Goal: Task Accomplishment & Management: Use online tool/utility

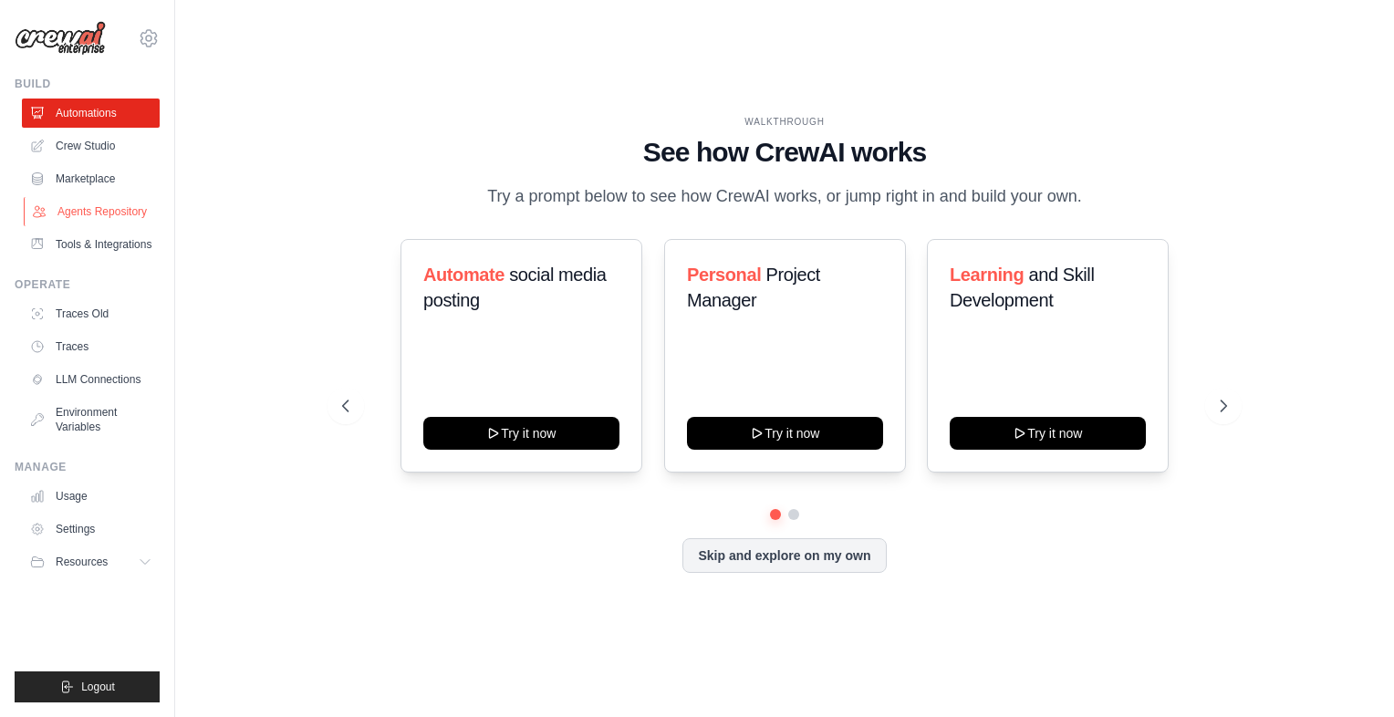
click at [103, 214] on link "Agents Repository" at bounding box center [93, 211] width 138 height 29
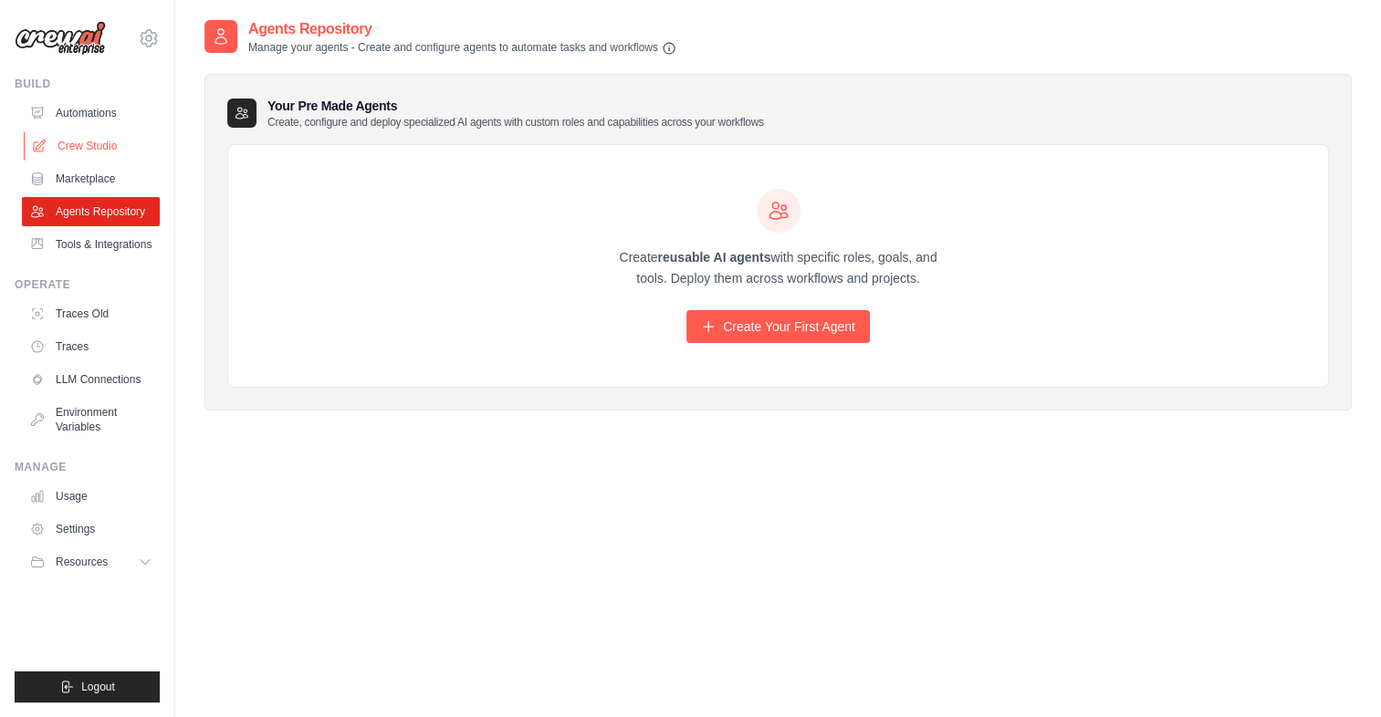
click at [113, 141] on link "Crew Studio" at bounding box center [93, 145] width 138 height 29
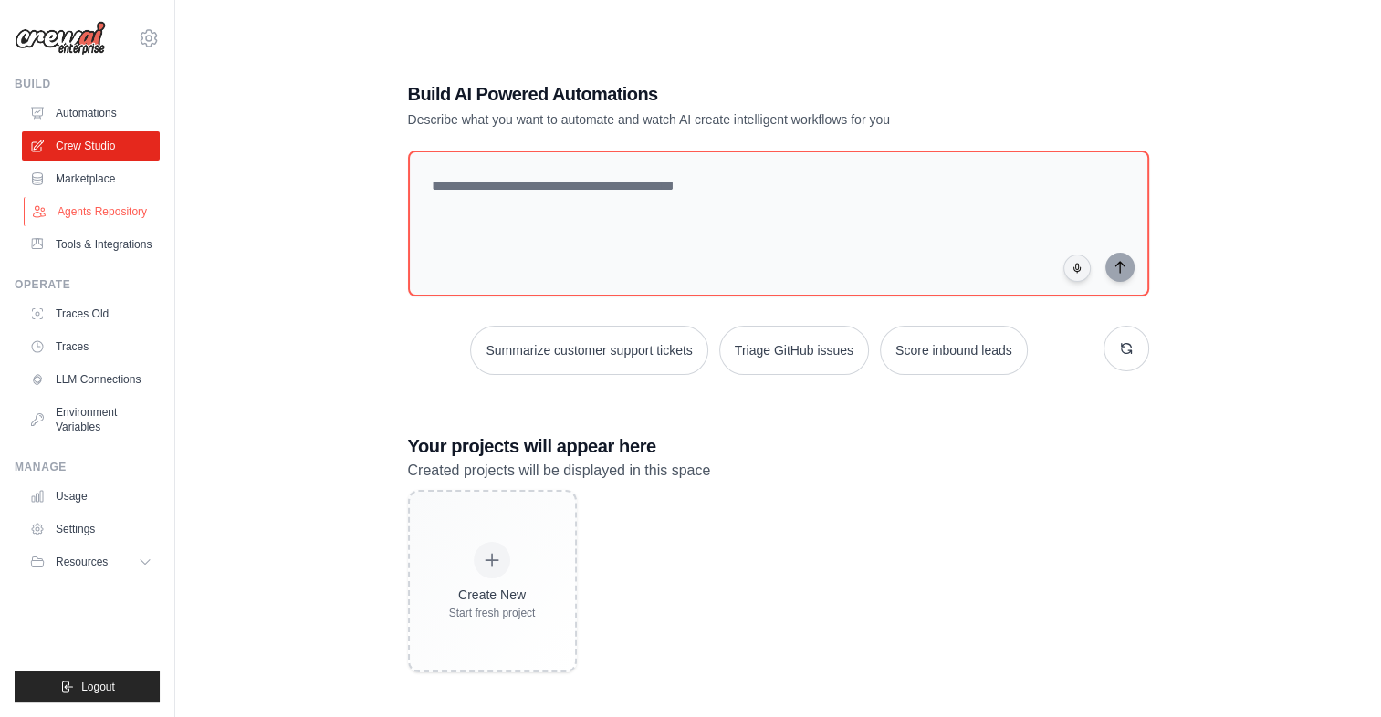
click at [80, 221] on link "Agents Repository" at bounding box center [93, 211] width 138 height 29
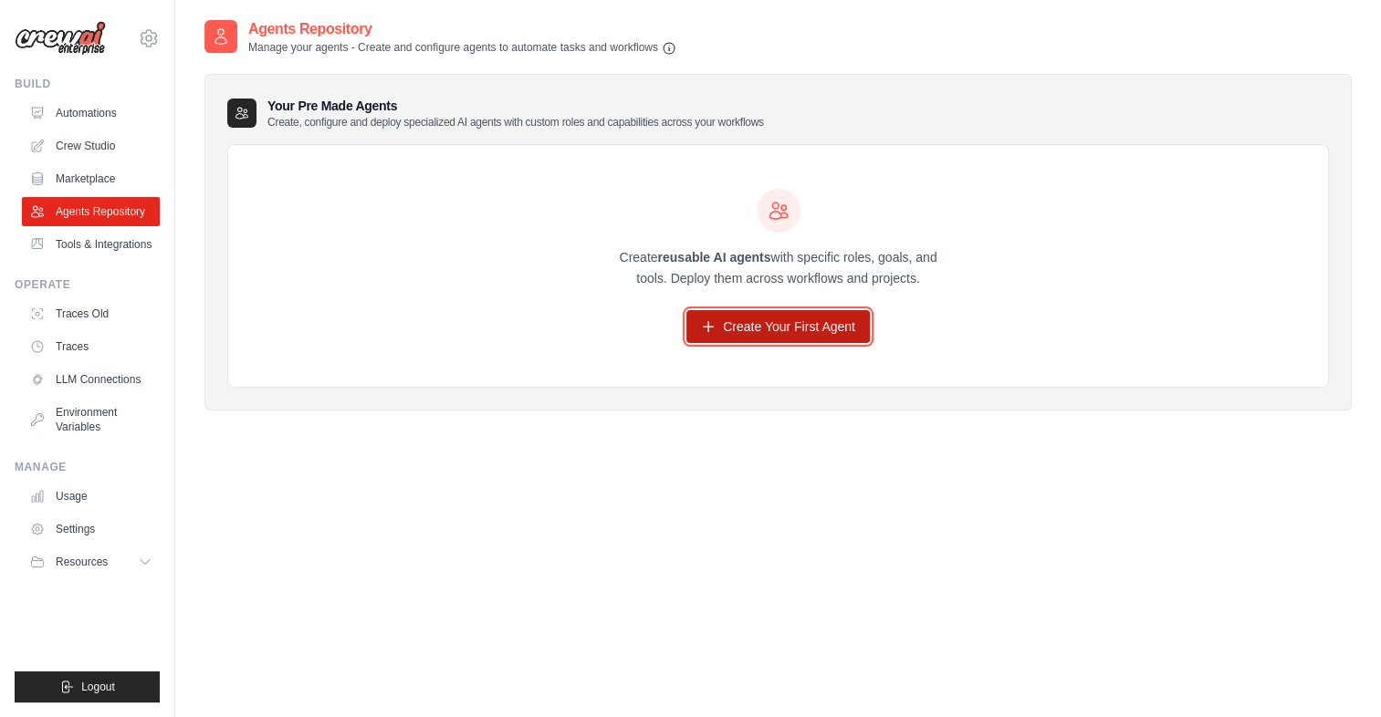
click at [790, 324] on link "Create Your First Agent" at bounding box center [777, 326] width 183 height 33
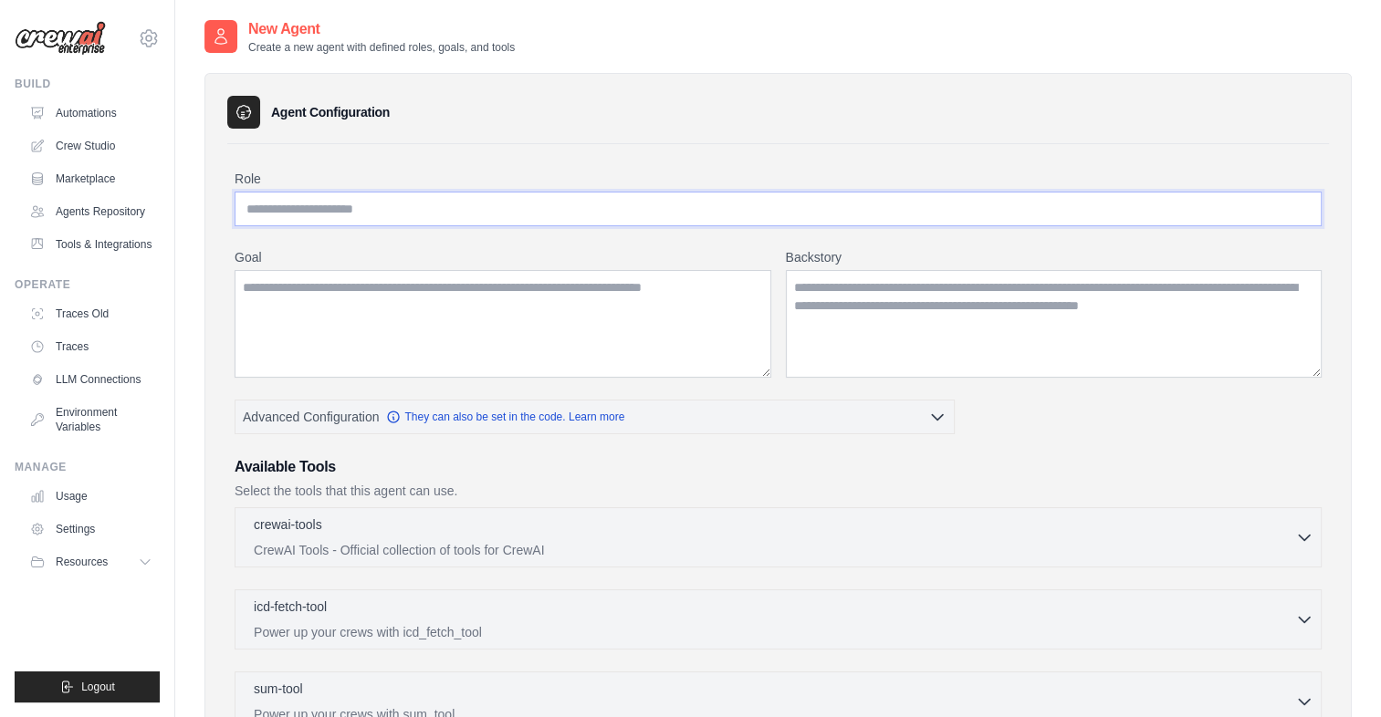
click at [360, 204] on input "Role" at bounding box center [778, 209] width 1087 height 35
paste input "**********"
type input "**********"
click at [355, 290] on textarea "Goal" at bounding box center [503, 324] width 537 height 108
paste textarea "**********"
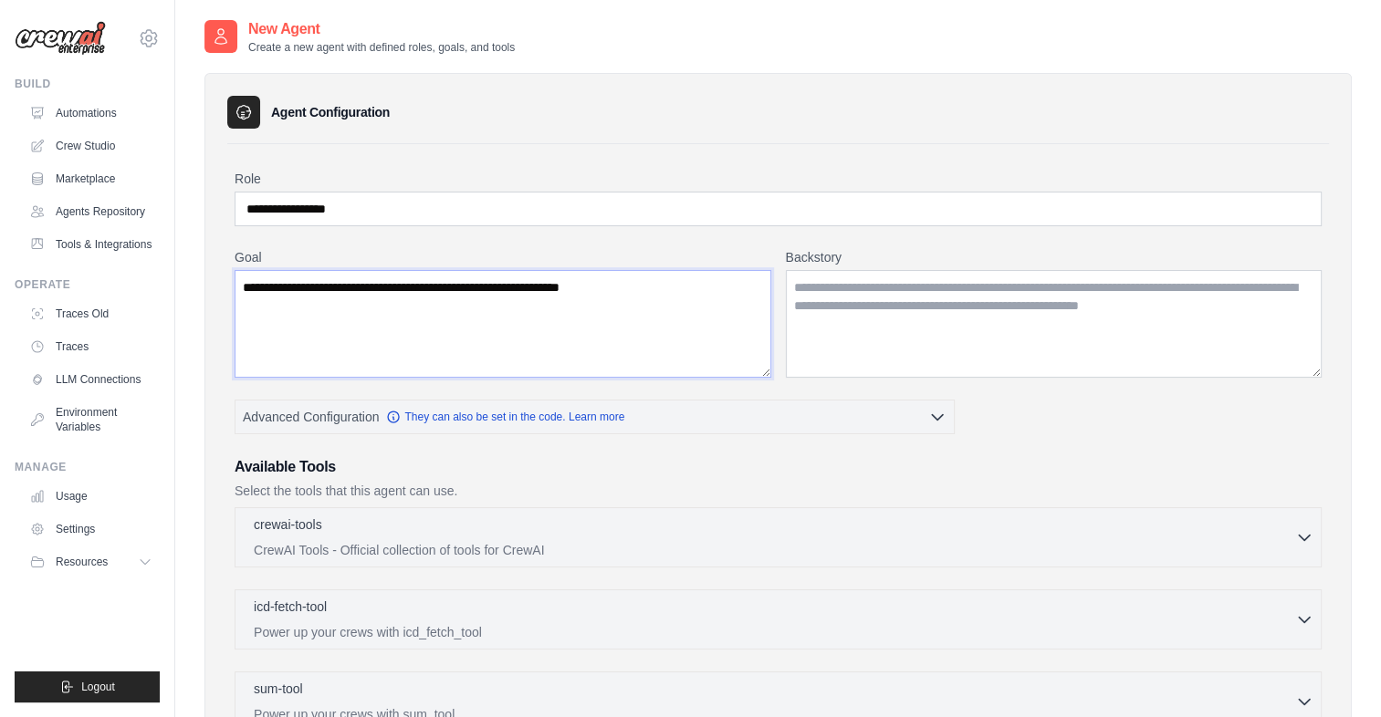
type textarea "**********"
click at [897, 281] on textarea "Backstory" at bounding box center [1054, 324] width 537 height 108
paste textarea "**********"
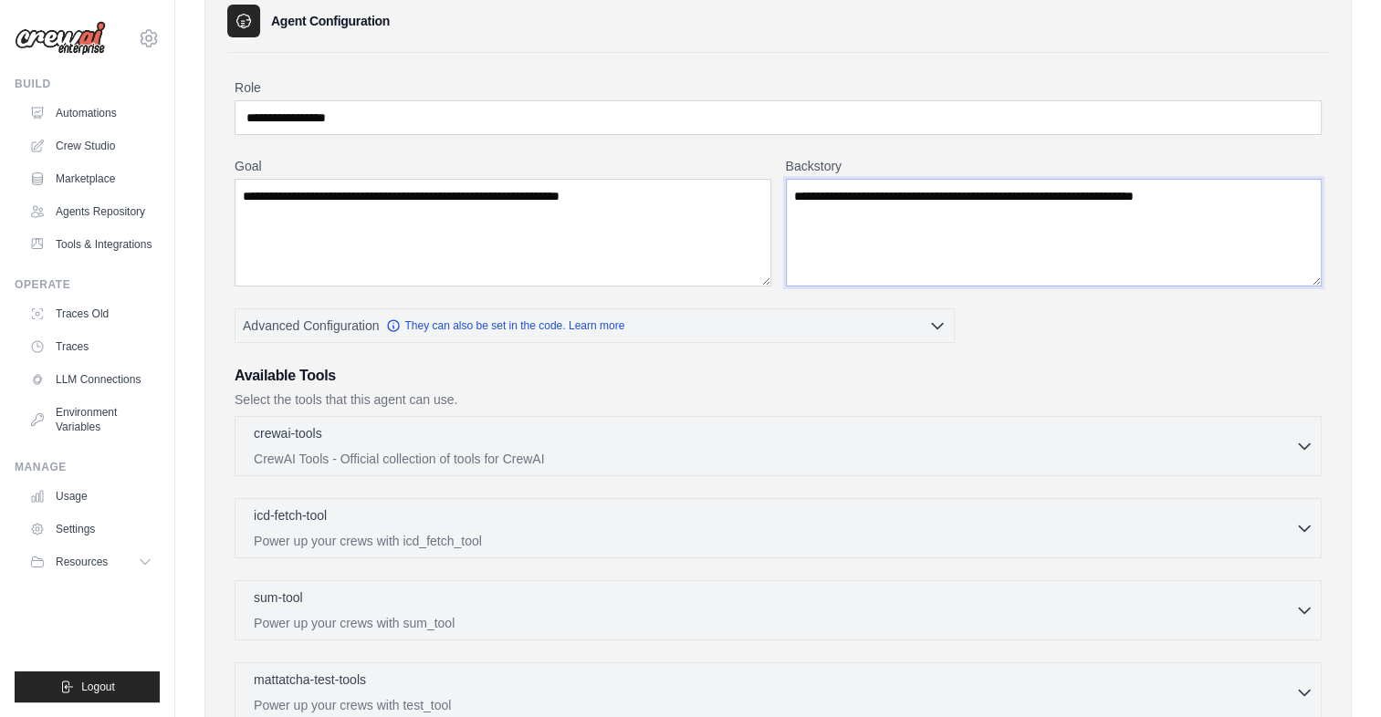
scroll to position [183, 0]
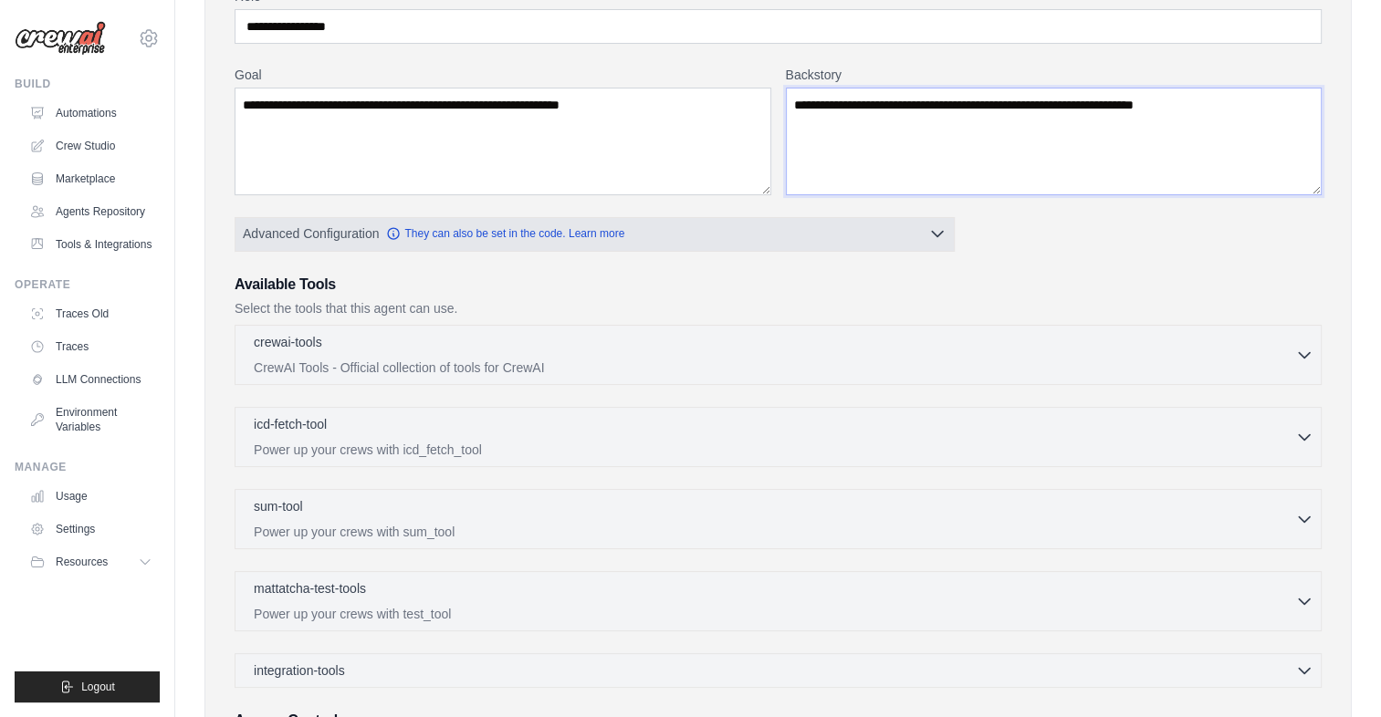
type textarea "**********"
click at [872, 226] on button "Advanced Configuration They can also be set in the code. Learn more" at bounding box center [594, 233] width 718 height 33
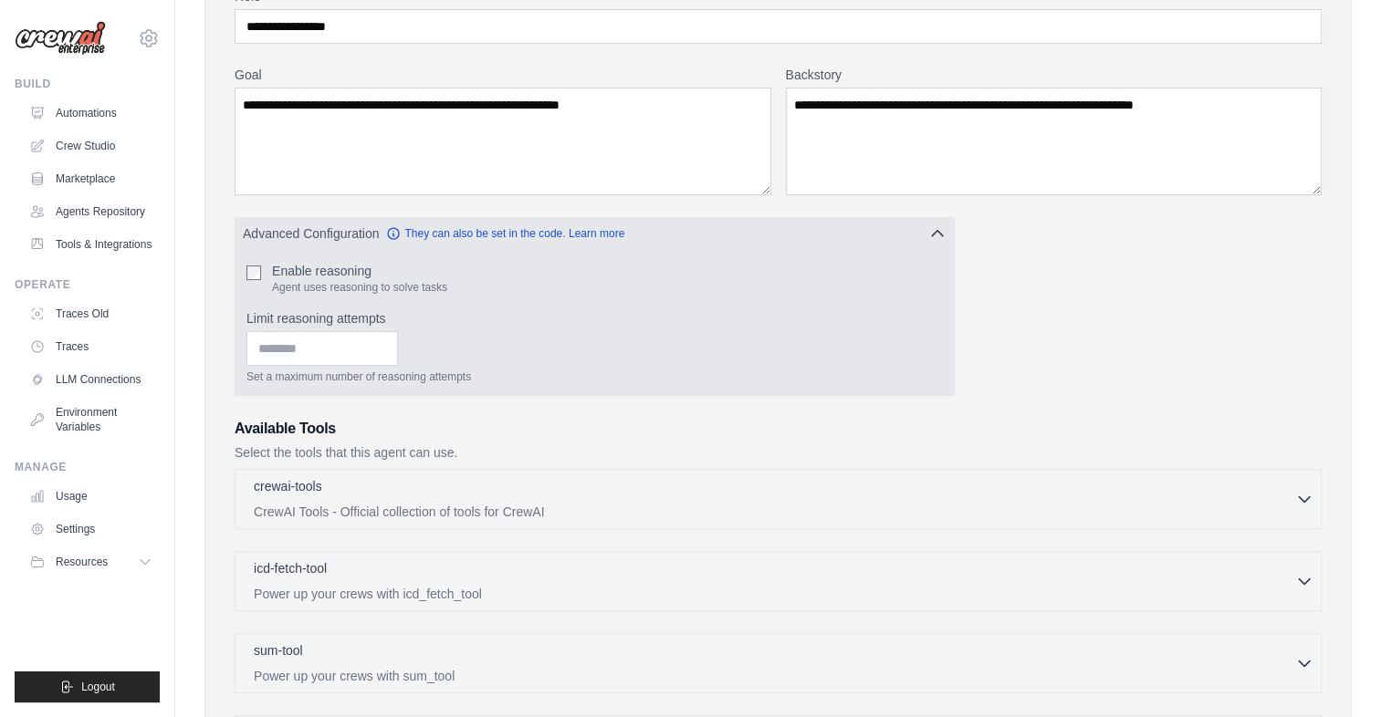
click at [872, 226] on button "Advanced Configuration They can also be set in the code. Learn more" at bounding box center [594, 233] width 718 height 33
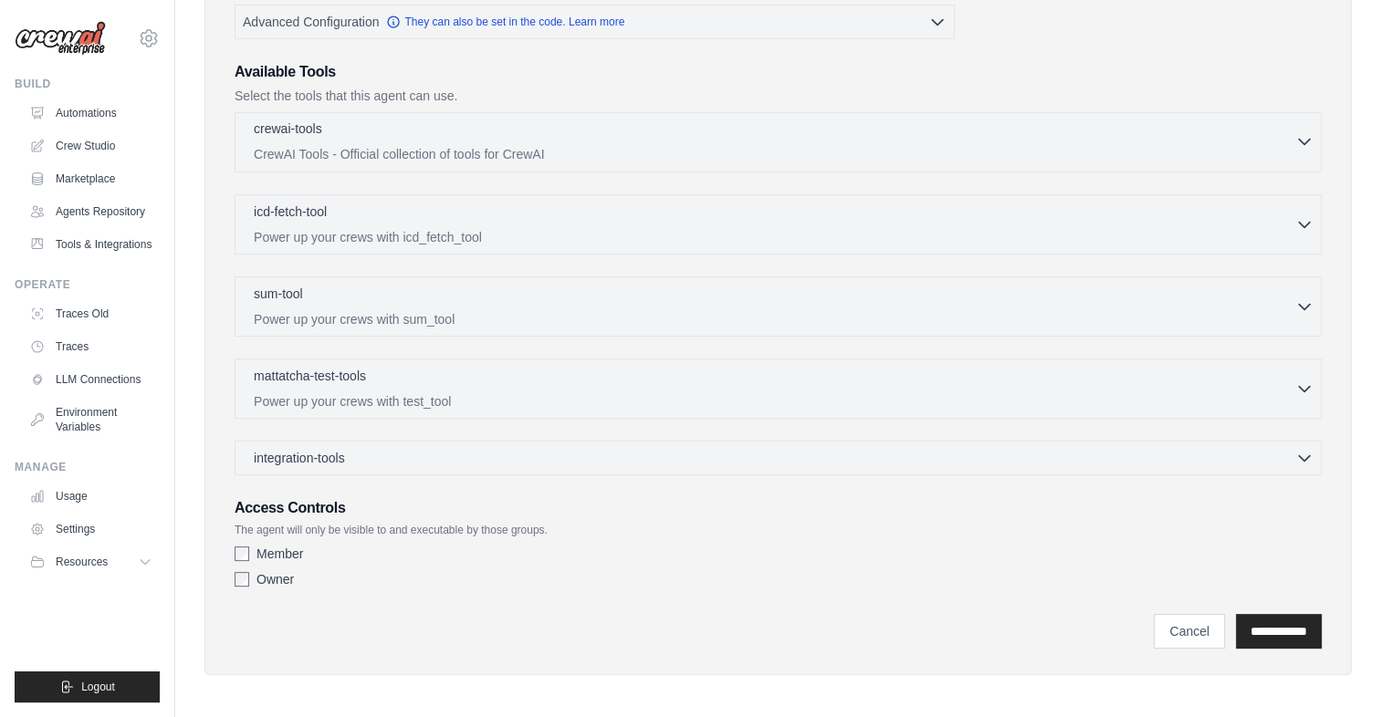
scroll to position [397, 0]
click at [1237, 613] on input "**********" at bounding box center [1279, 629] width 86 height 35
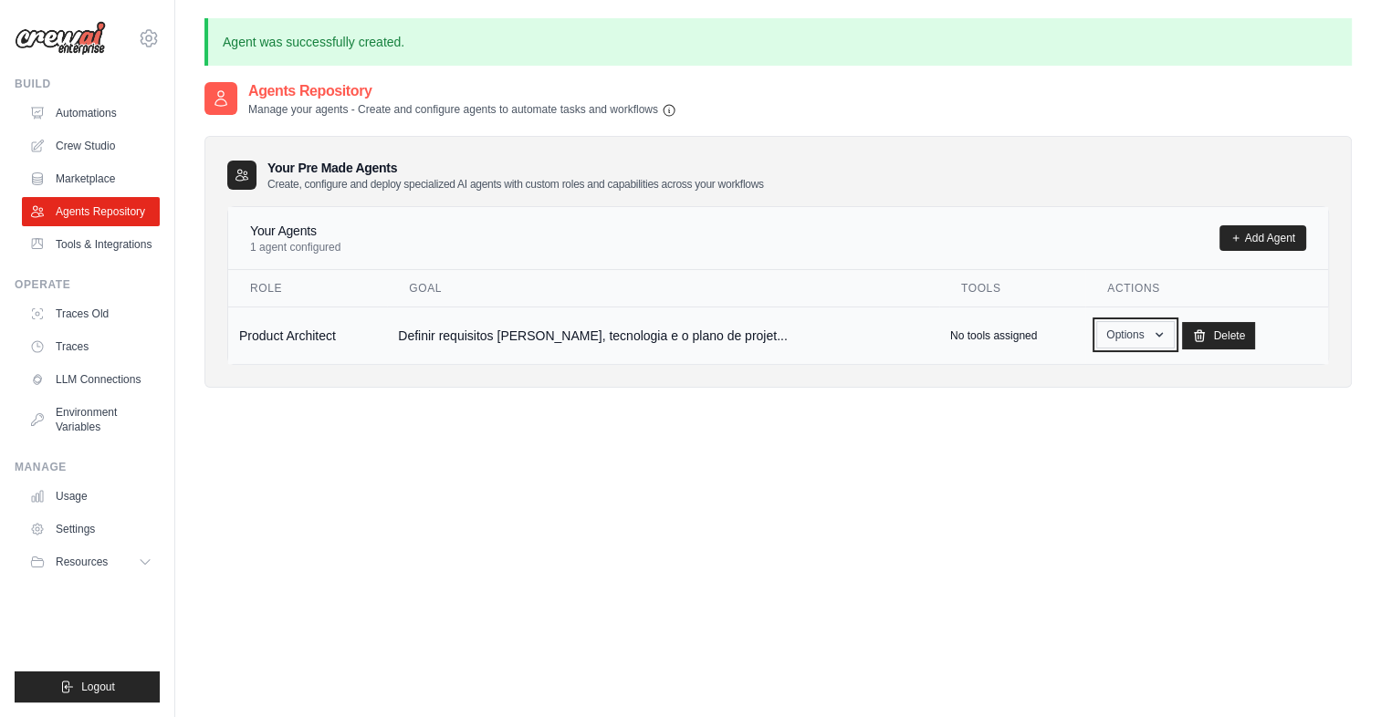
click at [1113, 338] on button "Options" at bounding box center [1135, 334] width 78 height 27
click at [1054, 411] on link "Edit" at bounding box center [1108, 409] width 131 height 33
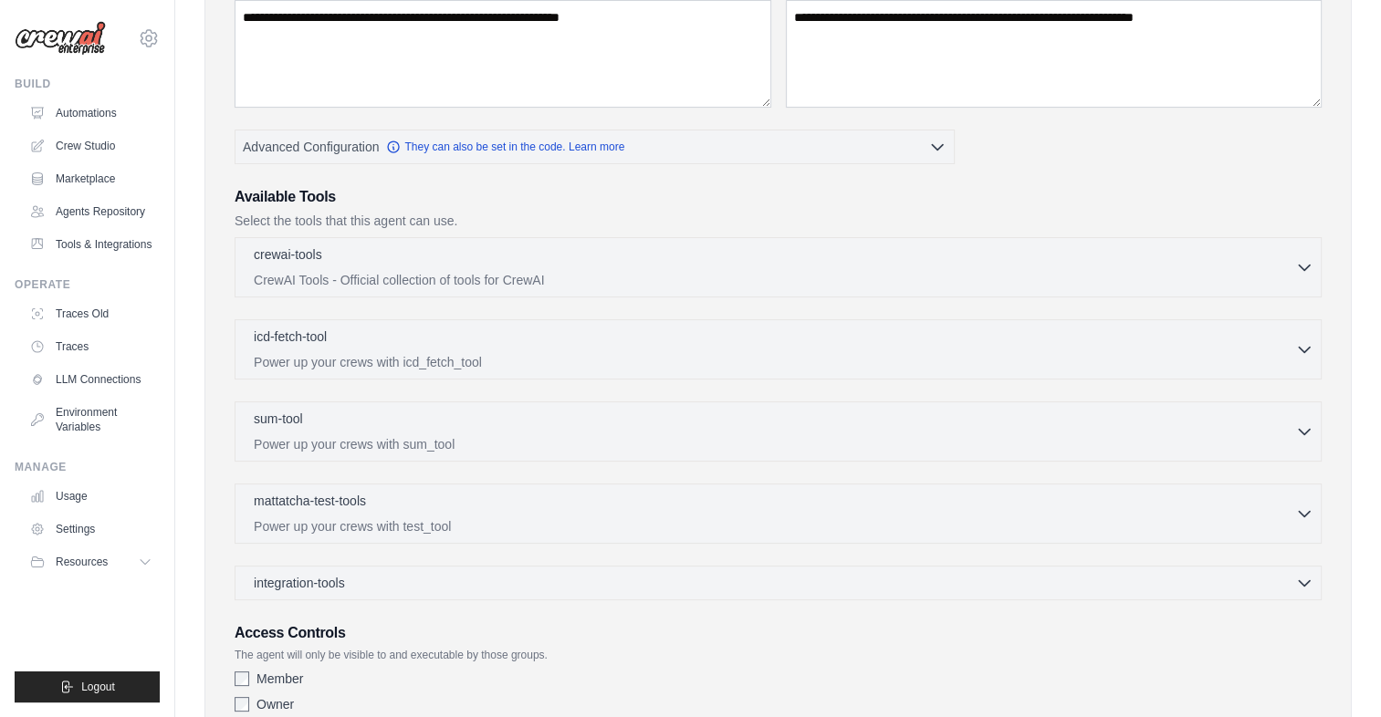
scroll to position [274, 0]
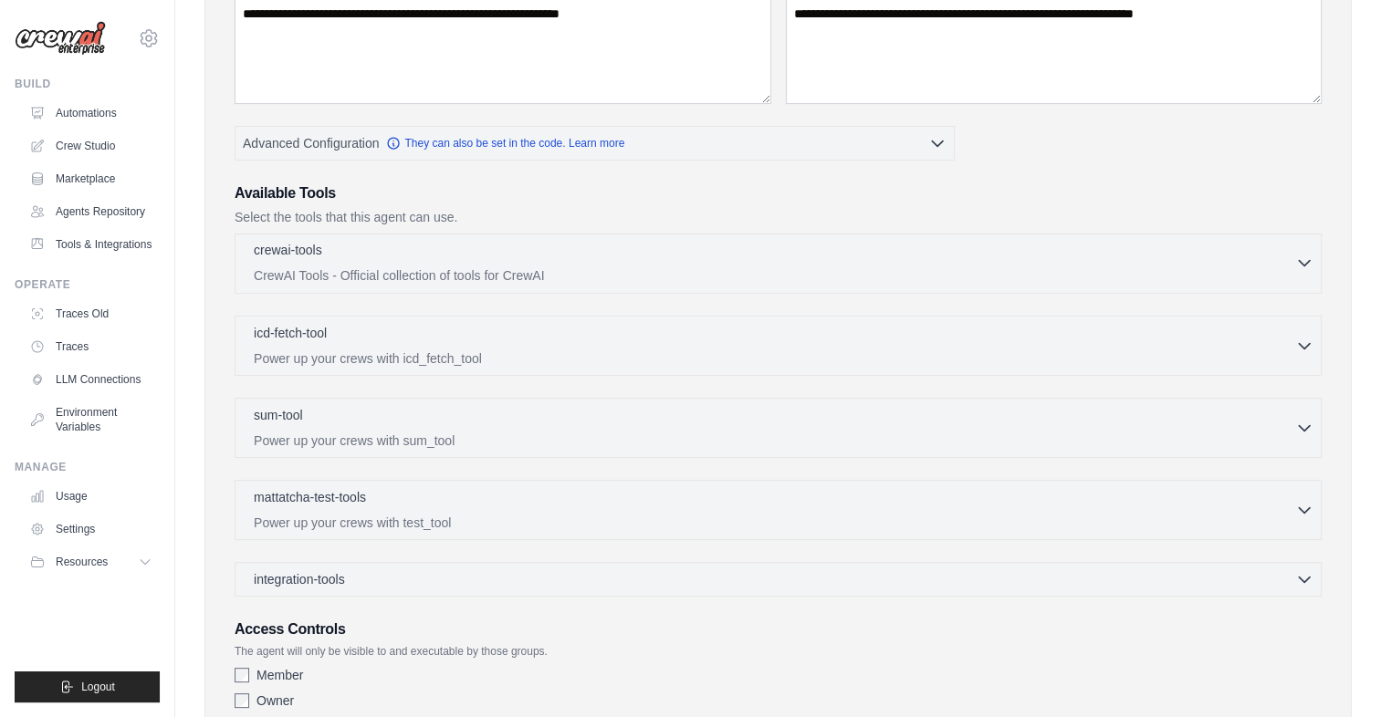
click at [1309, 260] on icon "button" at bounding box center [1304, 262] width 11 height 5
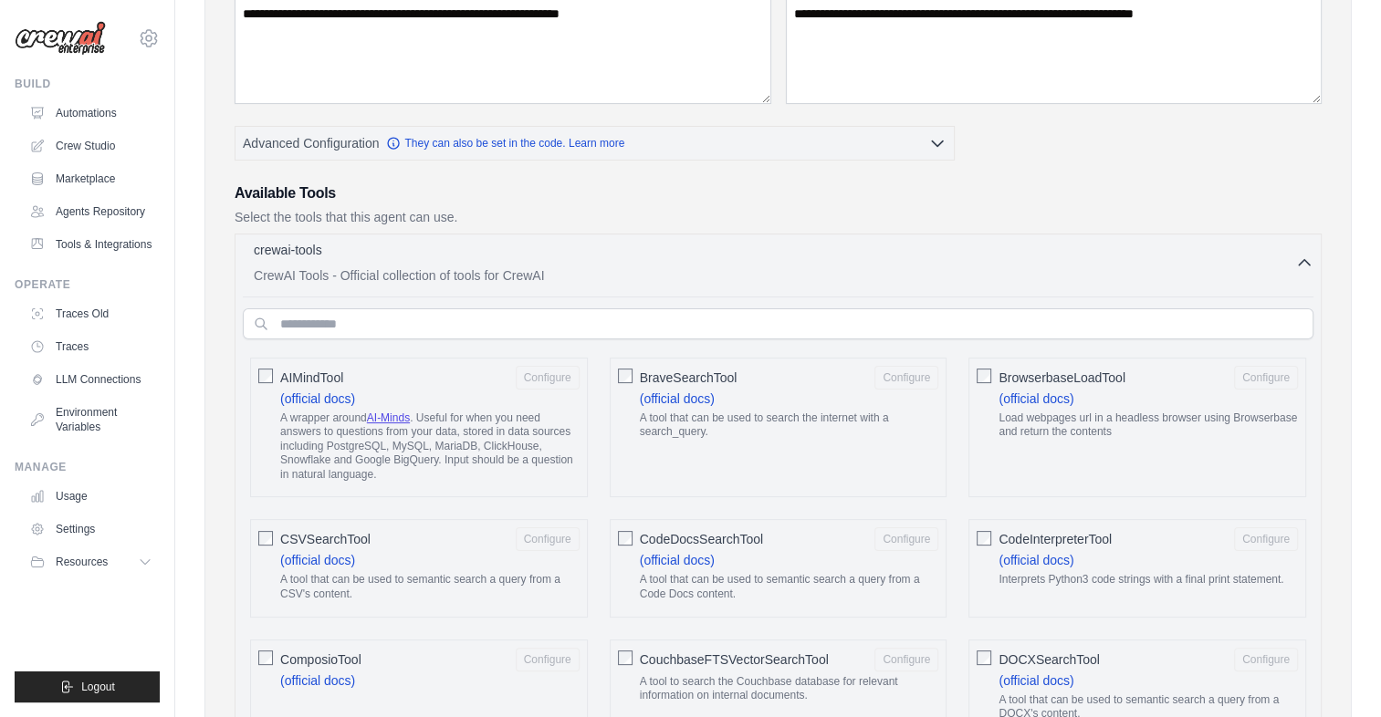
click at [1297, 254] on icon "button" at bounding box center [1304, 263] width 18 height 18
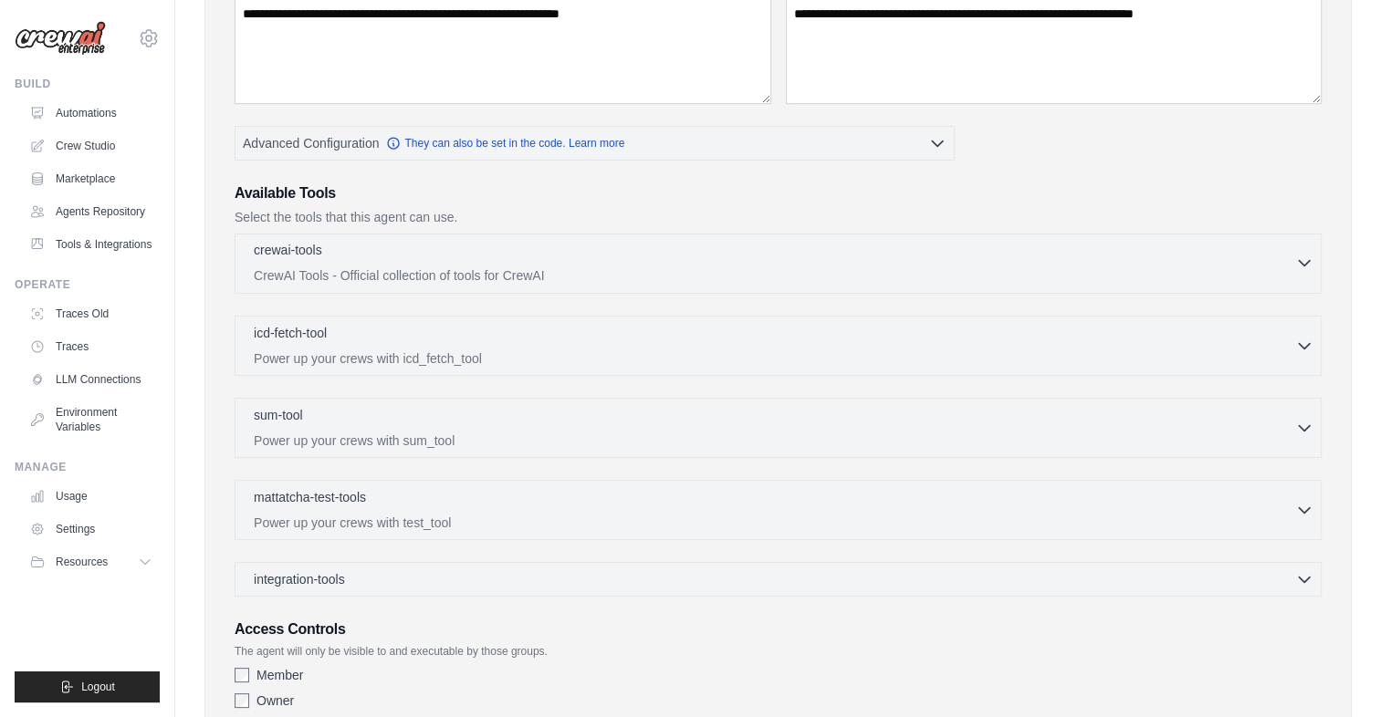
click at [1293, 252] on div "crewai-tools 0 selected" at bounding box center [774, 252] width 1041 height 22
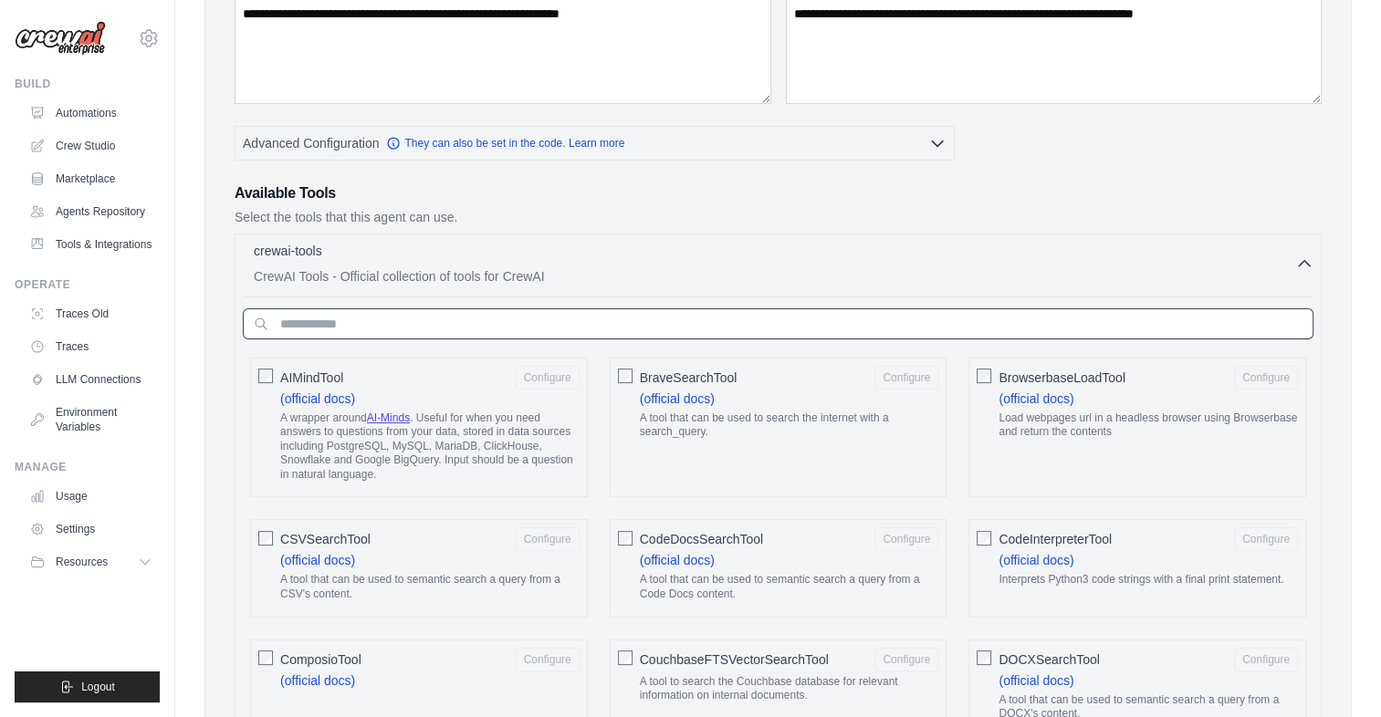
click at [380, 334] on input "text" at bounding box center [778, 323] width 1071 height 31
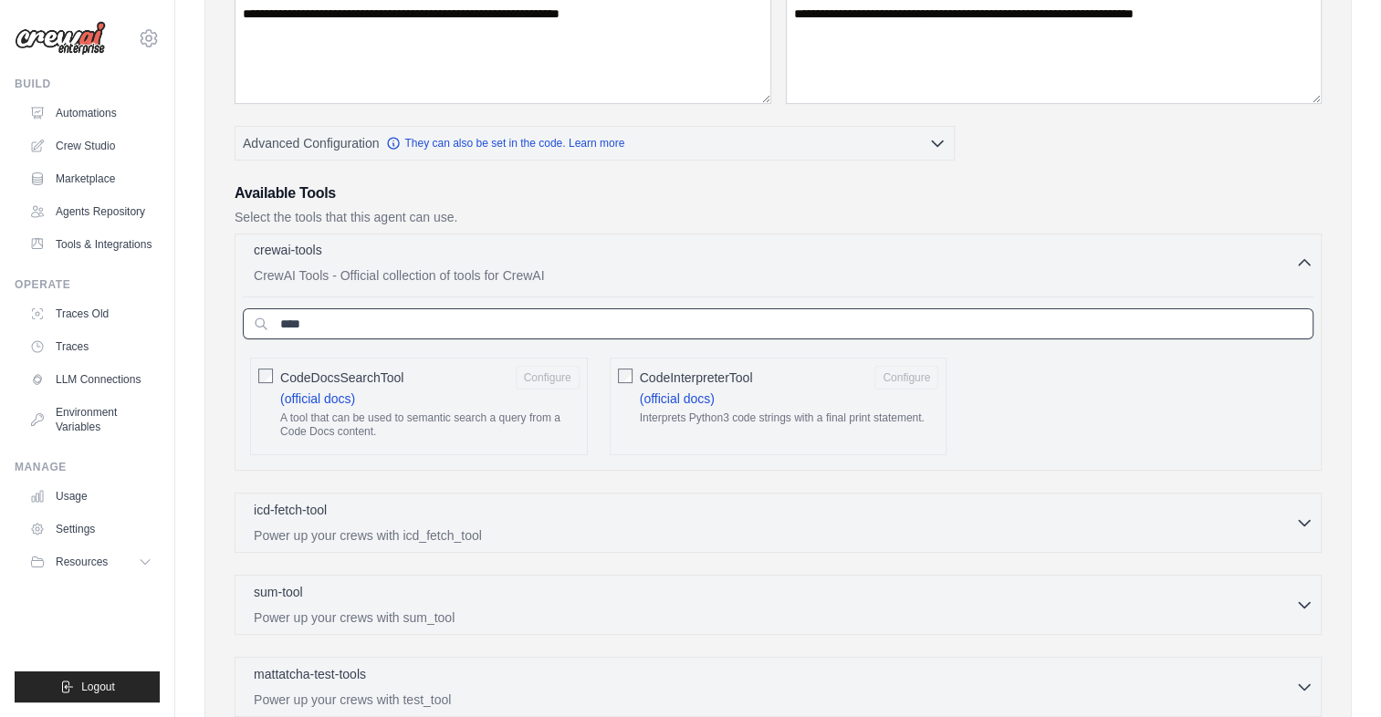
type input "****"
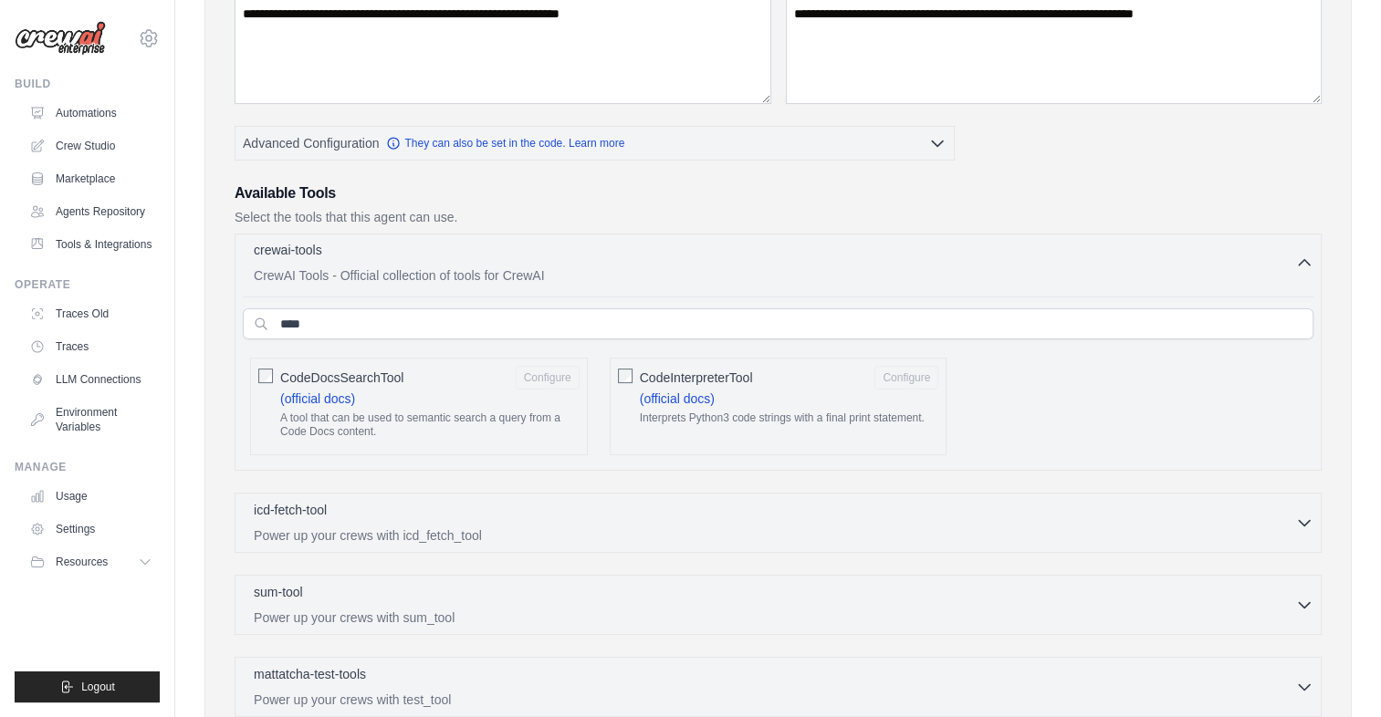
click at [1292, 256] on div "crewai-tools 0 selected" at bounding box center [774, 252] width 1041 height 22
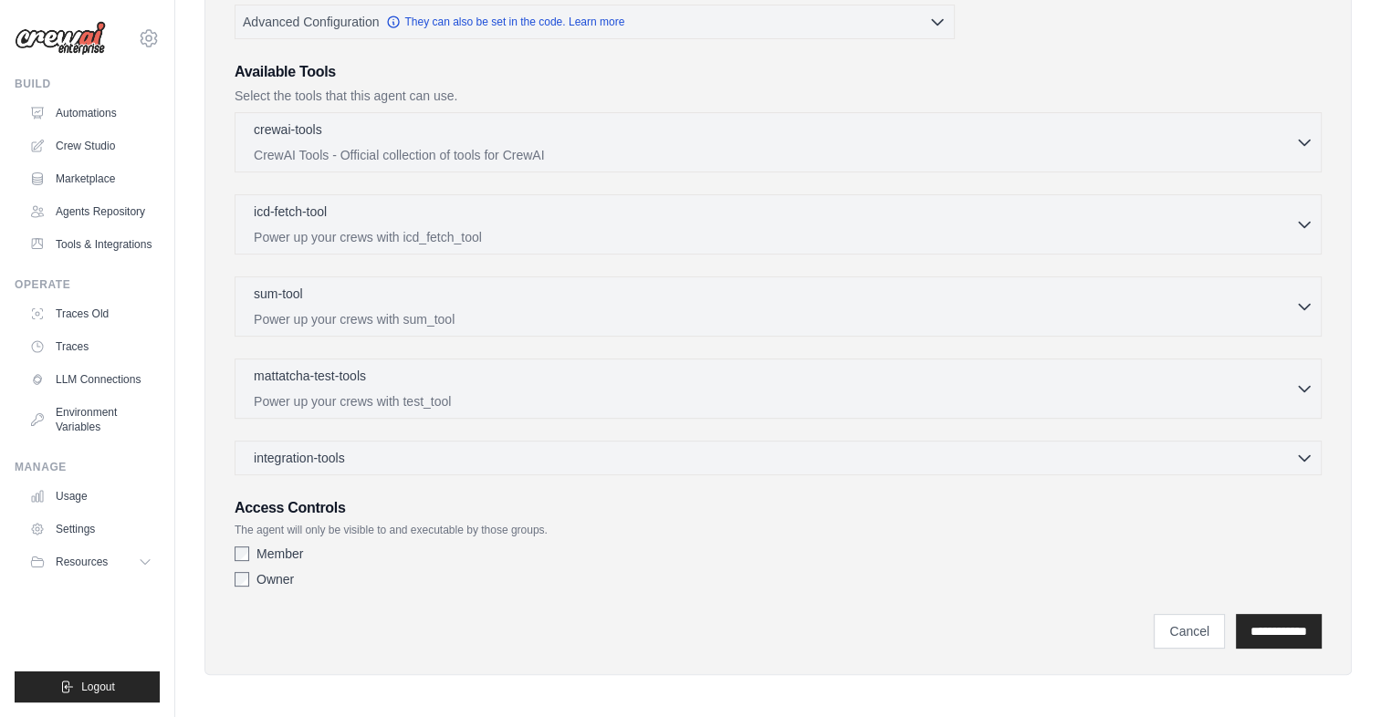
scroll to position [397, 0]
click at [235, 554] on div "**********" at bounding box center [778, 199] width 1102 height 904
click at [236, 557] on div "Member" at bounding box center [778, 552] width 1087 height 18
click at [245, 543] on div "Member" at bounding box center [778, 552] width 1087 height 18
click at [1159, 622] on link "Cancel" at bounding box center [1189, 629] width 71 height 35
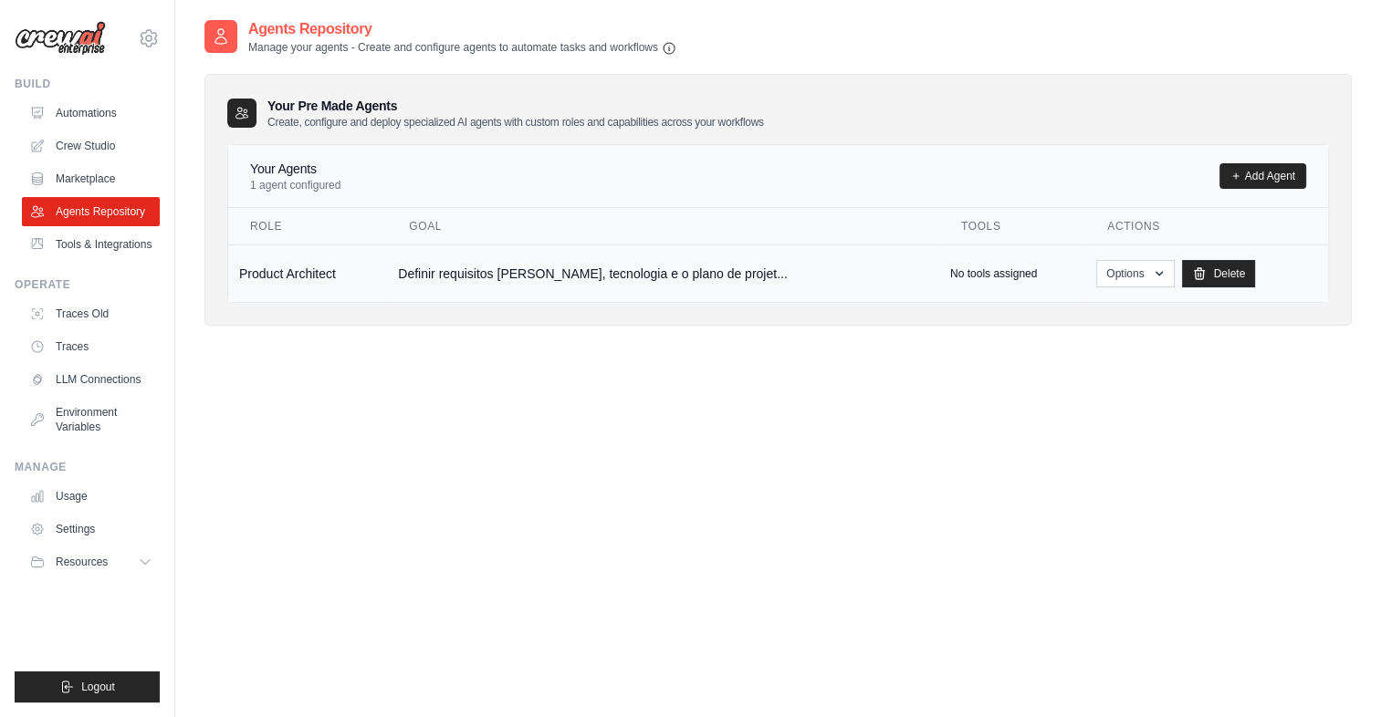
click at [883, 245] on td "Definir requisitos claros, tecnologia e o plano de projet..." at bounding box center [663, 273] width 552 height 57
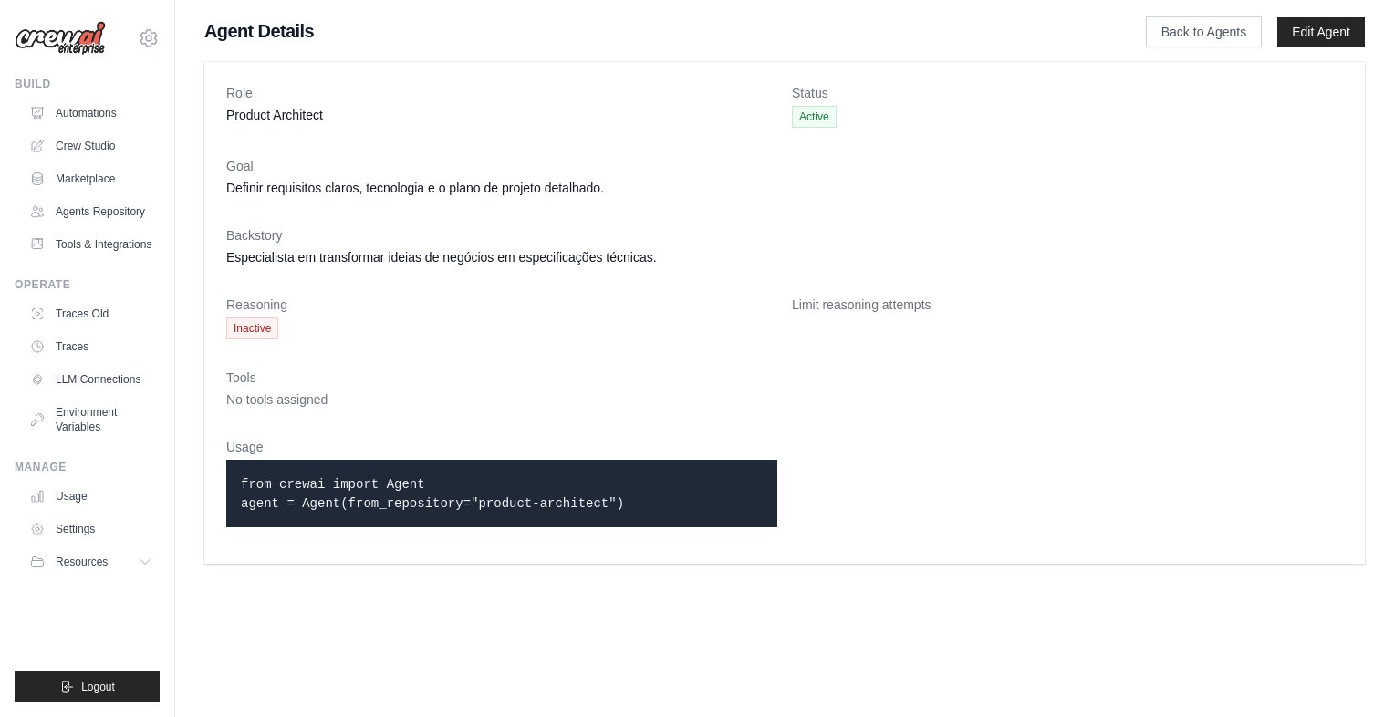
click at [1026, 305] on dt "Limit reasoning attempts" at bounding box center [1067, 305] width 551 height 18
click at [1041, 275] on dl "Role Product Architect Status Active Goal Definir requisitos claros, tecnologia…" at bounding box center [784, 313] width 1117 height 458
click at [1242, 21] on link "Back to Agents" at bounding box center [1204, 31] width 116 height 31
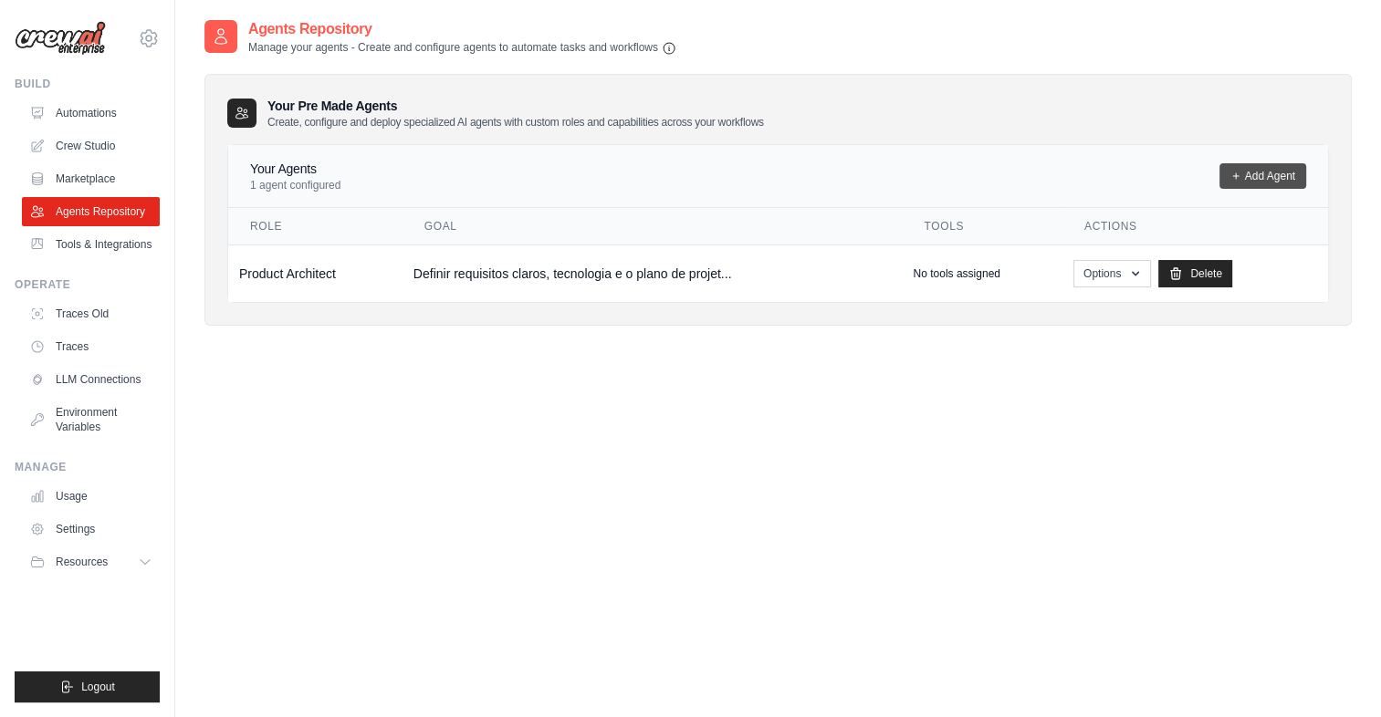
click at [1251, 173] on link "Add Agent" at bounding box center [1262, 176] width 87 height 26
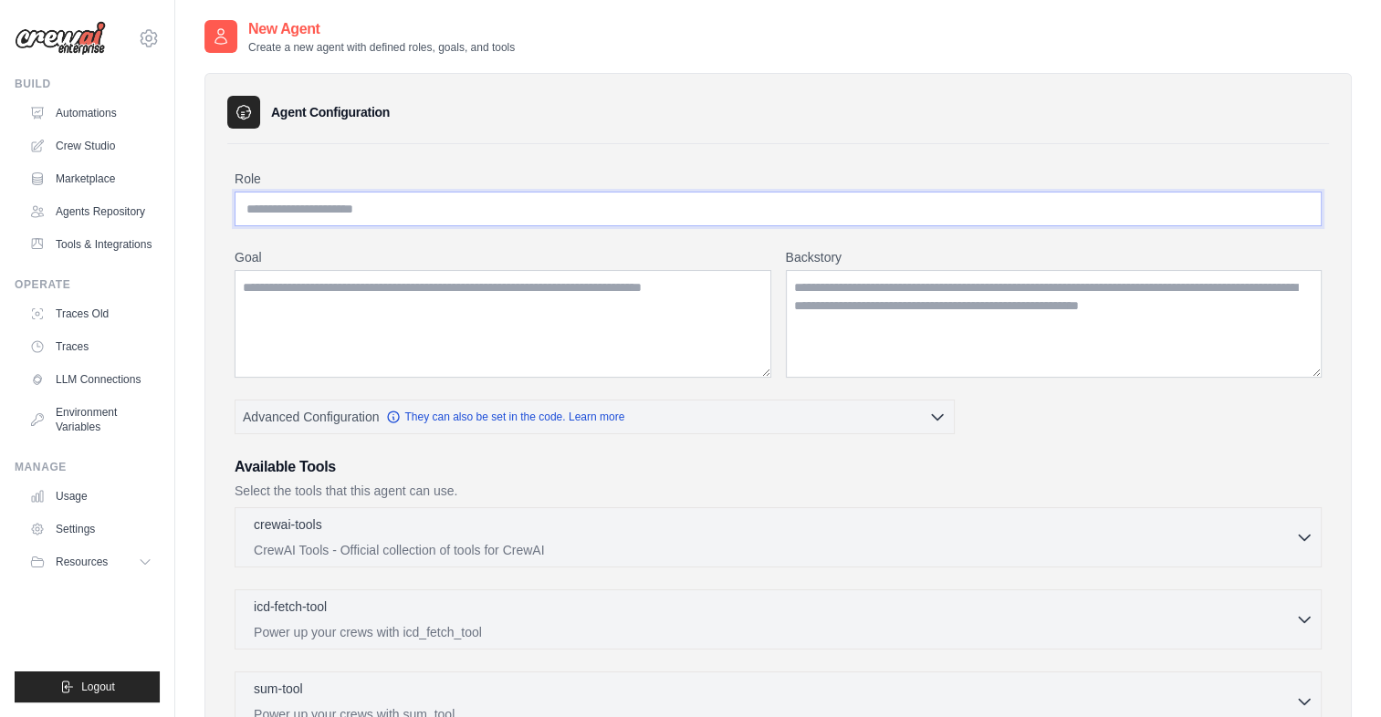
click at [336, 223] on input "Role" at bounding box center [778, 209] width 1087 height 35
paste input "**********"
type input "**********"
click at [490, 294] on textarea "Goal" at bounding box center [503, 324] width 537 height 108
paste textarea "**********"
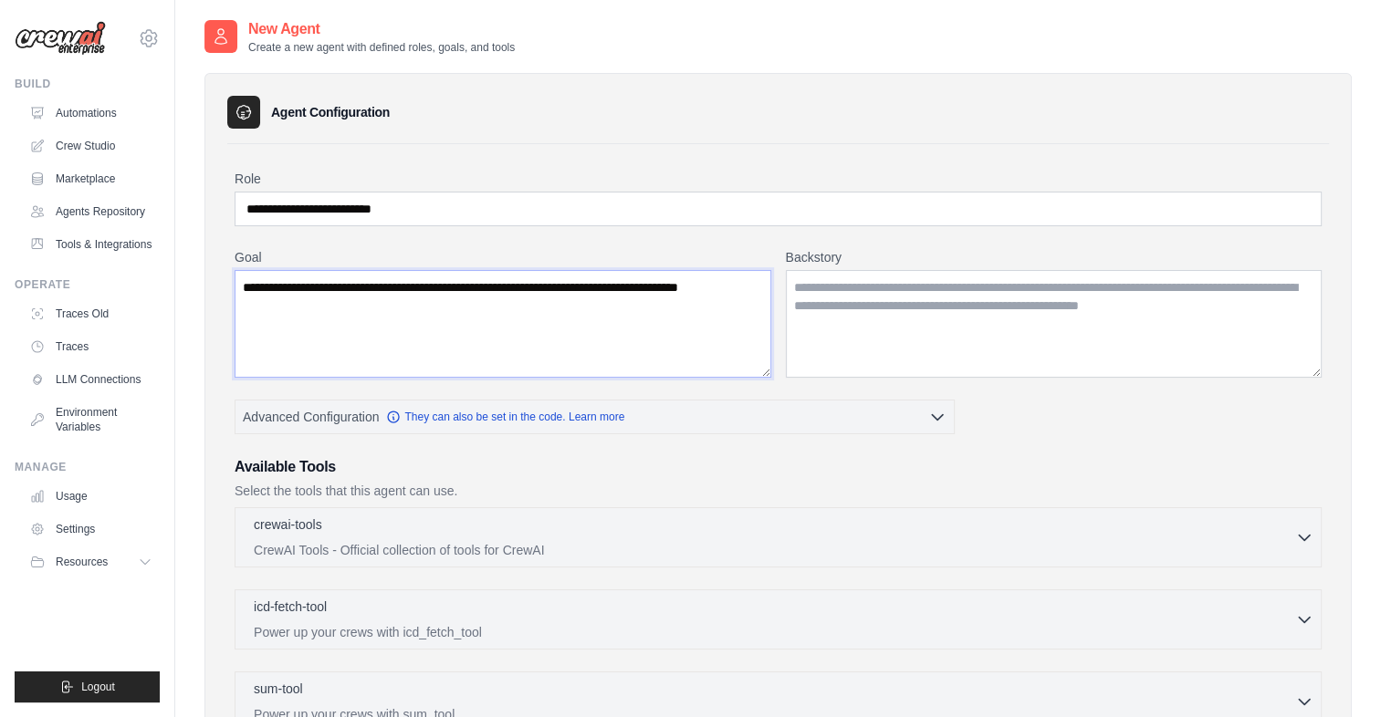
type textarea "**********"
click at [907, 289] on textarea "Backstory" at bounding box center [1054, 324] width 537 height 108
paste textarea "**********"
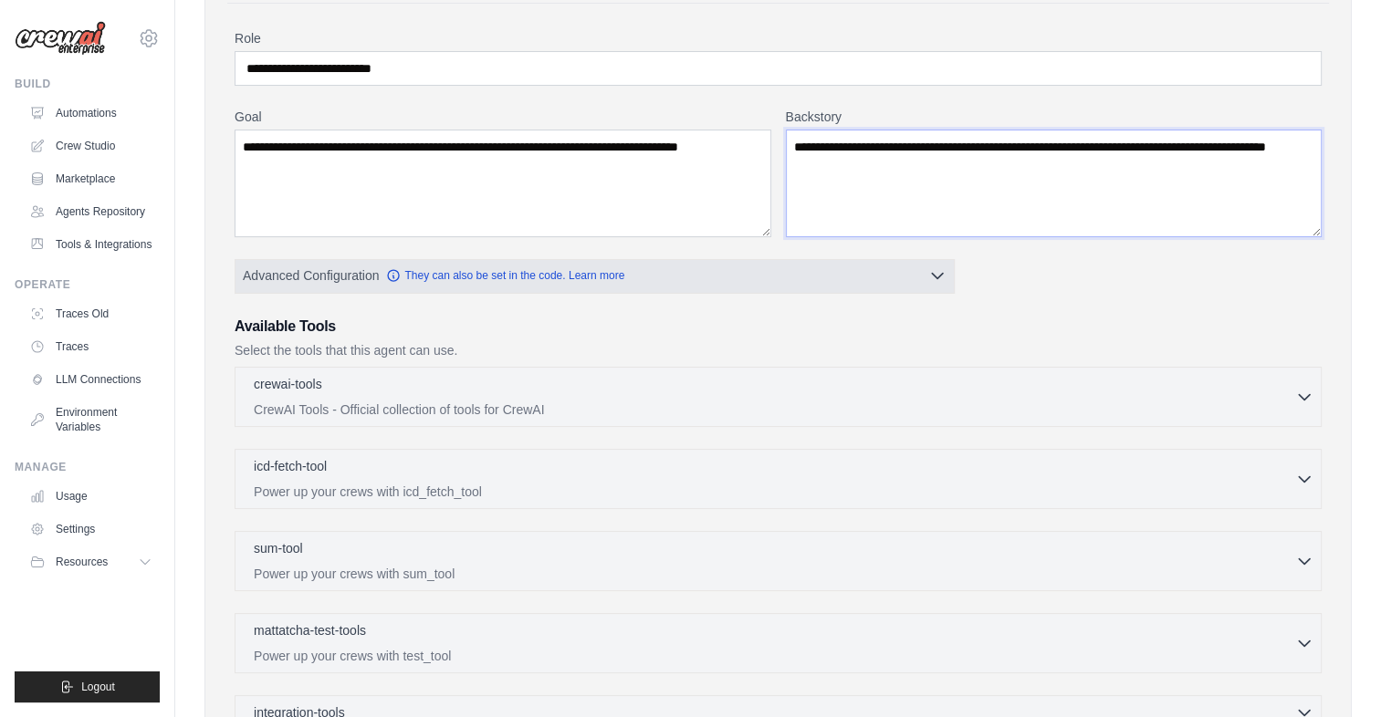
scroll to position [365, 0]
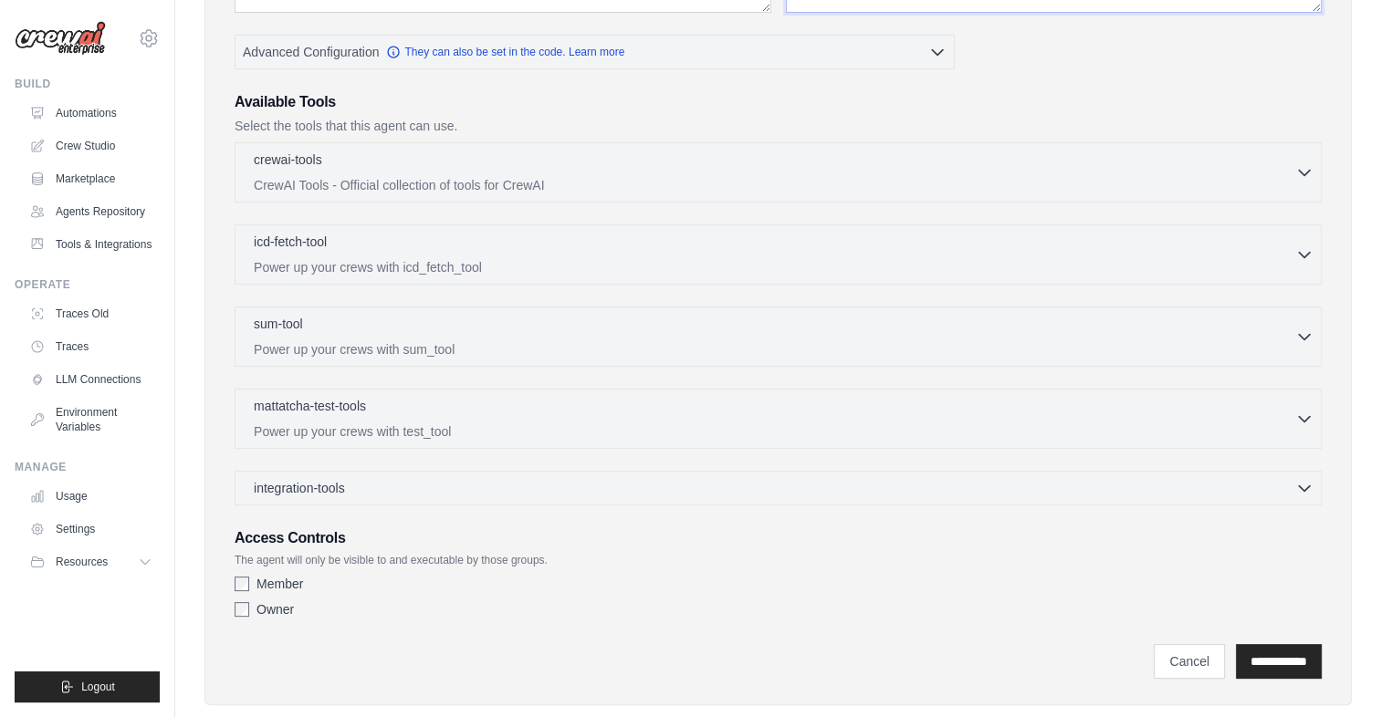
type textarea "**********"
click at [471, 471] on div "integration-tools 0 selected Gmail HubSpot Microsoft Teams" at bounding box center [778, 488] width 1087 height 35
click at [484, 472] on div "integration-tools 0 selected Gmail HubSpot Microsoft Teams" at bounding box center [778, 488] width 1087 height 35
click at [499, 483] on div "integration-tools 0 selected" at bounding box center [784, 487] width 1060 height 18
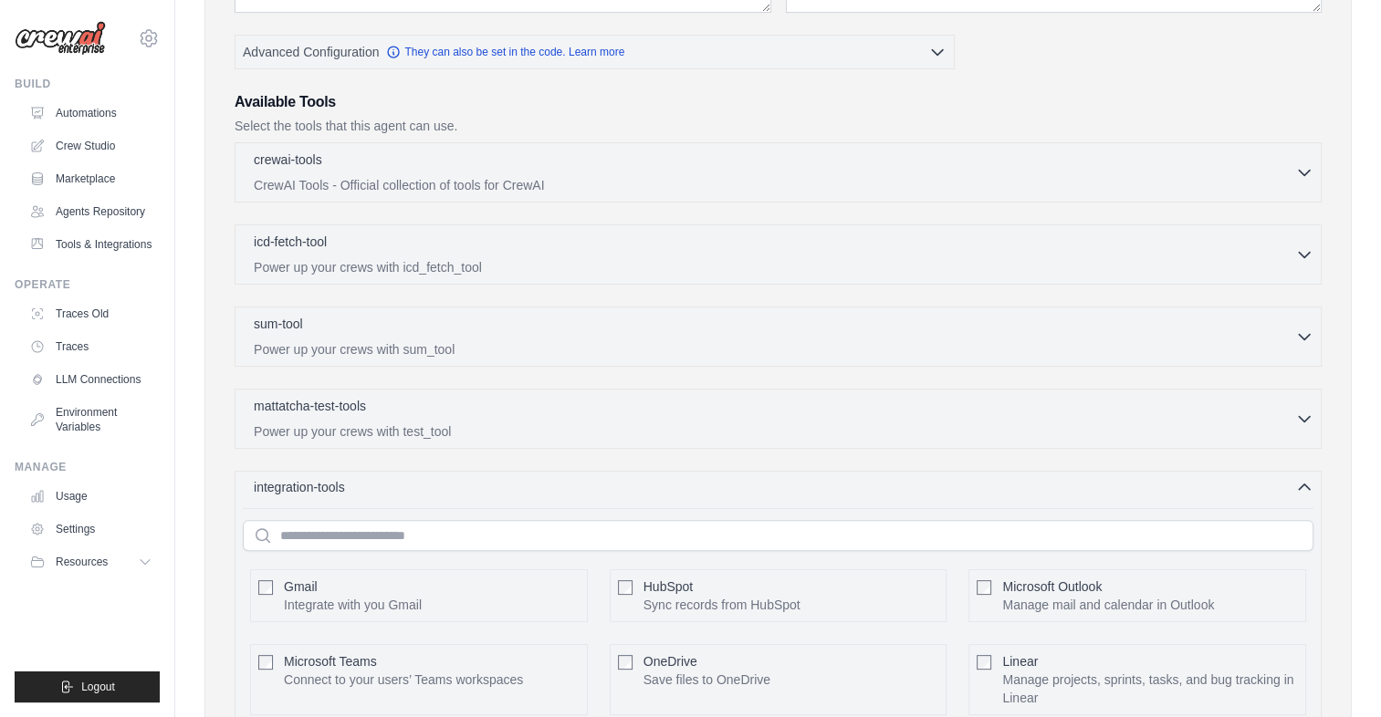
click at [499, 483] on div "integration-tools 0 selected" at bounding box center [784, 487] width 1060 height 18
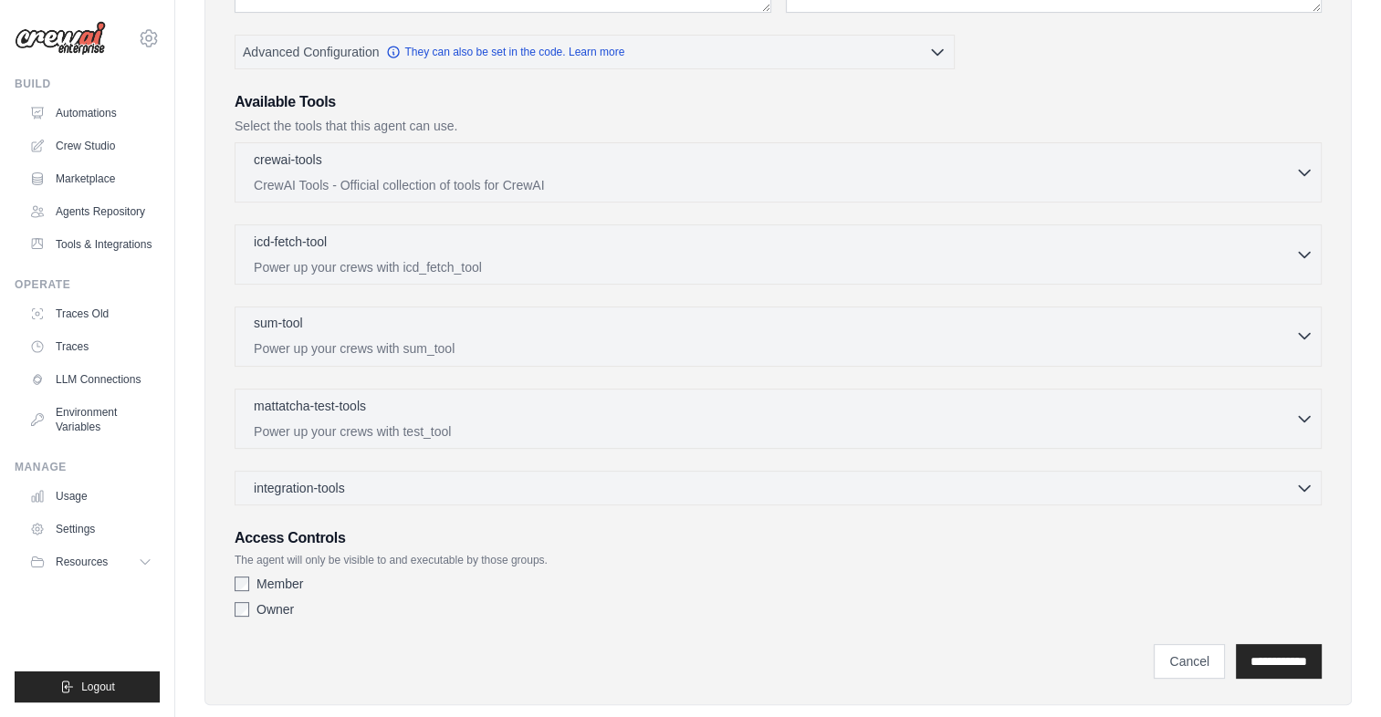
click at [515, 330] on div "sum-tool 0 selected" at bounding box center [774, 325] width 1041 height 22
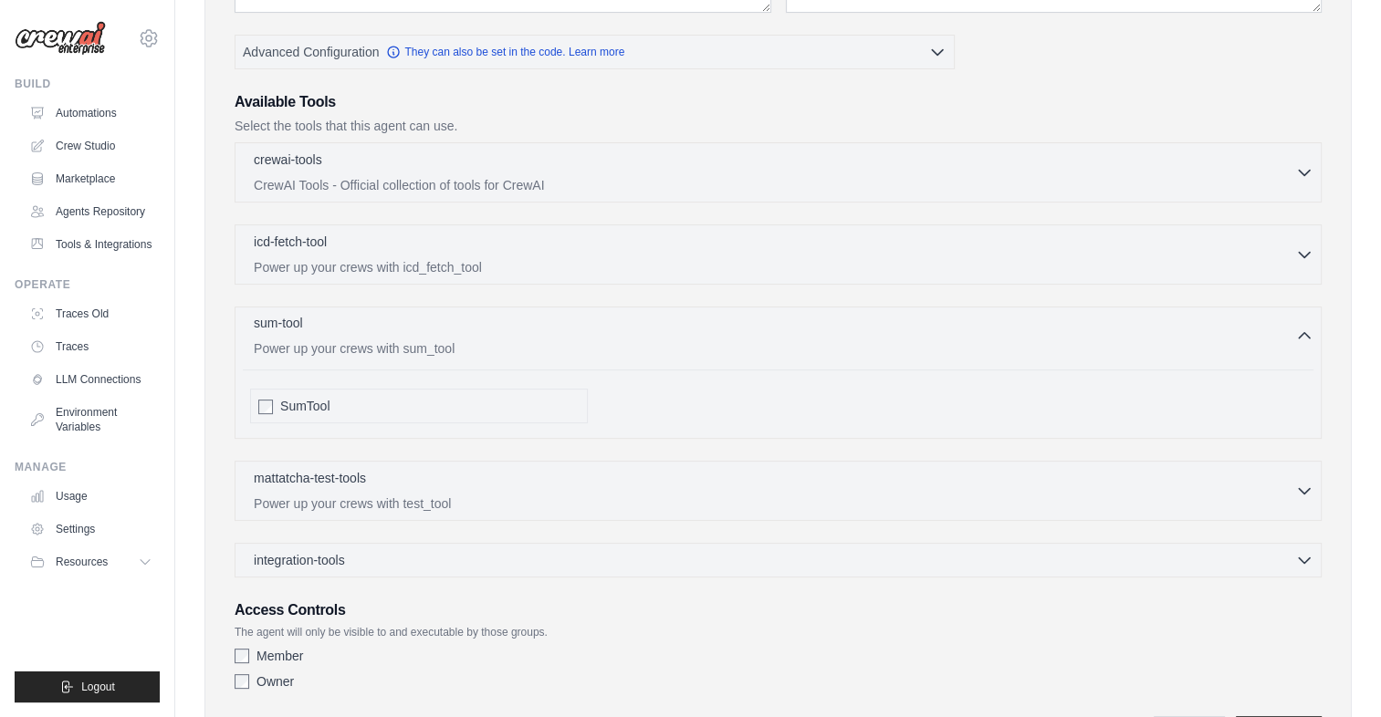
click at [515, 330] on div "sum-tool 0 selected" at bounding box center [774, 325] width 1041 height 22
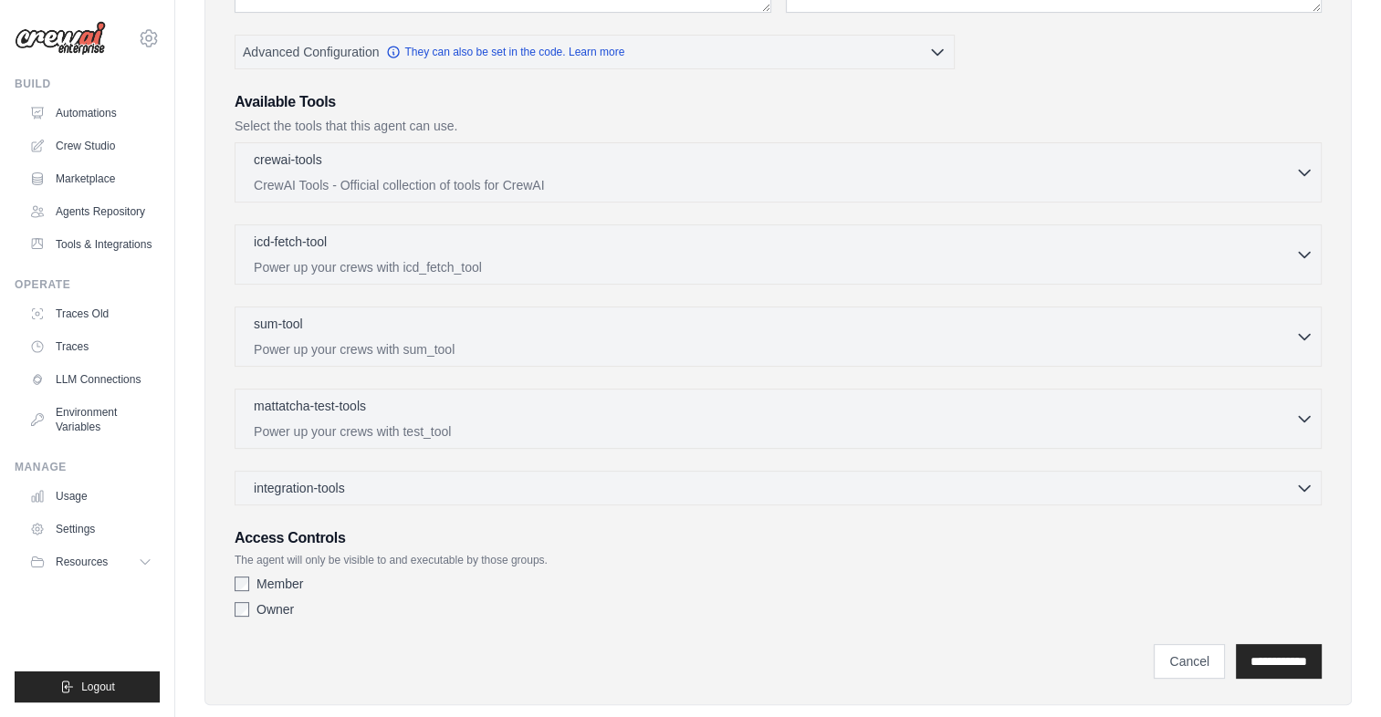
click at [543, 276] on div "icd-fetch-tool 0 selected Power up your crews with icd_fetch_tool IcdFetchTool" at bounding box center [778, 255] width 1087 height 60
click at [559, 246] on div "icd-fetch-tool 0 selected" at bounding box center [774, 243] width 1041 height 22
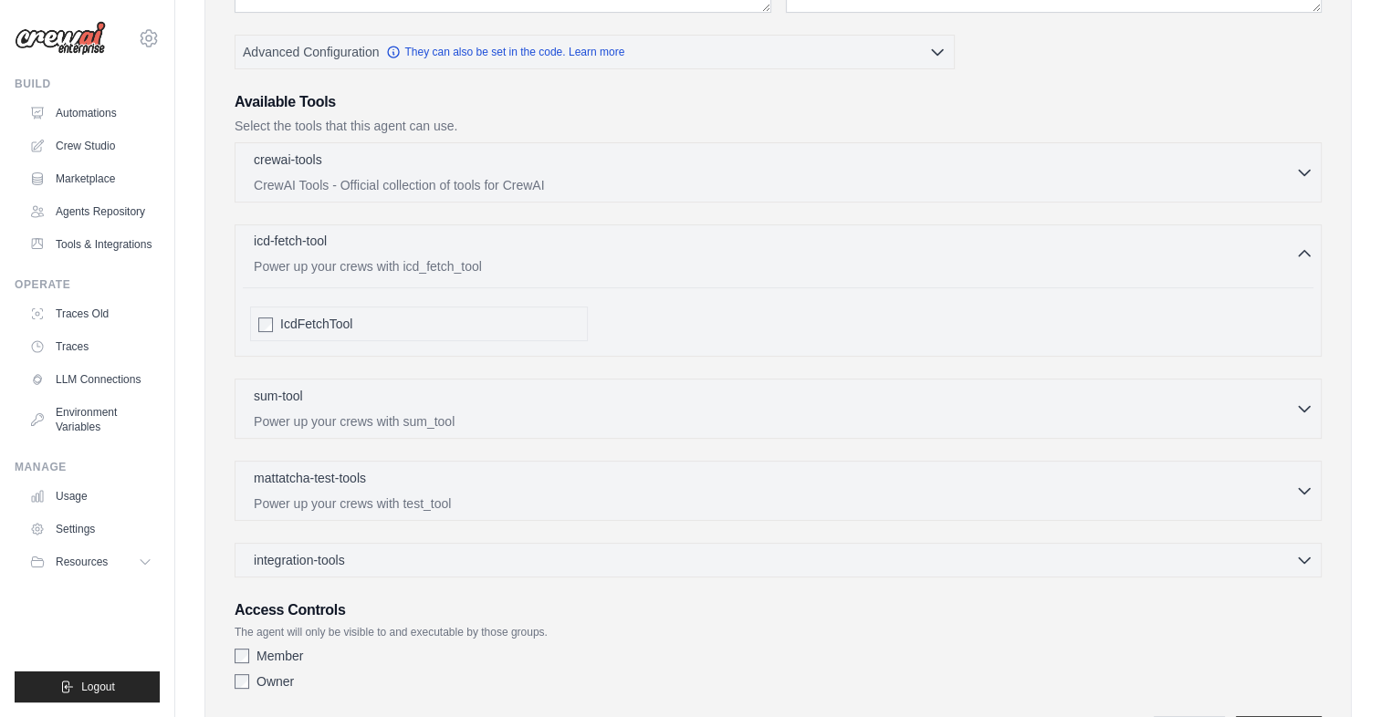
click at [559, 246] on div "icd-fetch-tool 0 selected" at bounding box center [774, 243] width 1041 height 22
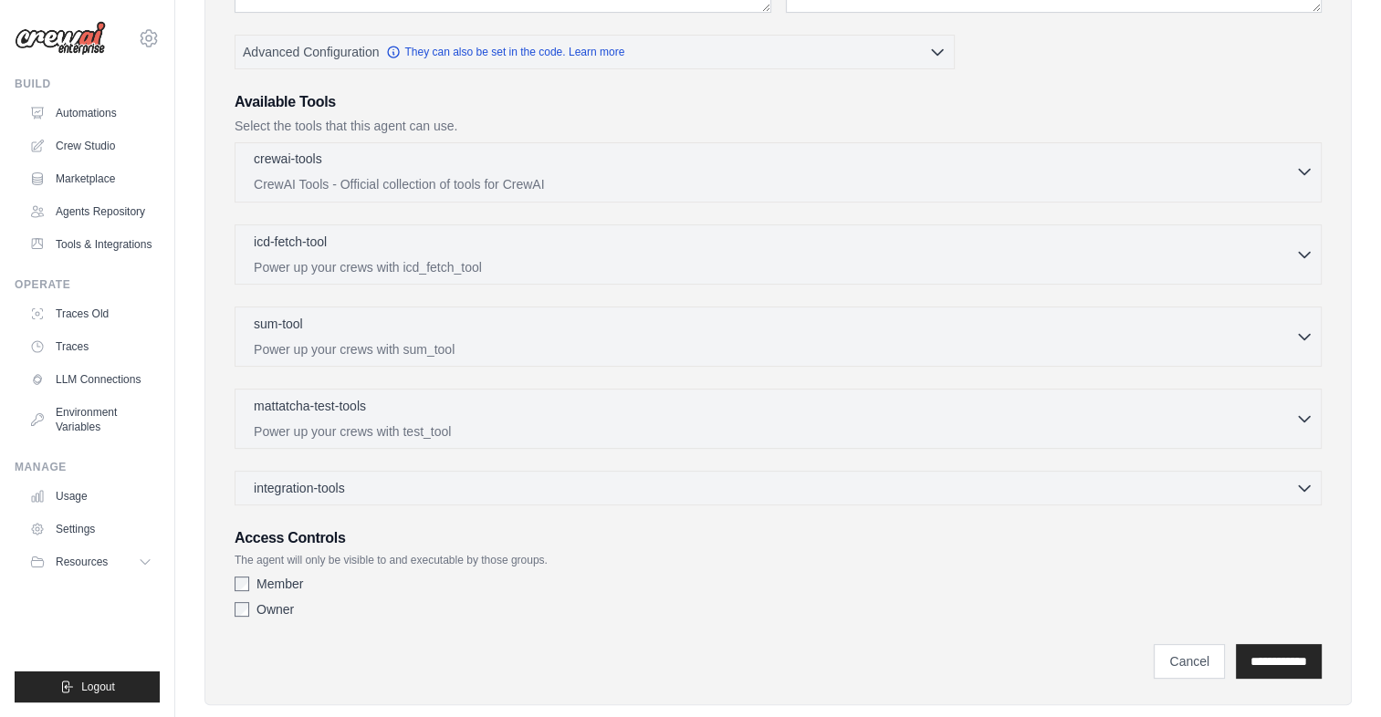
click at [515, 184] on p "CrewAI Tools - Official collection of tools for CrewAI" at bounding box center [774, 184] width 1041 height 18
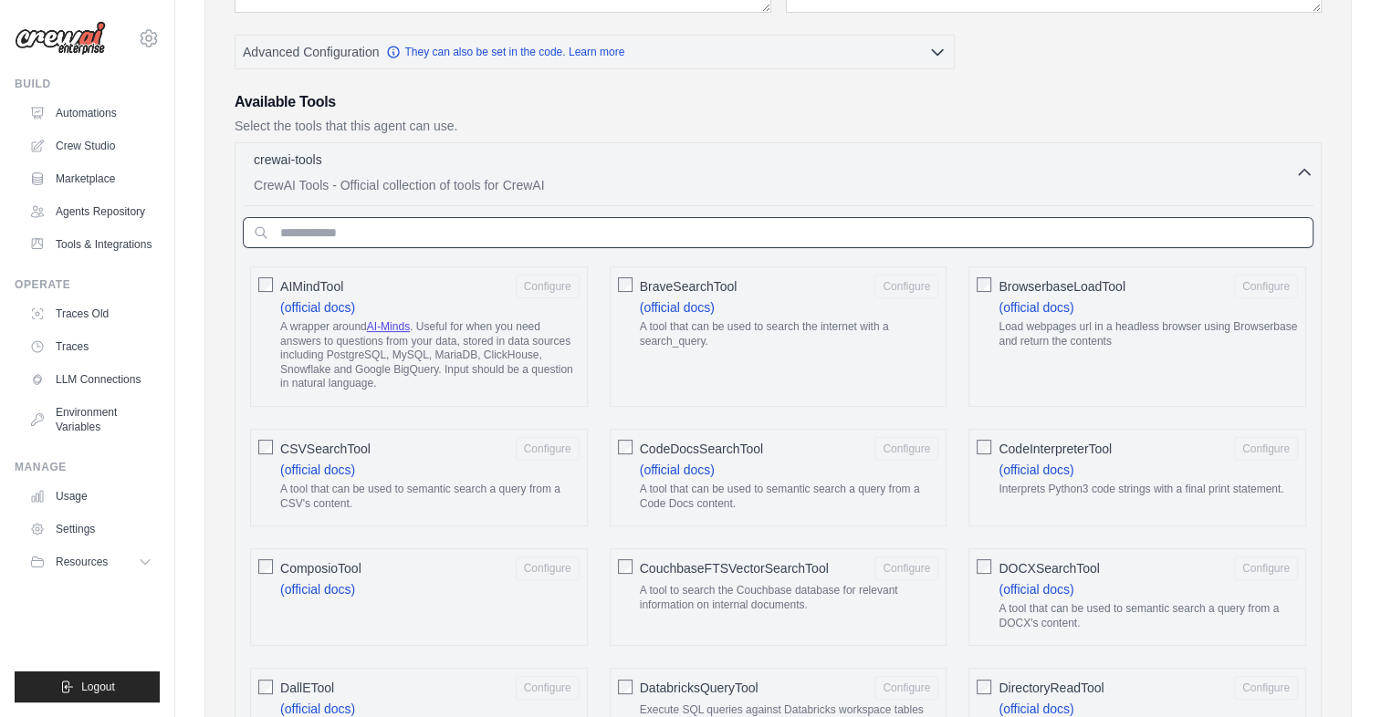
click at [498, 238] on input "text" at bounding box center [778, 232] width 1071 height 31
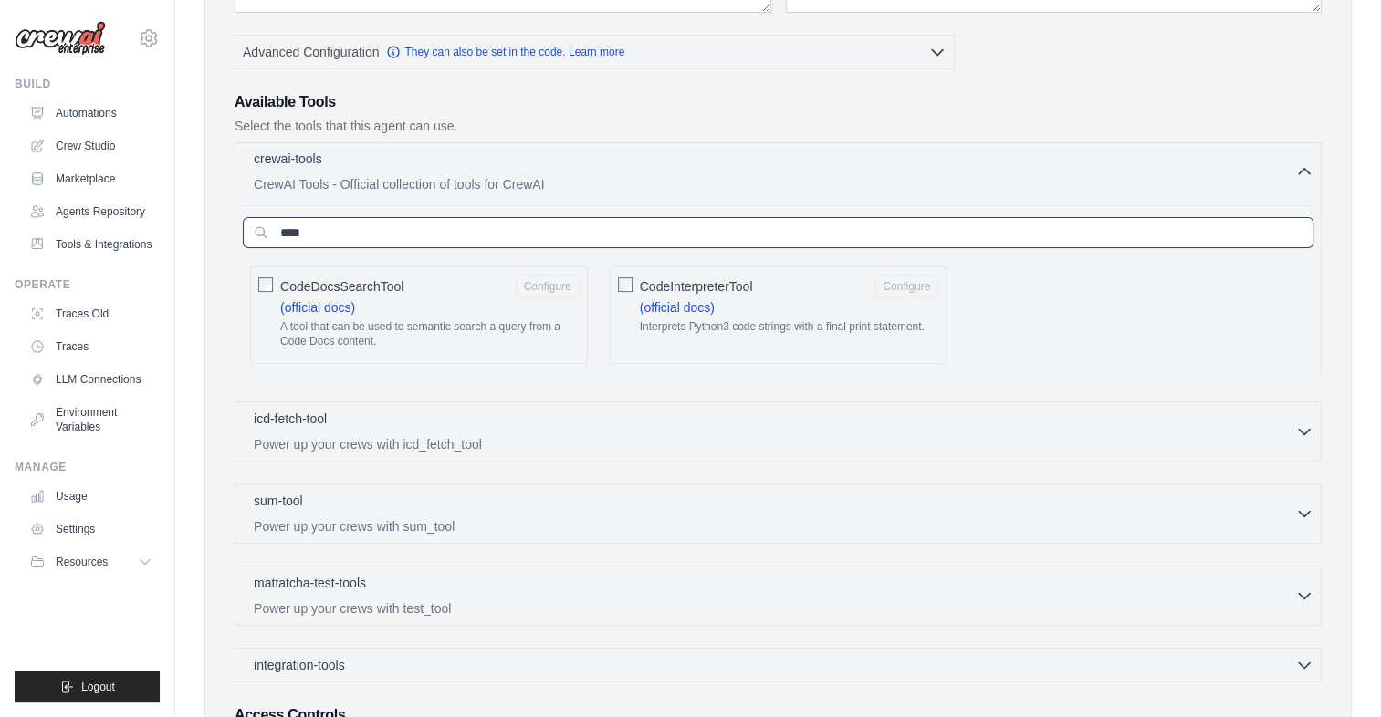
type input "****"
click at [1306, 156] on button "crewai-tools 0 selected CrewAI Tools - Official collection of tools for CrewAI" at bounding box center [778, 172] width 1071 height 44
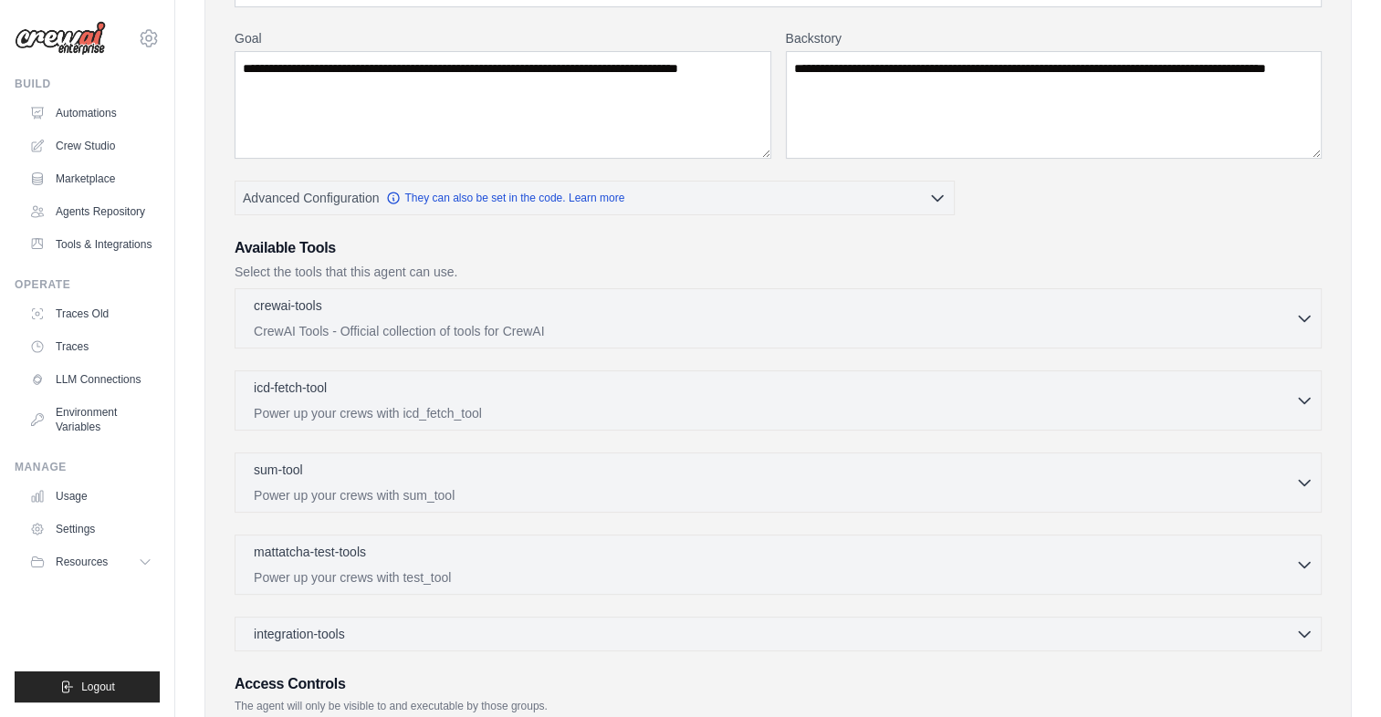
scroll to position [397, 0]
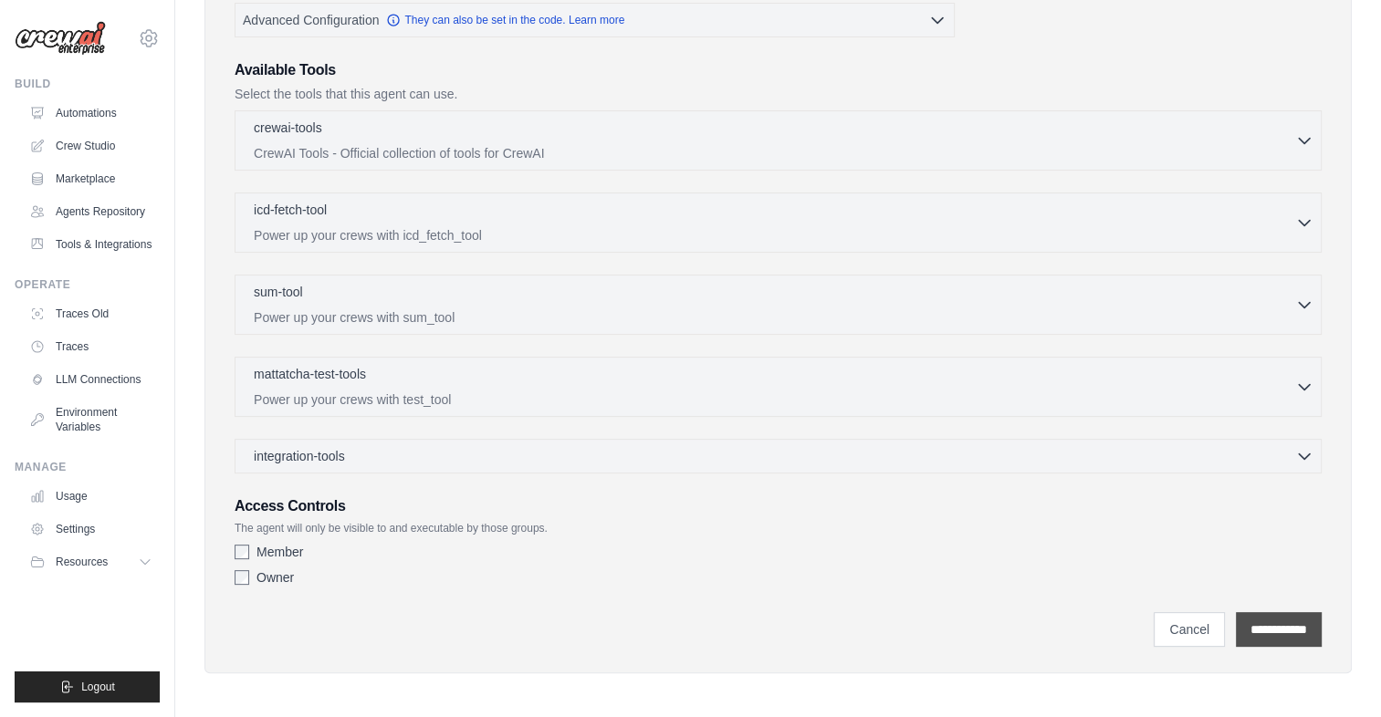
click at [1256, 613] on input "**********" at bounding box center [1279, 629] width 86 height 35
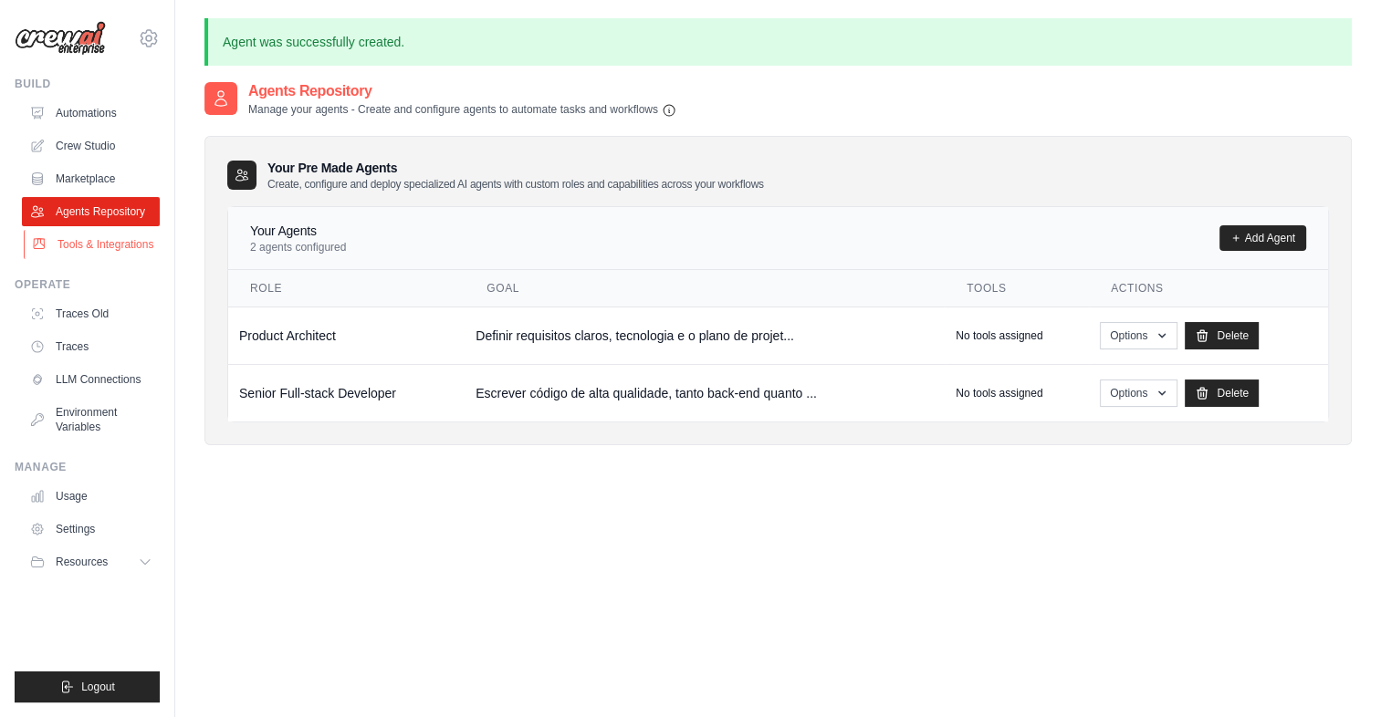
click at [123, 232] on link "Tools & Integrations" at bounding box center [93, 244] width 138 height 29
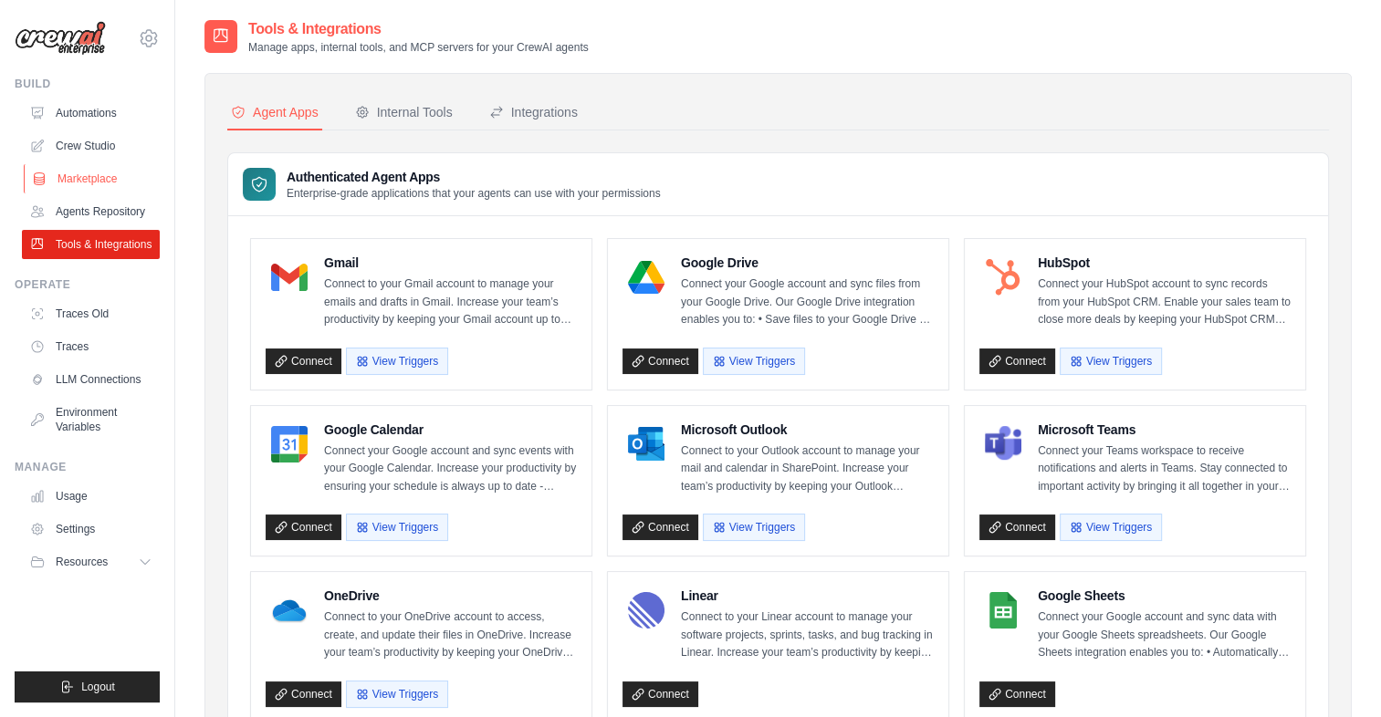
click at [91, 174] on link "Marketplace" at bounding box center [93, 178] width 138 height 29
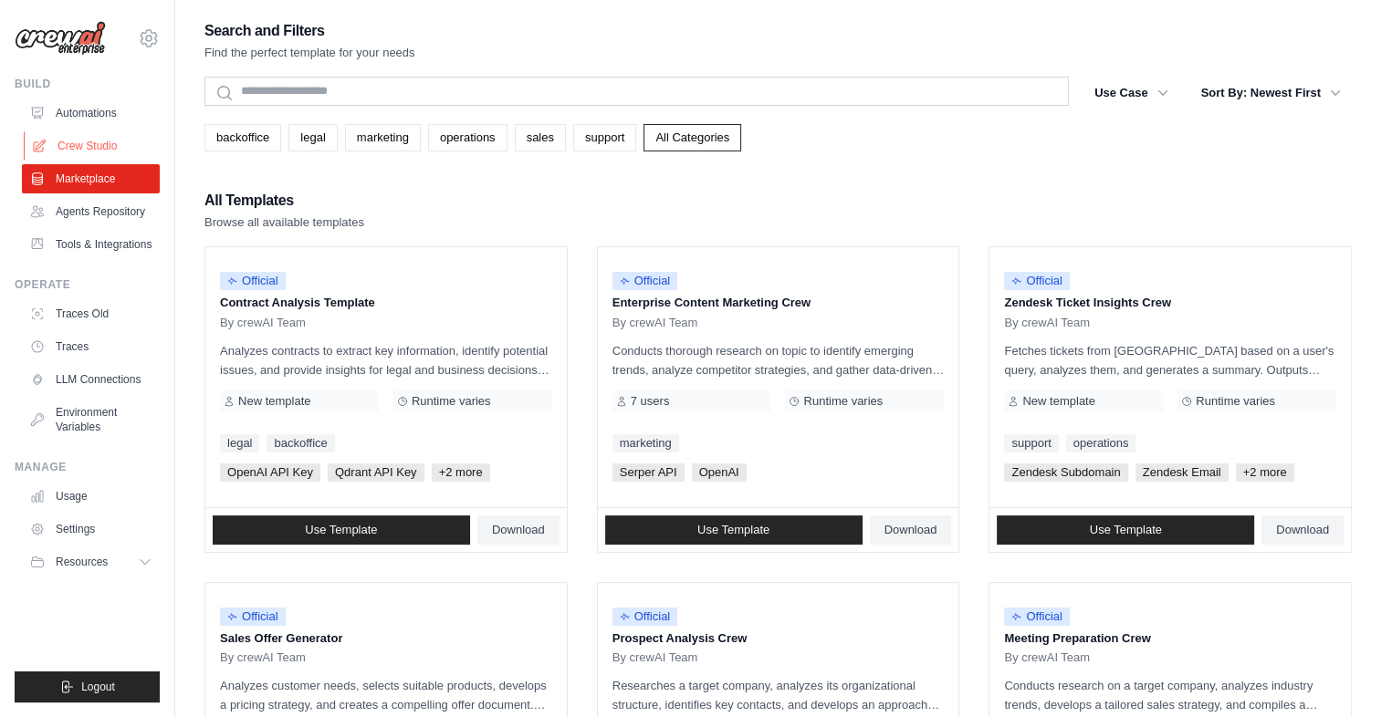
click at [93, 138] on link "Crew Studio" at bounding box center [93, 145] width 138 height 29
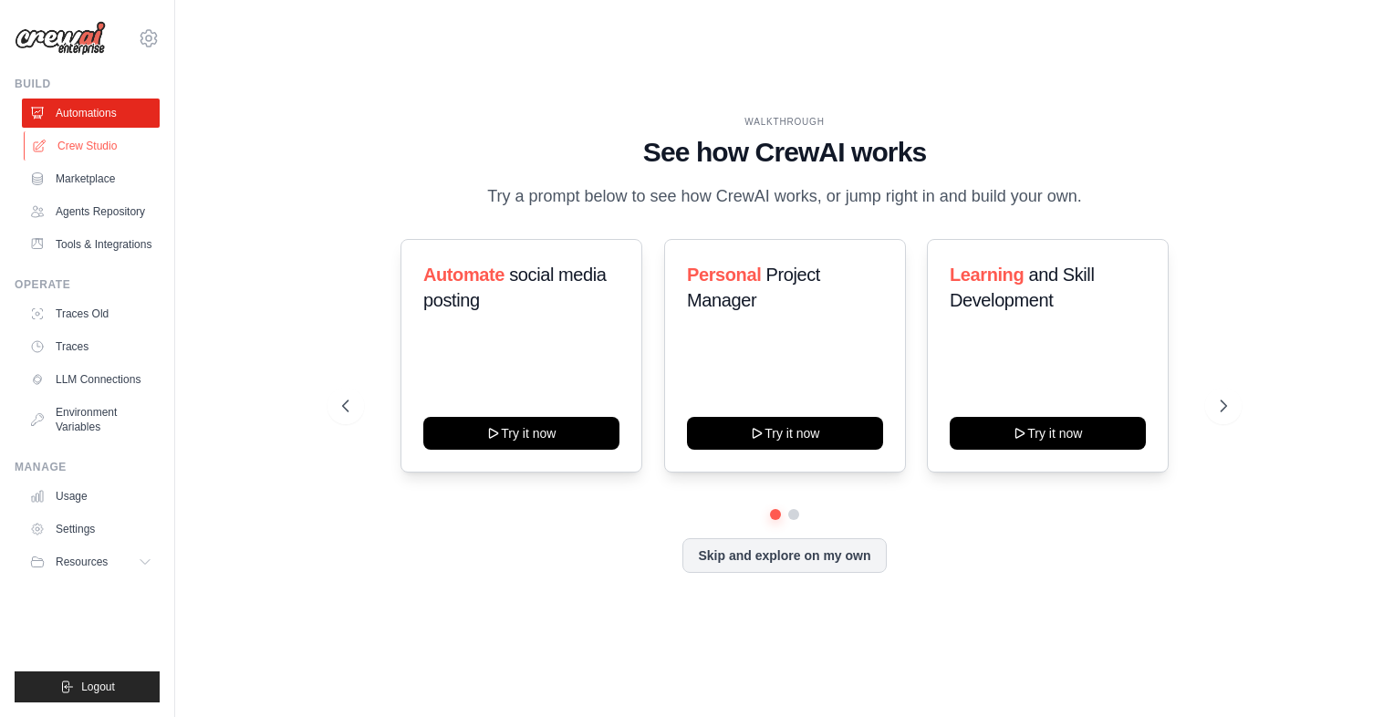
click at [110, 151] on link "Crew Studio" at bounding box center [93, 145] width 138 height 29
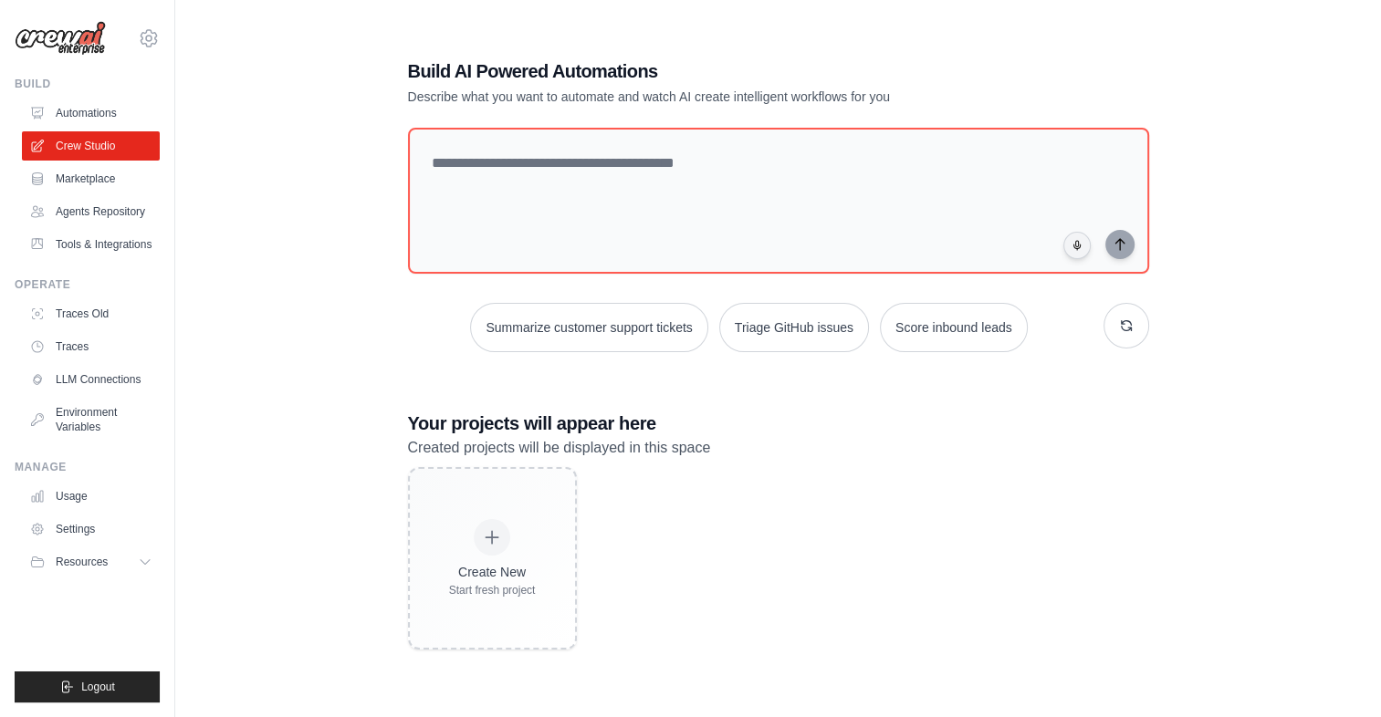
scroll to position [37, 0]
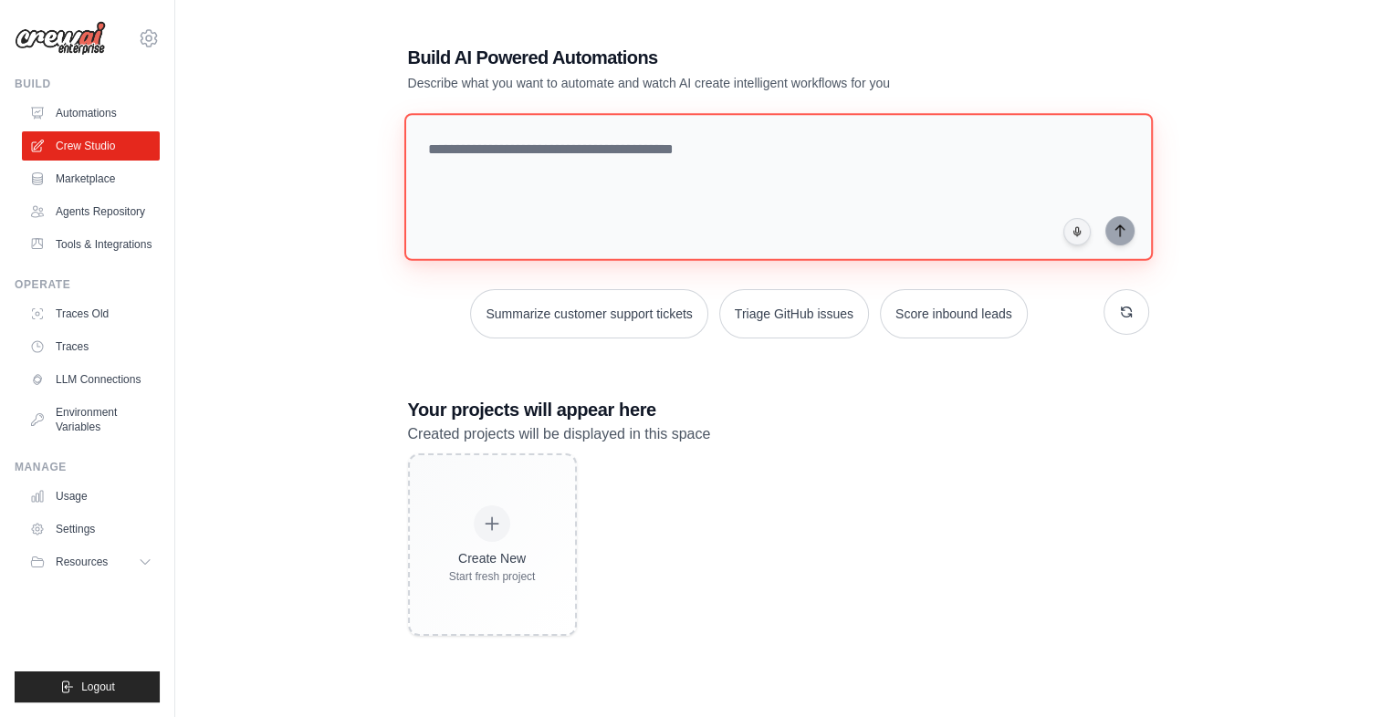
click at [525, 173] on textarea at bounding box center [777, 187] width 748 height 148
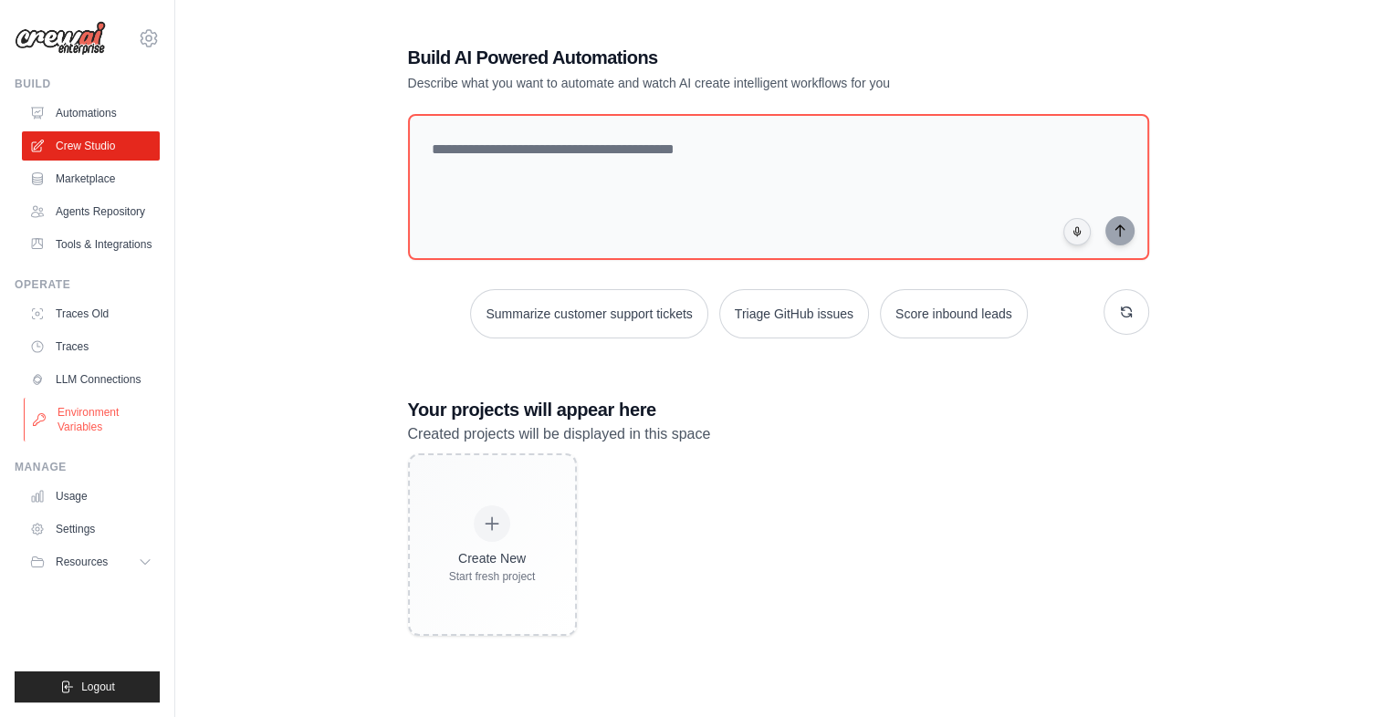
click at [91, 417] on link "Environment Variables" at bounding box center [93, 420] width 138 height 44
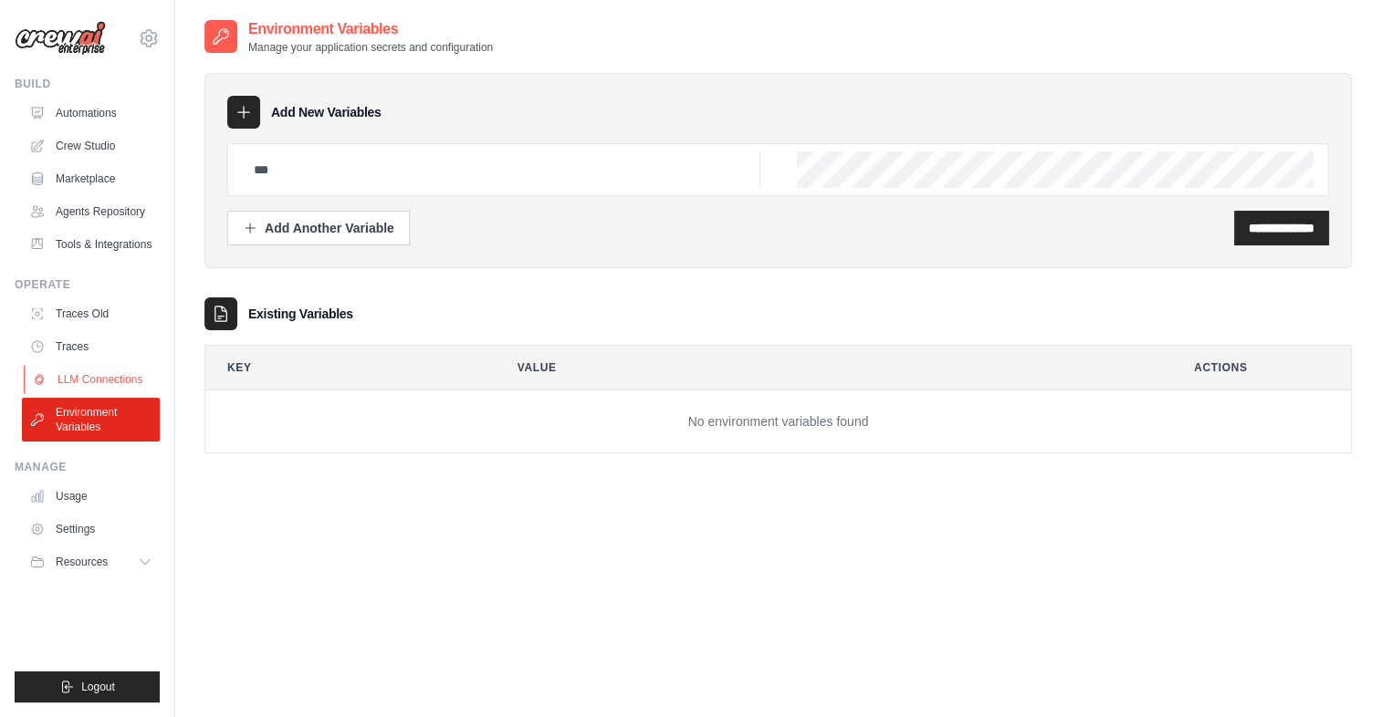
click at [114, 381] on link "LLM Connections" at bounding box center [93, 379] width 138 height 29
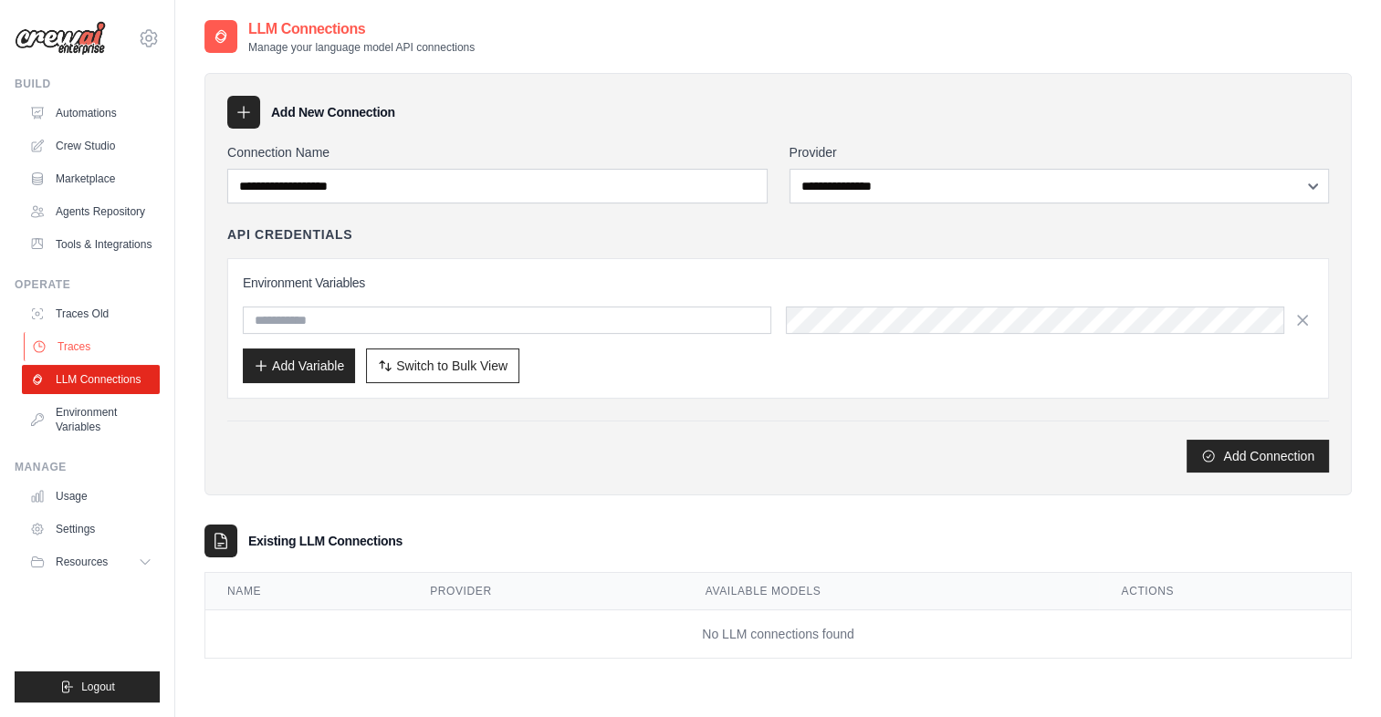
click at [66, 358] on link "Traces" at bounding box center [93, 346] width 138 height 29
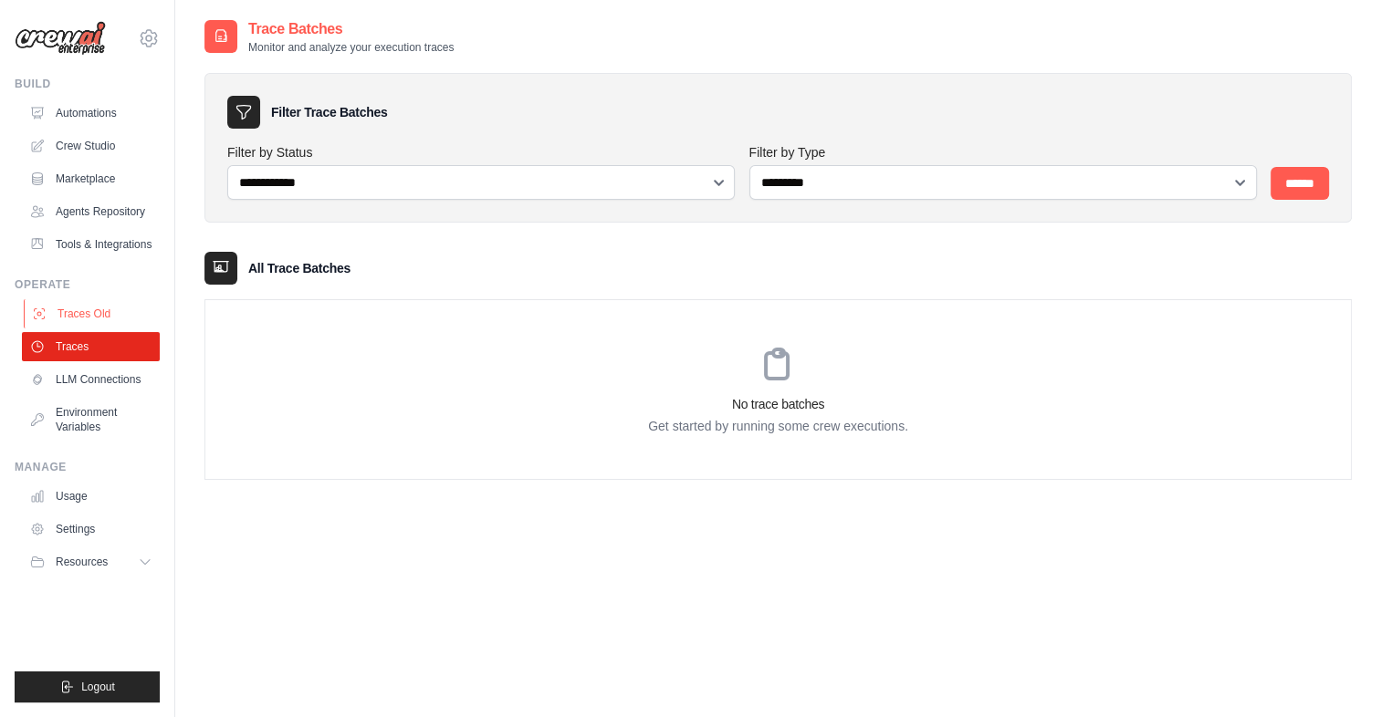
click at [87, 318] on link "Traces Old" at bounding box center [93, 313] width 138 height 29
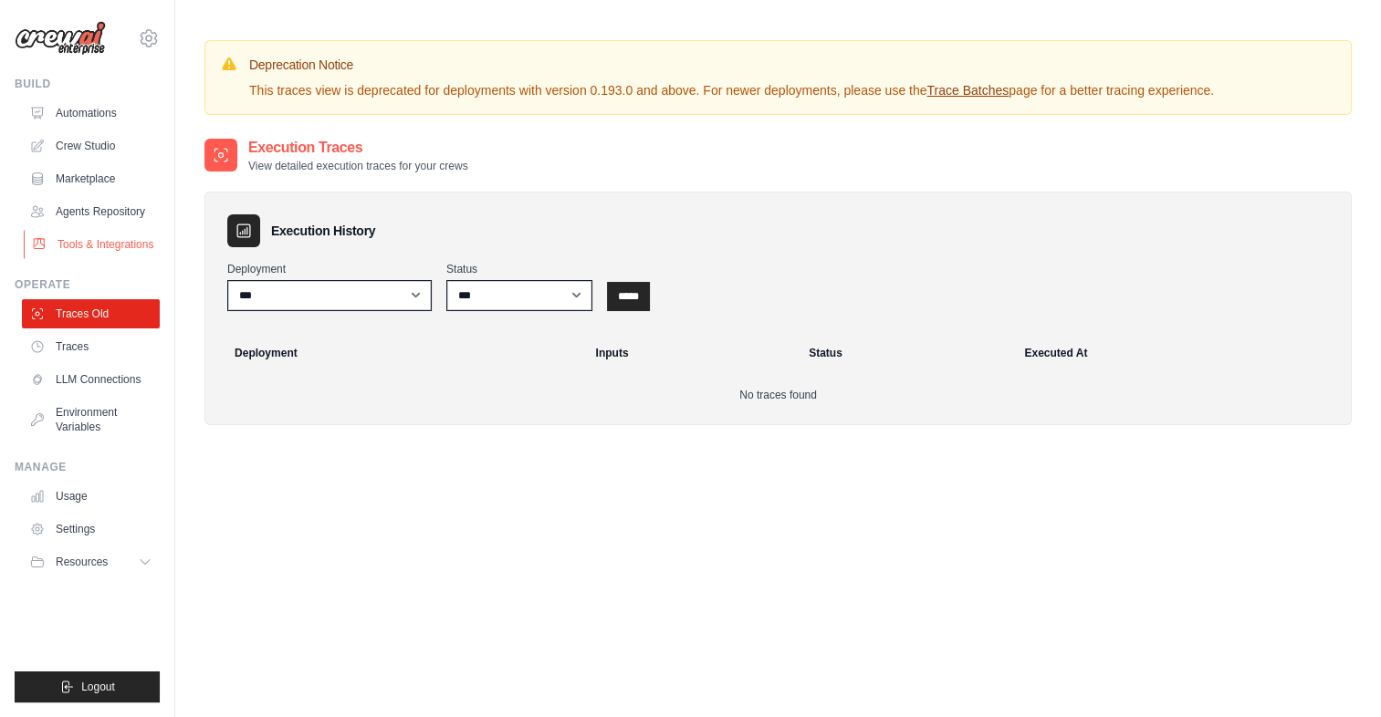
click at [89, 252] on link "Tools & Integrations" at bounding box center [93, 244] width 138 height 29
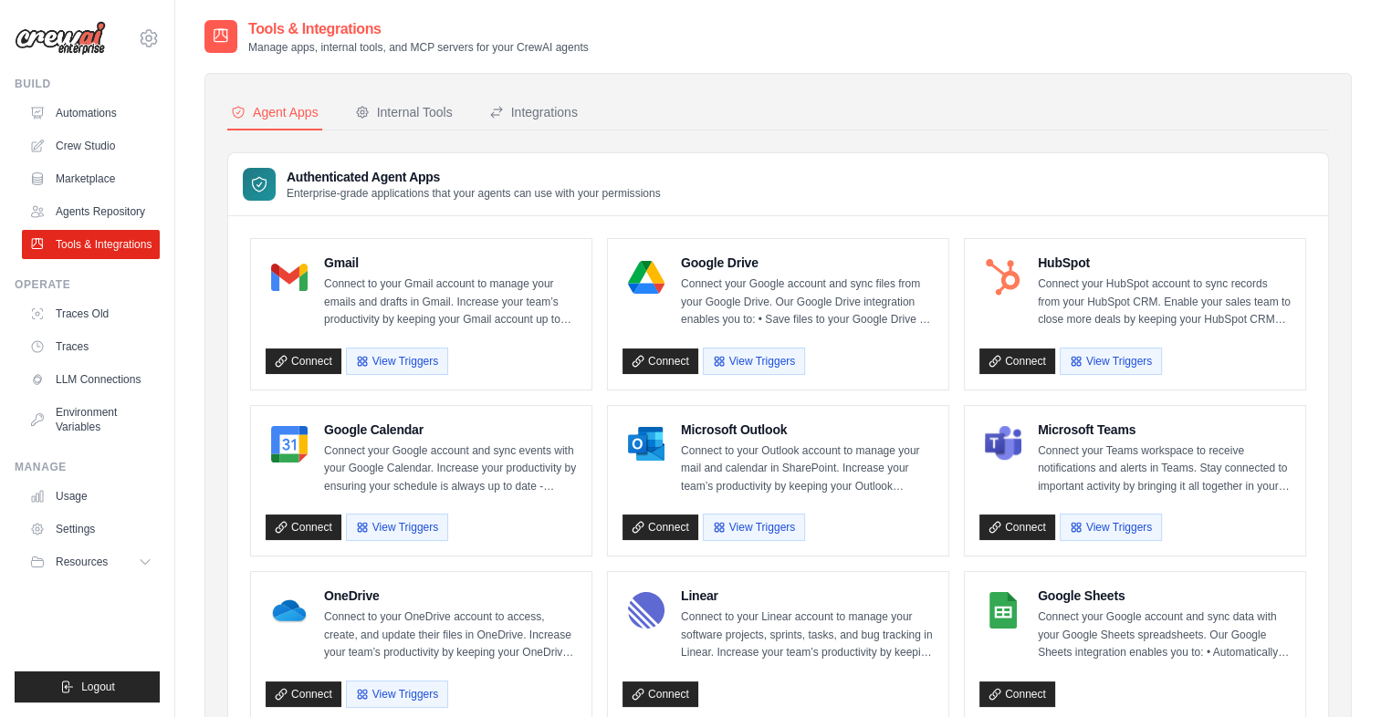
click at [107, 213] on link "Agents Repository" at bounding box center [91, 211] width 138 height 29
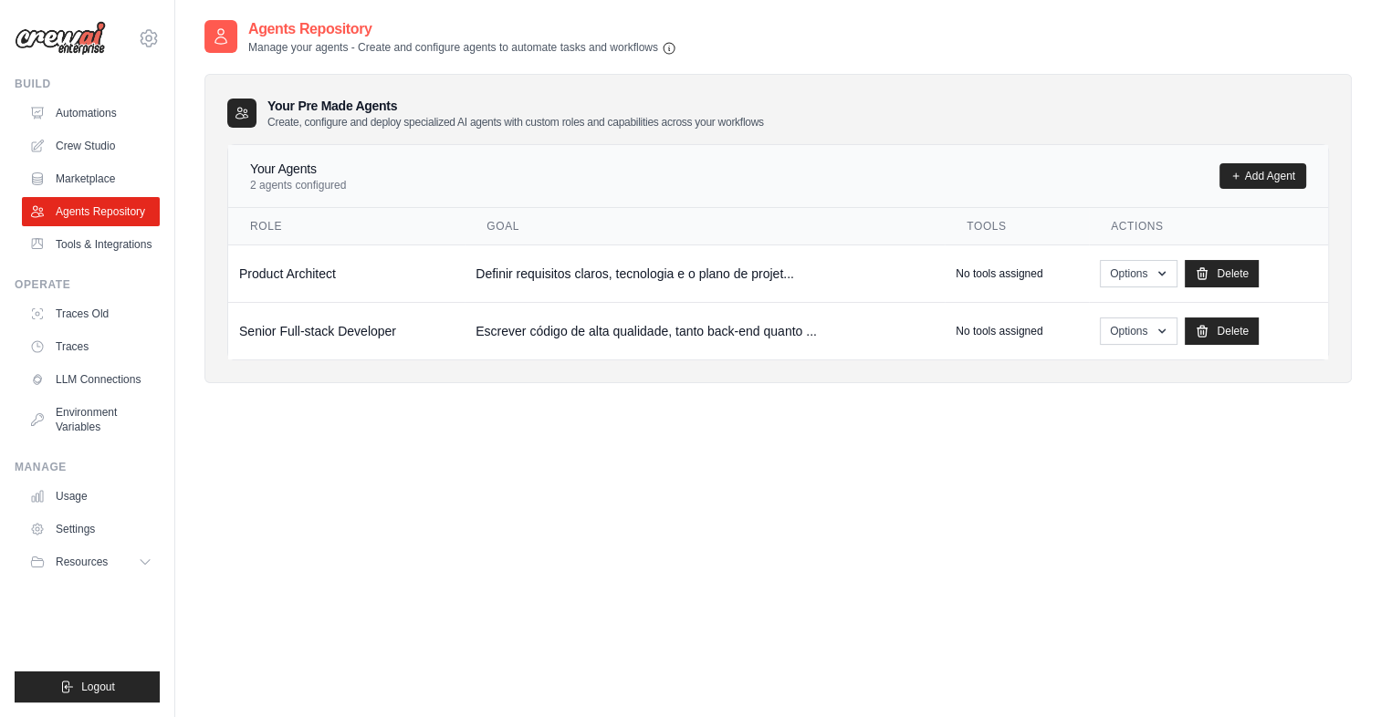
click at [321, 170] on h4 "Your Agents" at bounding box center [298, 169] width 96 height 18
click at [317, 316] on td "Senior Full-stack Developer" at bounding box center [346, 330] width 236 height 57
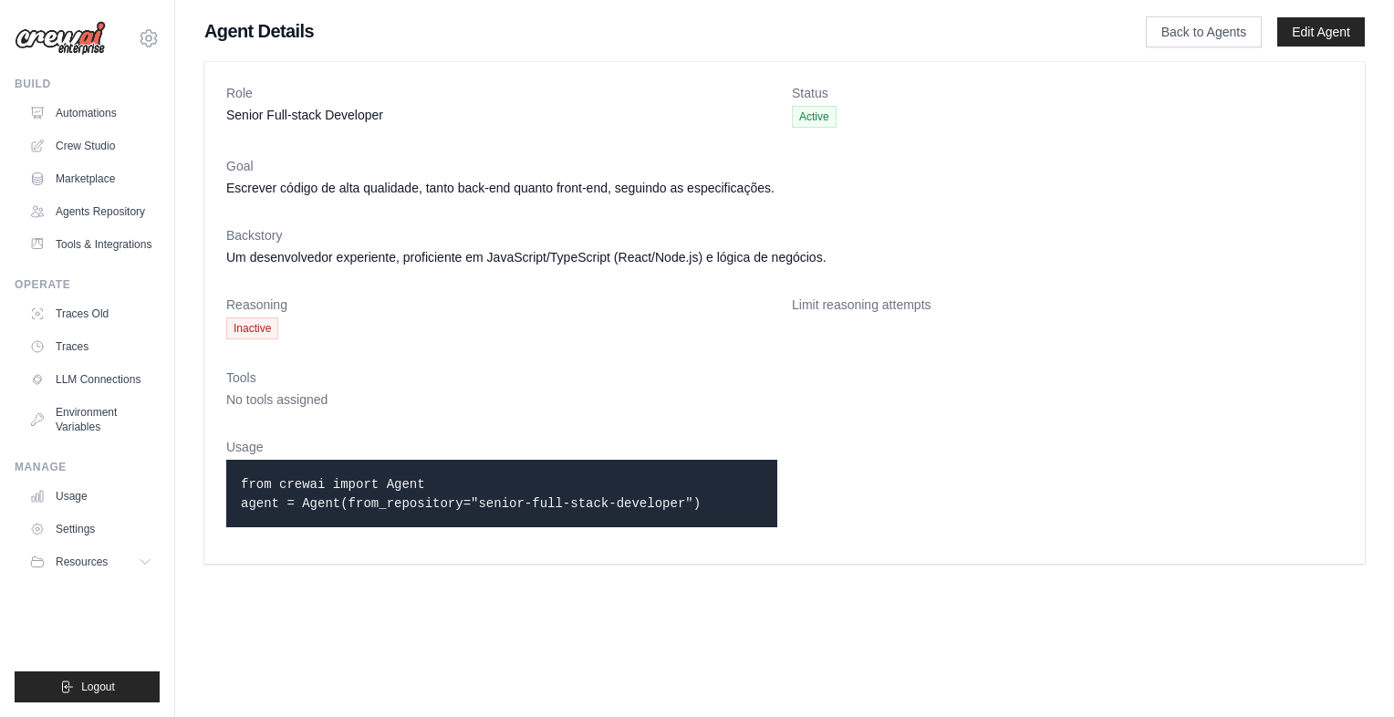
click at [847, 204] on dl "Role Senior Full-stack Developer Status Active Goal Escrever código de alta qua…" at bounding box center [784, 313] width 1117 height 458
click at [877, 283] on dl "Role Senior Full-stack Developer Status Active Goal Escrever código de alta qua…" at bounding box center [784, 313] width 1117 height 458
click at [872, 337] on div "Limit reasoning attempts" at bounding box center [1067, 318] width 551 height 44
drag, startPoint x: 810, startPoint y: 327, endPoint x: 260, endPoint y: 329, distance: 549.4
click at [806, 327] on div "Limit reasoning attempts" at bounding box center [1067, 318] width 551 height 44
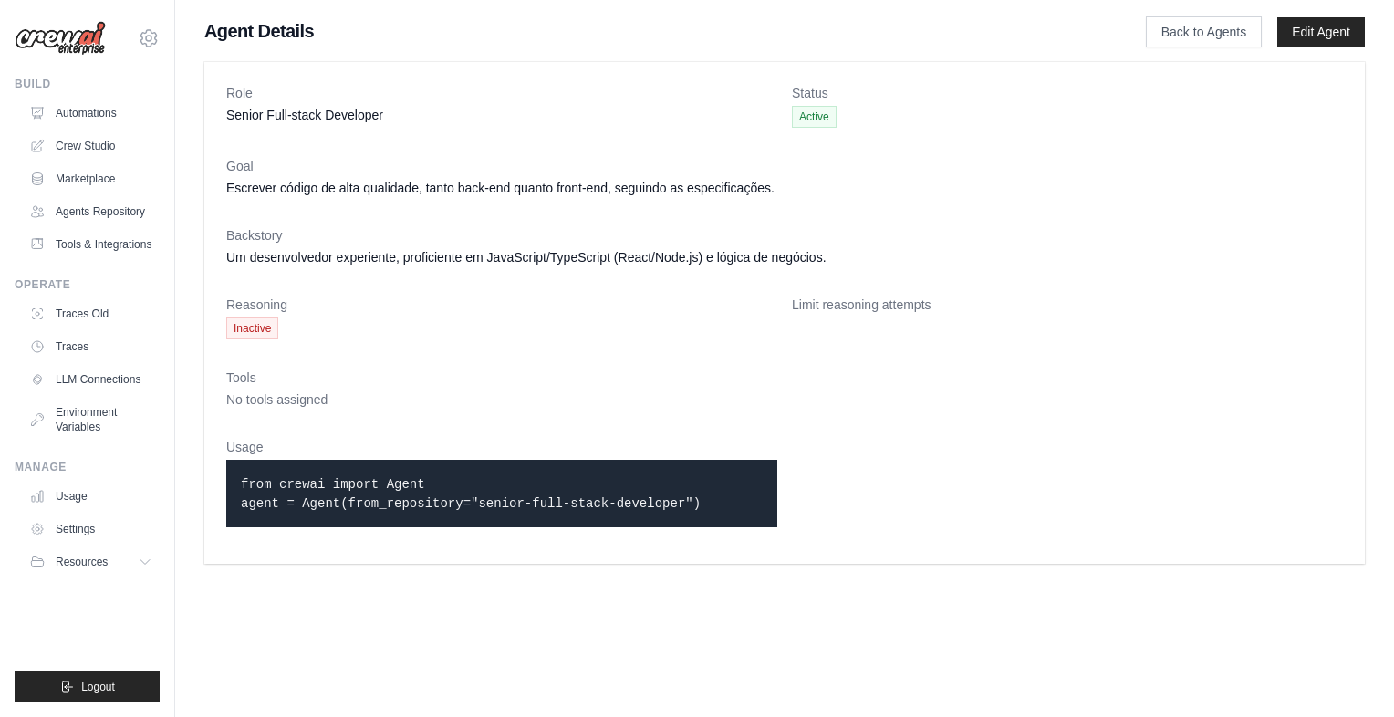
click at [234, 327] on span "Inactive" at bounding box center [252, 329] width 52 height 22
click at [117, 166] on link "Marketplace" at bounding box center [93, 178] width 138 height 29
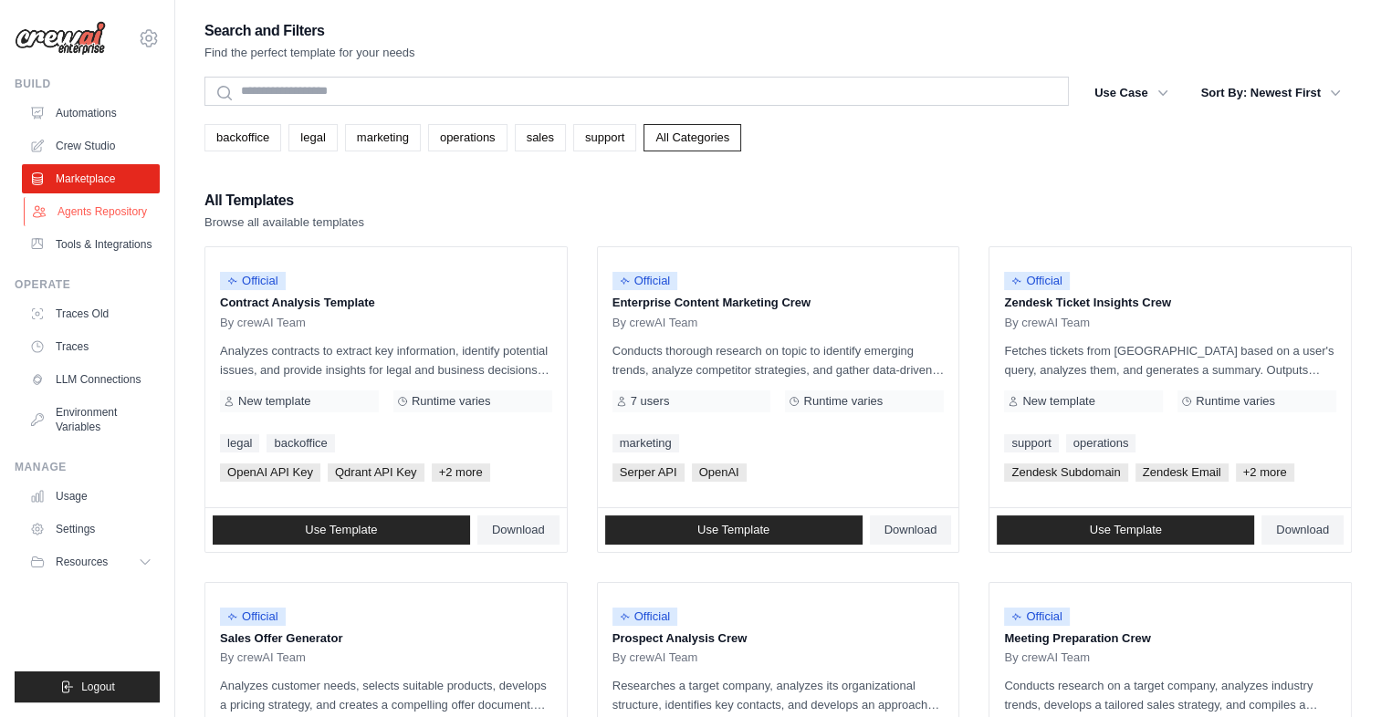
click at [92, 209] on link "Agents Repository" at bounding box center [93, 211] width 138 height 29
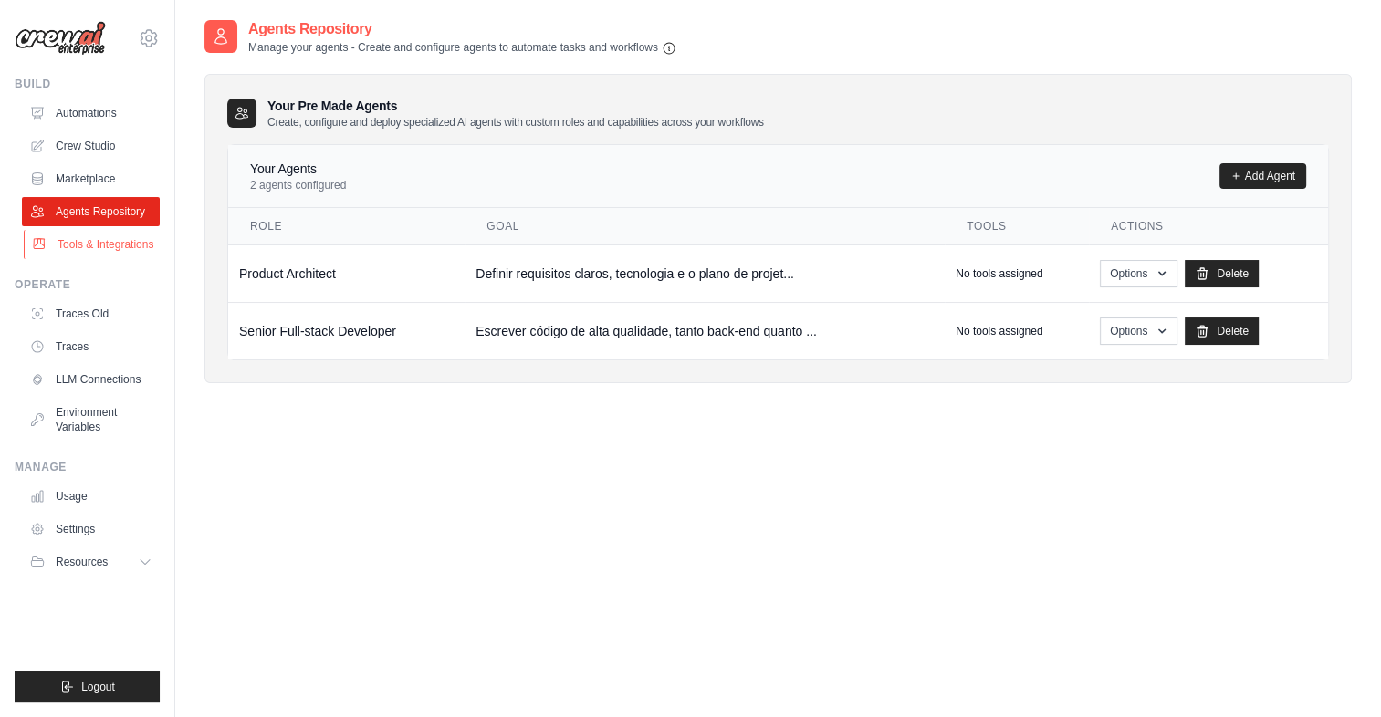
click at [114, 256] on link "Tools & Integrations" at bounding box center [93, 244] width 138 height 29
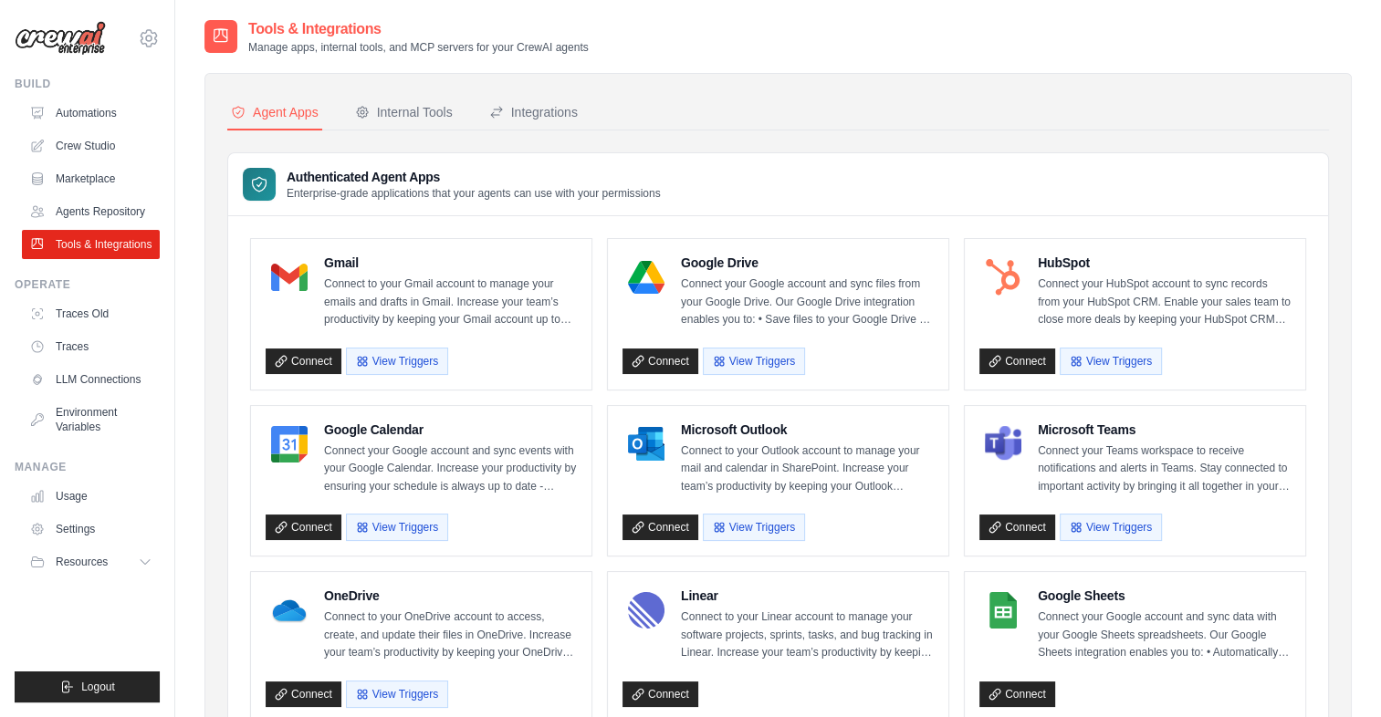
click at [110, 179] on link "Marketplace" at bounding box center [91, 178] width 138 height 29
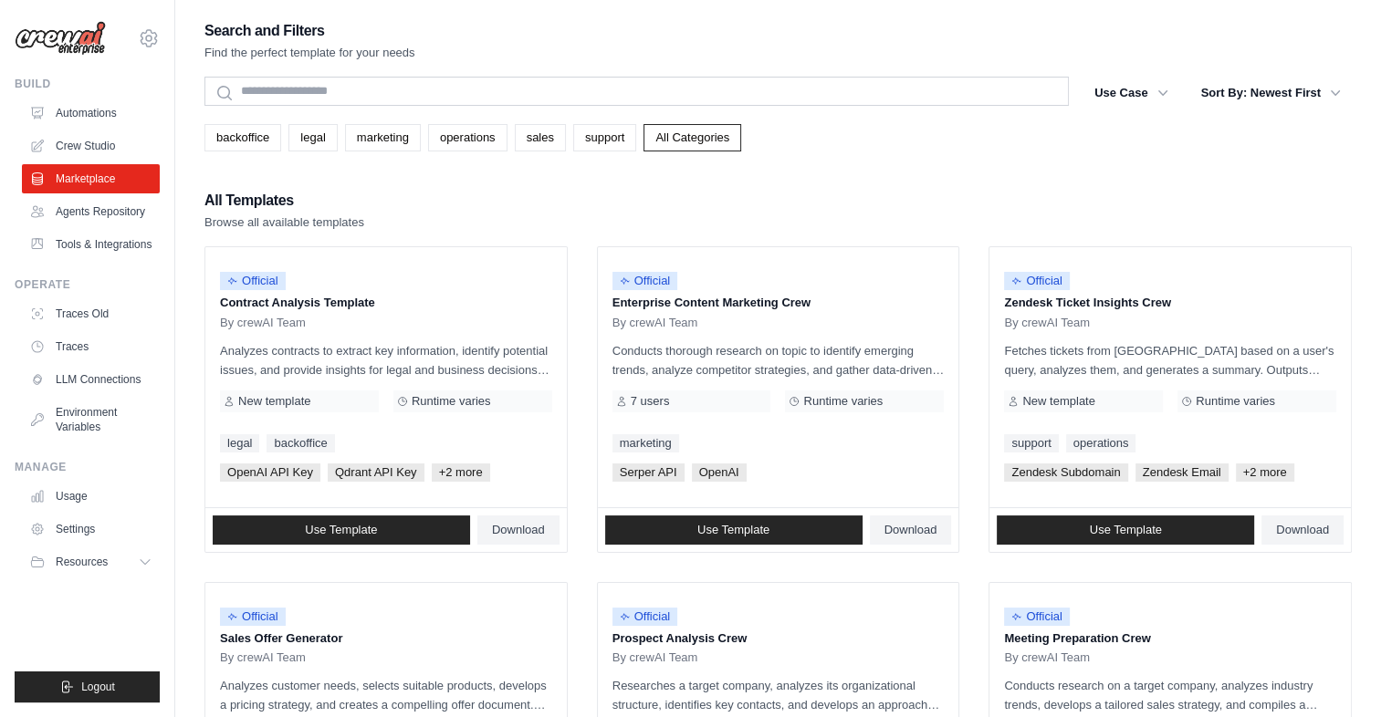
click at [102, 161] on ul "Automations Crew Studio Marketplace Agents Repository Tools & Integrations" at bounding box center [91, 179] width 138 height 161
click at [115, 148] on link "Crew Studio" at bounding box center [93, 145] width 138 height 29
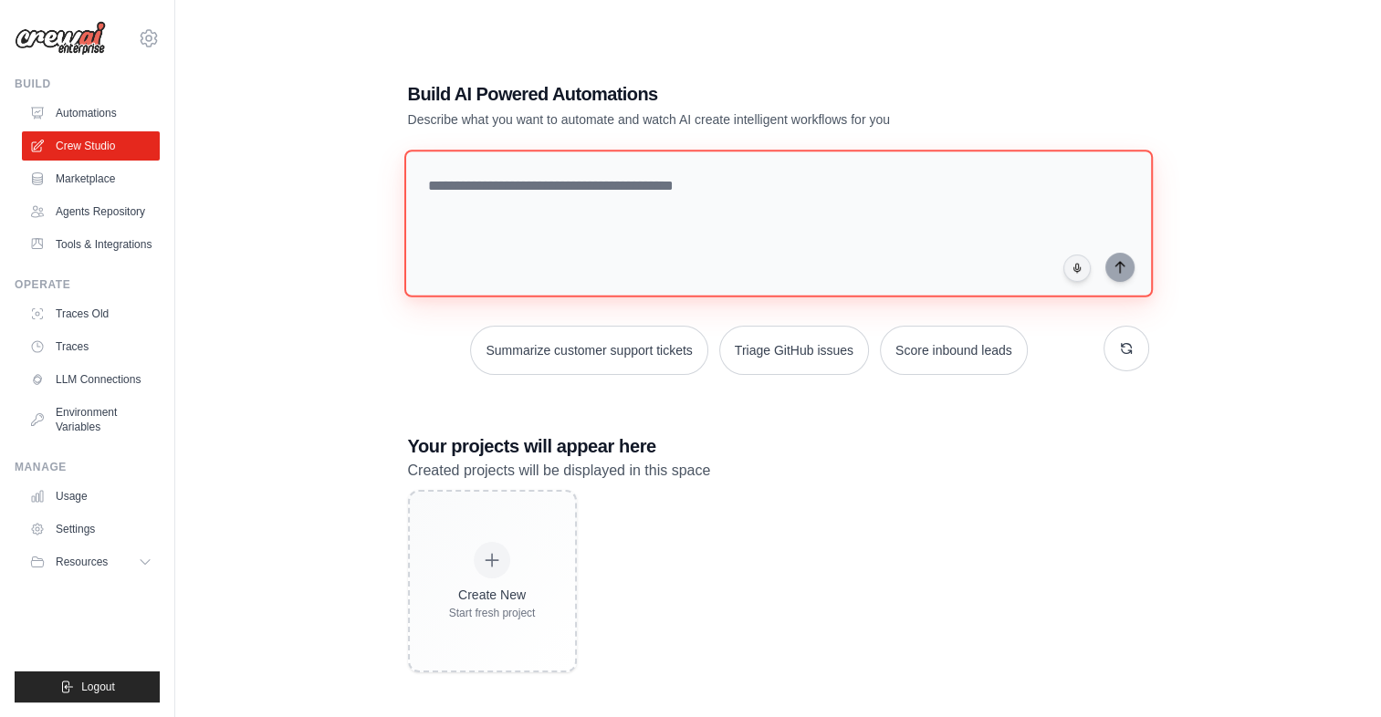
click at [605, 181] on textarea at bounding box center [777, 224] width 748 height 148
click at [696, 195] on textarea at bounding box center [777, 224] width 748 height 148
type textarea "**********"
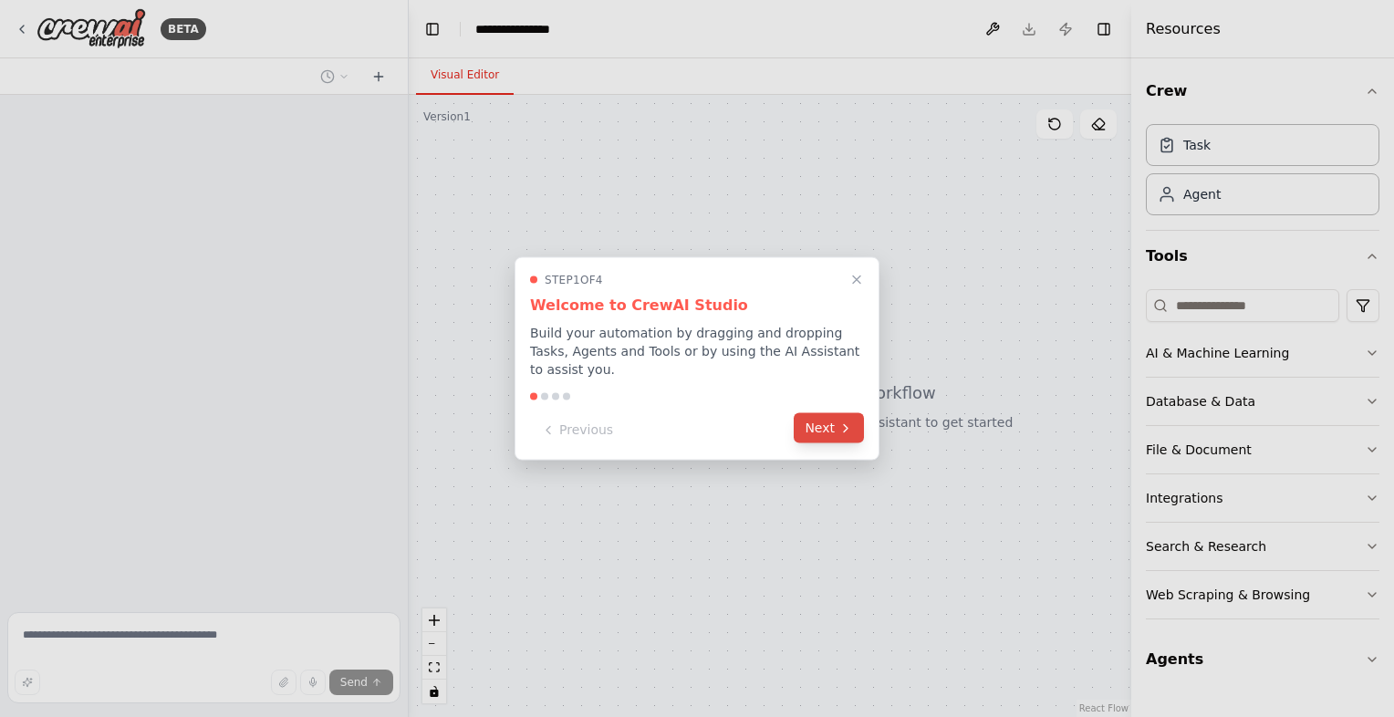
click at [826, 423] on button "Next" at bounding box center [829, 428] width 70 height 30
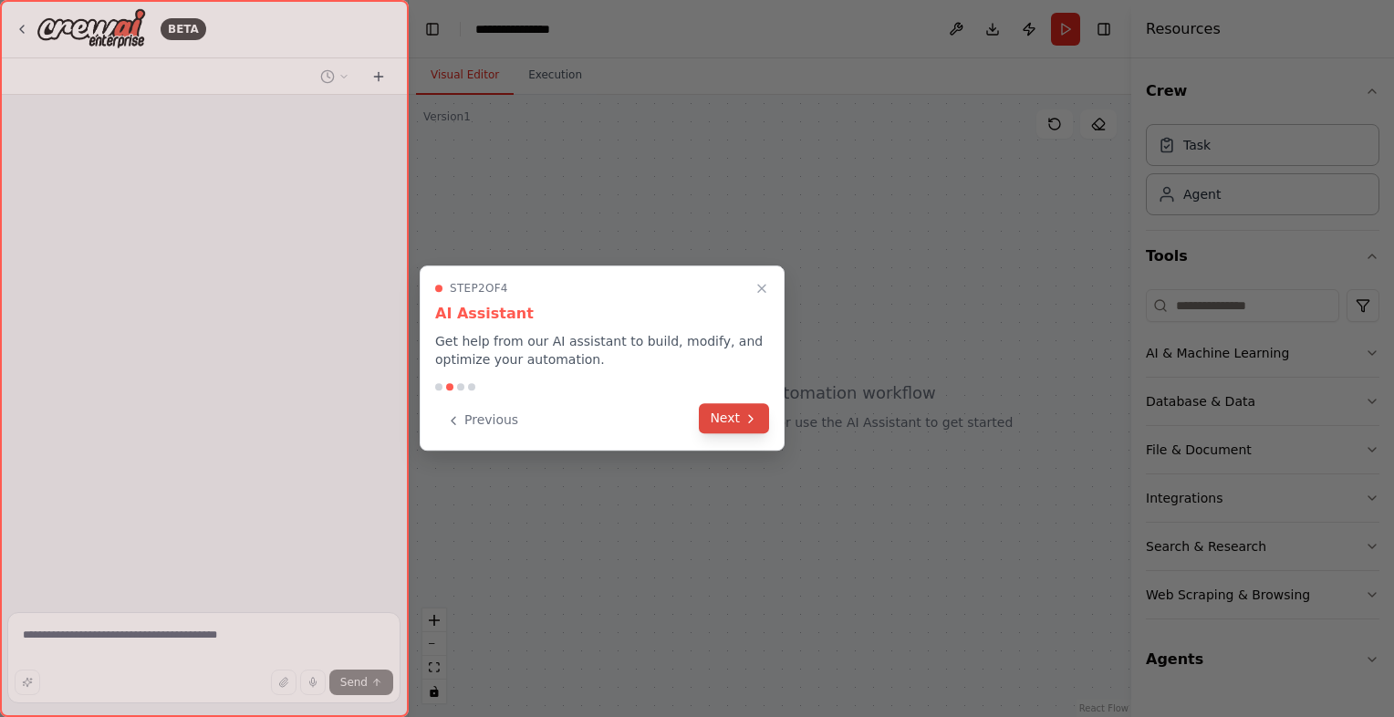
click at [763, 431] on button "Next" at bounding box center [734, 418] width 70 height 30
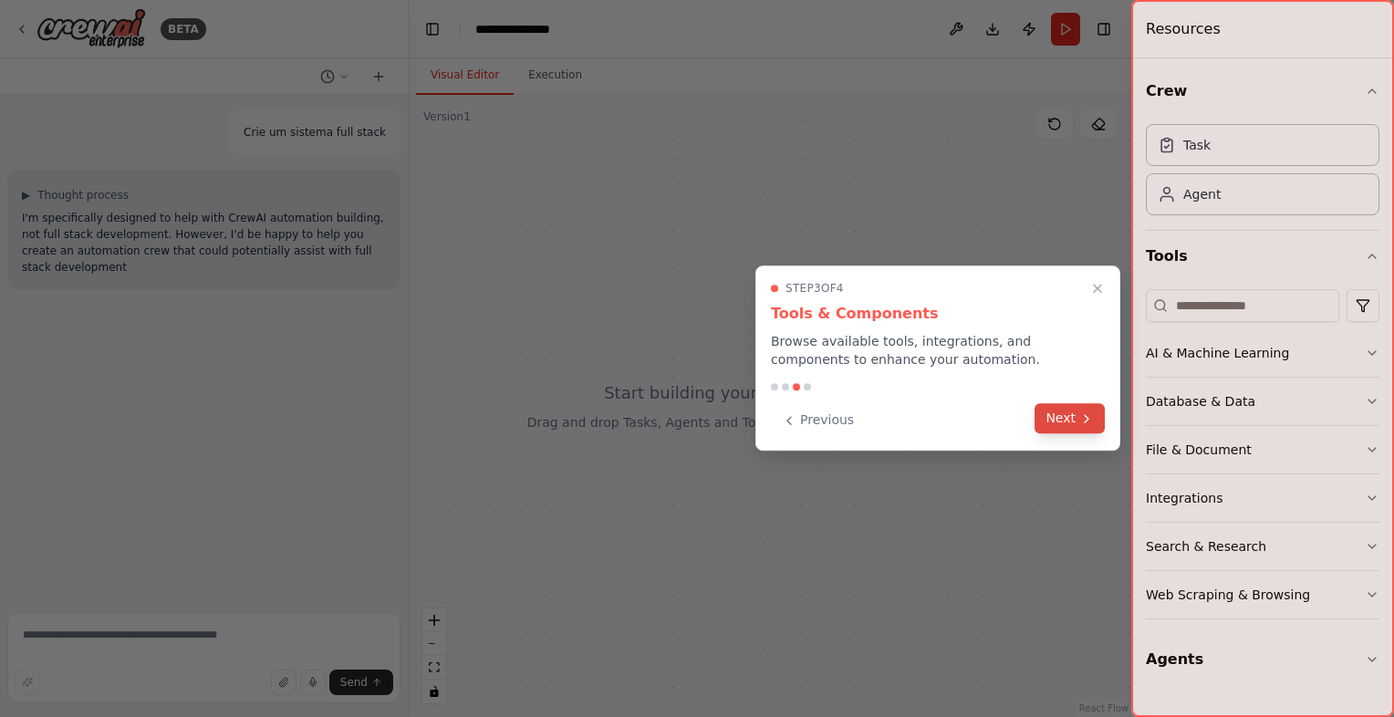
click at [1047, 413] on button "Next" at bounding box center [1070, 418] width 70 height 30
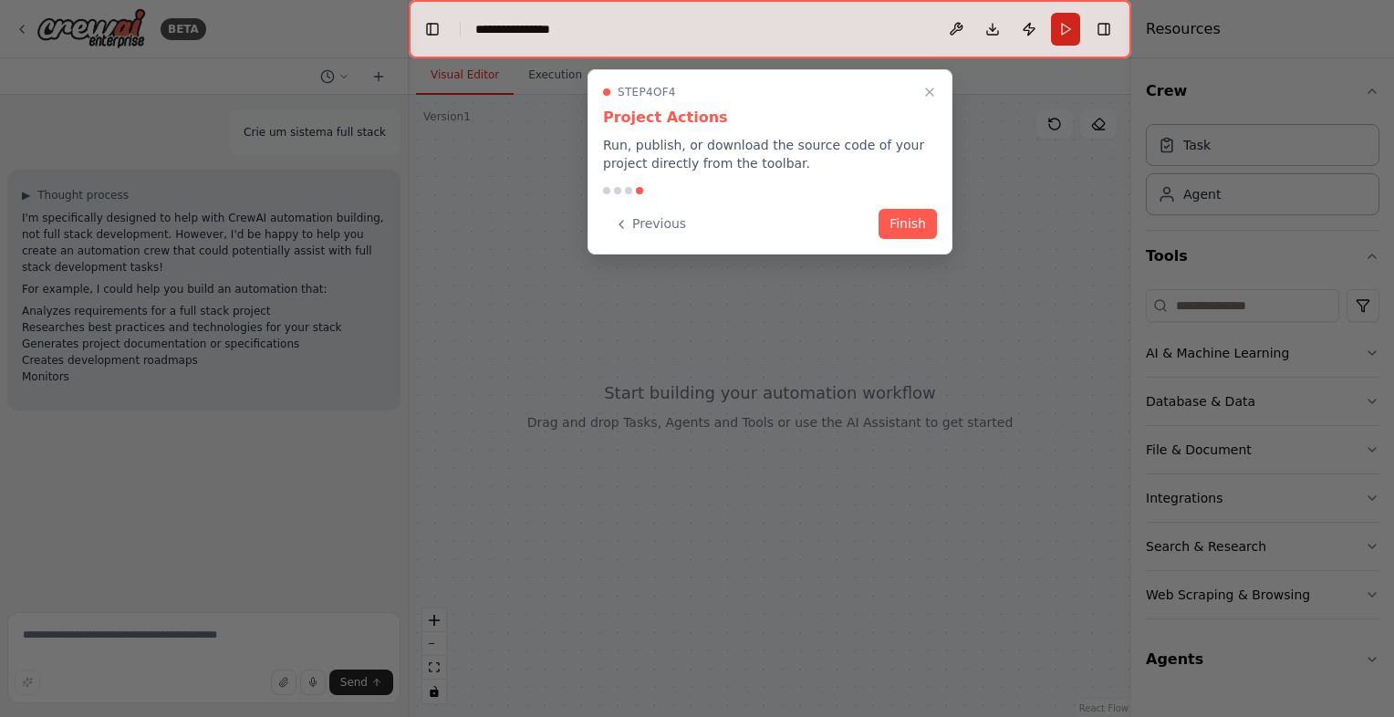
click at [869, 180] on div "Step 4 of 4 Project Actions Run, publish, or download the source code of your p…" at bounding box center [770, 161] width 365 height 185
click at [1029, 214] on div at bounding box center [697, 358] width 1394 height 717
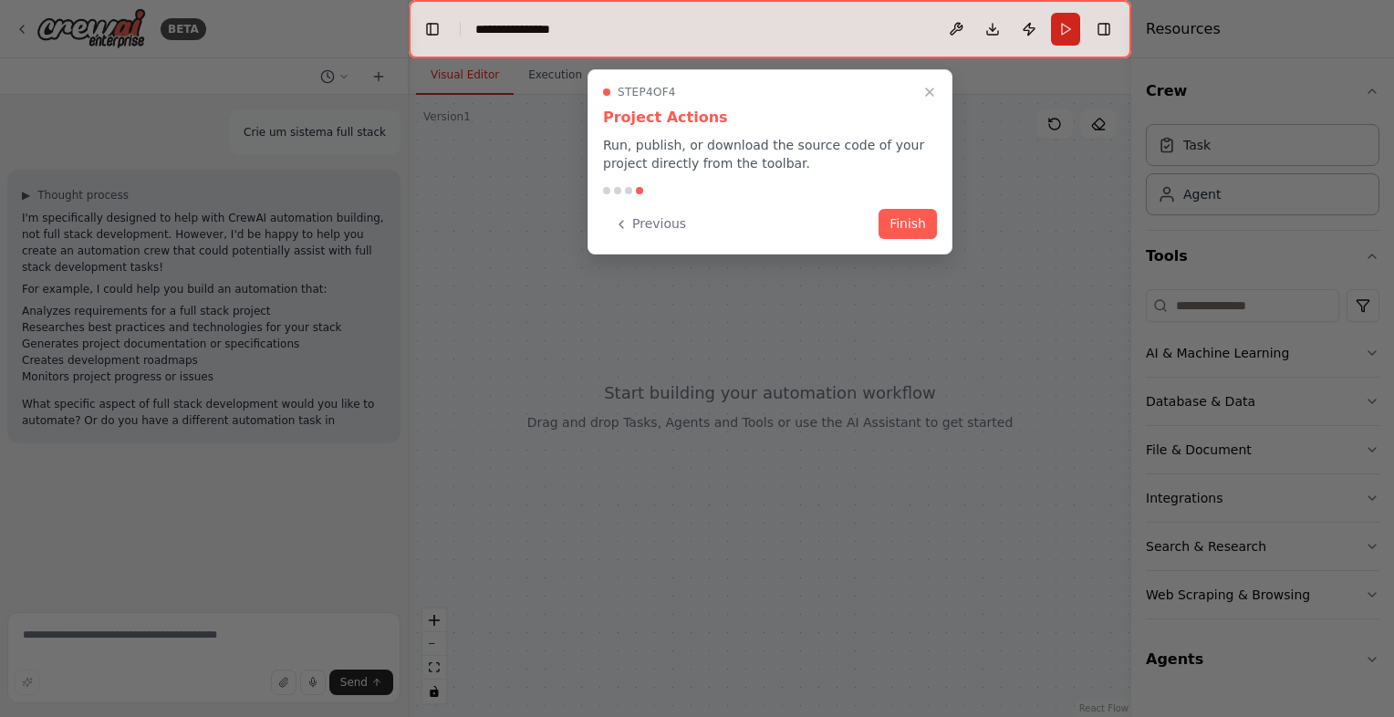
click at [893, 237] on div "Previous Finish" at bounding box center [770, 224] width 334 height 30
click at [906, 230] on button "Finish" at bounding box center [908, 222] width 58 height 30
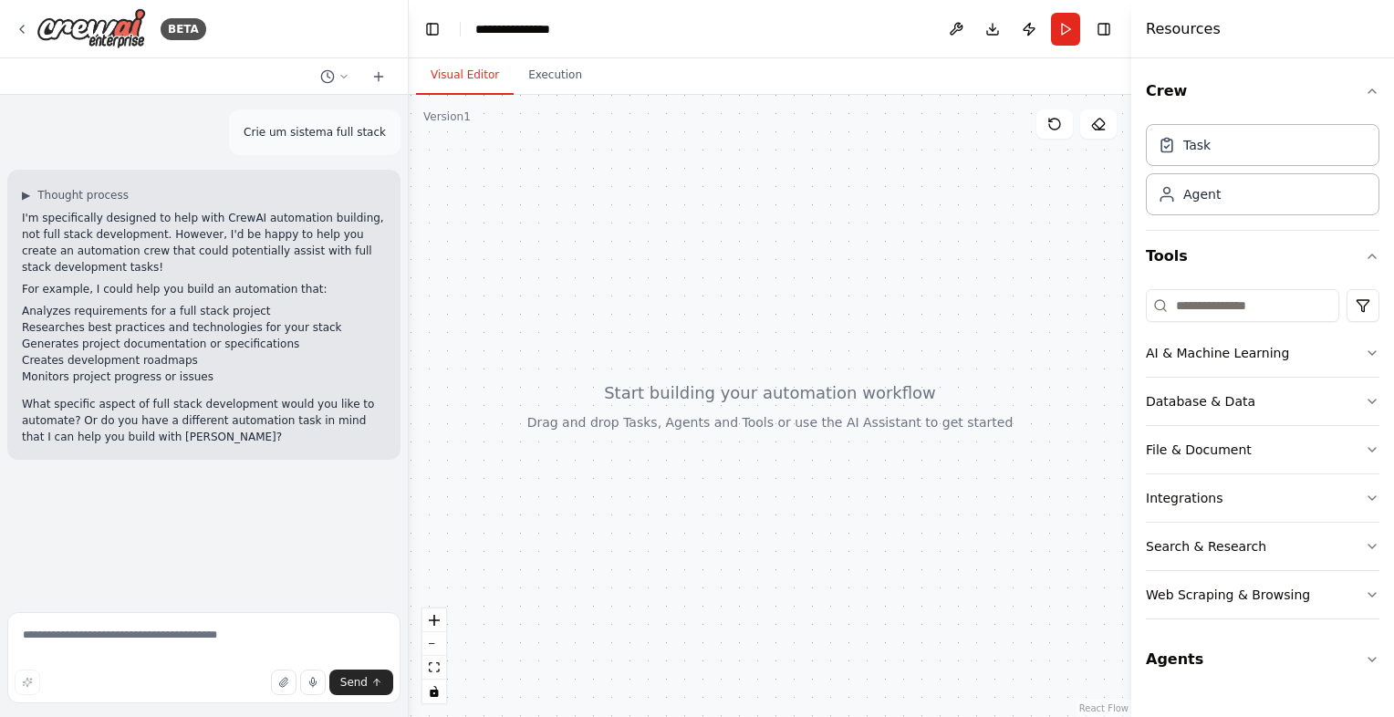
drag, startPoint x: 623, startPoint y: 334, endPoint x: 745, endPoint y: 216, distance: 169.1
click at [745, 216] on div at bounding box center [770, 406] width 723 height 622
click at [1207, 200] on div "Agent" at bounding box center [1202, 193] width 37 height 18
click at [1205, 162] on div "Task" at bounding box center [1263, 144] width 234 height 42
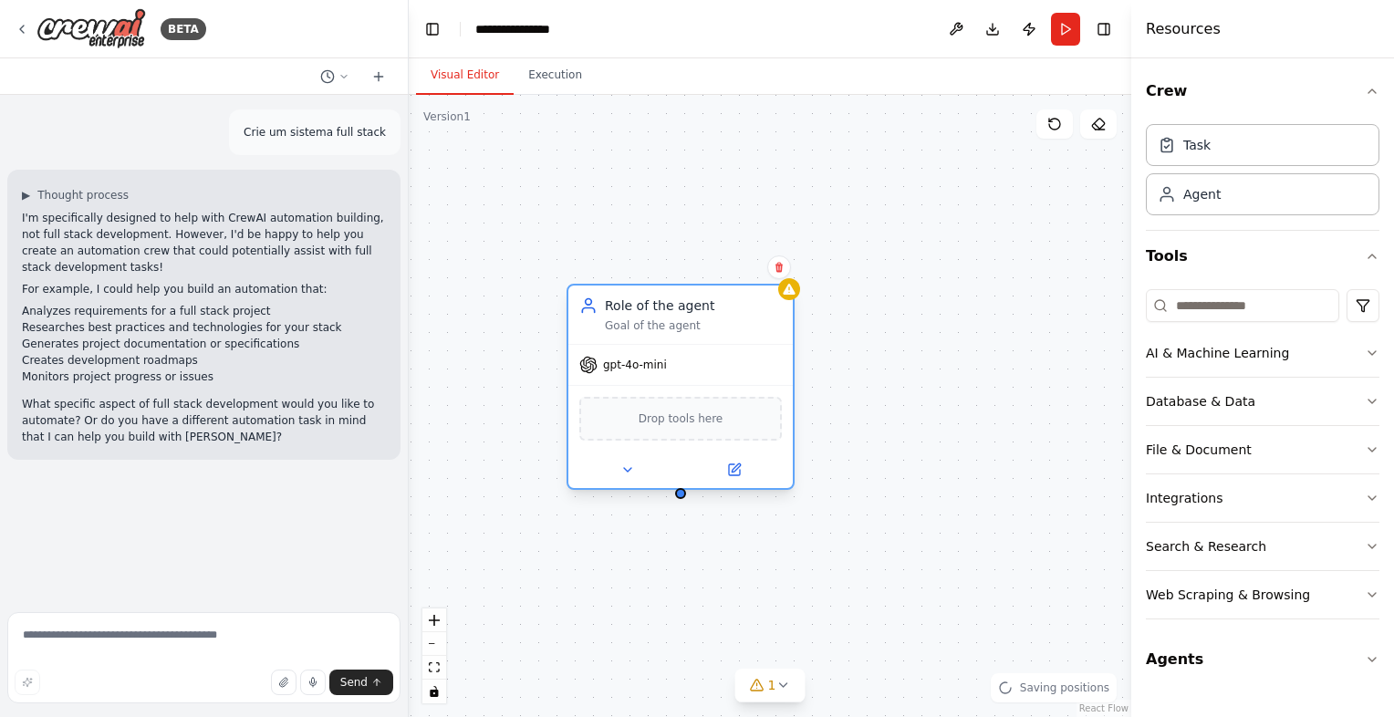
drag, startPoint x: 677, startPoint y: 371, endPoint x: 703, endPoint y: 370, distance: 25.6
click at [703, 370] on div "gpt-4o-mini" at bounding box center [681, 365] width 225 height 40
click at [694, 377] on div "gpt-4o-mini" at bounding box center [681, 365] width 225 height 40
click at [622, 472] on icon at bounding box center [628, 470] width 15 height 15
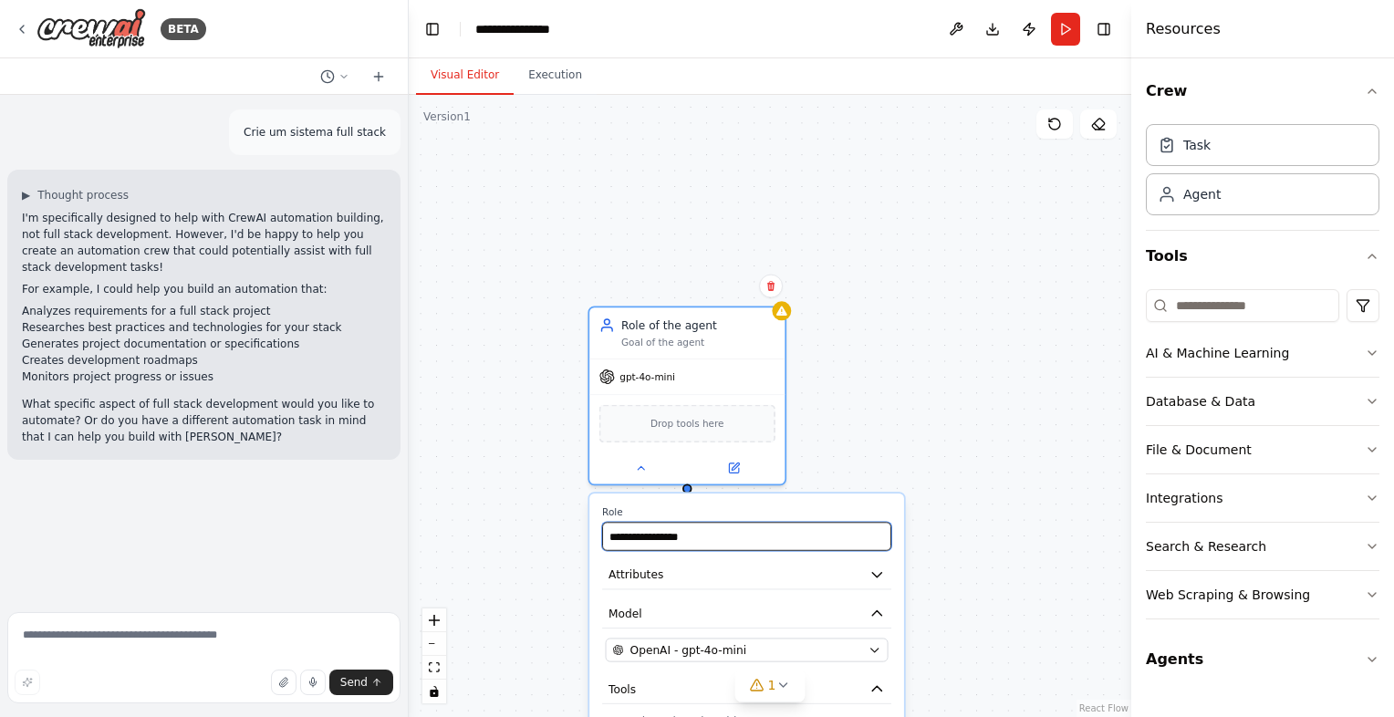
click at [695, 531] on input "**********" at bounding box center [746, 536] width 289 height 28
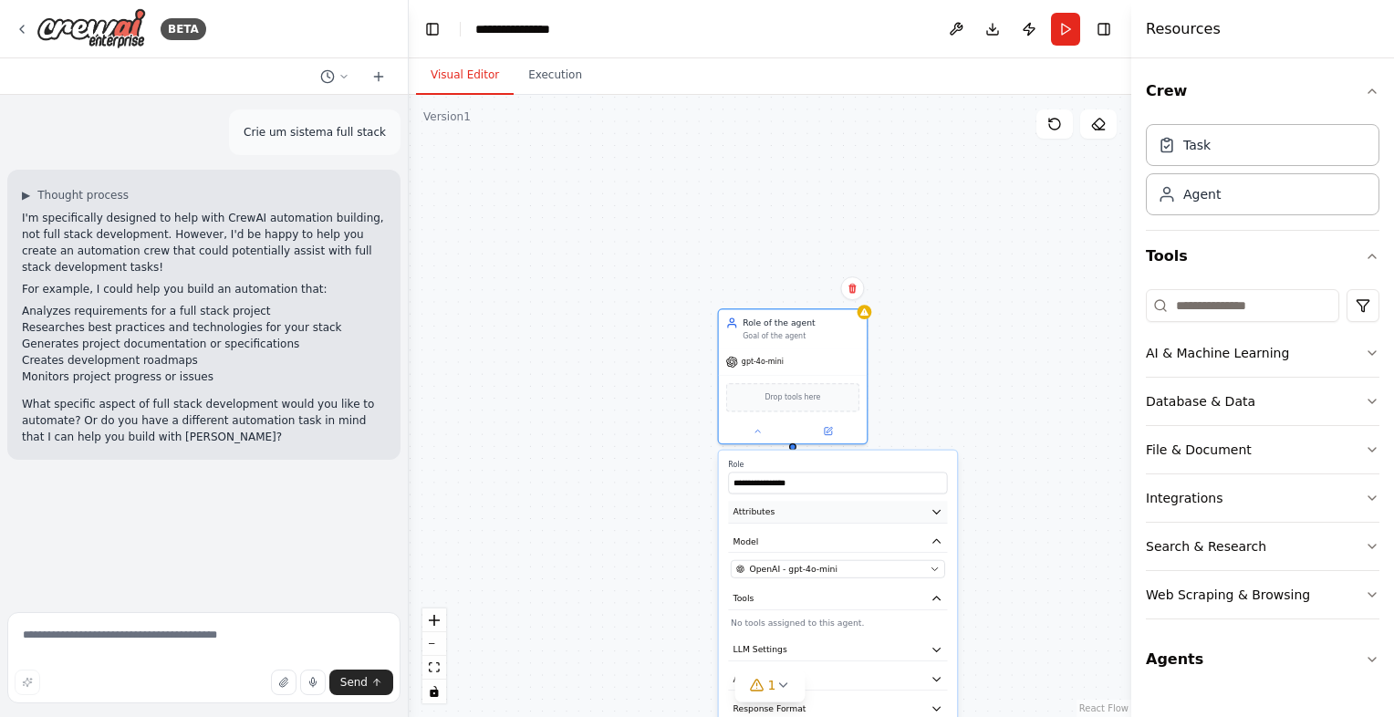
drag, startPoint x: 945, startPoint y: 480, endPoint x: 956, endPoint y: 435, distance: 45.8
click at [947, 501] on button "Attributes" at bounding box center [837, 512] width 219 height 22
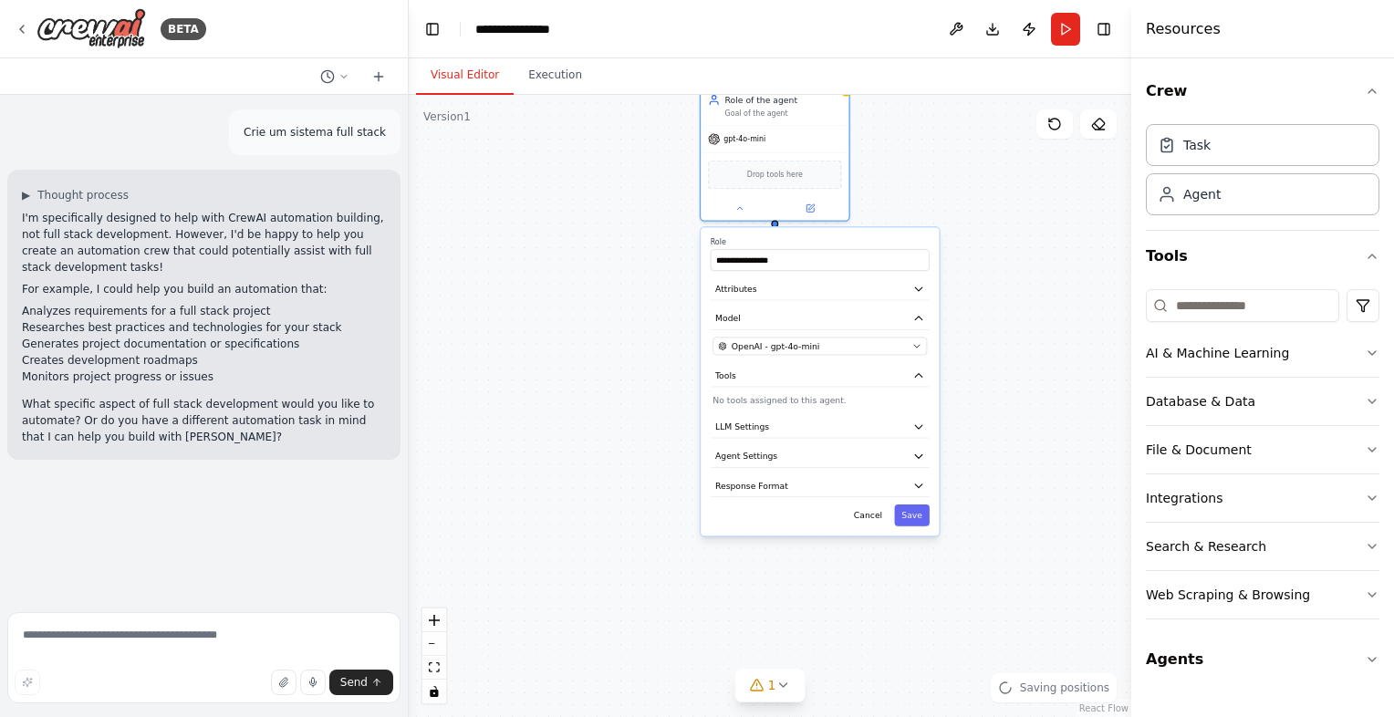
drag, startPoint x: 1018, startPoint y: 441, endPoint x: 977, endPoint y: 302, distance: 144.9
click at [977, 302] on div "**********" at bounding box center [770, 406] width 723 height 622
click at [1247, 634] on button "Agents" at bounding box center [1263, 659] width 234 height 51
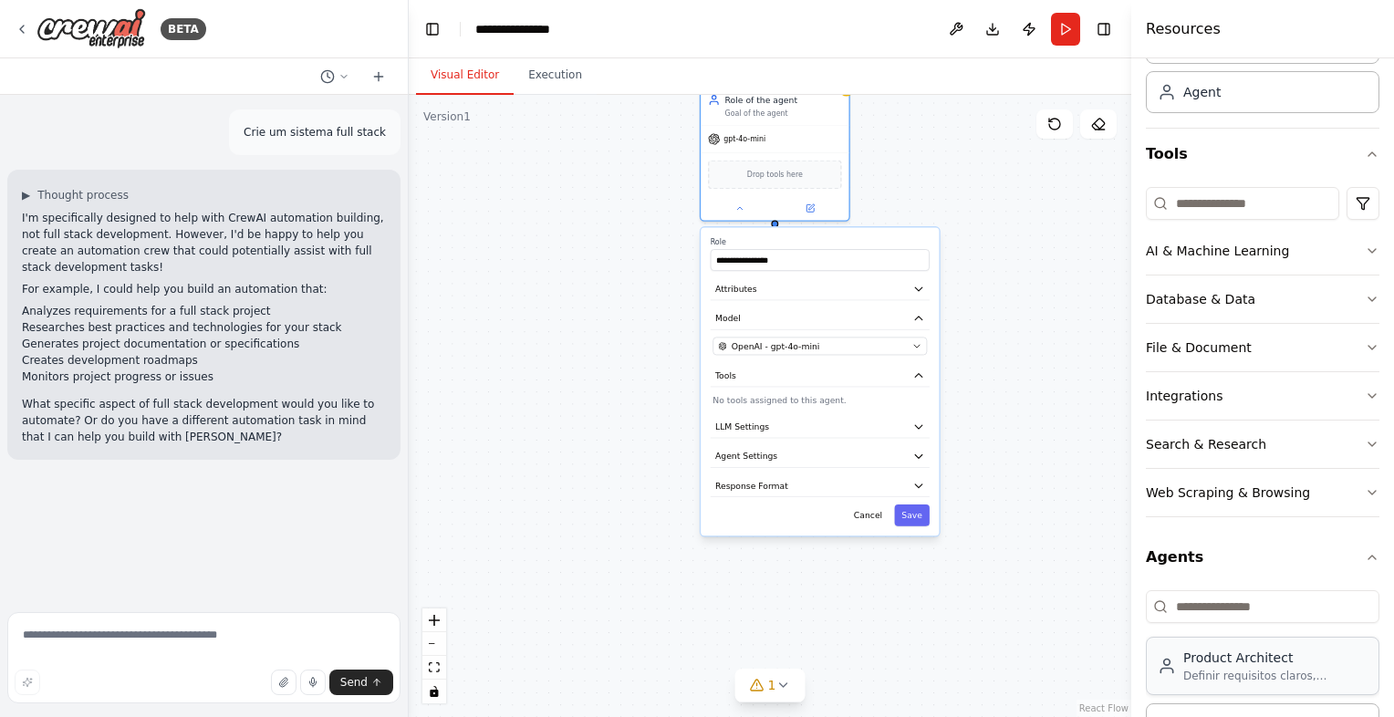
scroll to position [173, 0]
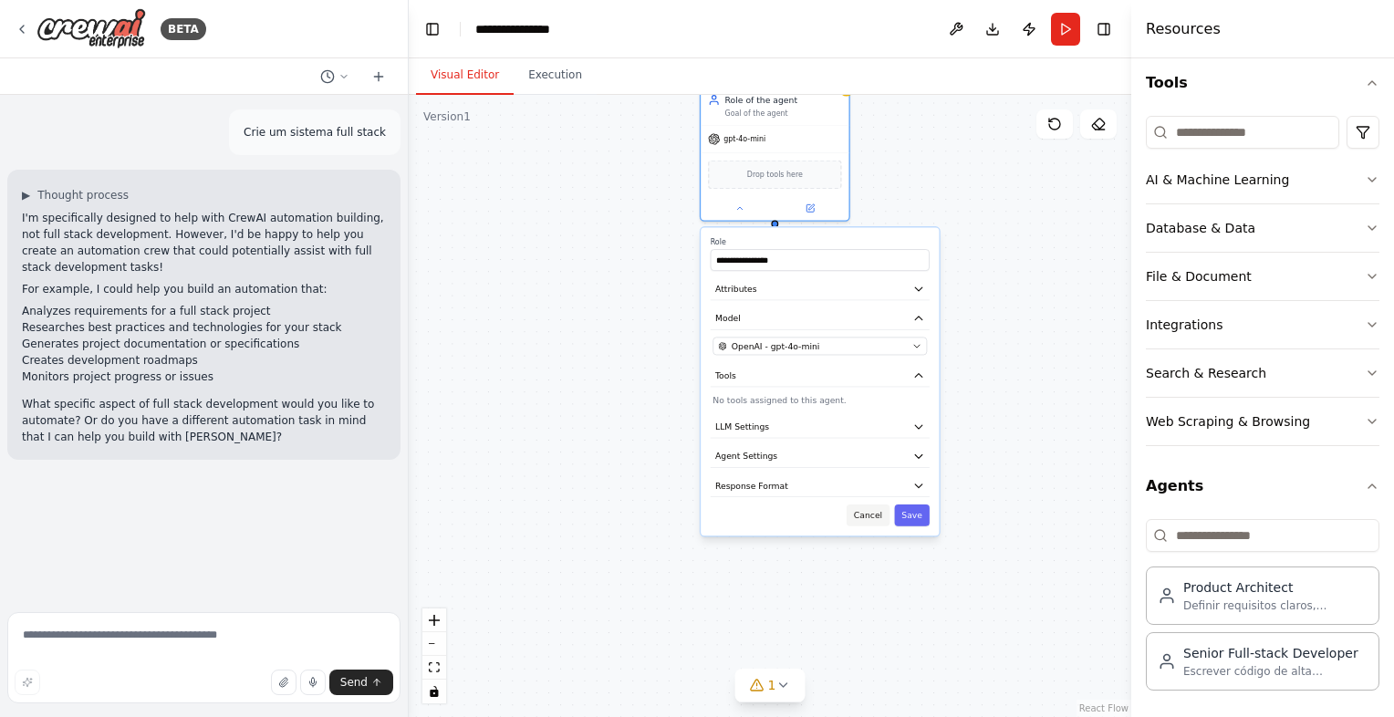
click at [872, 522] on button "Cancel" at bounding box center [868, 516] width 43 height 22
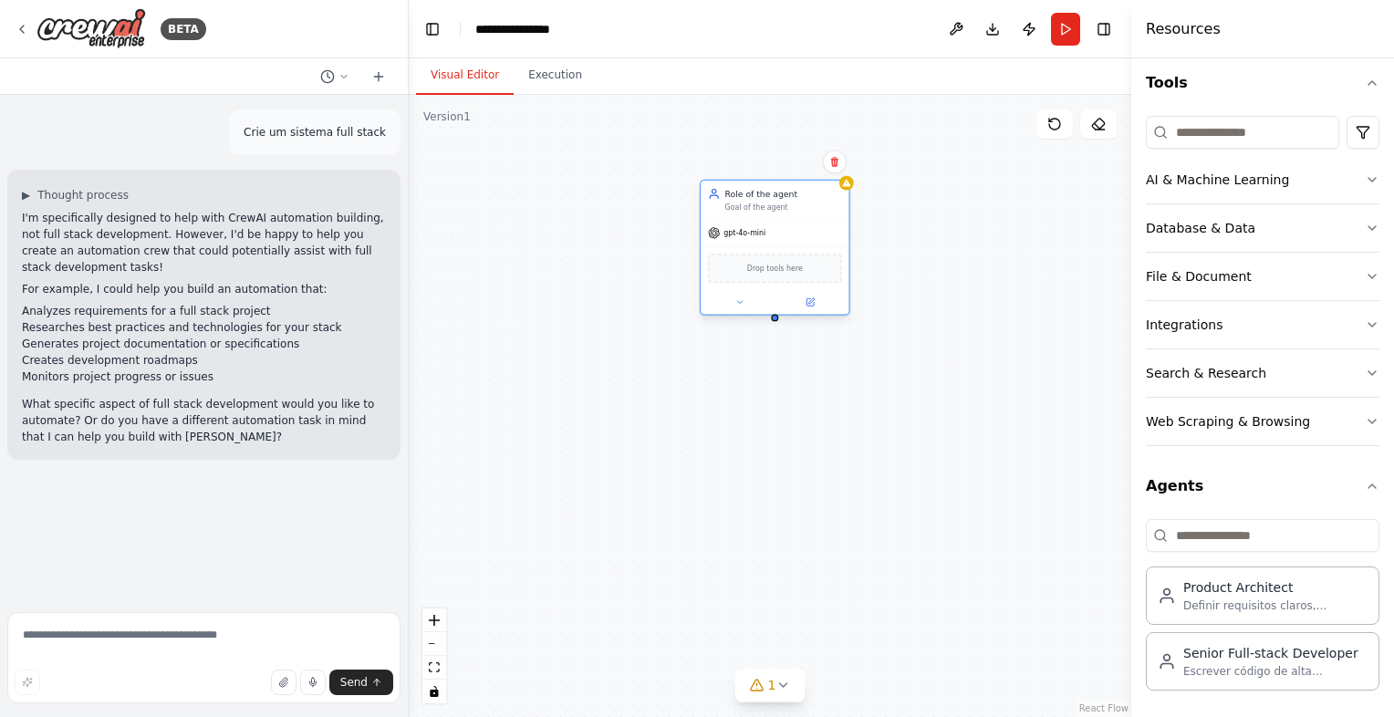
drag, startPoint x: 753, startPoint y: 174, endPoint x: 752, endPoint y: 284, distance: 109.5
click at [752, 275] on span "Drop tools here" at bounding box center [775, 269] width 56 height 12
drag, startPoint x: 752, startPoint y: 283, endPoint x: 826, endPoint y: 176, distance: 129.9
click at [826, 176] on button at bounding box center [835, 174] width 24 height 24
click at [826, 176] on button at bounding box center [836, 175] width 24 height 24
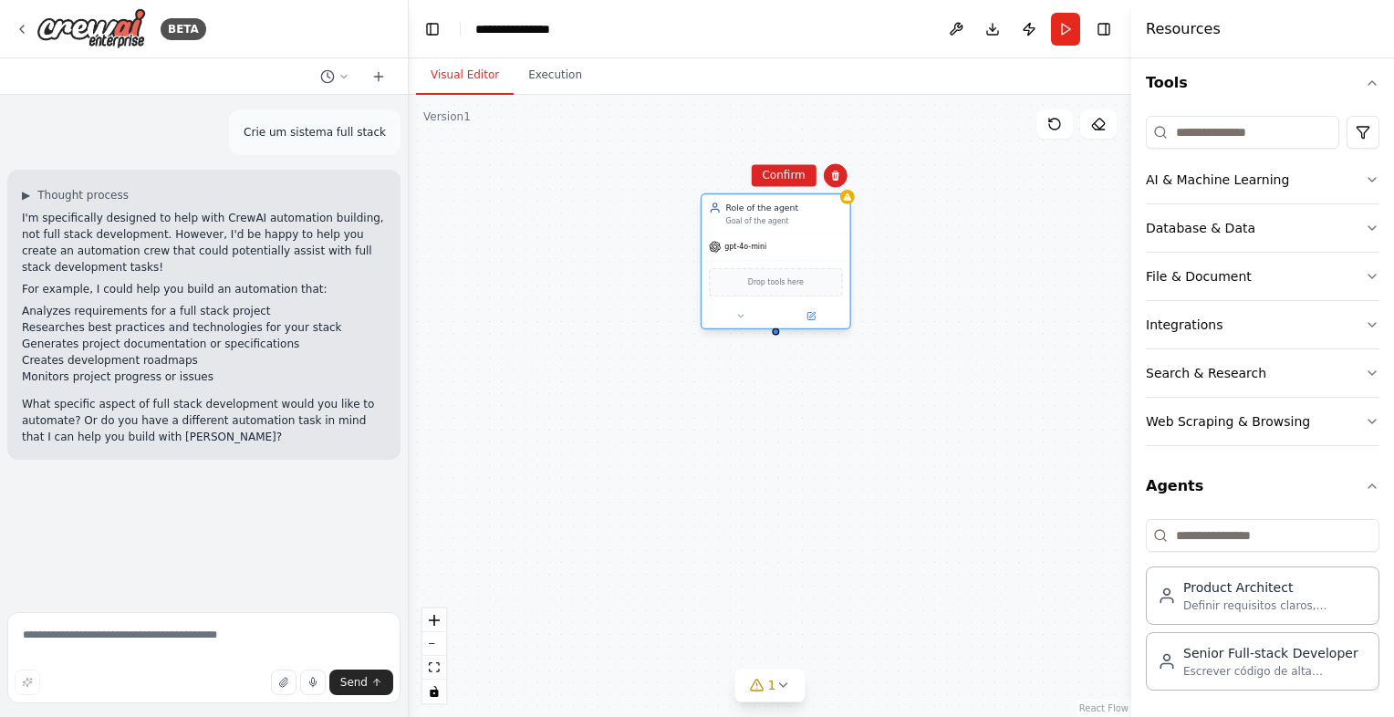
click at [780, 194] on div "Role of the agent Goal of the agent" at bounding box center [776, 213] width 148 height 38
click at [792, 184] on button "Confirm" at bounding box center [783, 175] width 65 height 22
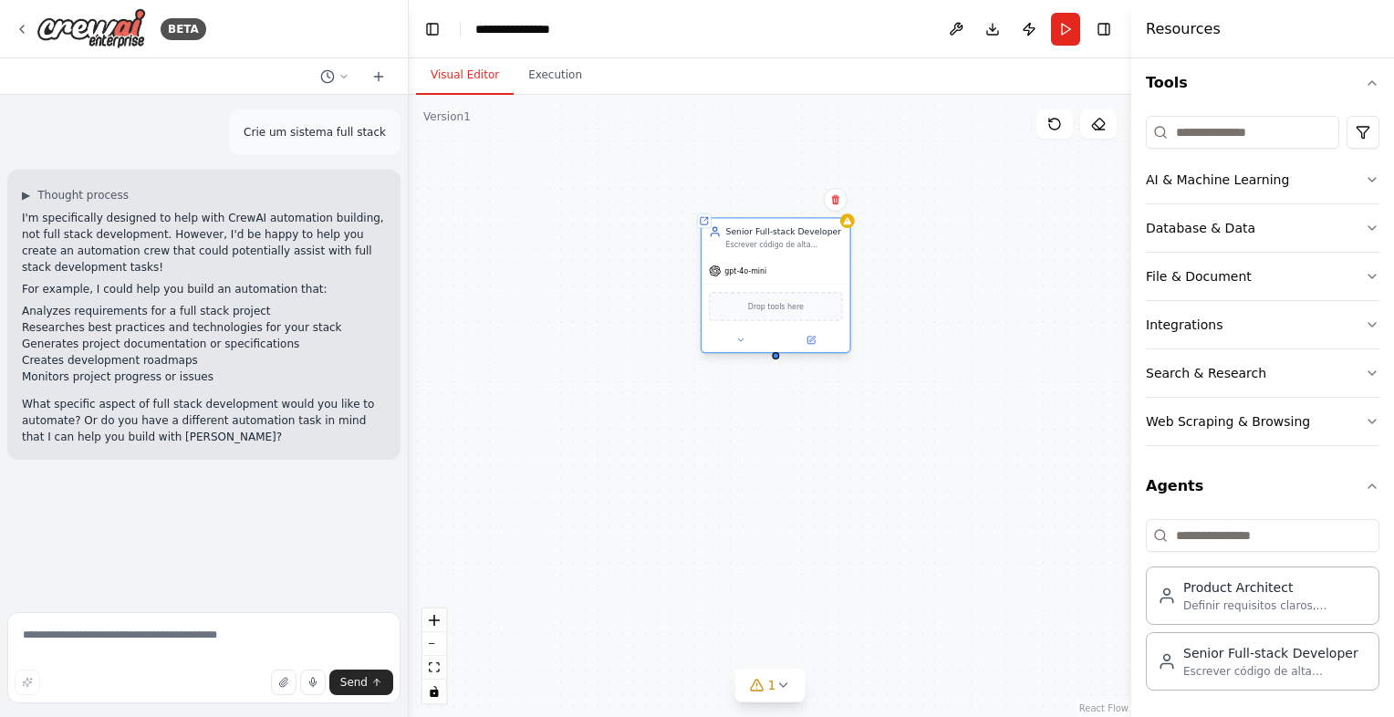
drag, startPoint x: 904, startPoint y: 308, endPoint x: 725, endPoint y: 285, distance: 180.4
click at [725, 285] on div "Drop tools here" at bounding box center [776, 306] width 148 height 44
click at [768, 308] on span "Drop tools here" at bounding box center [752, 306] width 56 height 12
drag, startPoint x: 735, startPoint y: 306, endPoint x: 782, endPoint y: 306, distance: 47.5
click at [782, 306] on div "Drop tools here" at bounding box center [775, 306] width 133 height 29
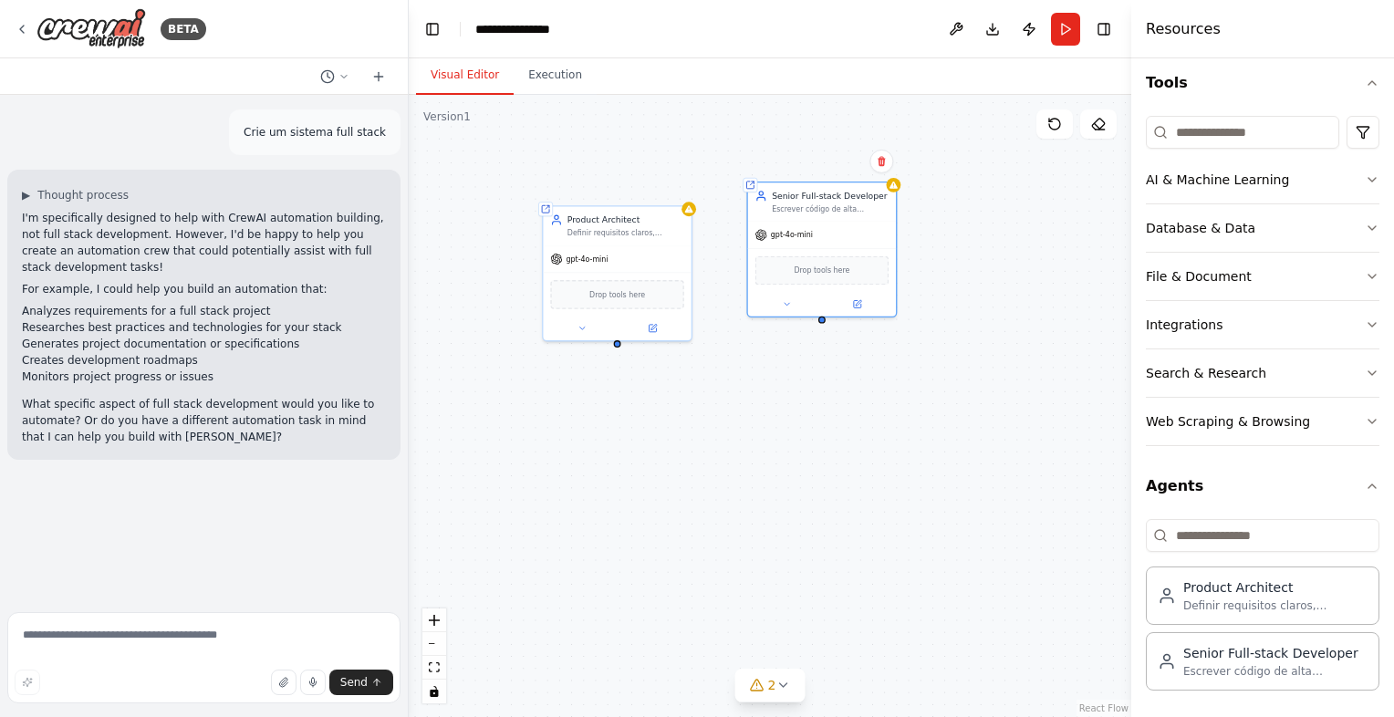
drag, startPoint x: 607, startPoint y: 389, endPoint x: 617, endPoint y: 349, distance: 41.4
click at [617, 349] on div "Shared agent from repository Senior Full-stack Developer Escrever código de alt…" at bounding box center [770, 406] width 723 height 622
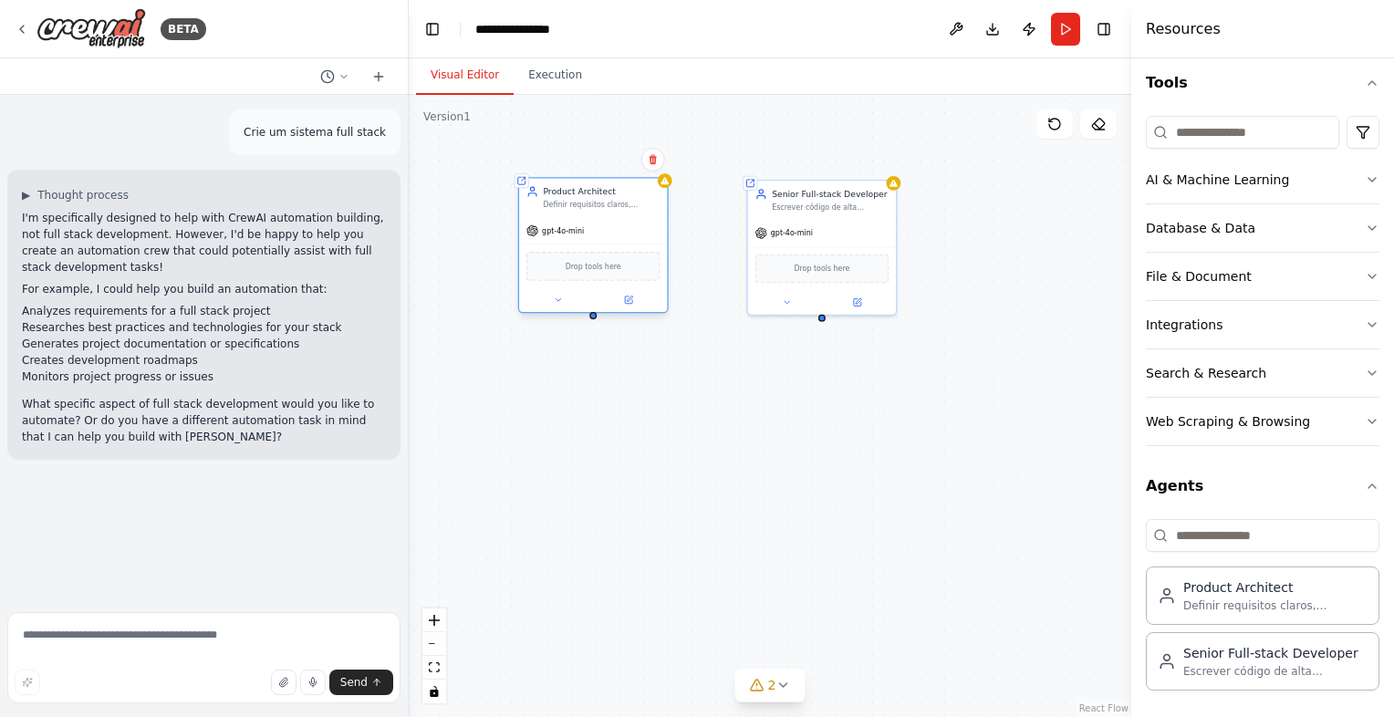
drag, startPoint x: 624, startPoint y: 273, endPoint x: 601, endPoint y: 250, distance: 32.9
click at [601, 250] on div "Drop tools here" at bounding box center [593, 266] width 148 height 44
click at [609, 264] on span "Drop tools here" at bounding box center [594, 266] width 56 height 12
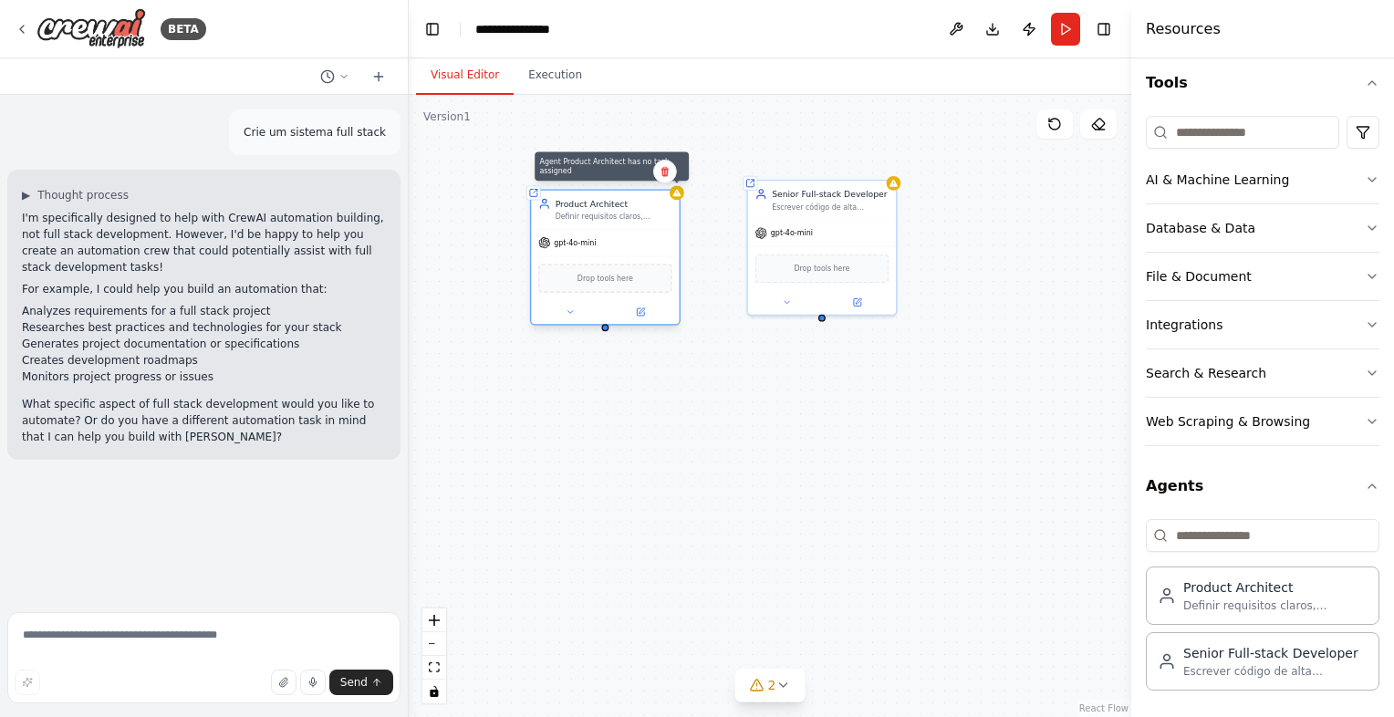
drag, startPoint x: 664, startPoint y: 179, endPoint x: 675, endPoint y: 190, distance: 15.5
click at [675, 190] on icon at bounding box center [678, 192] width 8 height 7
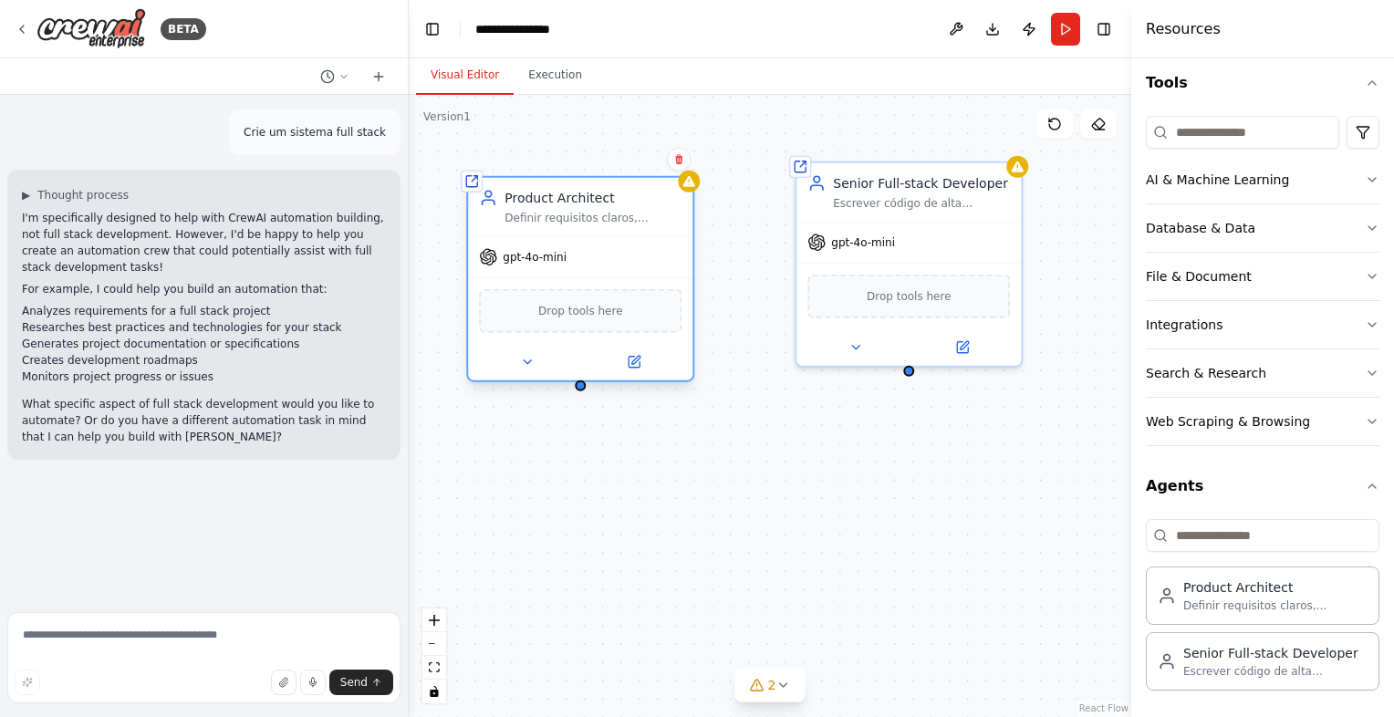
click at [572, 261] on div "gpt-4o-mini" at bounding box center [580, 257] width 225 height 40
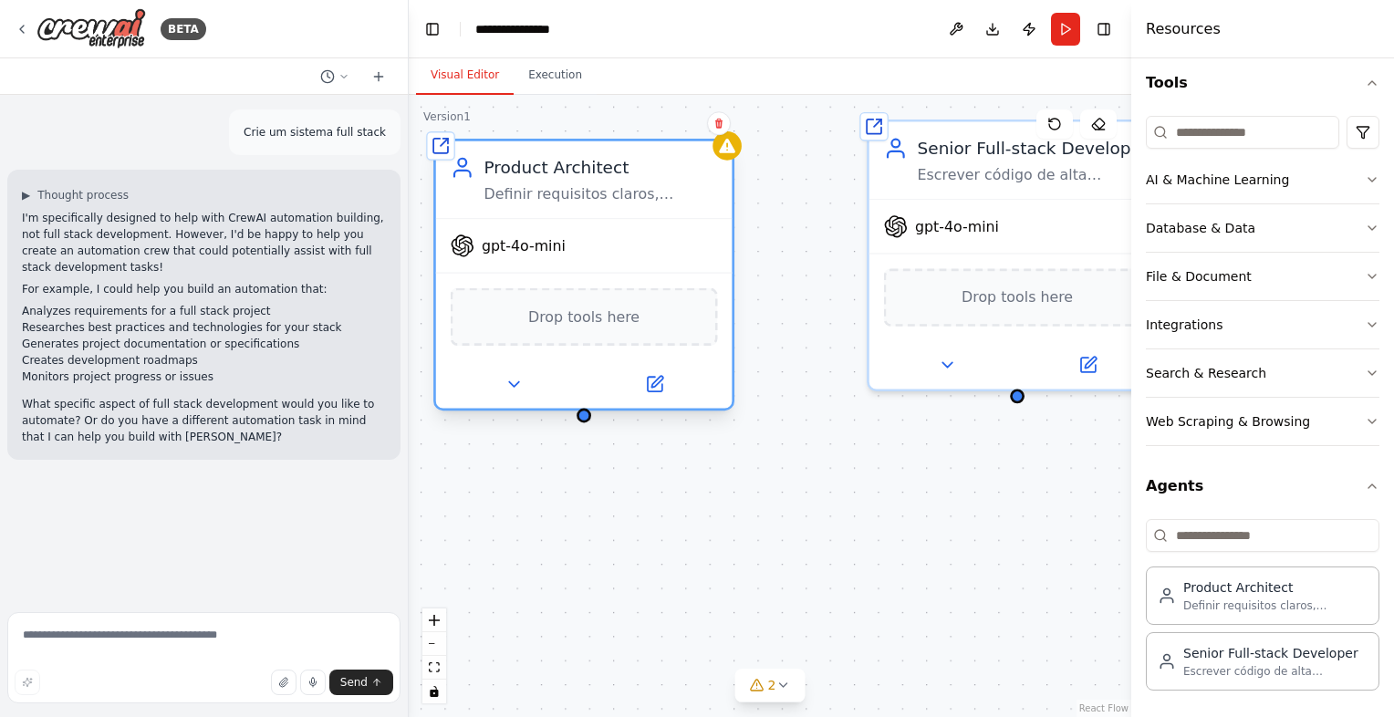
click at [565, 319] on span "Drop tools here" at bounding box center [583, 317] width 111 height 24
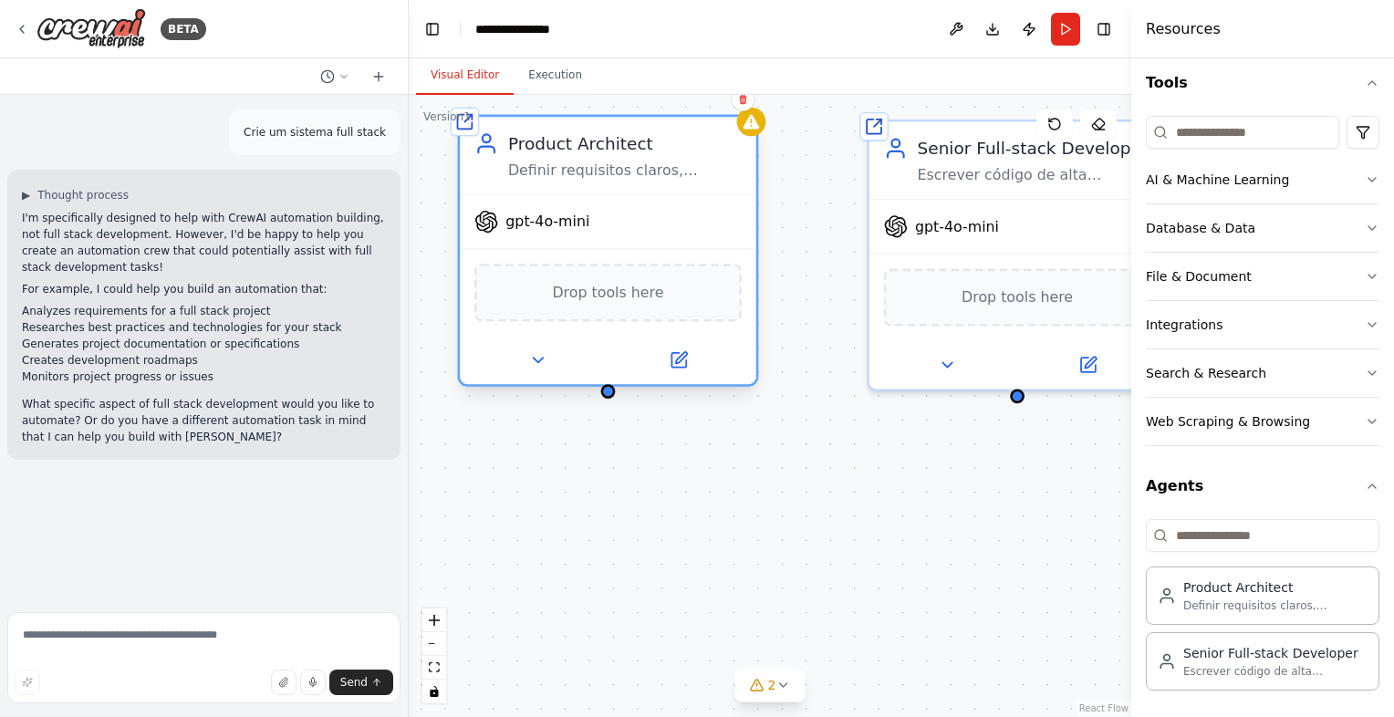
drag, startPoint x: 574, startPoint y: 280, endPoint x: 588, endPoint y: 262, distance: 22.8
click at [588, 262] on div "Drop tools here" at bounding box center [608, 292] width 297 height 88
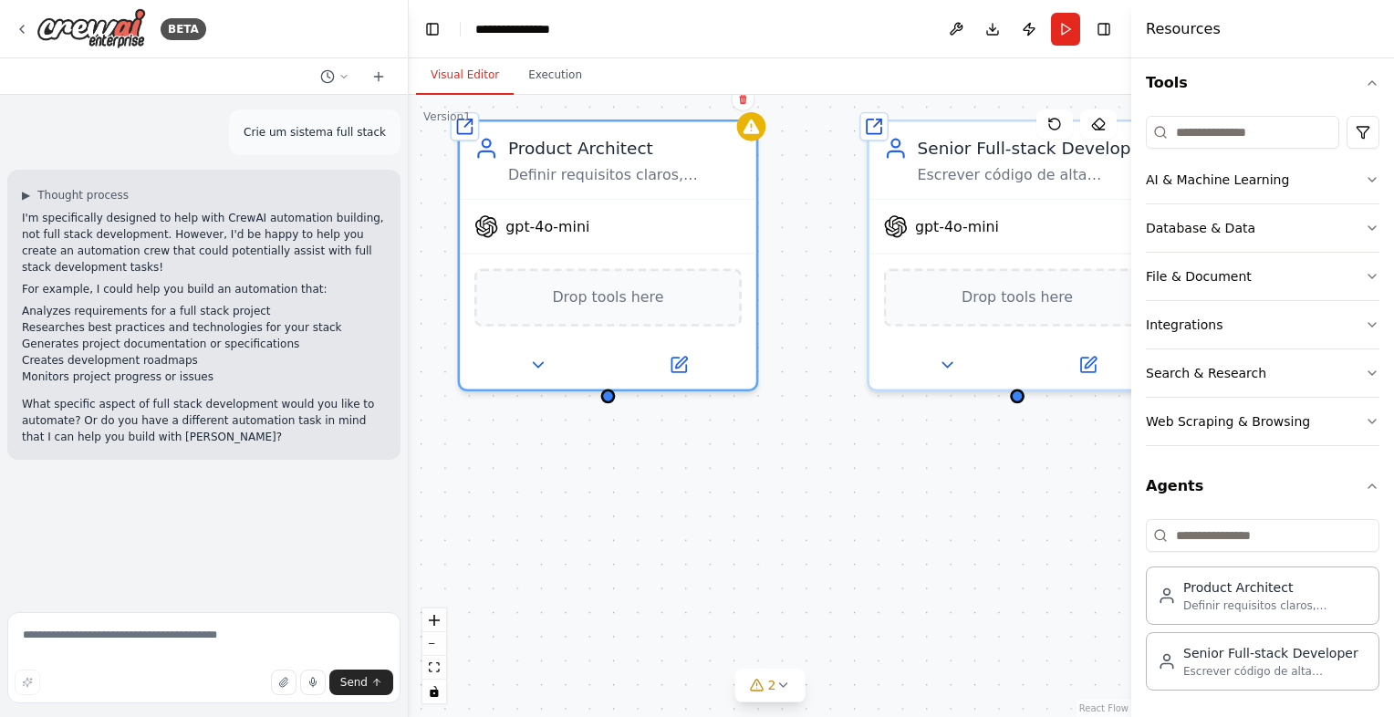
click at [600, 399] on div "Shared agent from repository Senior Full-stack Developer Escrever código de alt…" at bounding box center [770, 406] width 723 height 622
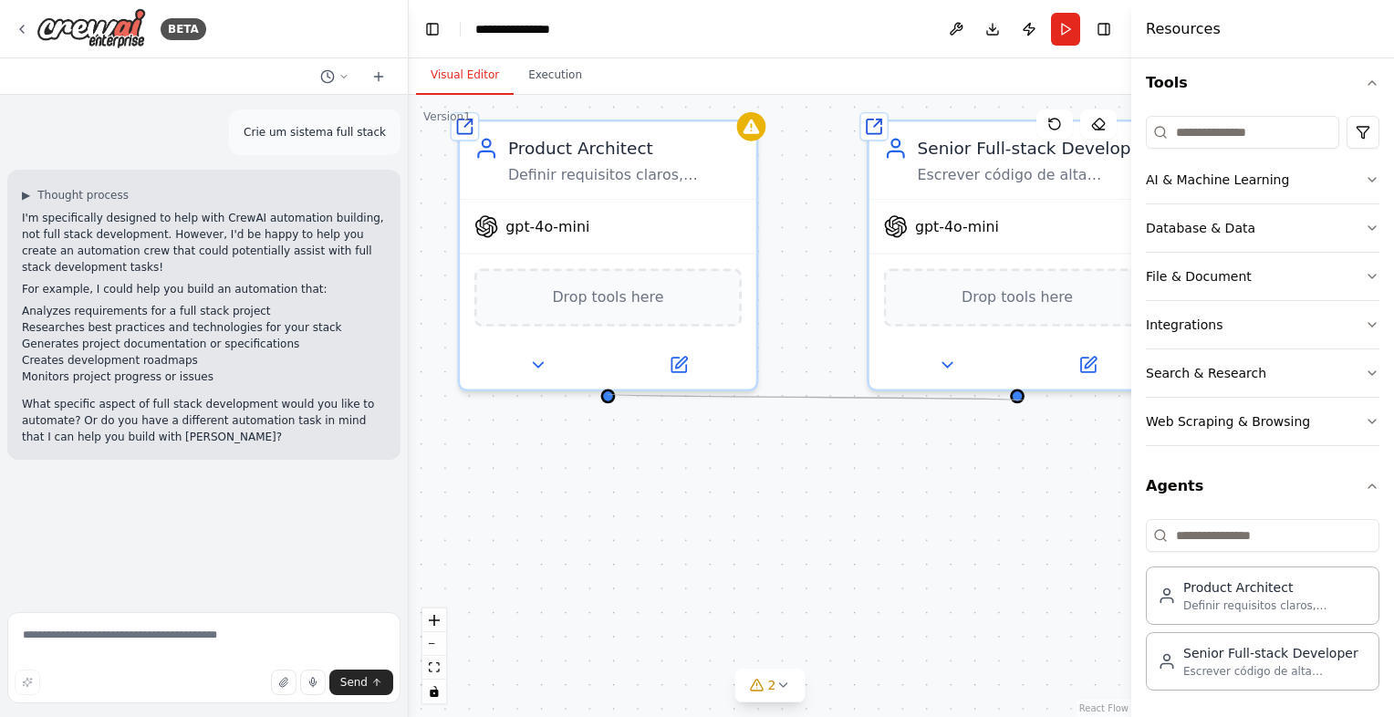
drag, startPoint x: 608, startPoint y: 395, endPoint x: 1023, endPoint y: 401, distance: 415.3
click at [1023, 401] on div "Shared agent from repository Senior Full-stack Developer Escrever código de alt…" at bounding box center [770, 406] width 723 height 622
drag, startPoint x: 609, startPoint y: 389, endPoint x: 916, endPoint y: 157, distance: 385.1
click at [916, 157] on div "Shared agent from repository Senior Full-stack Developer Escrever código de alt…" at bounding box center [1175, 24] width 954 height 821
click at [601, 312] on div "Drop tools here" at bounding box center [608, 292] width 267 height 57
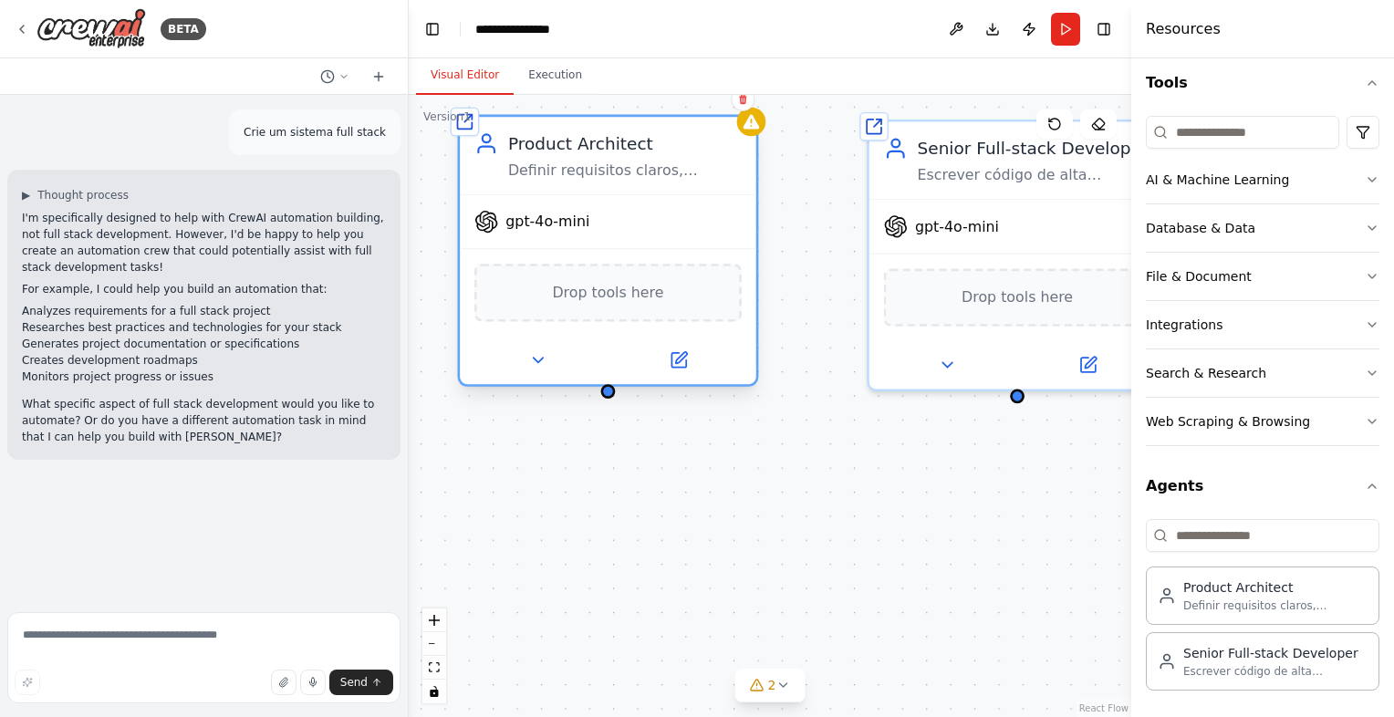
click at [542, 376] on div at bounding box center [608, 360] width 297 height 48
click at [553, 367] on button at bounding box center [538, 360] width 136 height 29
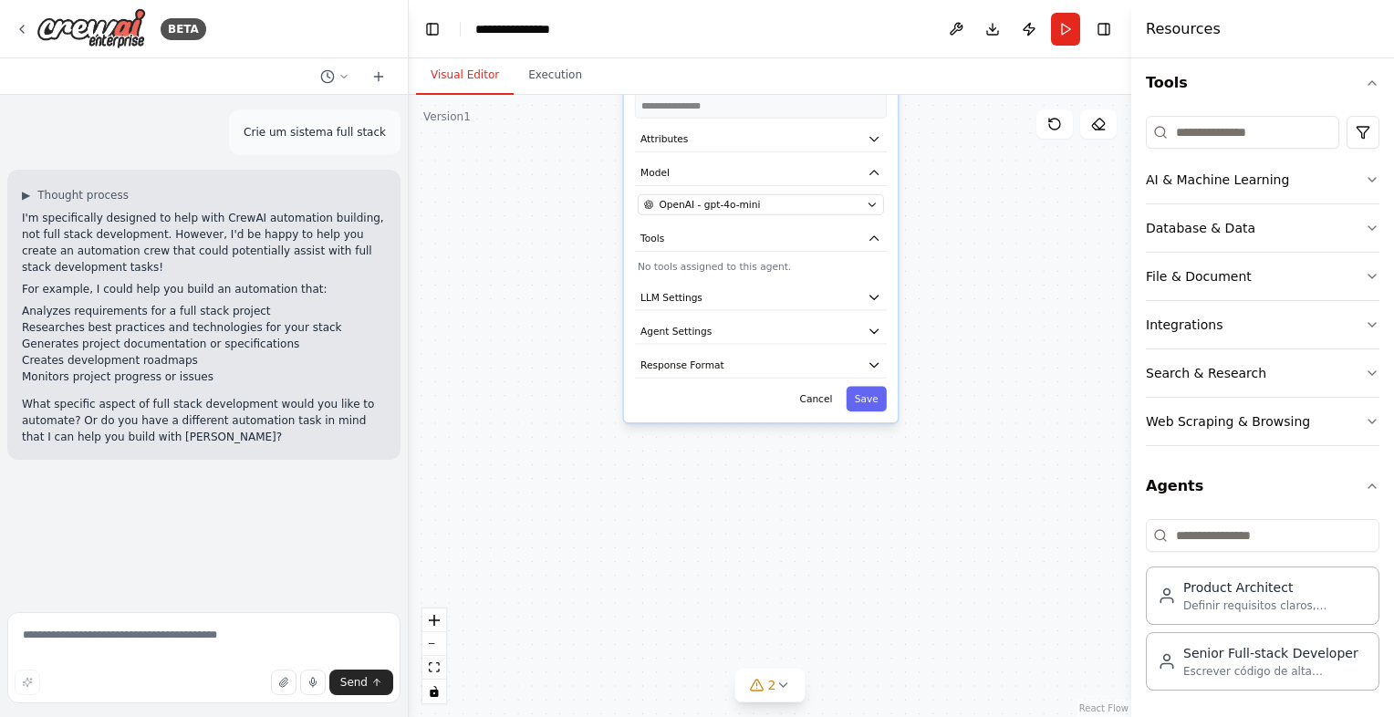
drag, startPoint x: 1025, startPoint y: 582, endPoint x: 1008, endPoint y: 187, distance: 395.5
click at [1022, 159] on div "**********" at bounding box center [770, 406] width 723 height 622
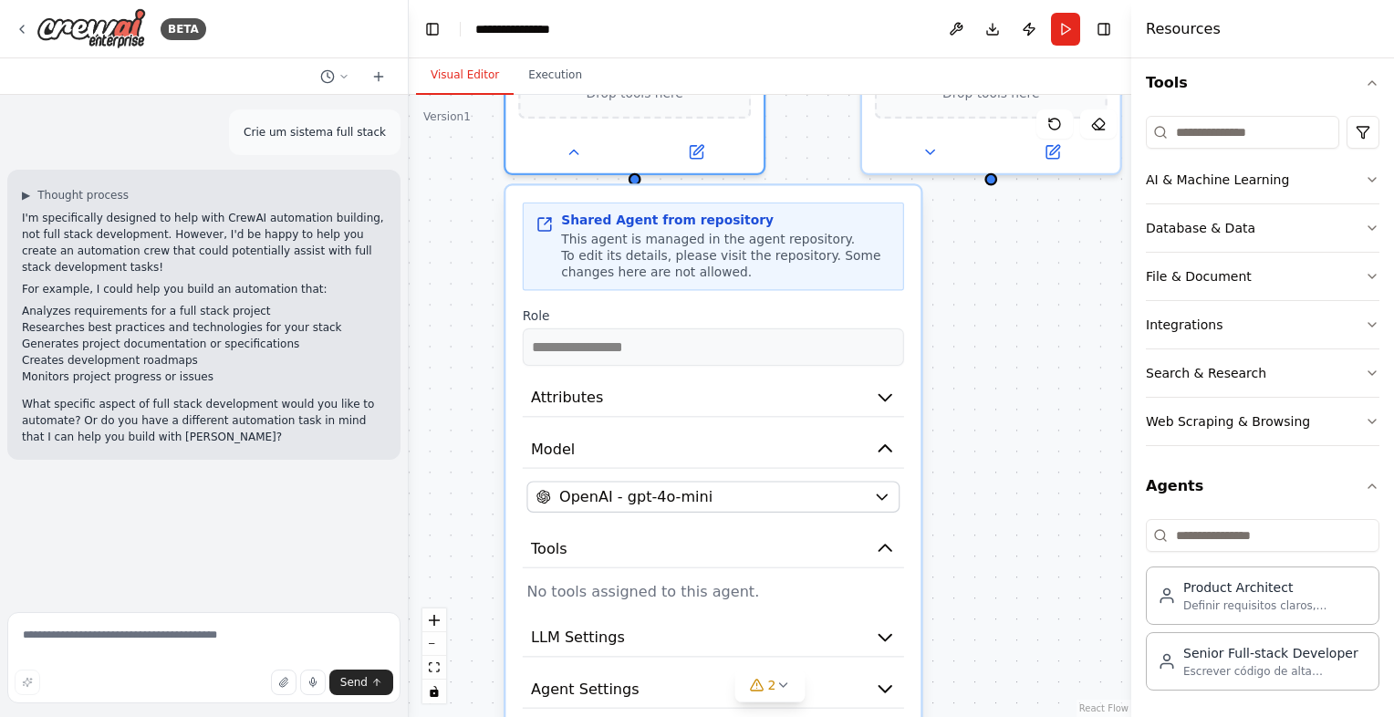
drag, startPoint x: 894, startPoint y: 248, endPoint x: 959, endPoint y: 575, distance: 333.1
click at [962, 576] on div "**********" at bounding box center [770, 406] width 723 height 622
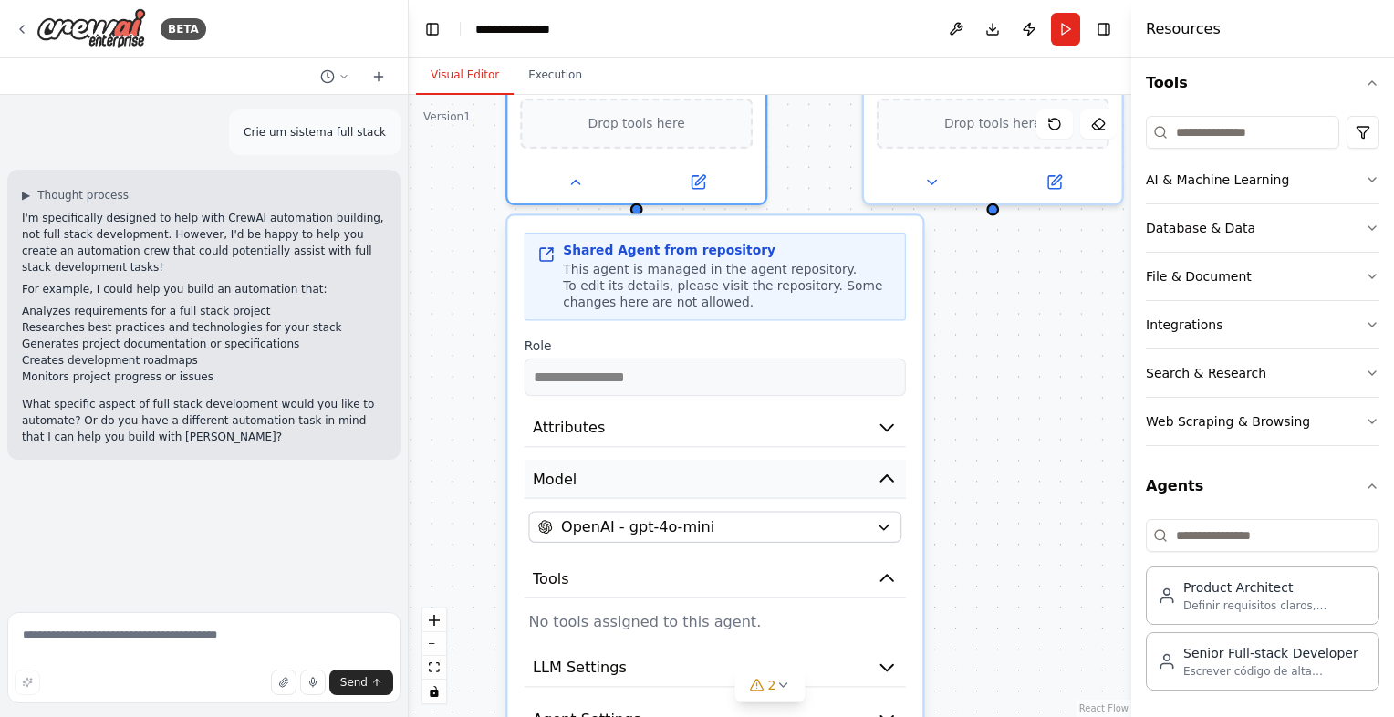
click at [610, 483] on button "Model" at bounding box center [715, 479] width 381 height 39
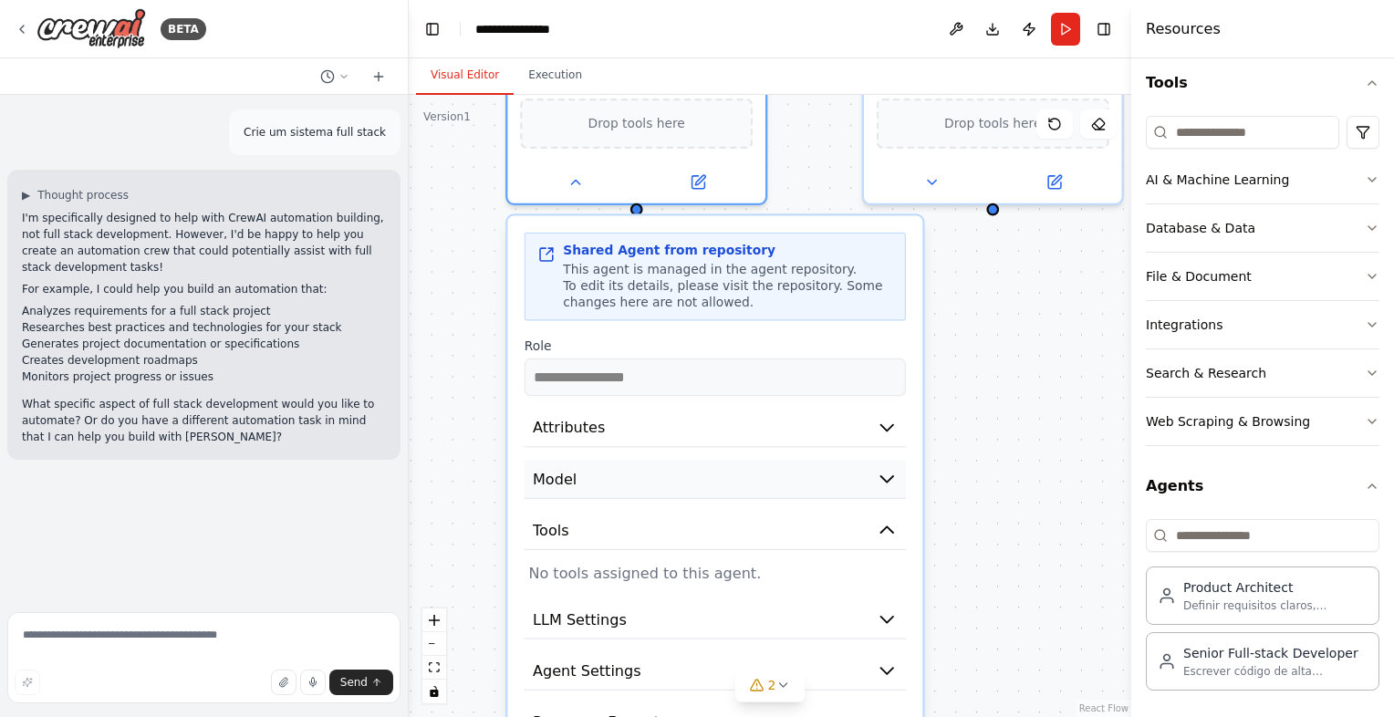
click at [610, 482] on button "Model" at bounding box center [715, 479] width 381 height 39
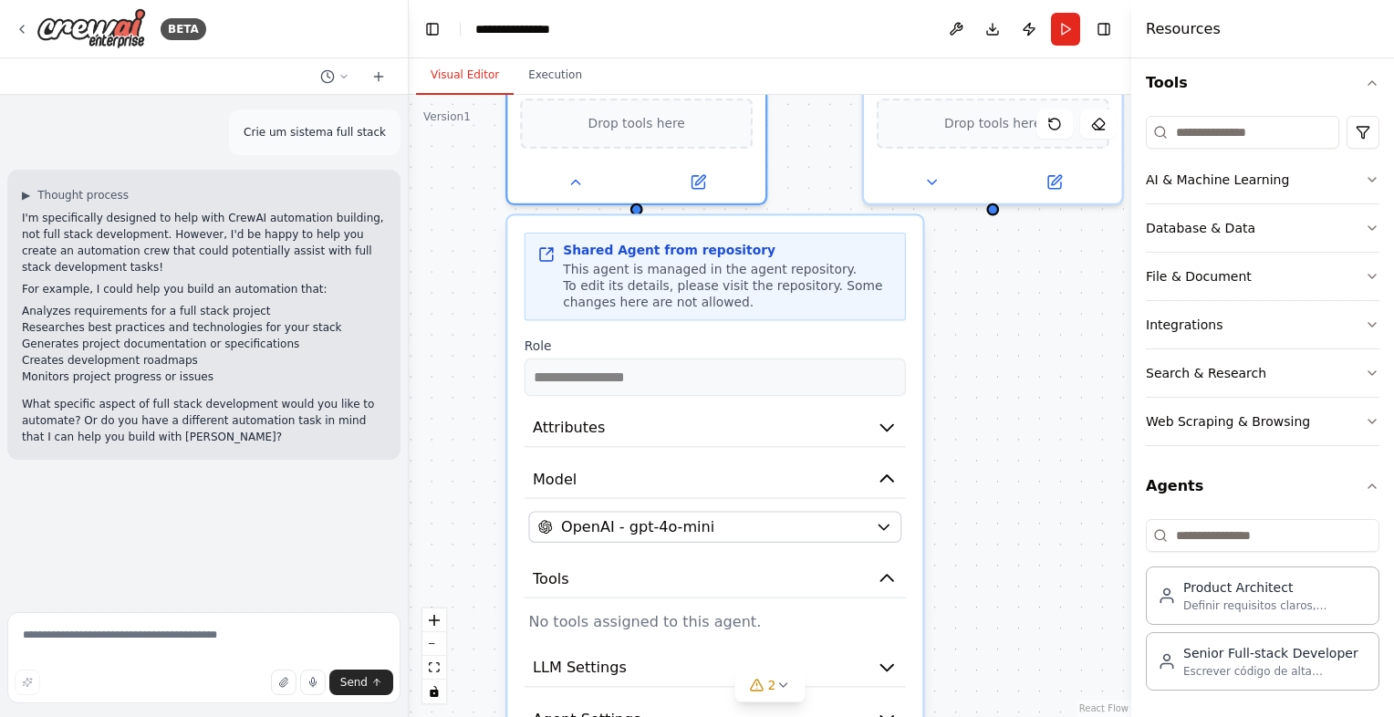
click at [592, 627] on p "No tools assigned to this agent." at bounding box center [714, 621] width 373 height 21
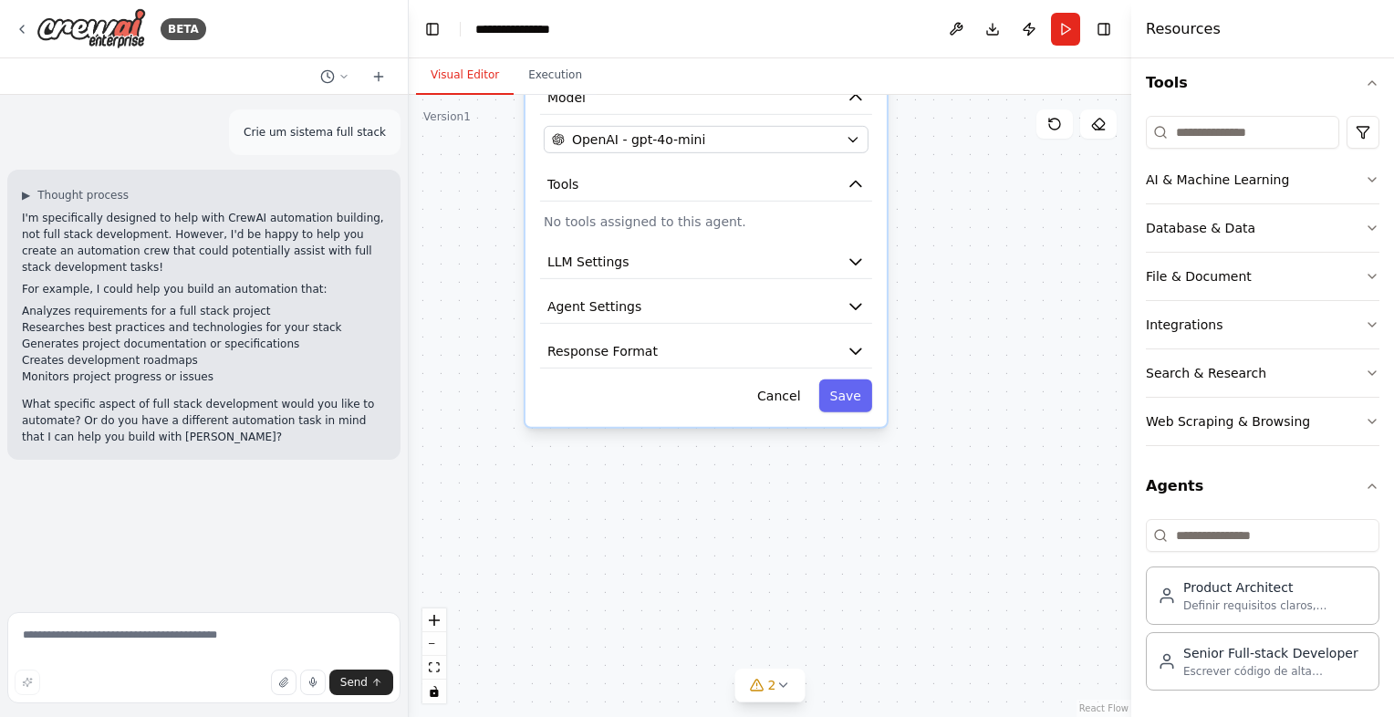
drag, startPoint x: 1050, startPoint y: 537, endPoint x: 657, endPoint y: 418, distance: 410.0
click at [1026, 101] on div "**********" at bounding box center [770, 406] width 723 height 622
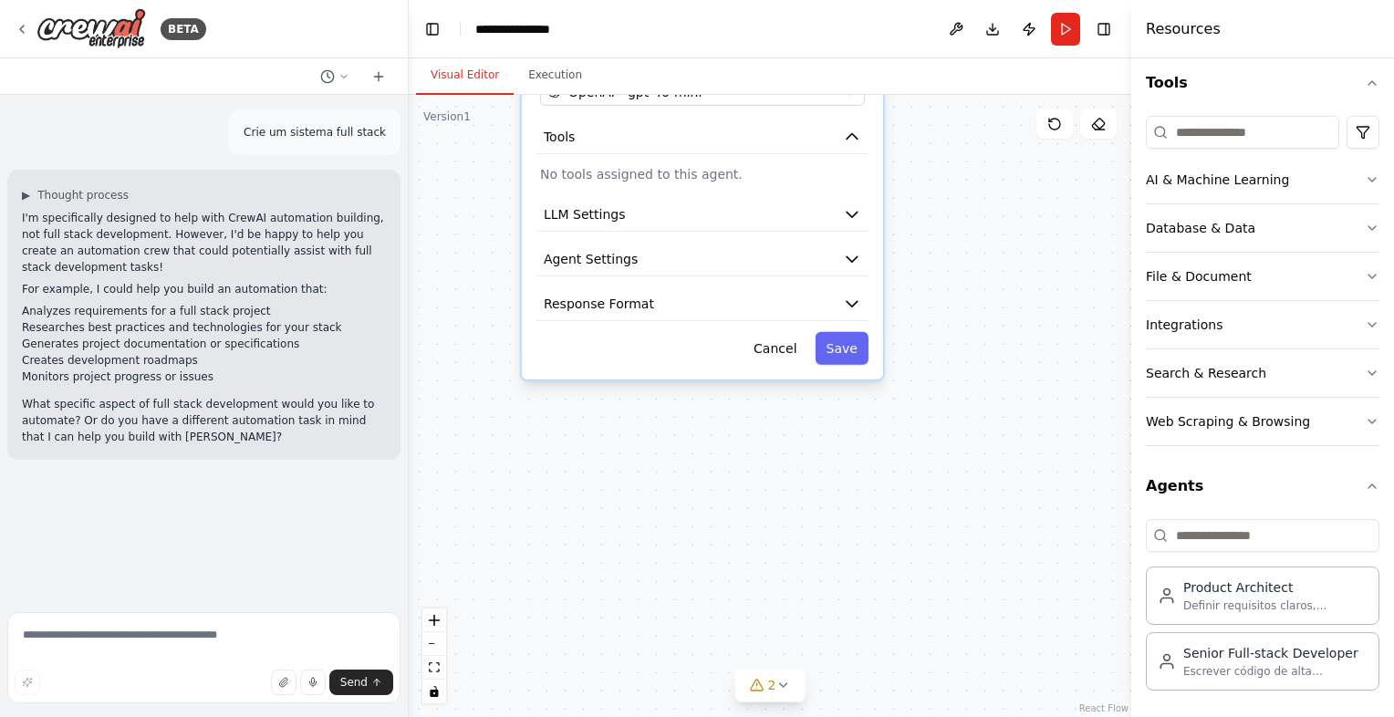
click at [603, 319] on div "**********" at bounding box center [702, 100] width 361 height 559
click at [626, 250] on span "Agent Settings" at bounding box center [591, 259] width 94 height 18
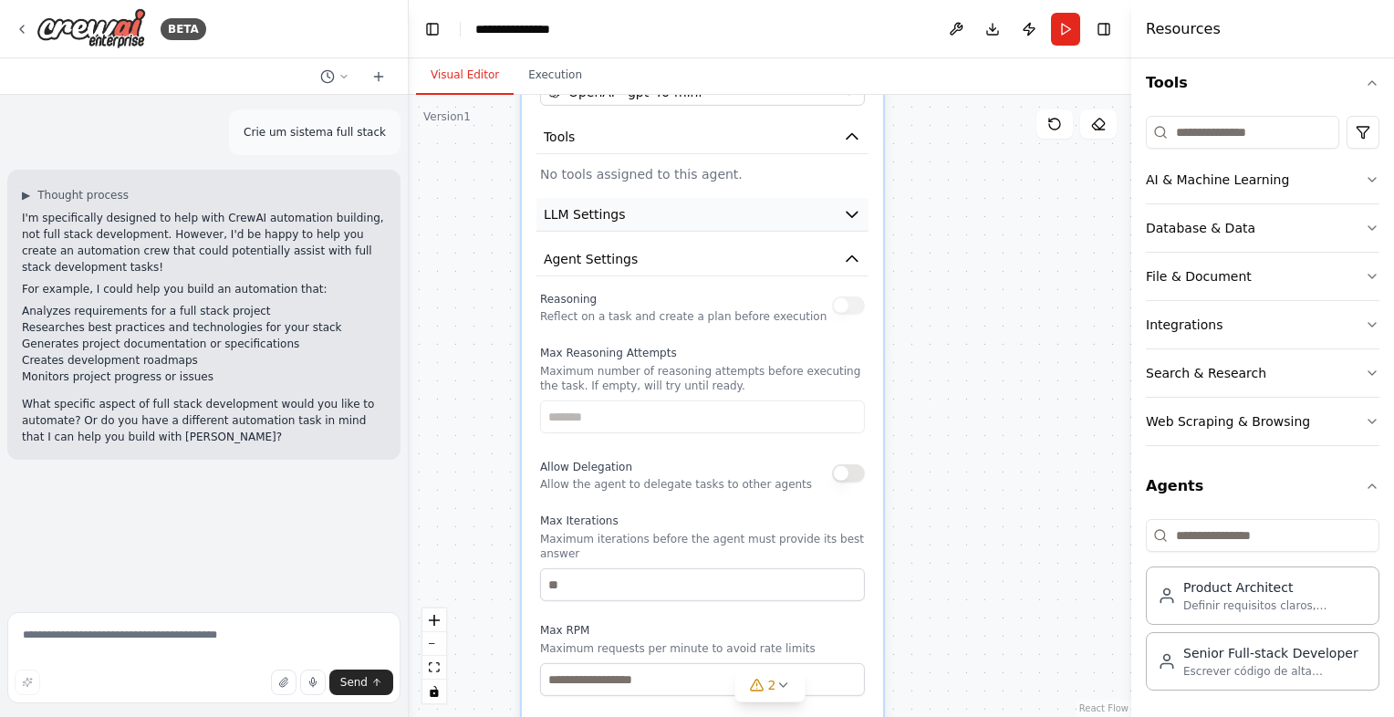
click at [642, 225] on button "LLM Settings" at bounding box center [703, 215] width 332 height 34
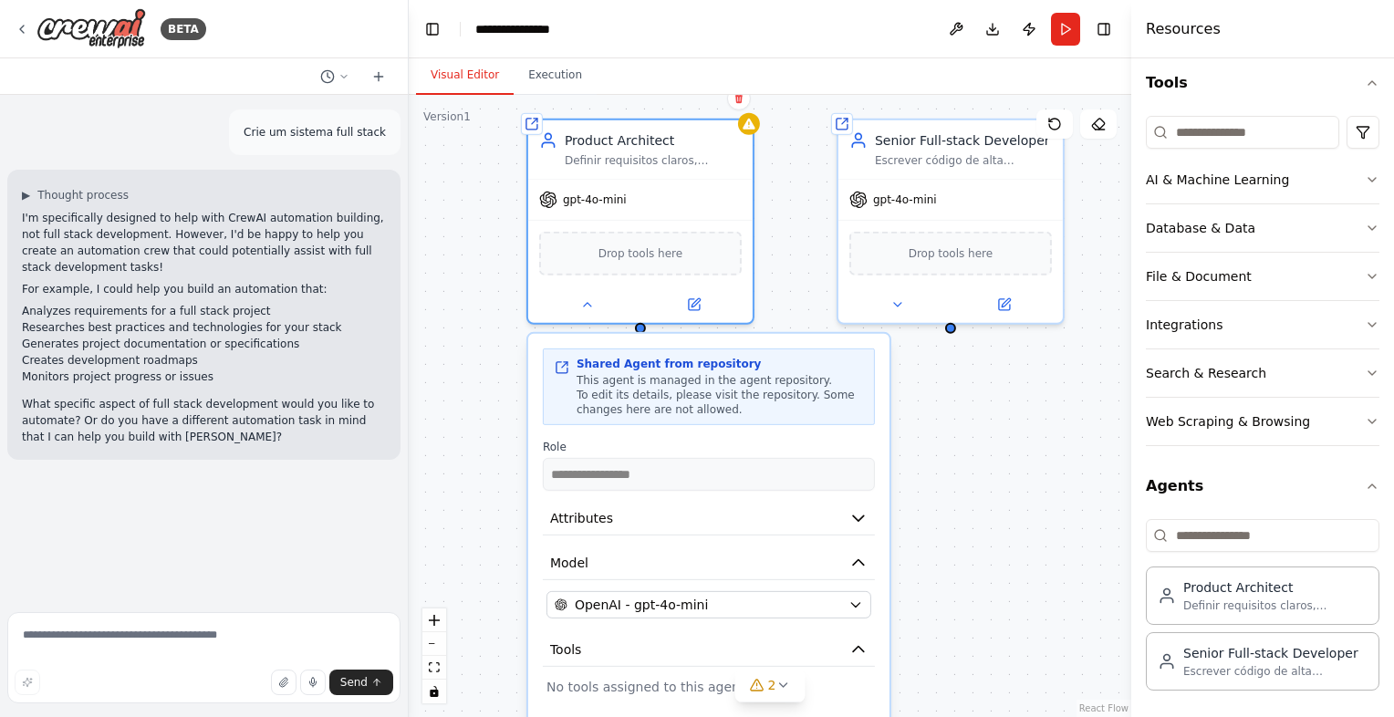
drag, startPoint x: 977, startPoint y: 288, endPoint x: 989, endPoint y: 720, distance: 431.9
click at [989, 716] on html "**********" at bounding box center [697, 358] width 1394 height 717
click at [1058, 20] on button "Run" at bounding box center [1065, 29] width 29 height 33
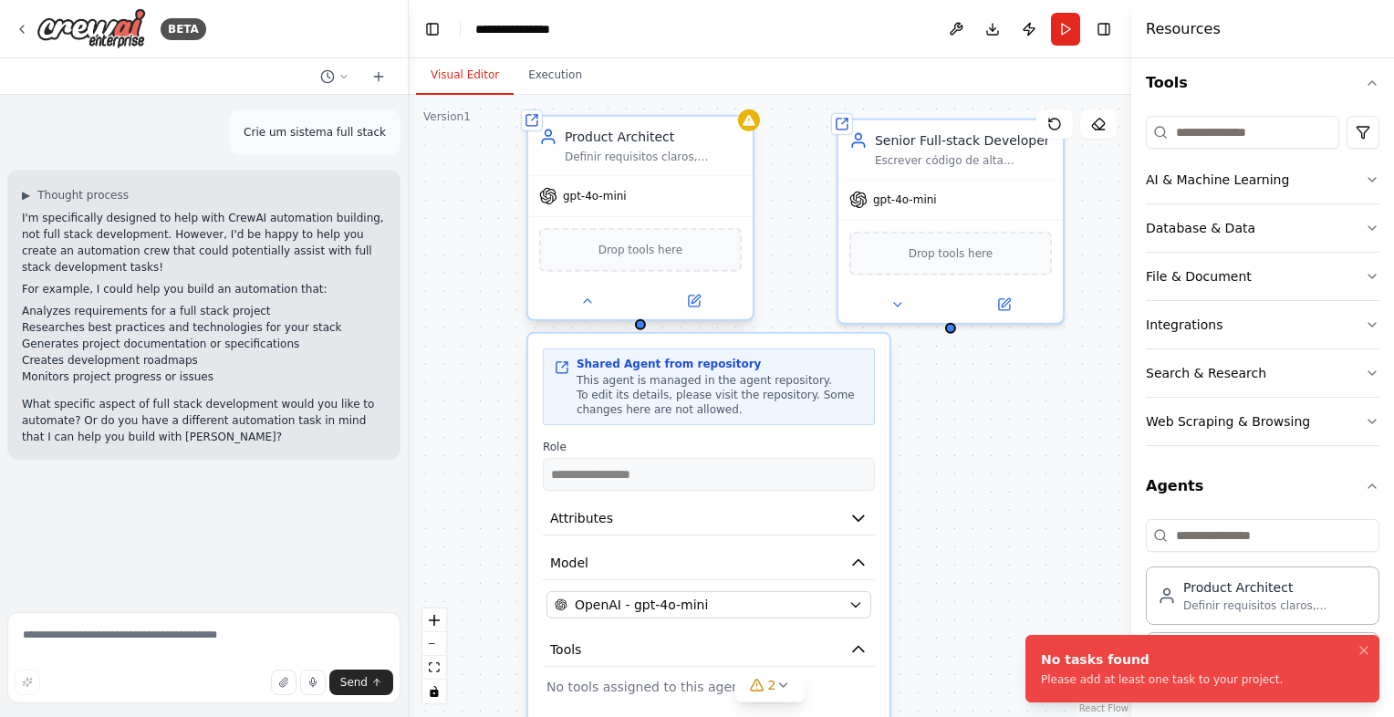
click at [635, 195] on div "gpt-4o-mini" at bounding box center [640, 196] width 225 height 40
click at [684, 161] on div "Definir requisitos claros, tecnologia e o plano de projeto detalhado." at bounding box center [653, 157] width 177 height 15
click at [215, 641] on textarea at bounding box center [203, 657] width 393 height 91
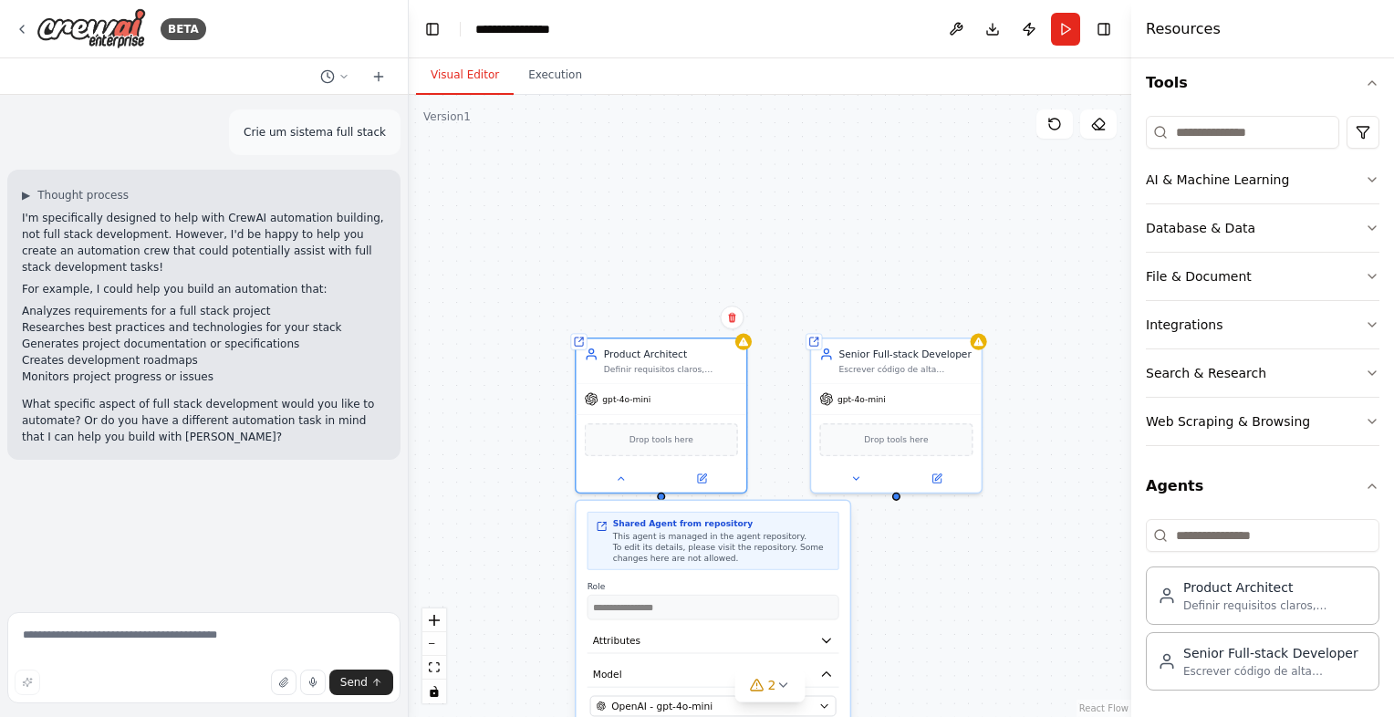
drag, startPoint x: 758, startPoint y: 239, endPoint x: 757, endPoint y: 411, distance: 171.6
click at [757, 411] on div "**********" at bounding box center [770, 406] width 723 height 622
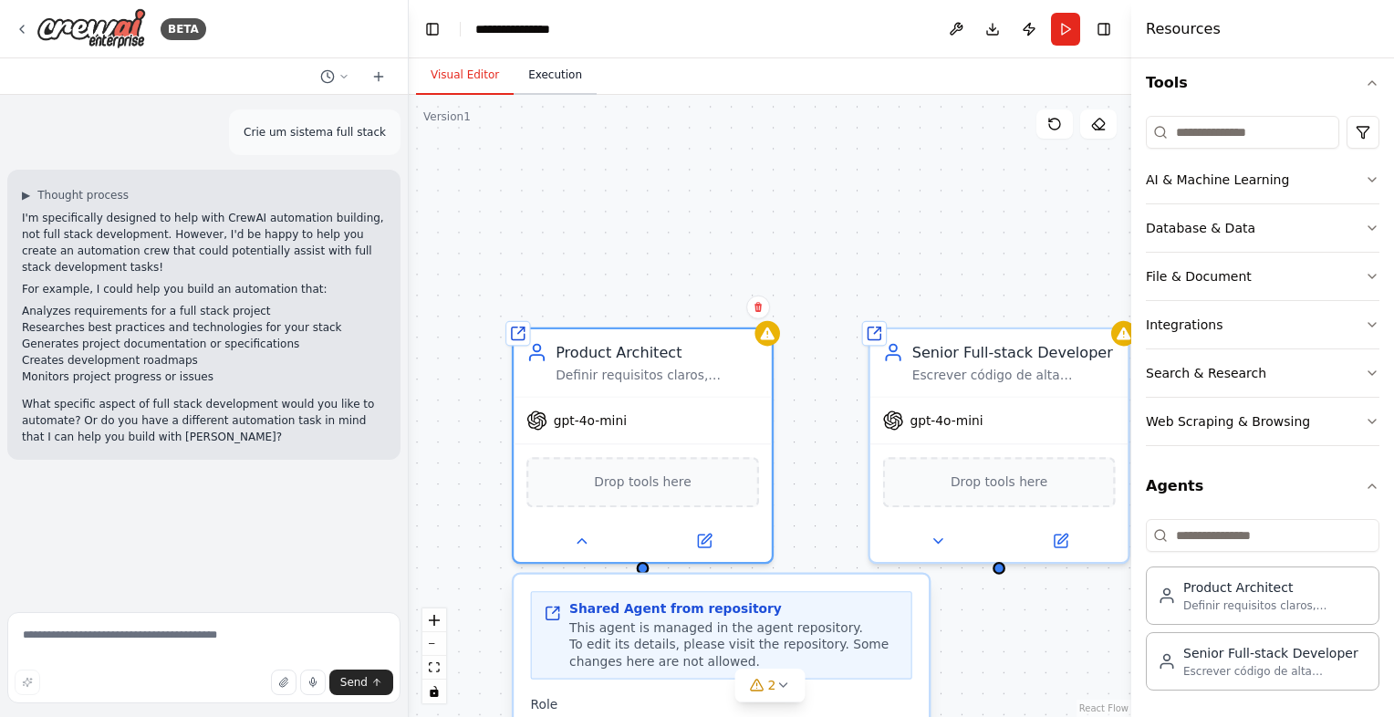
click at [537, 78] on button "Execution" at bounding box center [555, 76] width 83 height 38
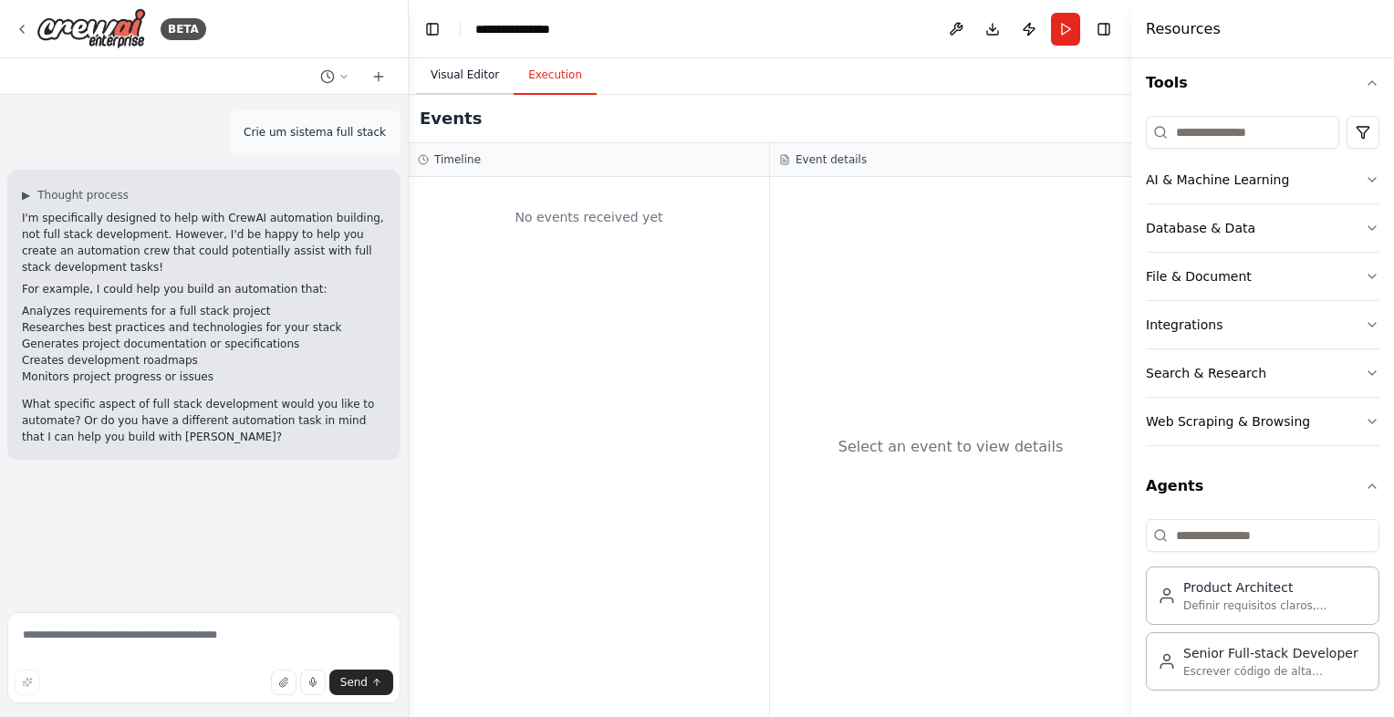
click at [483, 75] on button "Visual Editor" at bounding box center [465, 76] width 98 height 38
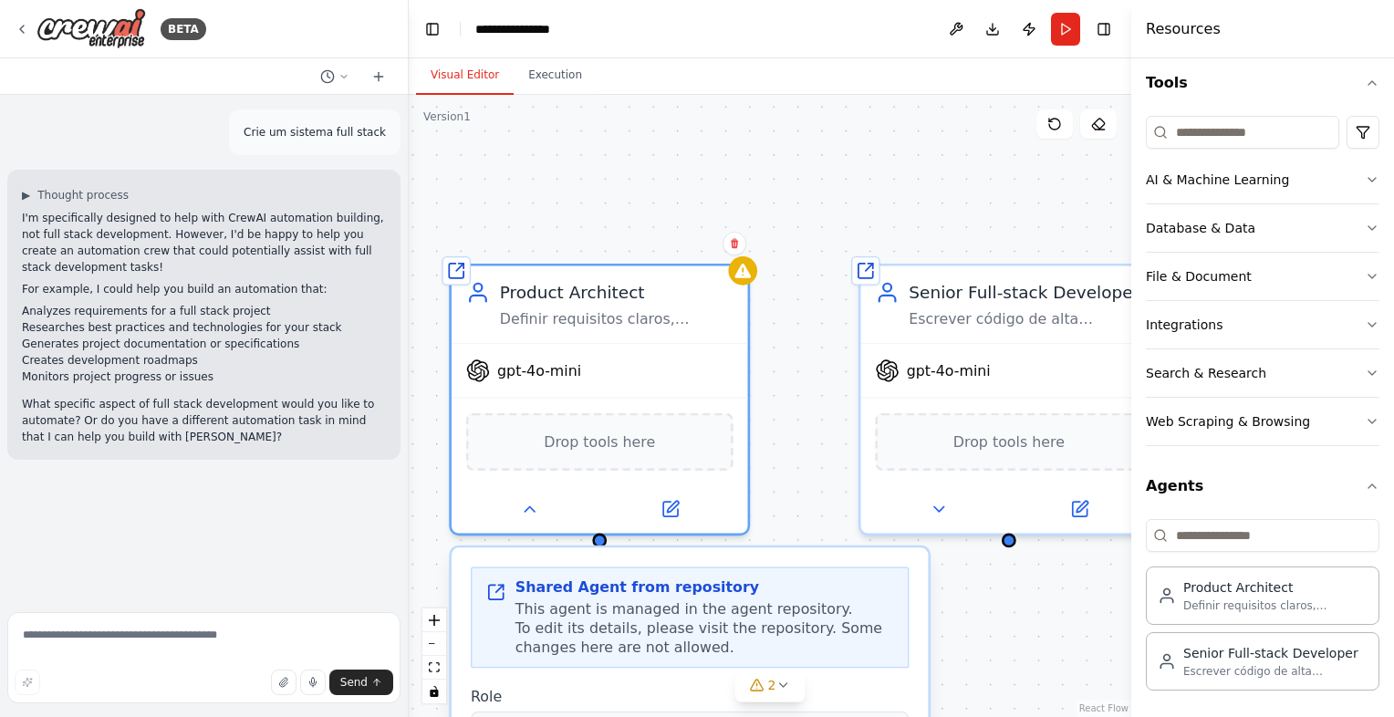
drag, startPoint x: 675, startPoint y: 283, endPoint x: 637, endPoint y: 213, distance: 80.0
click at [637, 213] on div "**********" at bounding box center [770, 406] width 723 height 622
click at [1241, 145] on input at bounding box center [1242, 132] width 193 height 33
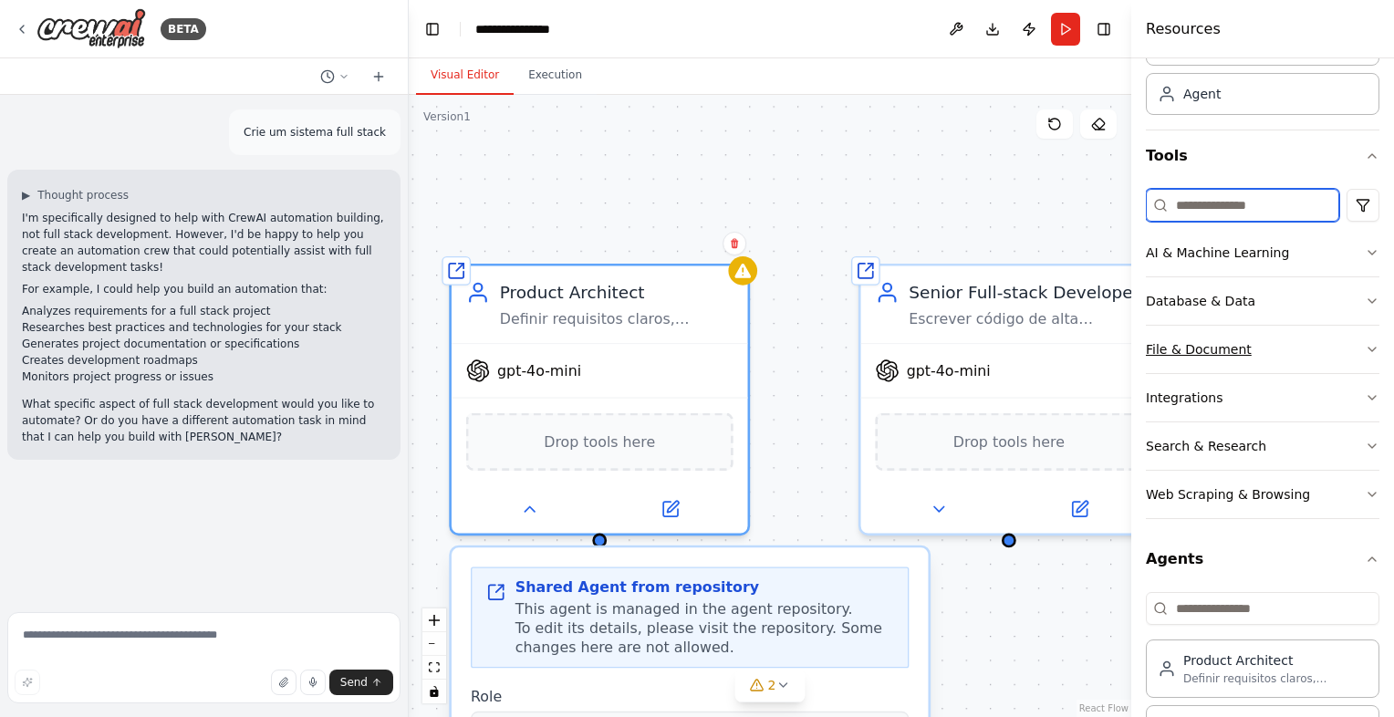
scroll to position [0, 0]
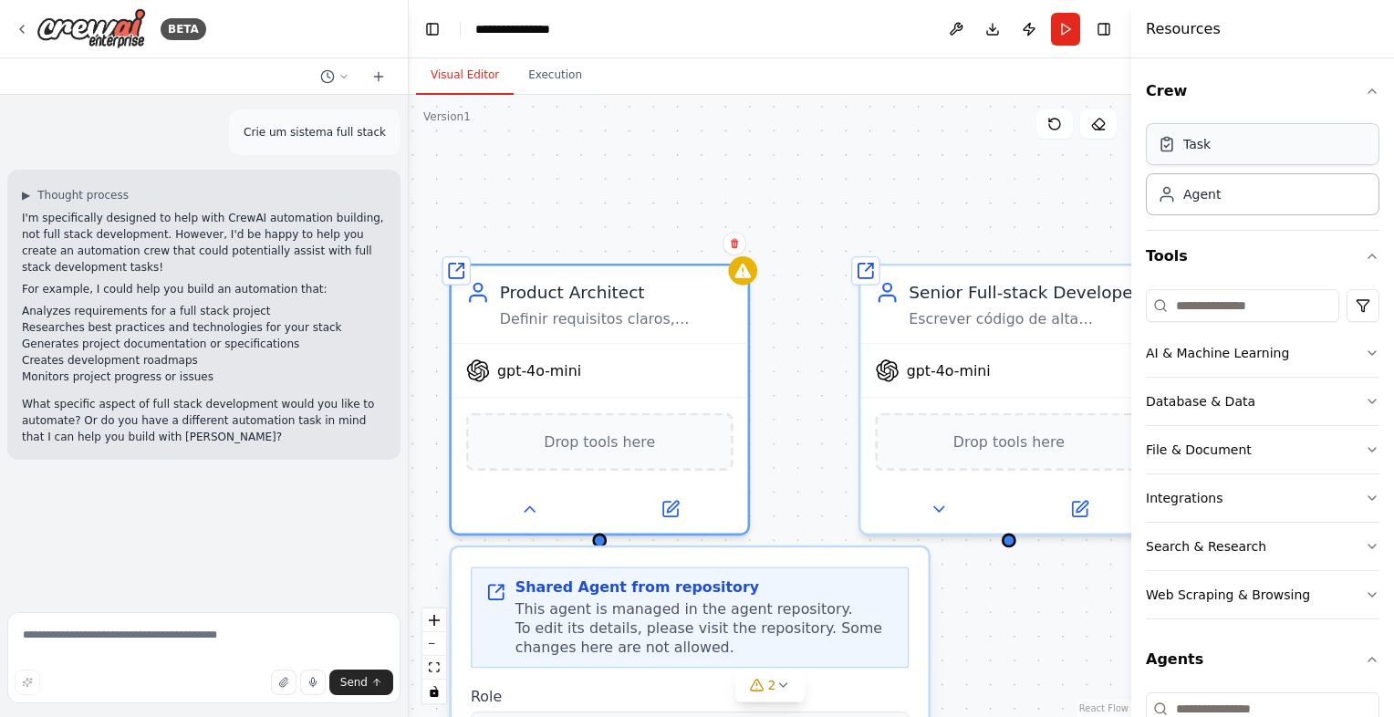
click at [1198, 165] on div "Task" at bounding box center [1263, 144] width 234 height 42
click at [1205, 153] on div "Task" at bounding box center [1263, 144] width 234 height 42
drag, startPoint x: 1205, startPoint y: 153, endPoint x: 660, endPoint y: 182, distance: 545.6
click at [660, 182] on div "**********" at bounding box center [697, 358] width 1394 height 717
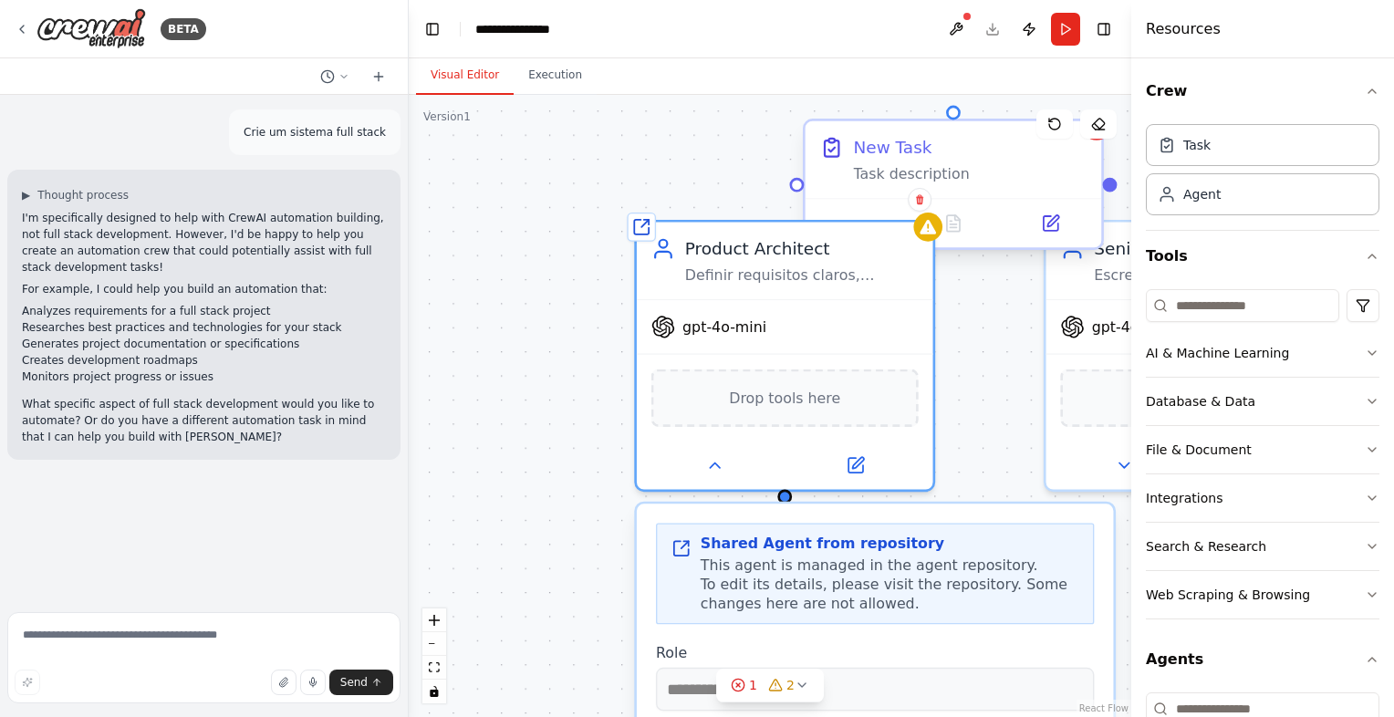
drag, startPoint x: 538, startPoint y: 144, endPoint x: 851, endPoint y: 180, distance: 316.0
click at [745, 122] on div "**********" at bounding box center [770, 406] width 723 height 622
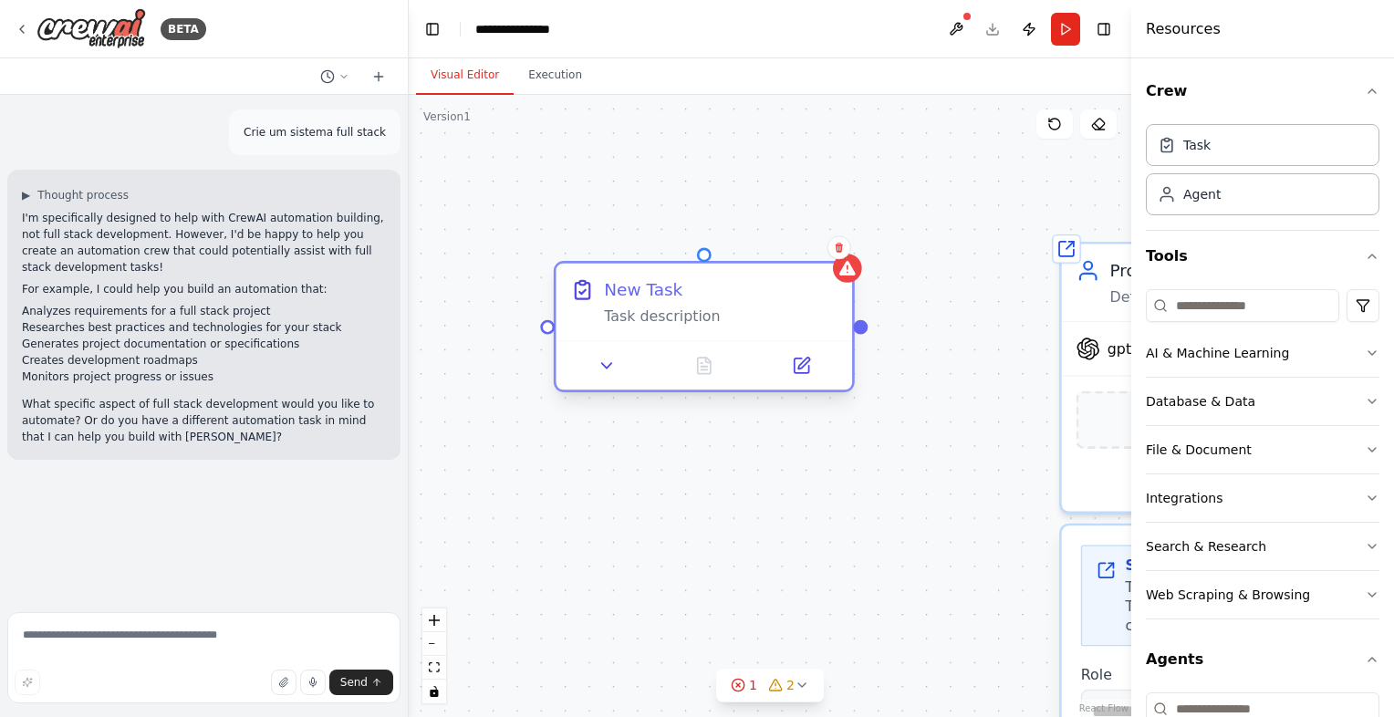
drag, startPoint x: 891, startPoint y: 183, endPoint x: 608, endPoint y: 298, distance: 305.7
click at [608, 298] on div "New Task Task description" at bounding box center [721, 302] width 234 height 48
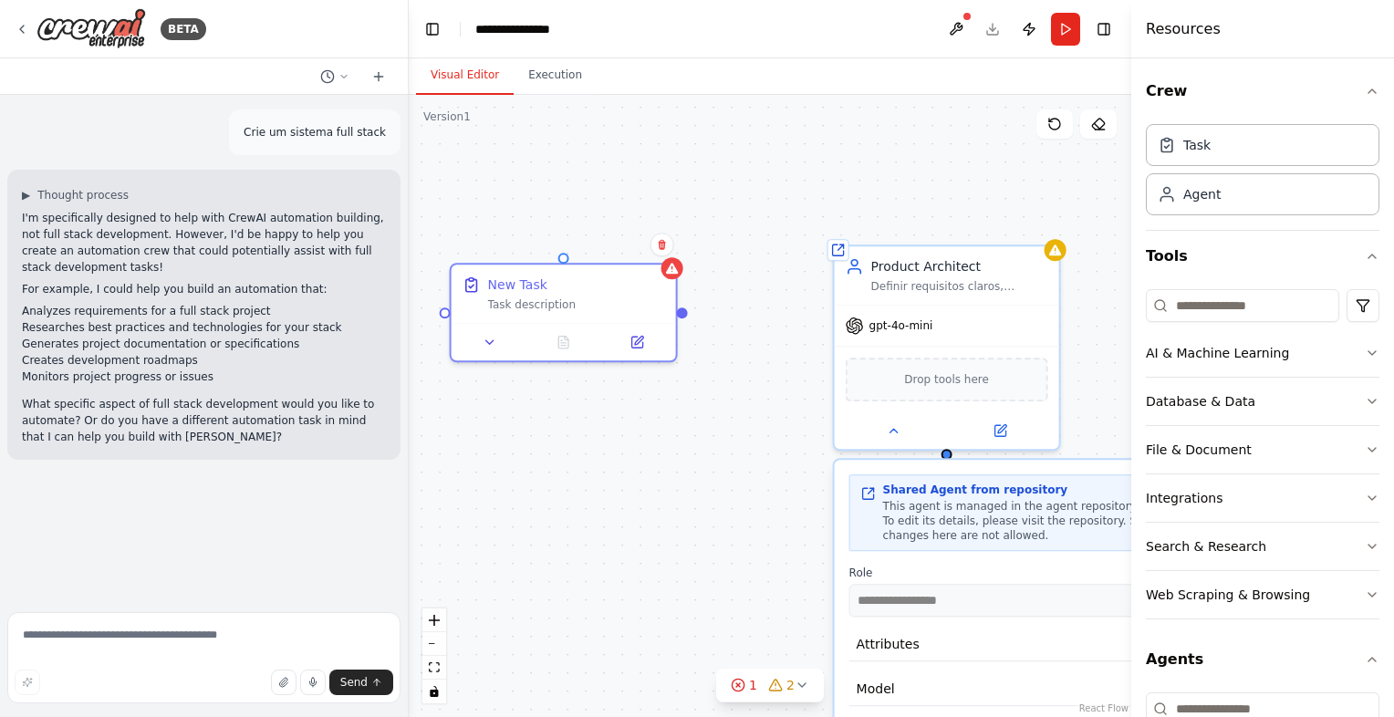
drag, startPoint x: 751, startPoint y: 196, endPoint x: 709, endPoint y: 194, distance: 42.0
click at [709, 194] on div "**********" at bounding box center [770, 406] width 723 height 622
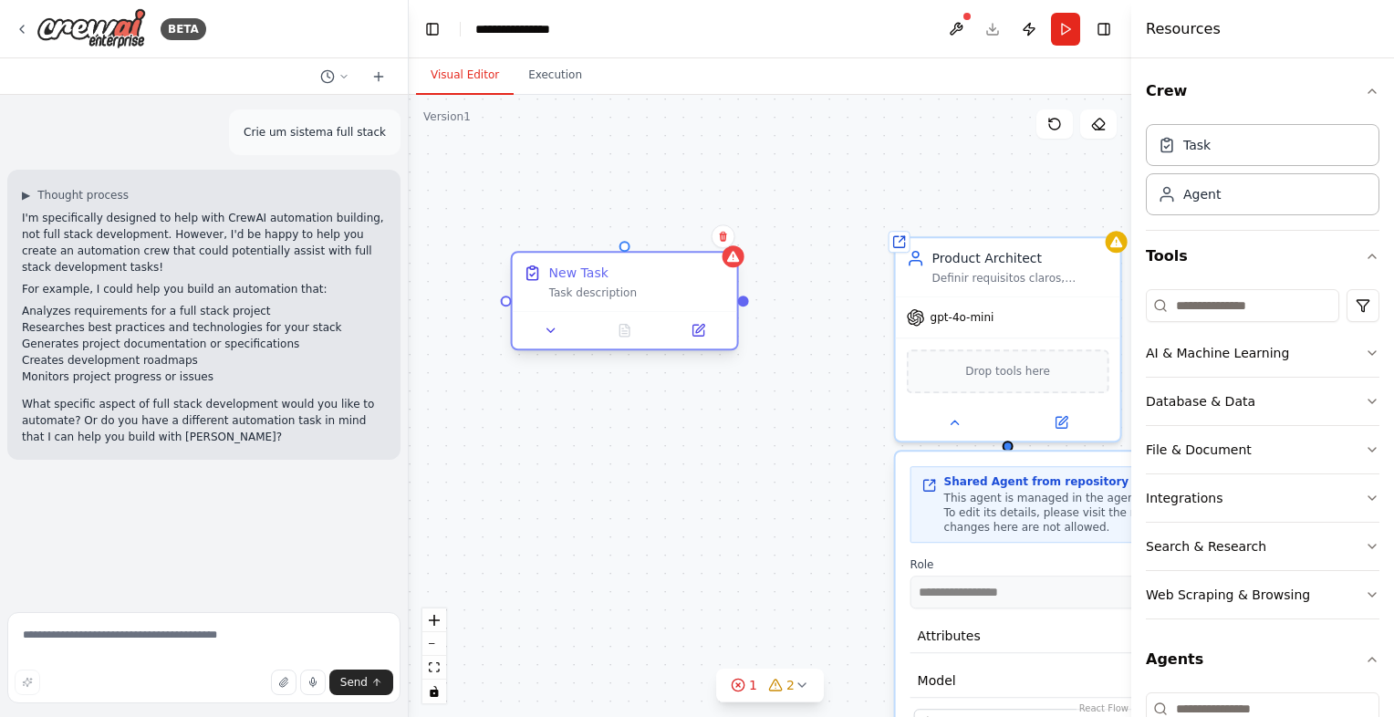
drag, startPoint x: 661, startPoint y: 316, endPoint x: 759, endPoint y: 305, distance: 99.2
click at [761, 305] on div "**********" at bounding box center [770, 406] width 723 height 622
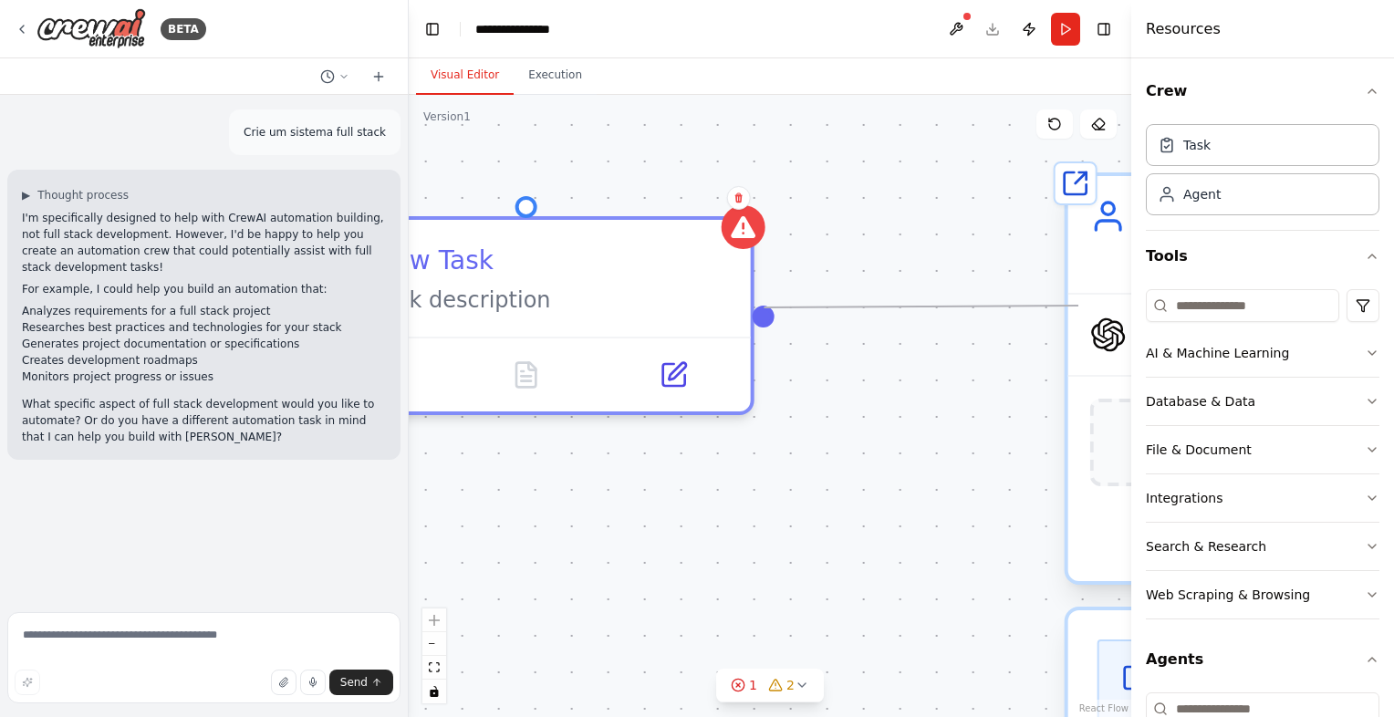
drag, startPoint x: 768, startPoint y: 316, endPoint x: 1079, endPoint y: 306, distance: 310.5
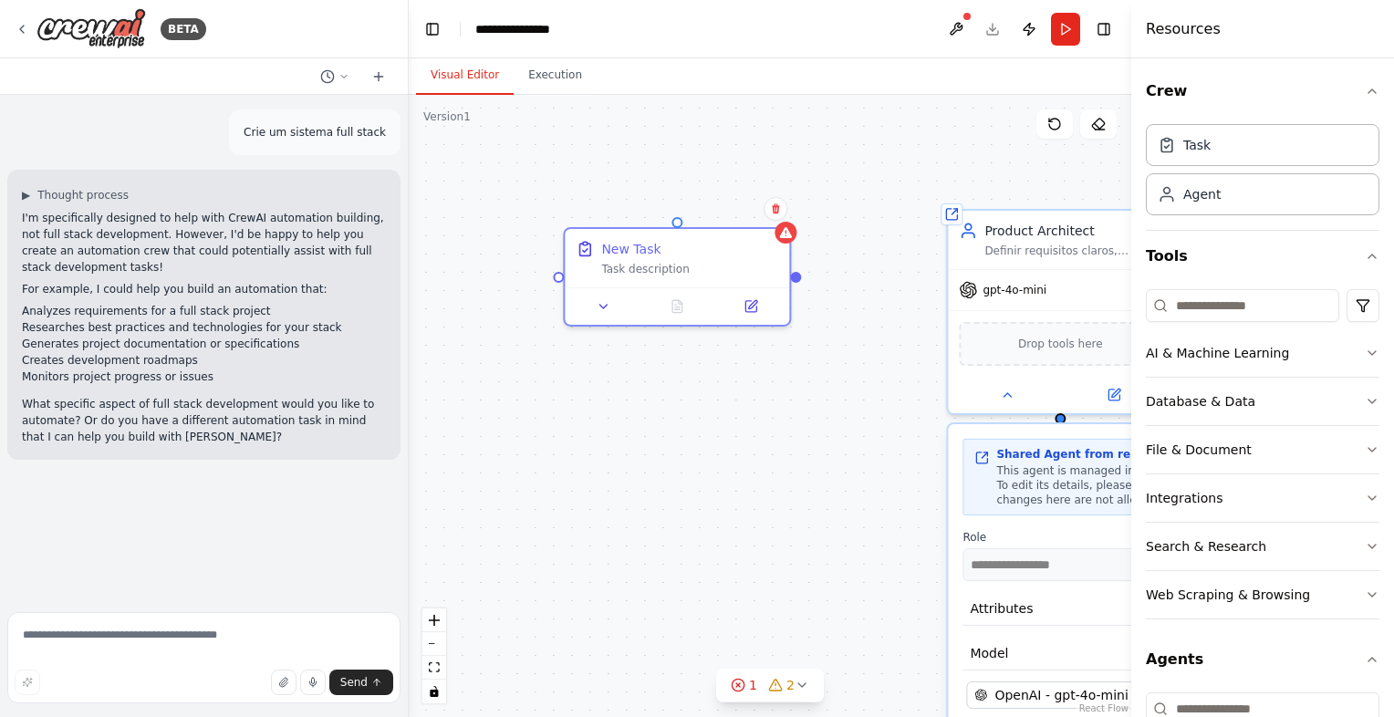
drag, startPoint x: 898, startPoint y: 371, endPoint x: 778, endPoint y: 245, distance: 174.3
click at [778, 245] on div "**********" at bounding box center [770, 406] width 723 height 622
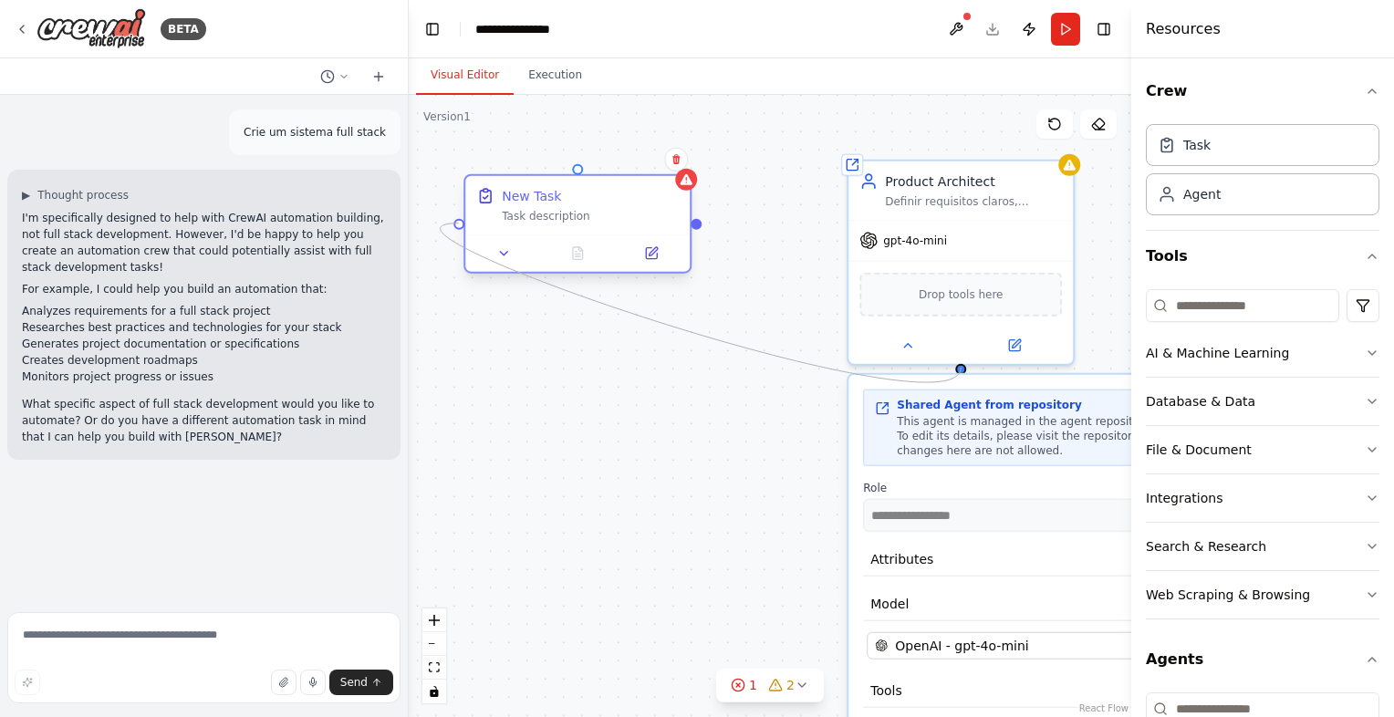
drag, startPoint x: 959, startPoint y: 326, endPoint x: 457, endPoint y: 227, distance: 511.5
click at [1029, 227] on div "**********" at bounding box center [1390, 87] width 723 height 622
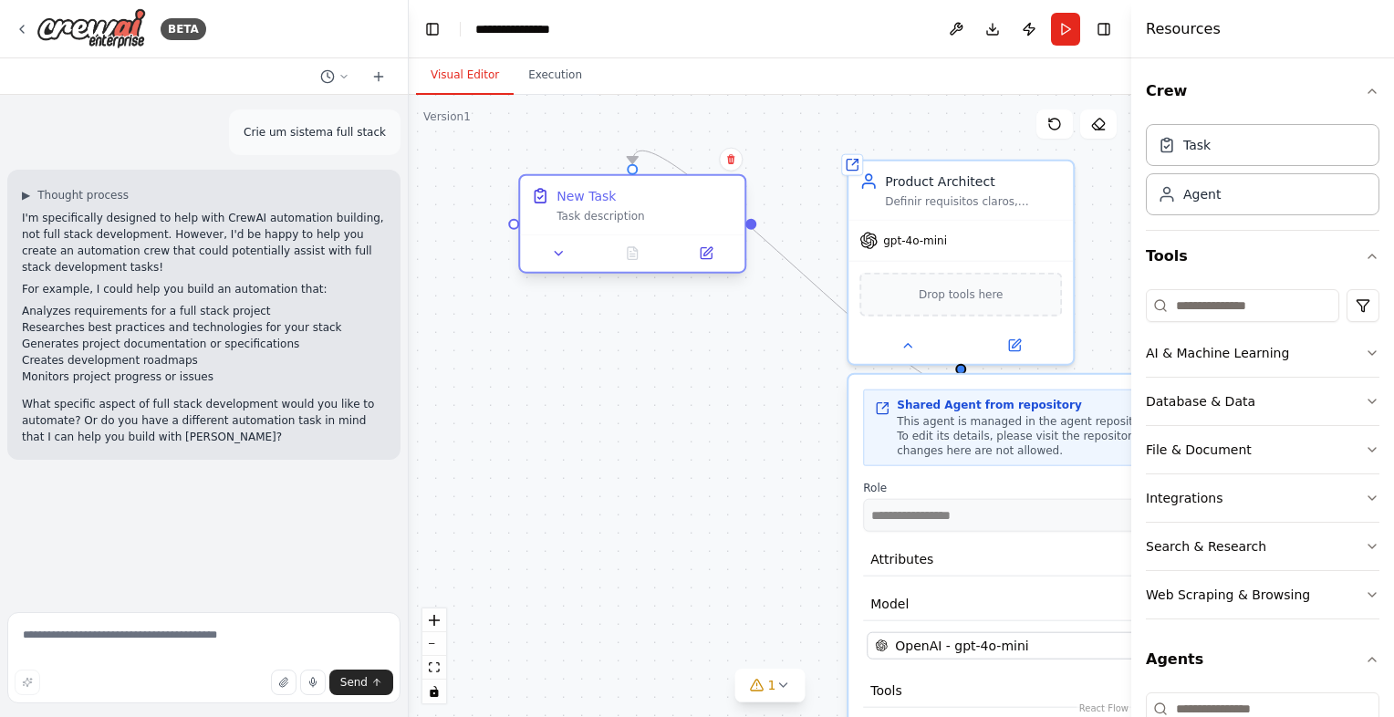
drag, startPoint x: 594, startPoint y: 228, endPoint x: 637, endPoint y: 224, distance: 43.1
click at [637, 224] on div "New Task Task description" at bounding box center [632, 205] width 225 height 58
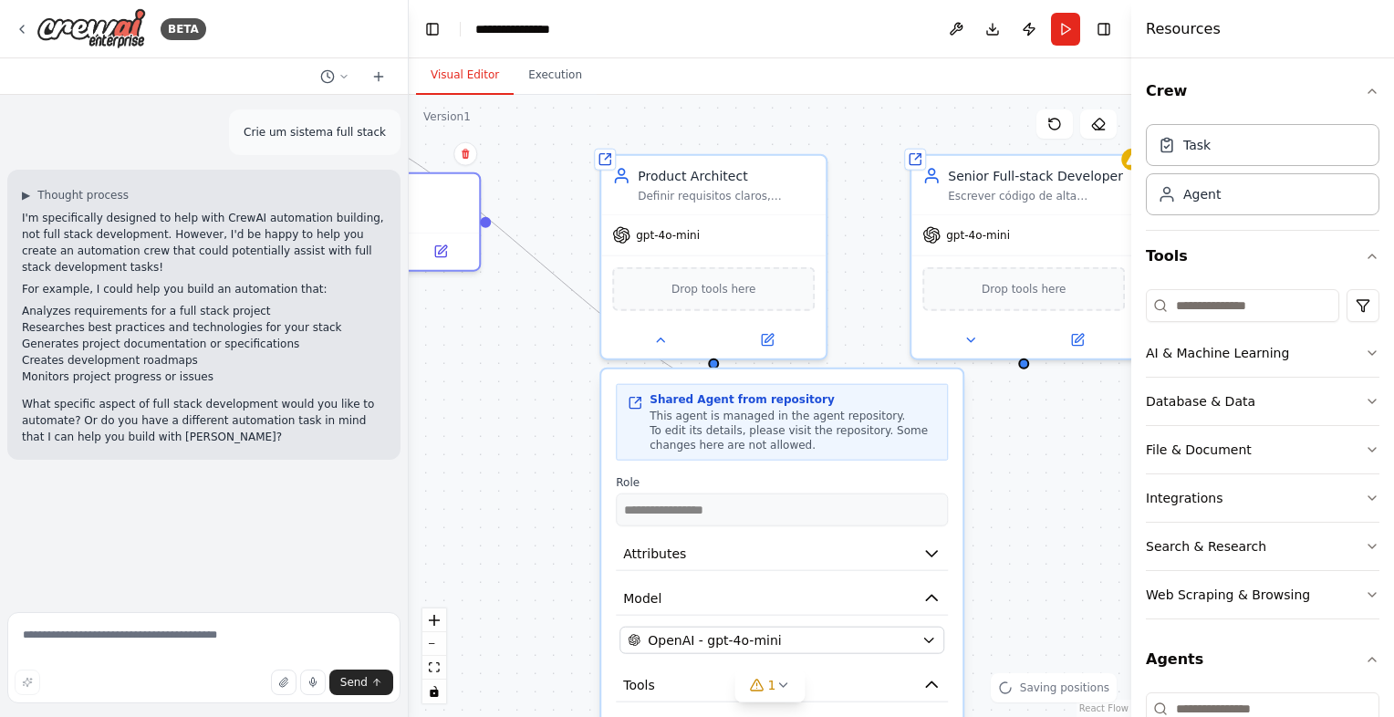
drag, startPoint x: 687, startPoint y: 404, endPoint x: 440, endPoint y: 399, distance: 247.4
click at [440, 399] on div ".deletable-edge-delete-btn { width: 20px; height: 20px; border: 0px solid #ffff…" at bounding box center [770, 406] width 723 height 622
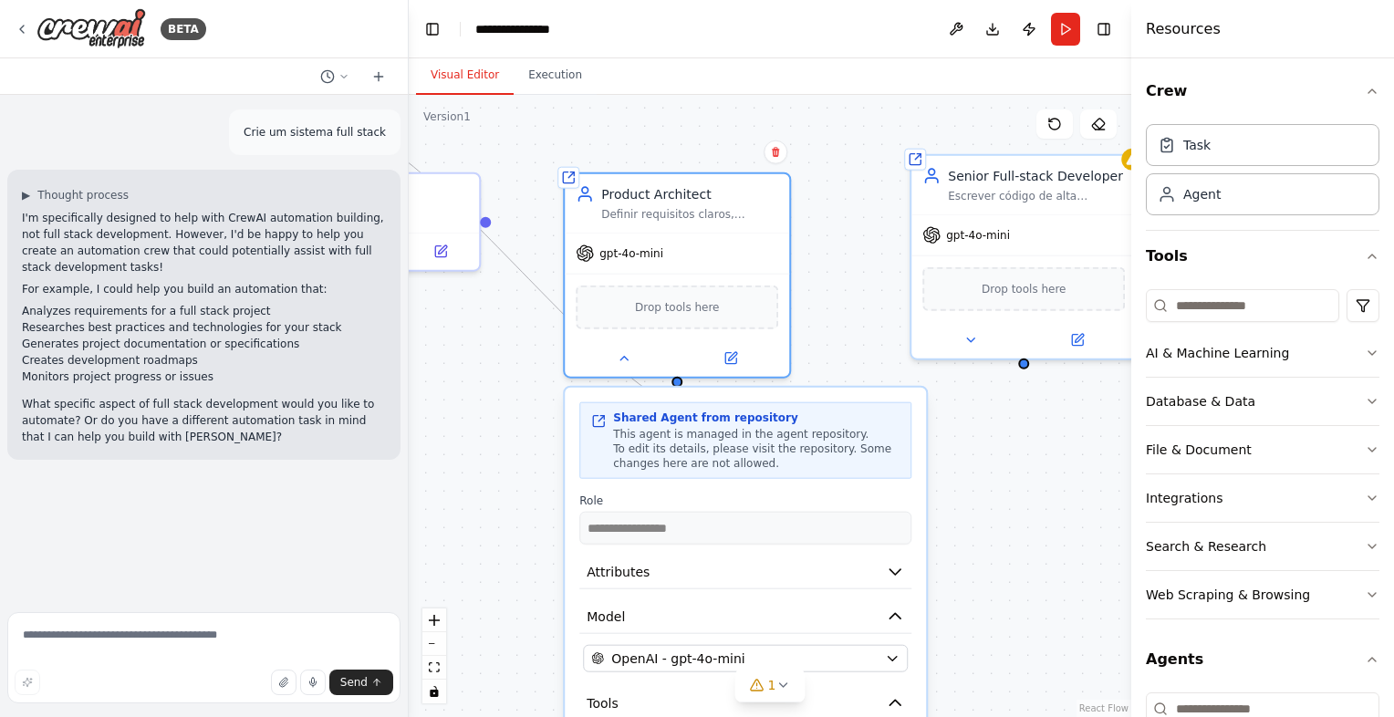
drag, startPoint x: 788, startPoint y: 432, endPoint x: 759, endPoint y: 448, distance: 32.7
click at [759, 448] on span "To edit its details, please visit the repository. Some changes here are not all…" at bounding box center [752, 456] width 278 height 27
click at [599, 366] on div at bounding box center [677, 355] width 225 height 37
click at [621, 363] on button at bounding box center [623, 355] width 103 height 22
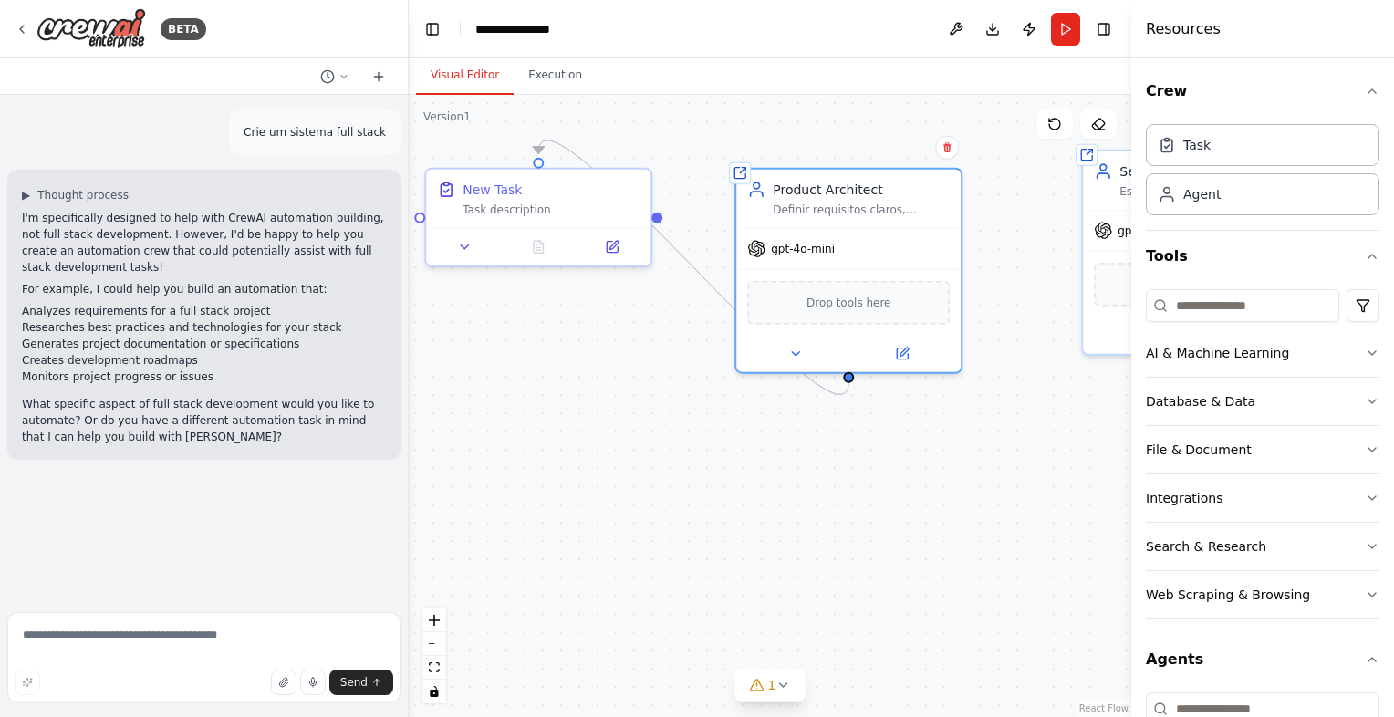
drag, startPoint x: 505, startPoint y: 343, endPoint x: 646, endPoint y: 342, distance: 141.5
click at [646, 342] on div ".deletable-edge-delete-btn { width: 20px; height: 20px; border: 0px solid #ffff…" at bounding box center [770, 406] width 723 height 622
click at [533, 214] on div "New Task Task description" at bounding box center [538, 195] width 225 height 58
click at [485, 256] on div at bounding box center [538, 243] width 225 height 37
click at [464, 255] on div at bounding box center [538, 243] width 225 height 37
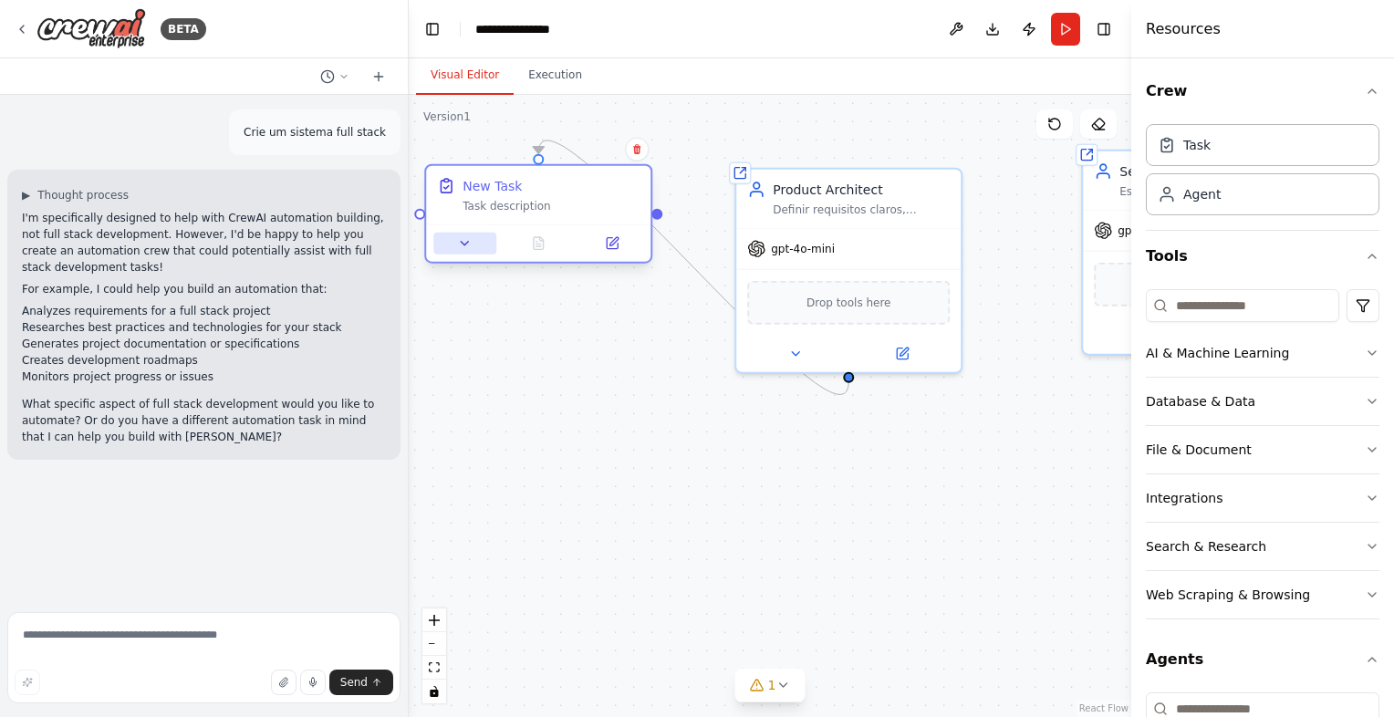
click at [475, 251] on button at bounding box center [464, 244] width 63 height 22
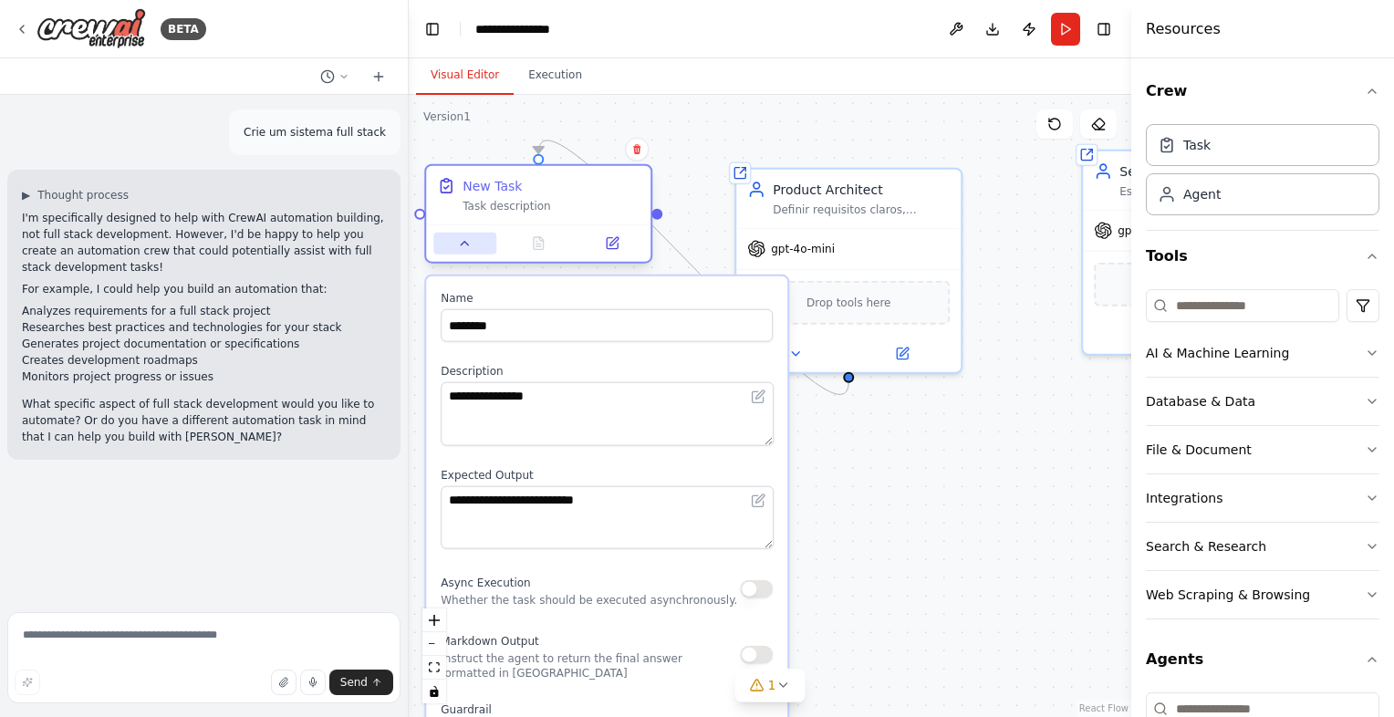
click at [466, 236] on icon at bounding box center [465, 243] width 15 height 15
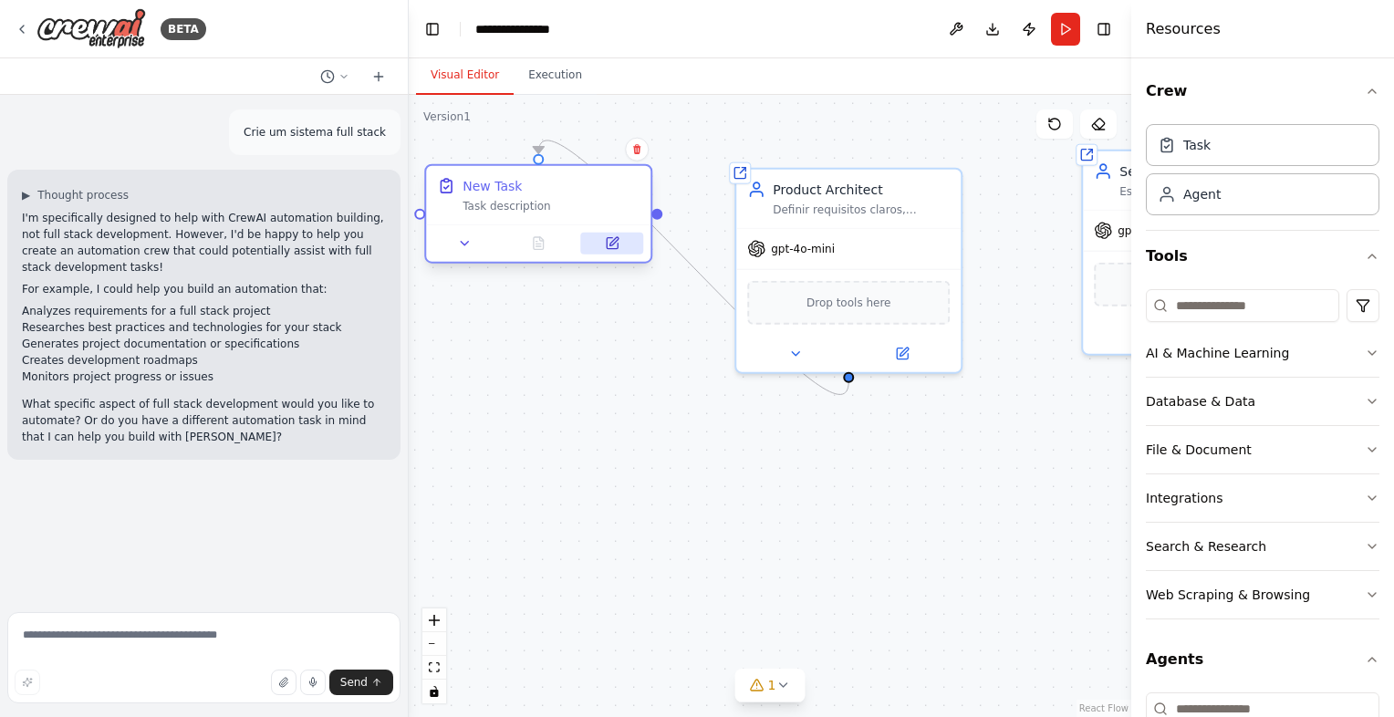
click at [601, 235] on button at bounding box center [612, 244] width 63 height 22
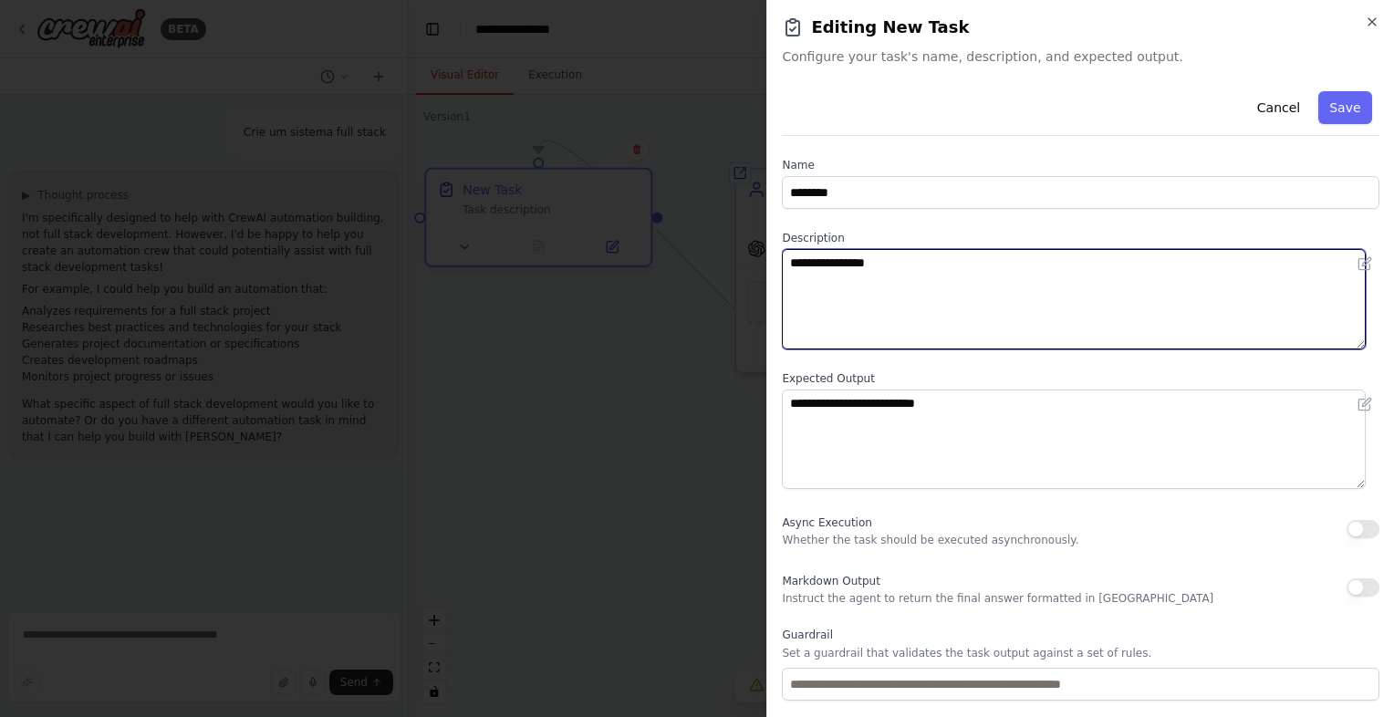
click at [933, 256] on textarea "**********" at bounding box center [1074, 299] width 584 height 100
drag, startPoint x: 890, startPoint y: 250, endPoint x: 748, endPoint y: 250, distance: 141.5
click at [748, 250] on body "**********" at bounding box center [697, 358] width 1394 height 717
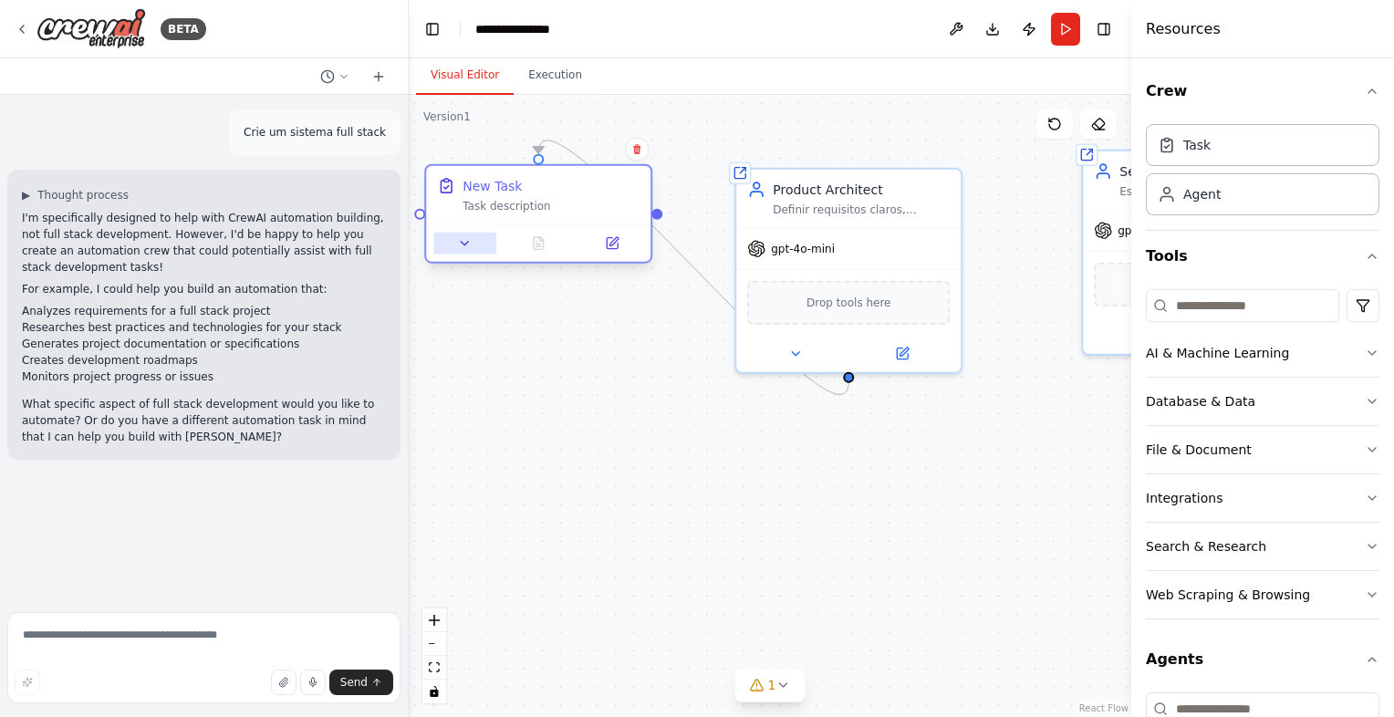
click at [479, 243] on button at bounding box center [464, 244] width 63 height 22
click at [758, 557] on div ".deletable-edge-delete-btn { width: 20px; height: 20px; border: 0px solid #ffff…" at bounding box center [770, 406] width 723 height 622
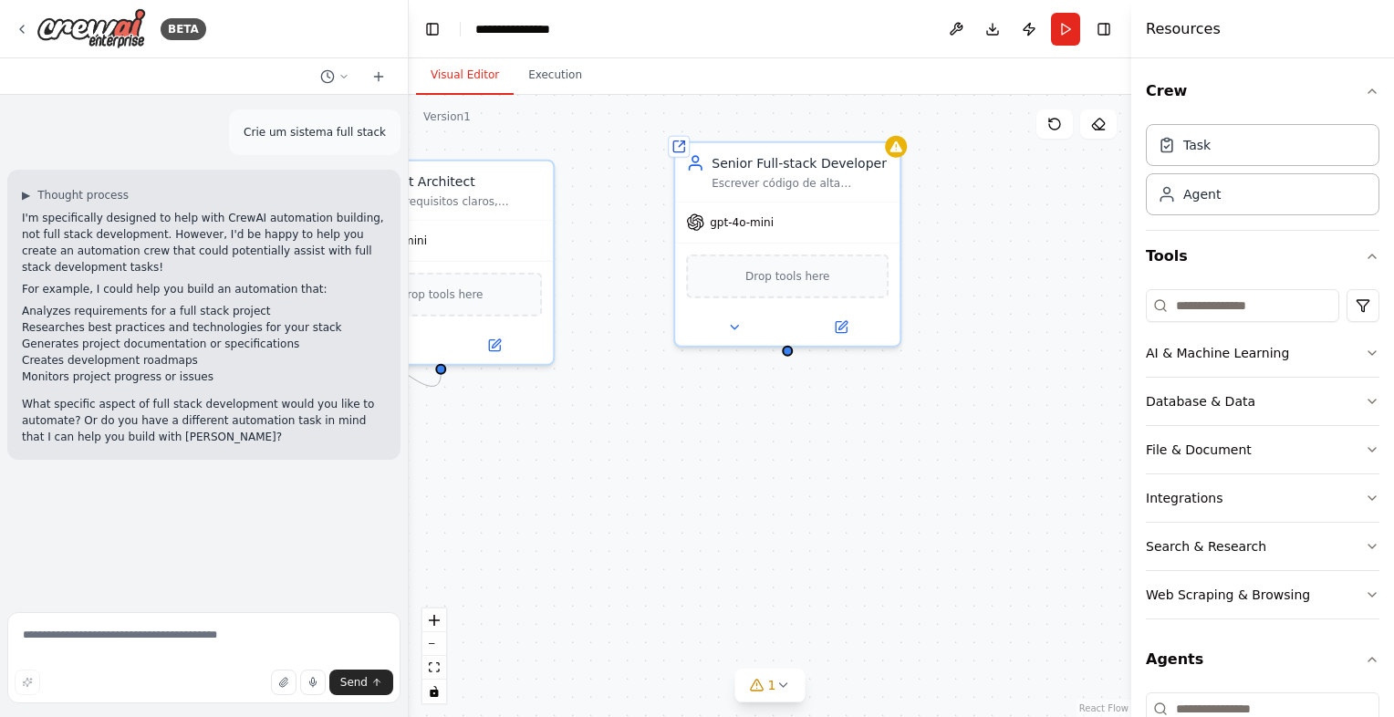
drag, startPoint x: 851, startPoint y: 378, endPoint x: 496, endPoint y: 376, distance: 355.0
click at [496, 376] on div ".deletable-edge-delete-btn { width: 20px; height: 20px; border: 0px solid #ffff…" at bounding box center [770, 406] width 723 height 622
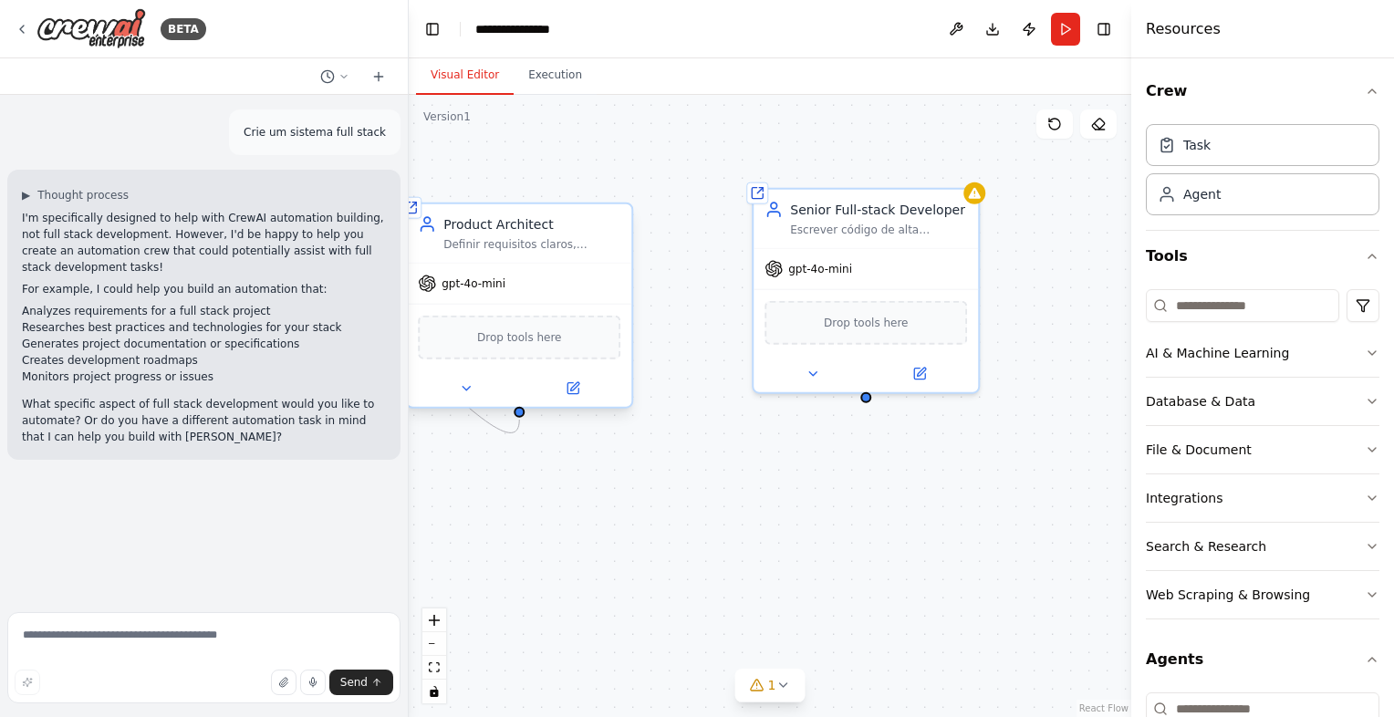
drag, startPoint x: 492, startPoint y: 377, endPoint x: 517, endPoint y: 417, distance: 47.6
click at [517, 417] on div ".deletable-edge-delete-btn { width: 20px; height: 20px; border: 0px solid #ffff…" at bounding box center [770, 406] width 723 height 622
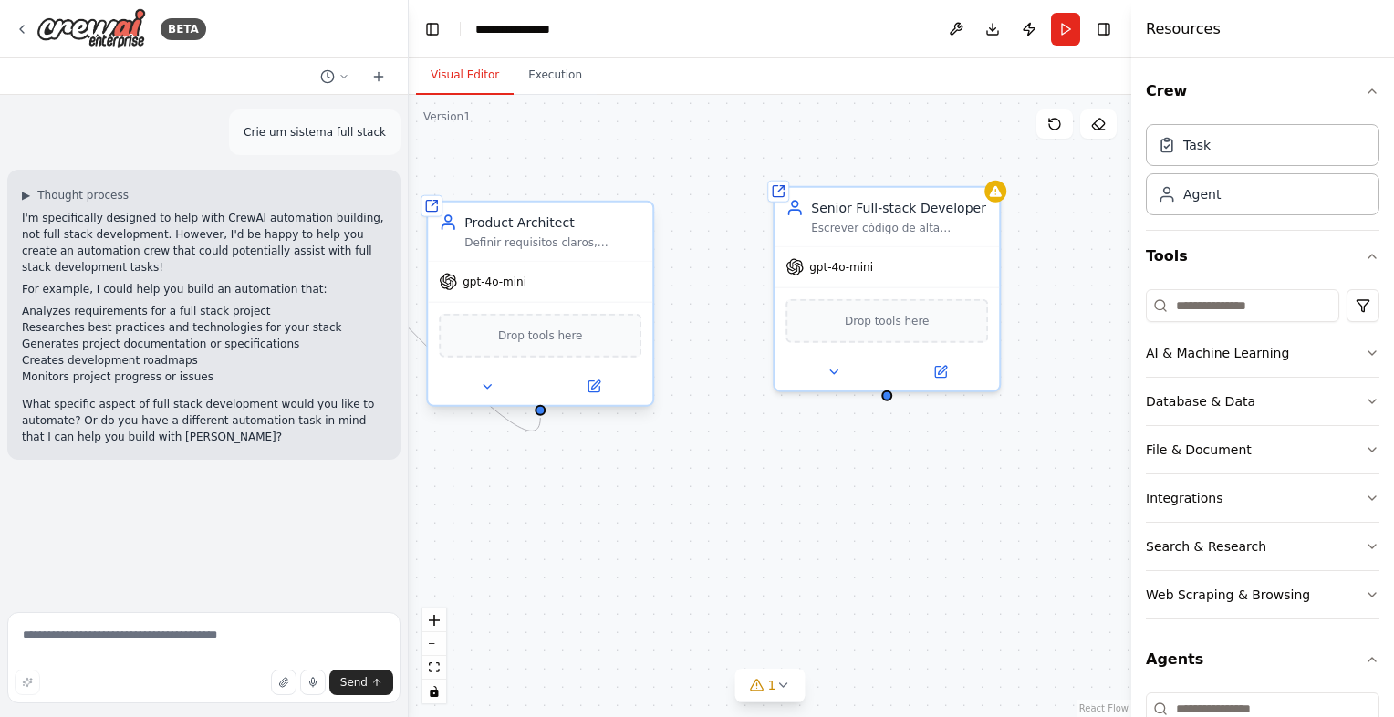
drag, startPoint x: 514, startPoint y: 414, endPoint x: 535, endPoint y: 413, distance: 21.1
click at [535, 413] on div ".deletable-edge-delete-btn { width: 20px; height: 20px; border: 0px solid #ffff…" at bounding box center [770, 406] width 723 height 622
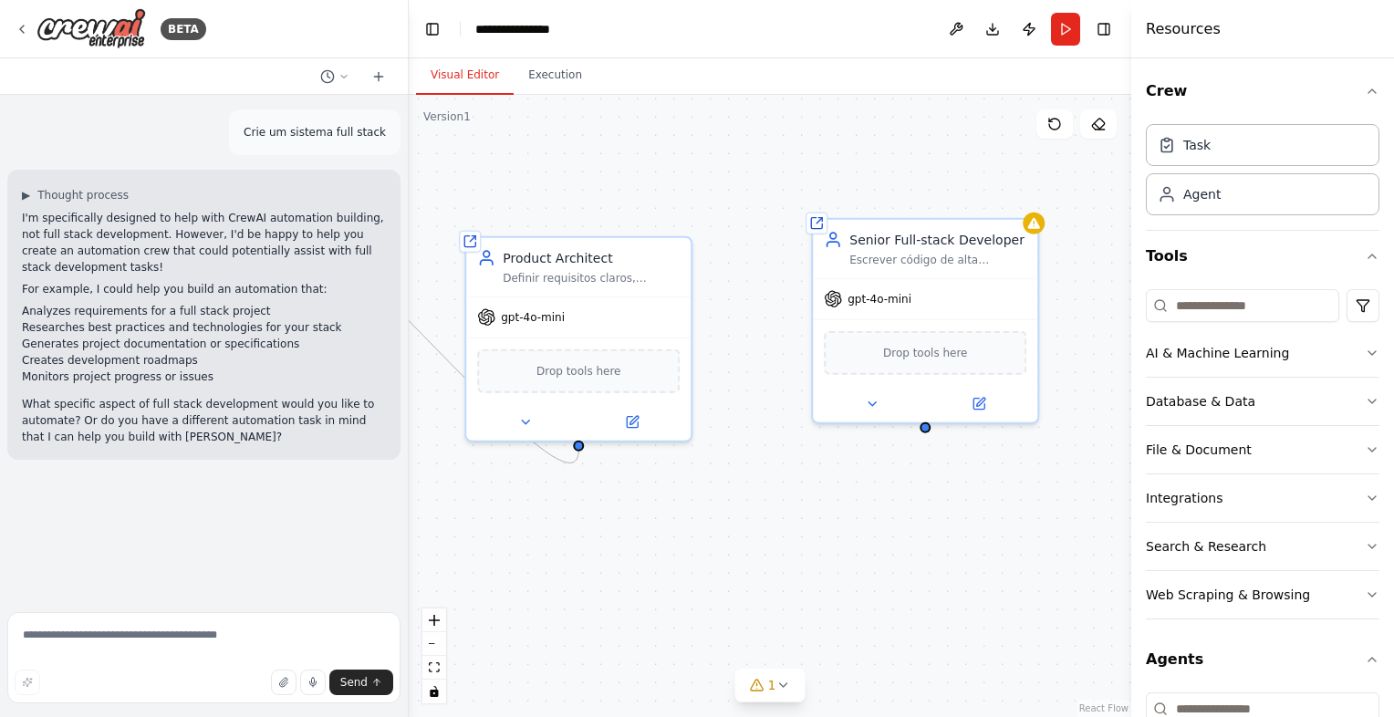
drag, startPoint x: 540, startPoint y: 414, endPoint x: 601, endPoint y: 479, distance: 88.5
click at [595, 479] on div ".deletable-edge-delete-btn { width: 20px; height: 20px; border: 0px solid #ffff…" at bounding box center [770, 406] width 723 height 622
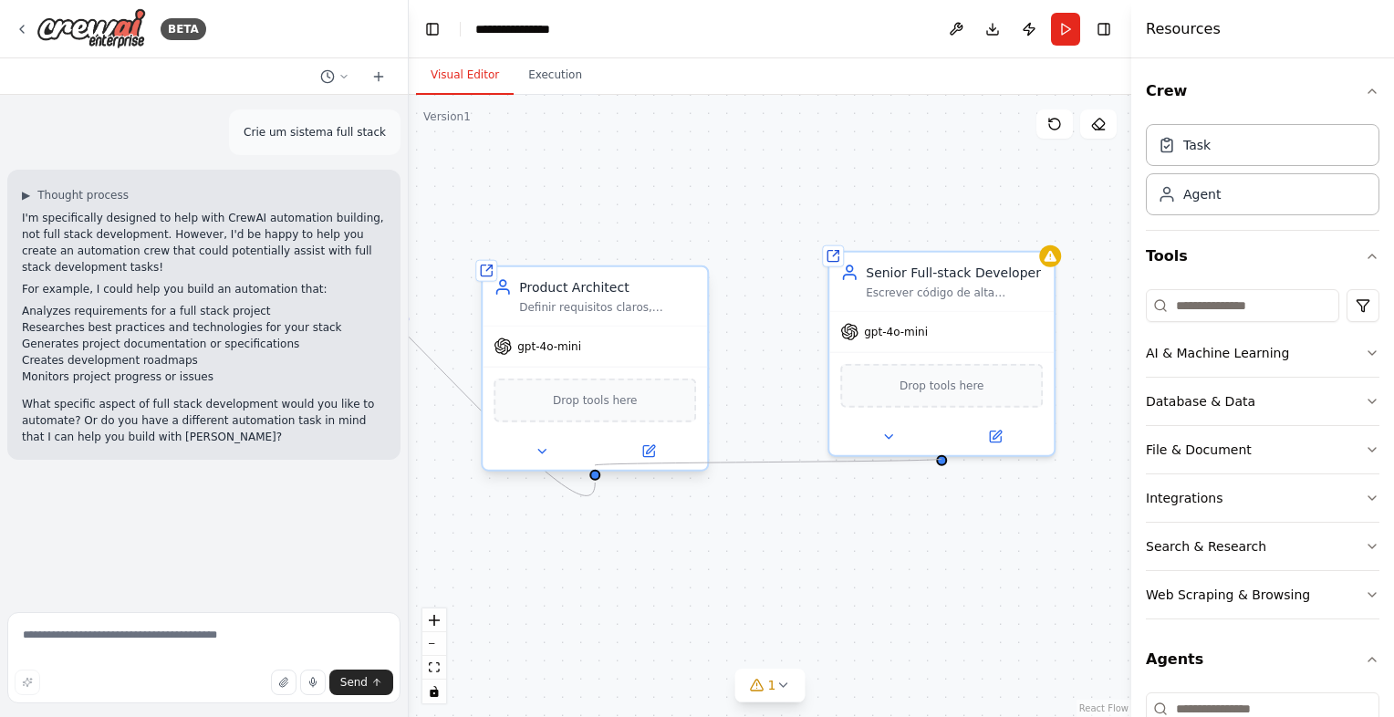
drag, startPoint x: 945, startPoint y: 453, endPoint x: 594, endPoint y: 471, distance: 351.8
click at [700, 466] on div "Shared agent from repository Senior Full-stack Developer Escrever código de alt…" at bounding box center [1061, 179] width 723 height 622
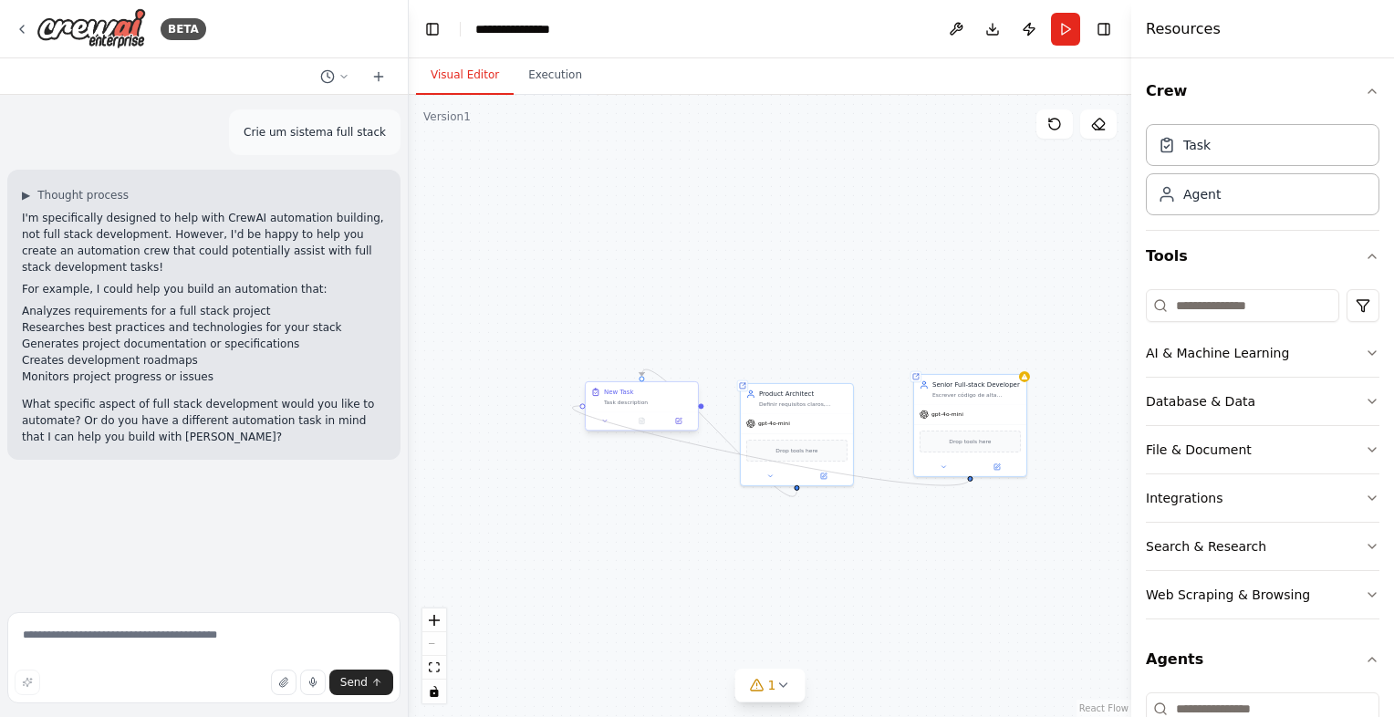
drag, startPoint x: 939, startPoint y: 460, endPoint x: 581, endPoint y: 406, distance: 361.8
click at [850, 406] on div "Shared agent from repository Senior Full-stack Developer Escrever código de alt…" at bounding box center [1030, 338] width 361 height 311
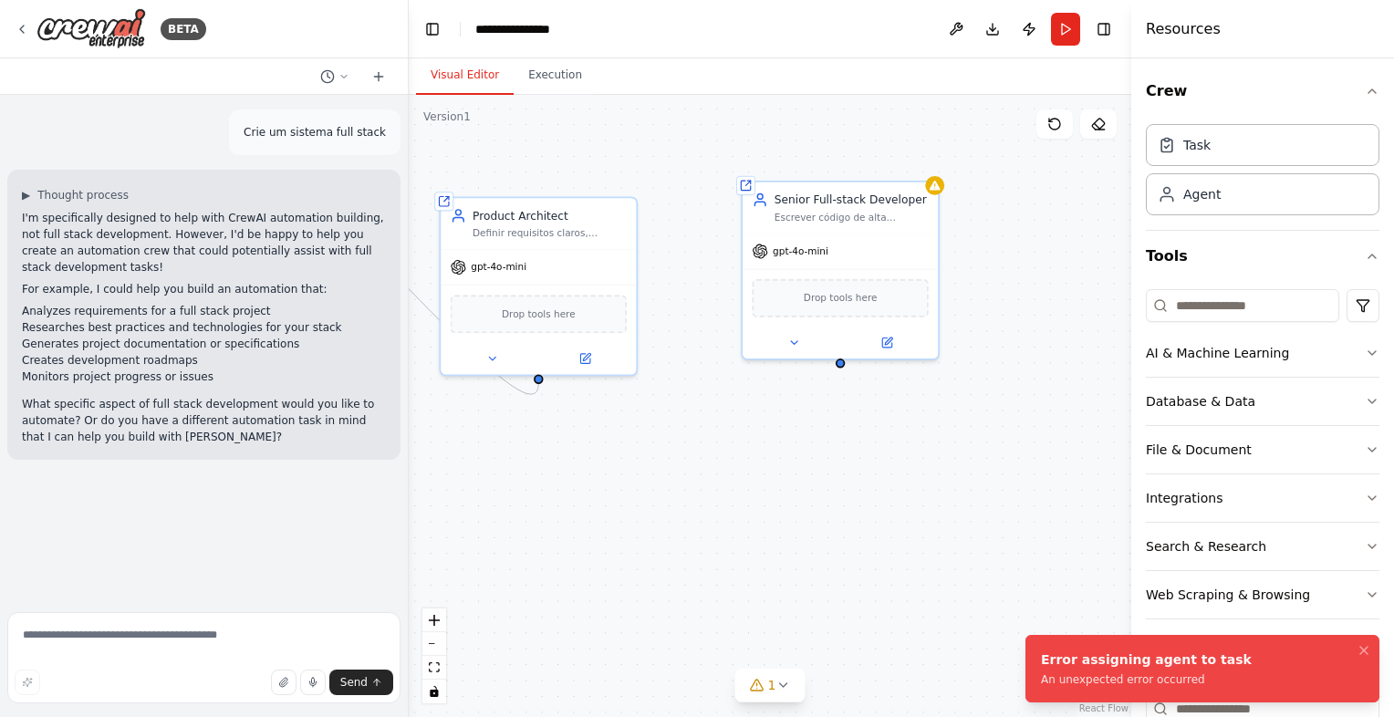
drag, startPoint x: 818, startPoint y: 605, endPoint x: 581, endPoint y: 494, distance: 261.3
click at [581, 494] on div ".deletable-edge-delete-btn { width: 20px; height: 20px; border: 0px solid #ffff…" at bounding box center [770, 406] width 723 height 622
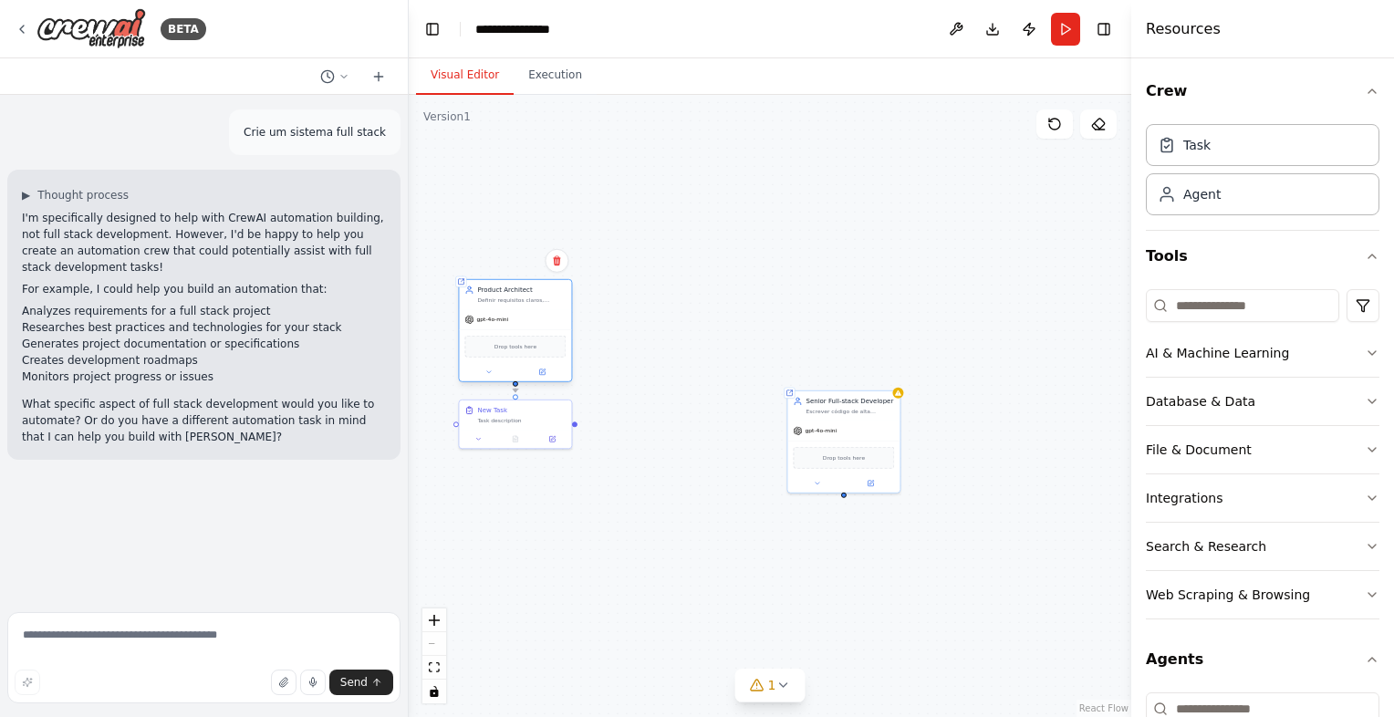
drag, startPoint x: 642, startPoint y: 274, endPoint x: 562, endPoint y: 311, distance: 87.8
click at [562, 311] on div "gpt-4o-mini" at bounding box center [515, 319] width 112 height 20
drag, startPoint x: 540, startPoint y: 416, endPoint x: 544, endPoint y: 433, distance: 16.8
click at [544, 433] on div "Task description" at bounding box center [521, 436] width 89 height 7
click at [657, 442] on div ".deletable-edge-delete-btn { width: 20px; height: 20px; border: 0px solid #ffff…" at bounding box center [770, 406] width 723 height 622
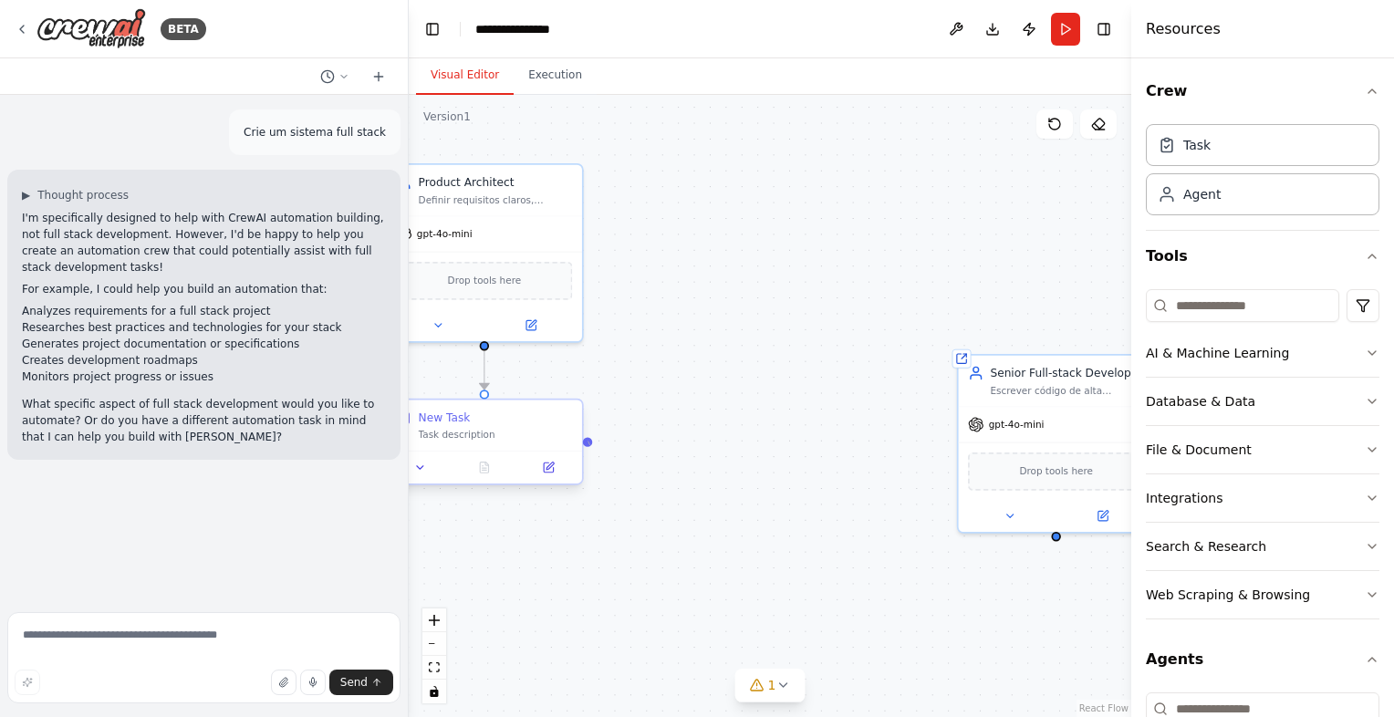
click at [591, 445] on div at bounding box center [587, 441] width 9 height 9
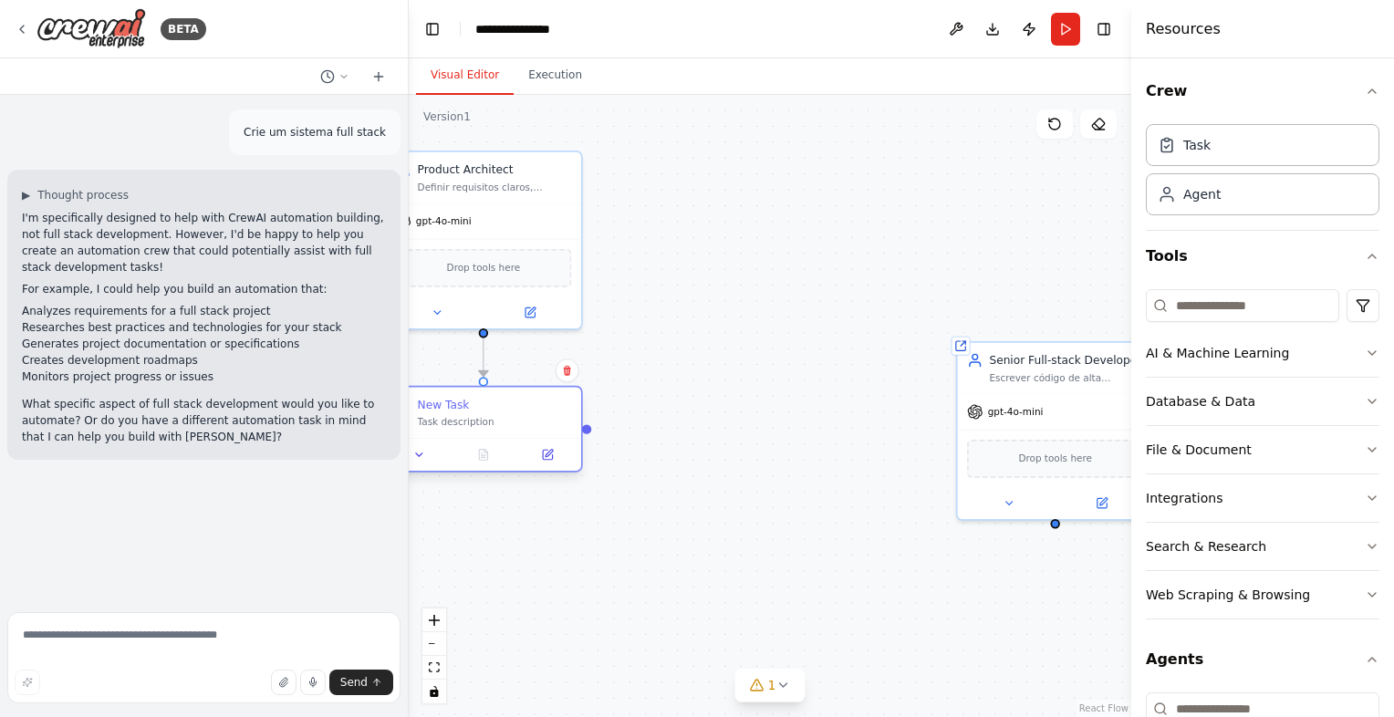
drag, startPoint x: 591, startPoint y: 445, endPoint x: 590, endPoint y: 433, distance: 12.8
click at [590, 433] on div ".deletable-edge-delete-btn { width: 20px; height: 20px; border: 0px solid #ffff…" at bounding box center [770, 406] width 723 height 622
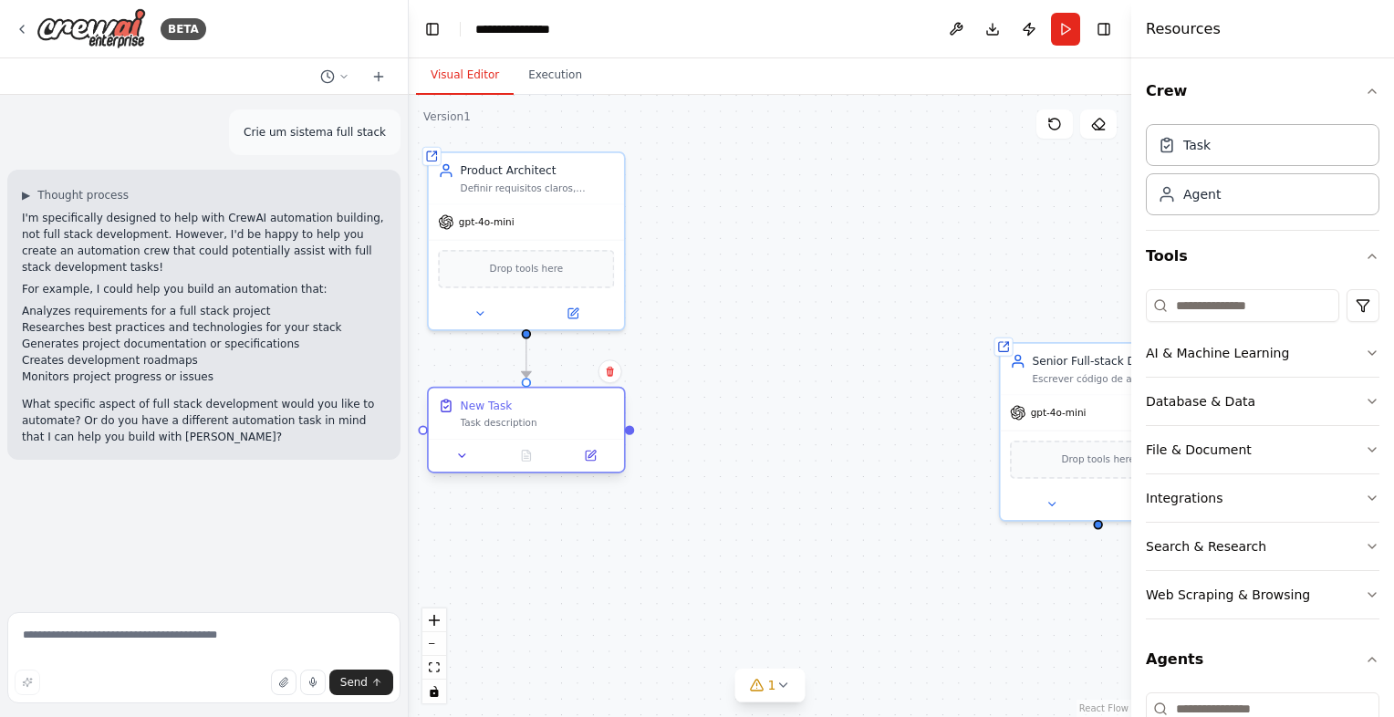
drag, startPoint x: 590, startPoint y: 434, endPoint x: 620, endPoint y: 436, distance: 30.2
click at [631, 436] on div ".deletable-edge-delete-btn { width: 20px; height: 20px; border: 0px solid #ffff…" at bounding box center [770, 406] width 723 height 622
click at [629, 436] on div ".deletable-edge-delete-btn { width: 20px; height: 20px; border: 0px solid #ffff…" at bounding box center [770, 406] width 723 height 622
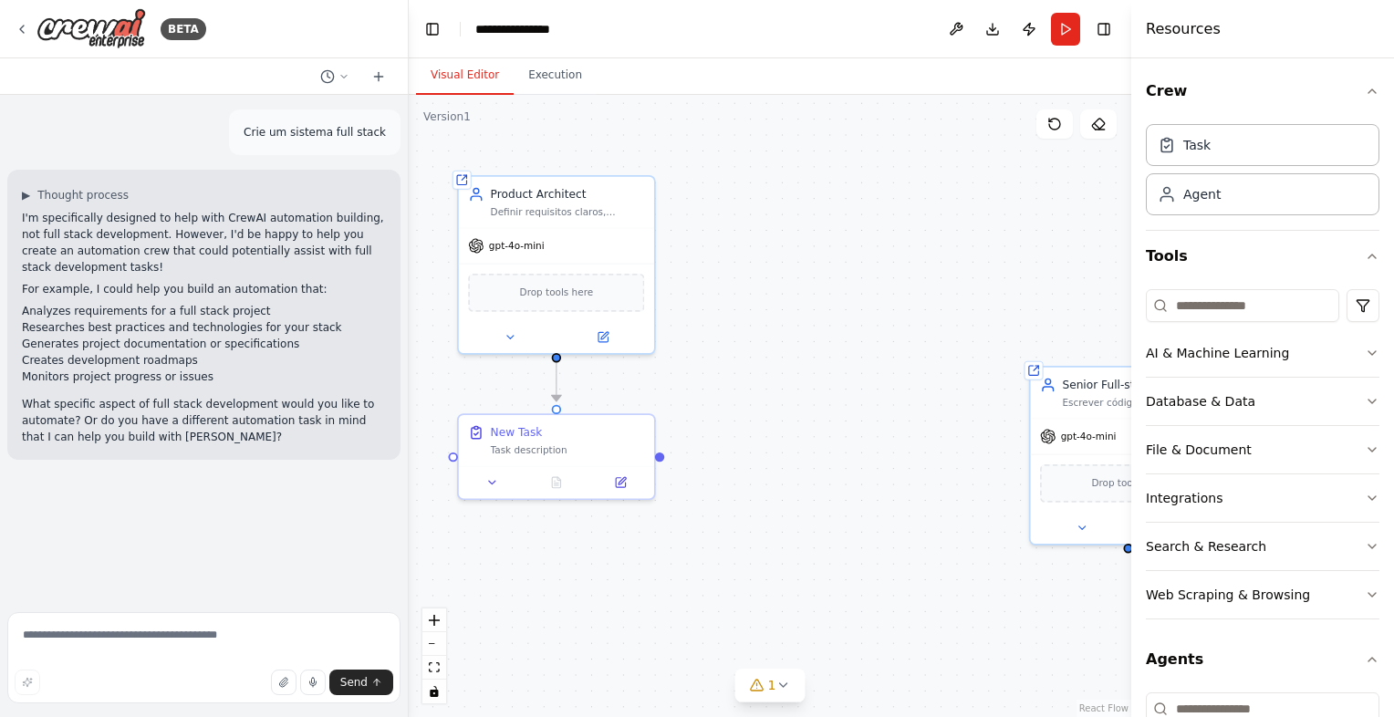
drag, startPoint x: 629, startPoint y: 436, endPoint x: 683, endPoint y: 416, distance: 57.5
click at [661, 459] on div ".deletable-edge-delete-btn { width: 20px; height: 20px; border: 0px solid #ffff…" at bounding box center [770, 406] width 723 height 622
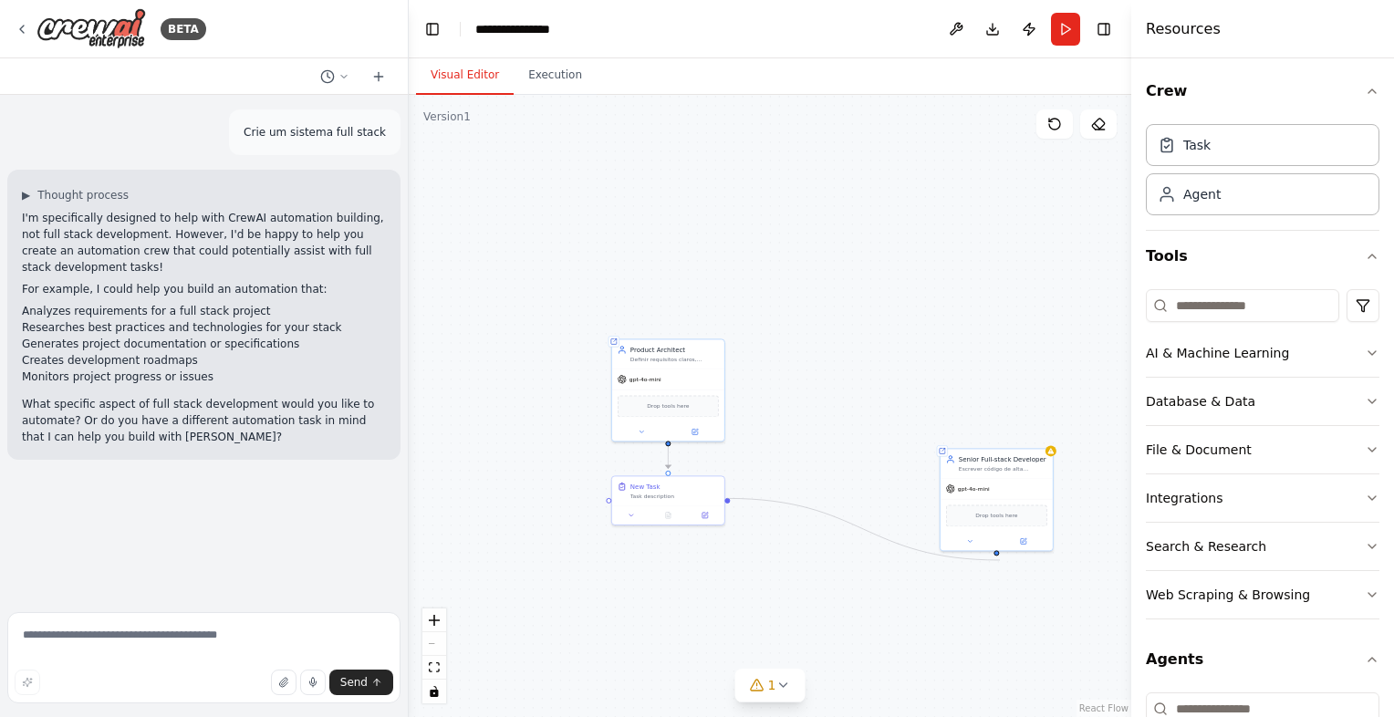
drag, startPoint x: 635, startPoint y: 484, endPoint x: 1000, endPoint y: 559, distance: 372.6
click at [1000, 559] on div ".deletable-edge-delete-btn { width: 20px; height: 20px; border: 0px solid #ffff…" at bounding box center [770, 406] width 723 height 622
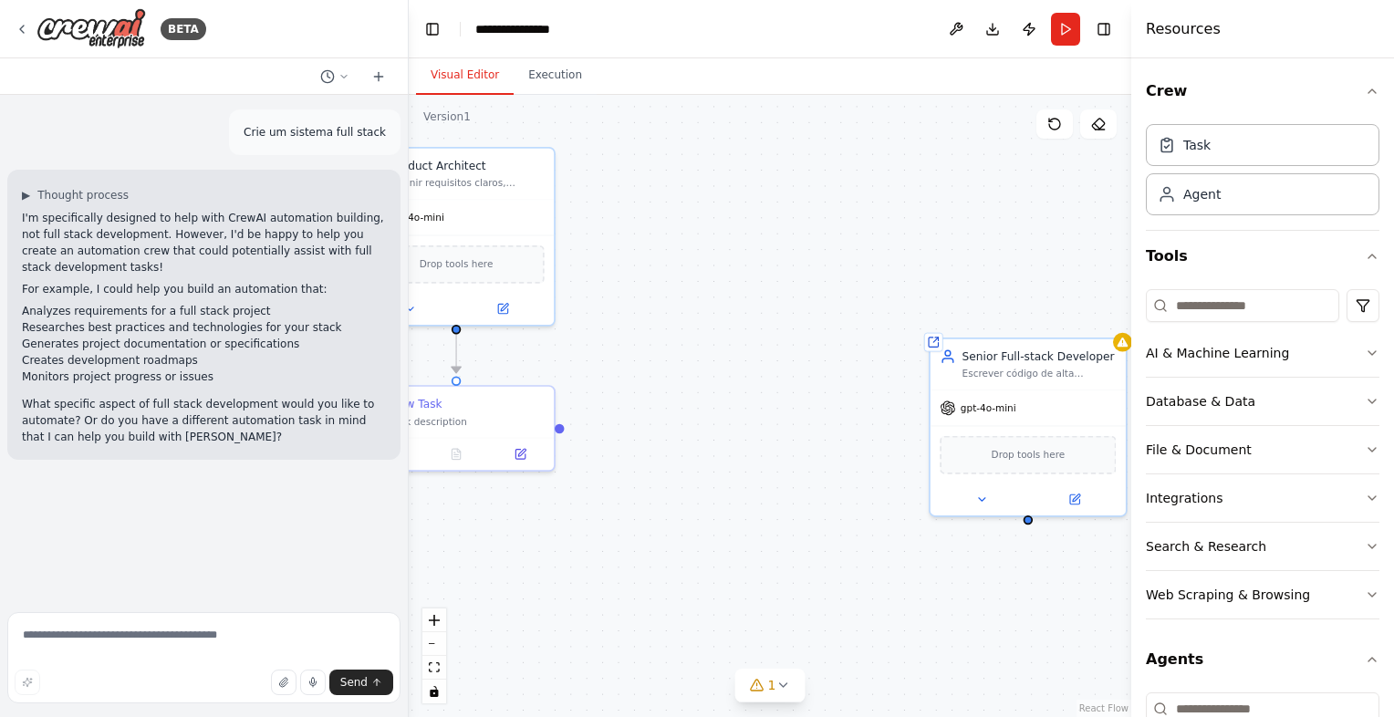
drag, startPoint x: 822, startPoint y: 489, endPoint x: 637, endPoint y: 416, distance: 199.1
click at [637, 416] on div ".deletable-edge-delete-btn { width: 20px; height: 20px; border: 0px solid #ffff…" at bounding box center [770, 406] width 723 height 622
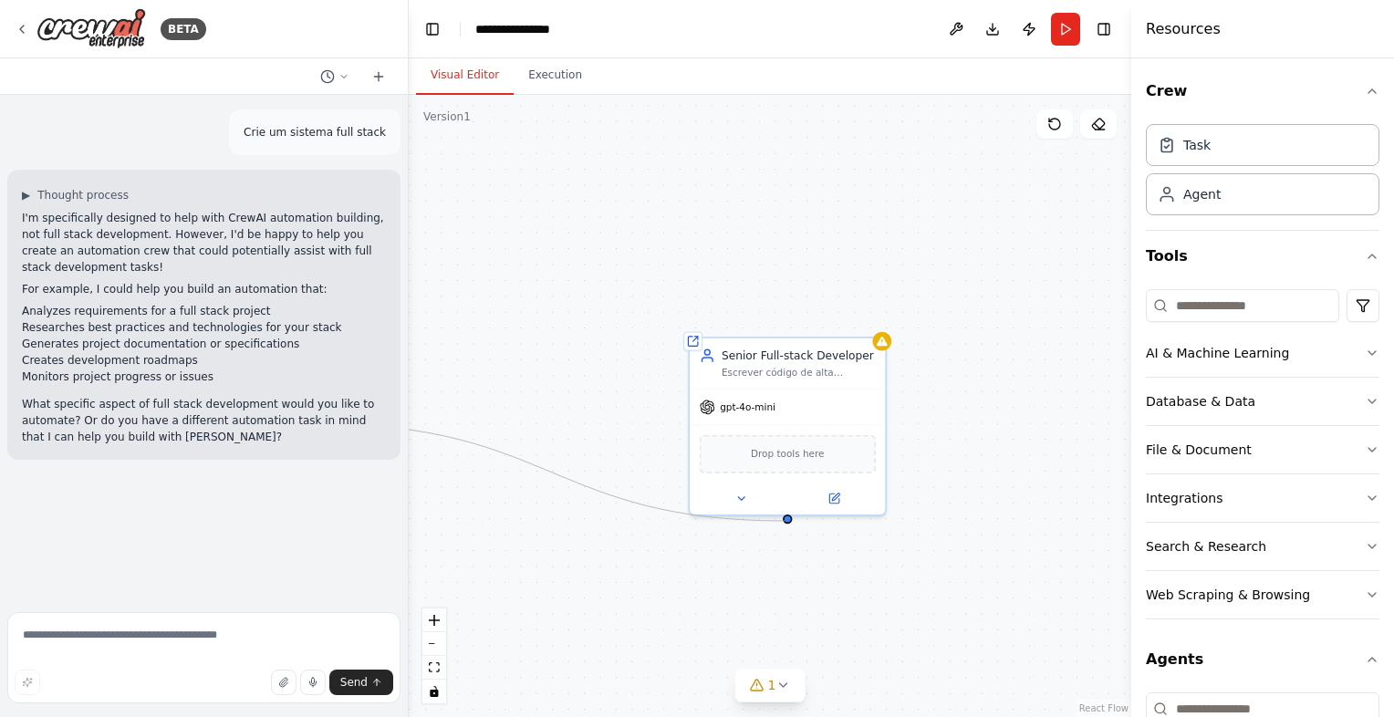
drag, startPoint x: 544, startPoint y: 420, endPoint x: 785, endPoint y: 521, distance: 261.4
click at [785, 521] on div ".deletable-edge-delete-btn { width: 20px; height: 20px; border: 0px solid #ffff…" at bounding box center [770, 406] width 723 height 622
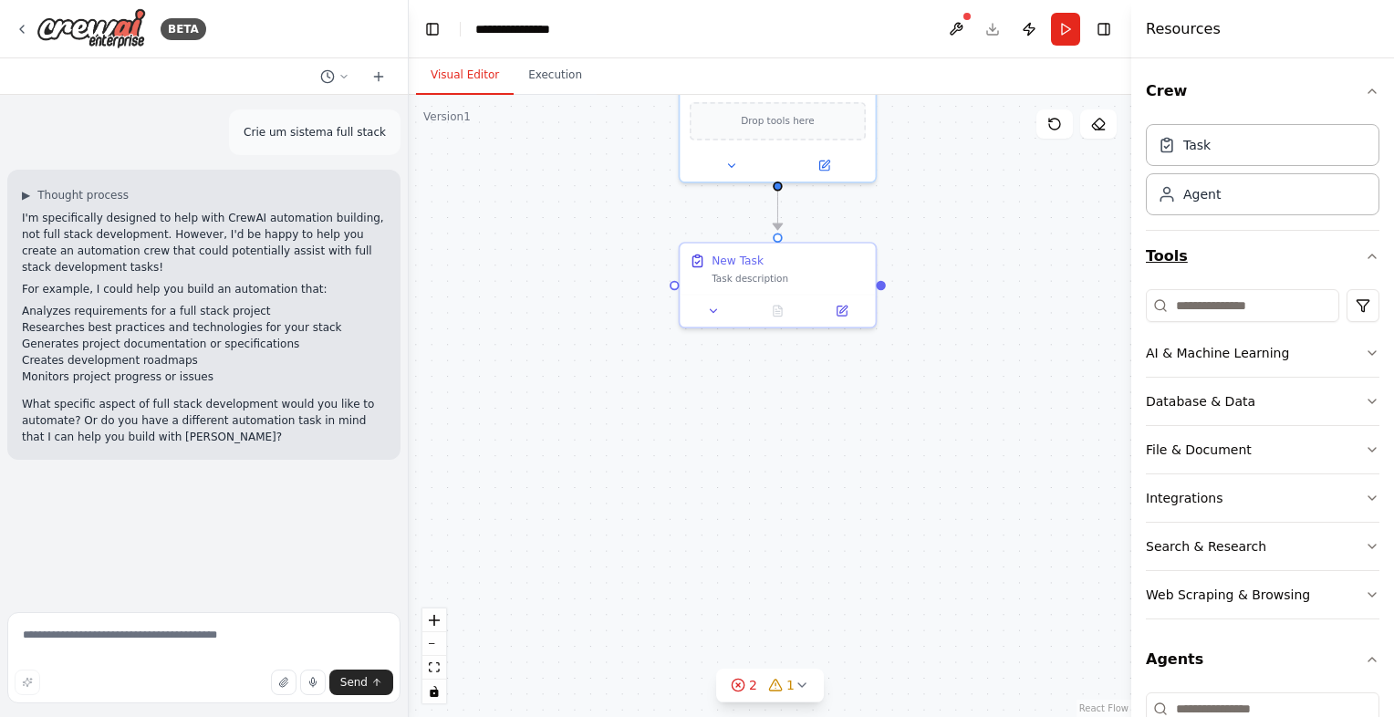
drag, startPoint x: 664, startPoint y: 352, endPoint x: 1255, endPoint y: 266, distance: 596.7
click at [1263, 202] on div "**********" at bounding box center [697, 358] width 1394 height 717
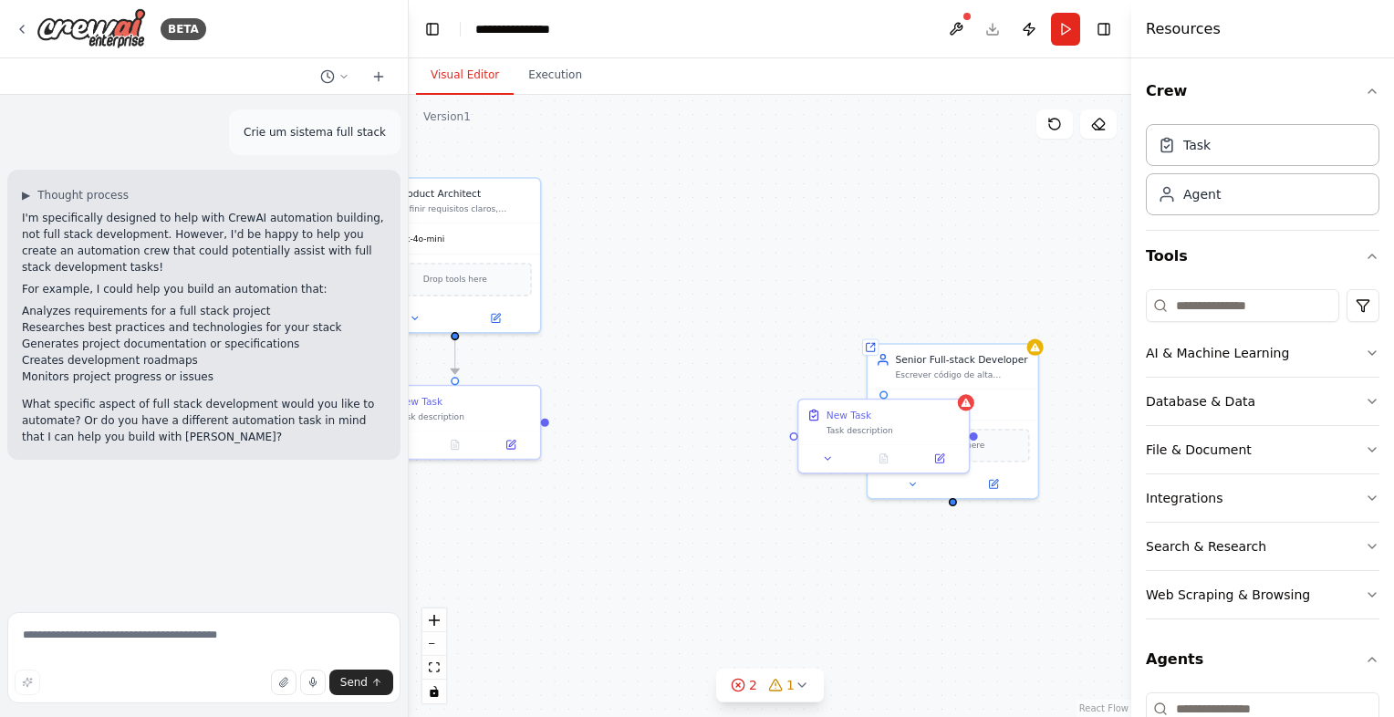
drag, startPoint x: 961, startPoint y: 352, endPoint x: 629, endPoint y: 413, distance: 337.6
click at [629, 413] on div ".deletable-edge-delete-btn { width: 20px; height: 20px; border: 0px solid #ffff…" at bounding box center [770, 406] width 723 height 622
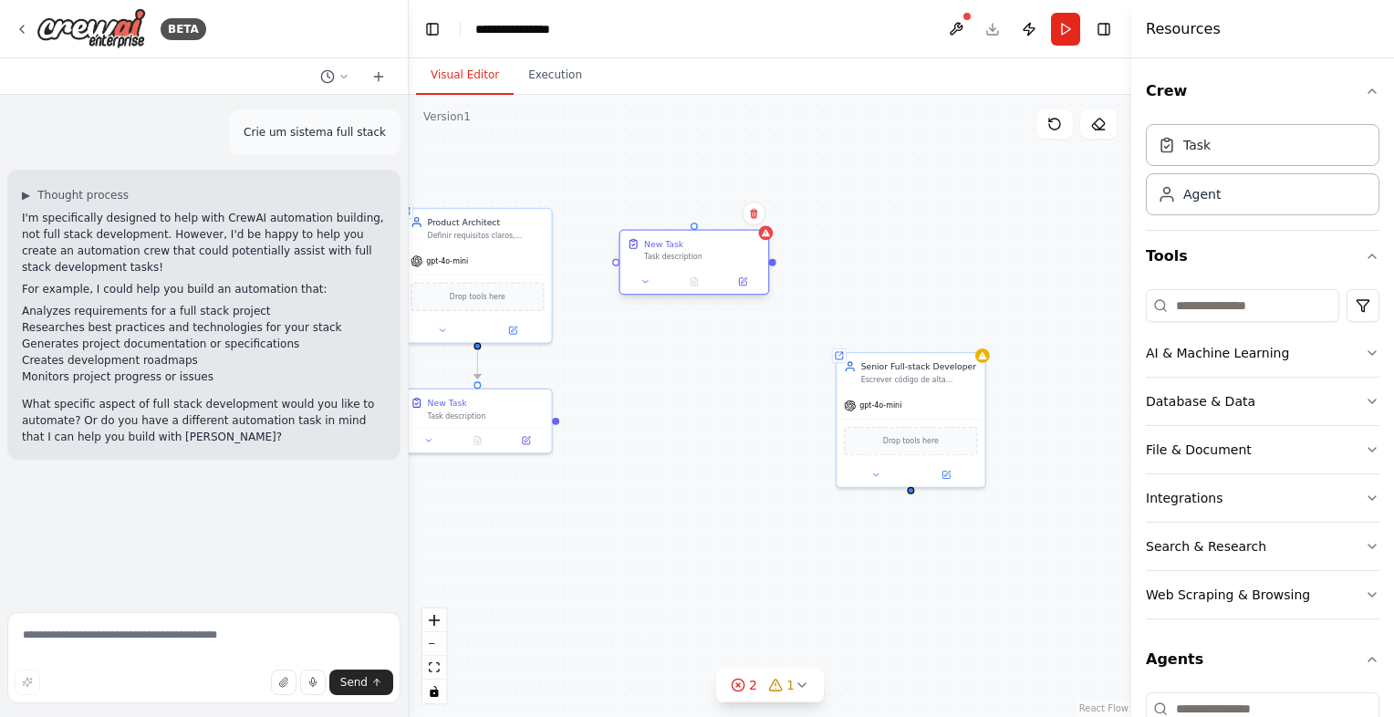
drag, startPoint x: 807, startPoint y: 422, endPoint x: 651, endPoint y: 249, distance: 232.6
click at [651, 249] on div "New Task Task description" at bounding box center [702, 250] width 117 height 24
drag, startPoint x: 651, startPoint y: 246, endPoint x: 653, endPoint y: 233, distance: 14.0
click at [653, 233] on div "New Task" at bounding box center [663, 231] width 39 height 12
drag, startPoint x: 654, startPoint y: 239, endPoint x: 681, endPoint y: 423, distance: 185.3
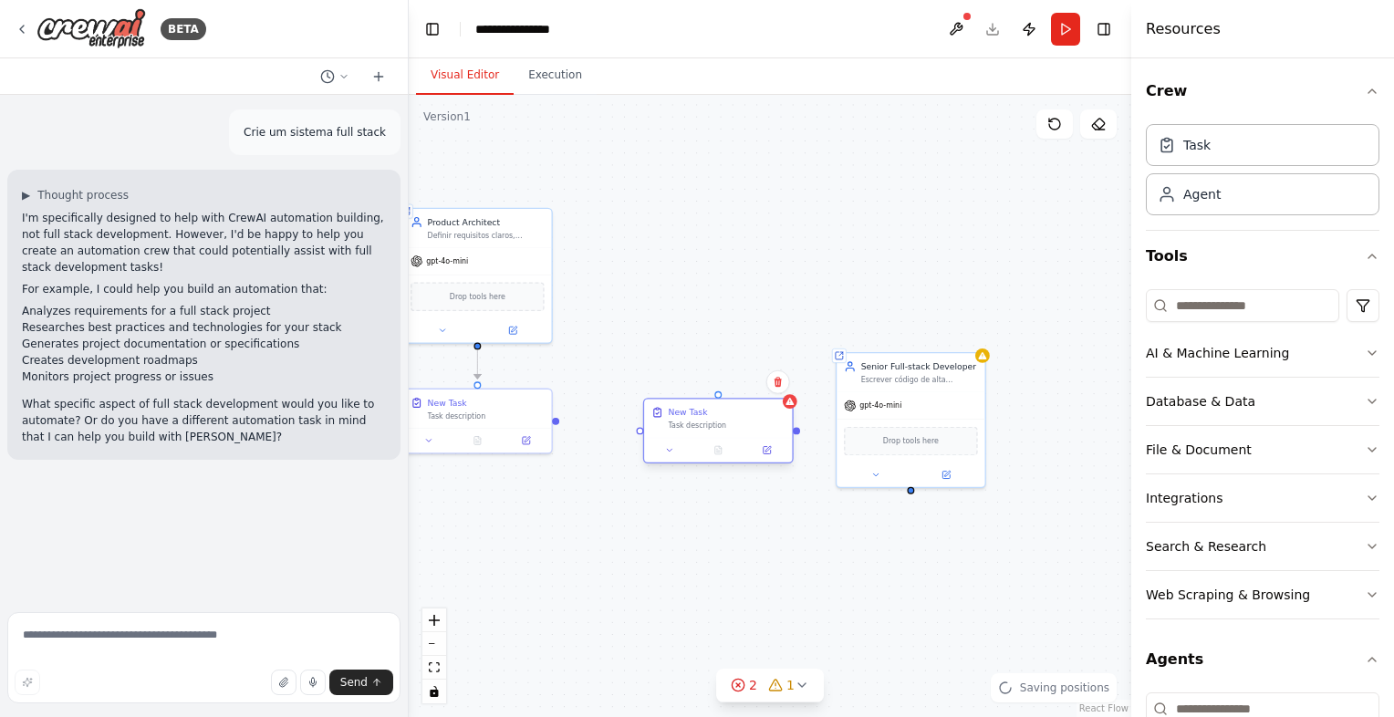
click at [681, 423] on div "Task description" at bounding box center [727, 426] width 117 height 10
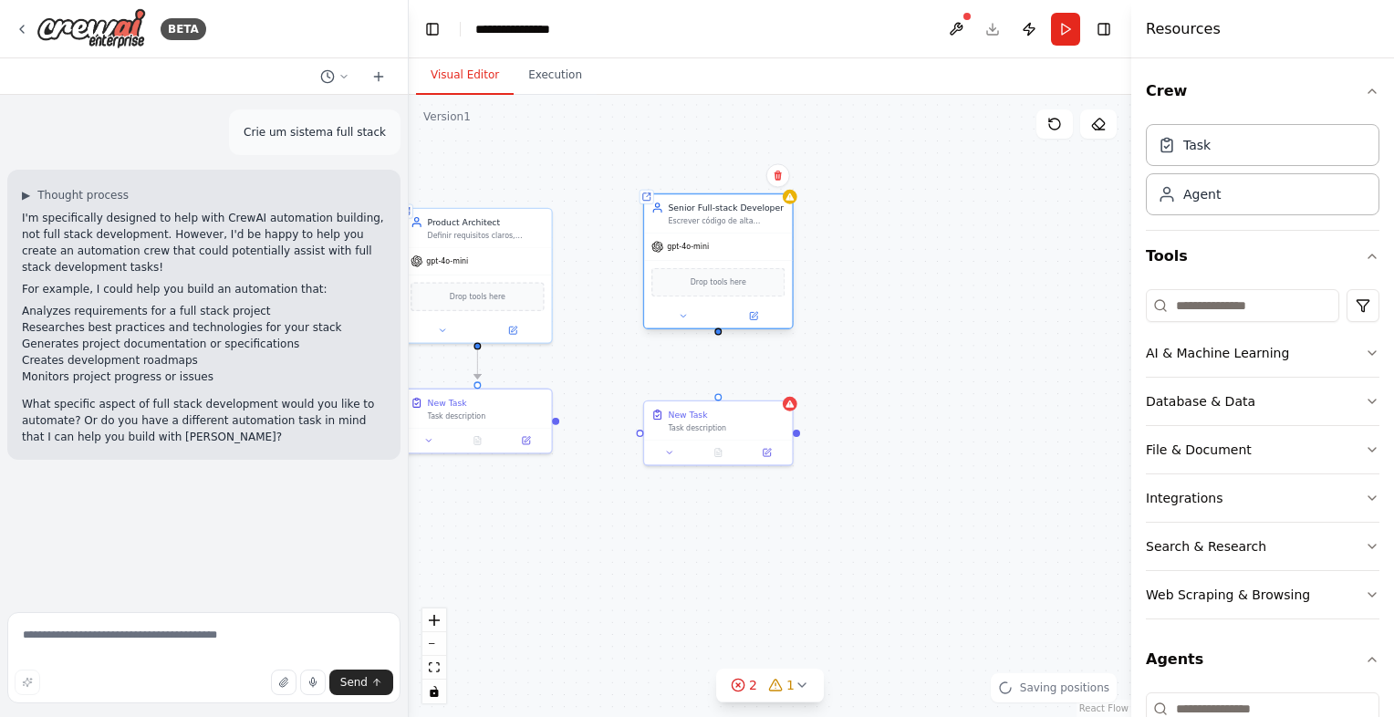
drag, startPoint x: 838, startPoint y: 349, endPoint x: 651, endPoint y: 276, distance: 200.8
click at [655, 257] on div "gpt-4o-mini" at bounding box center [718, 247] width 148 height 26
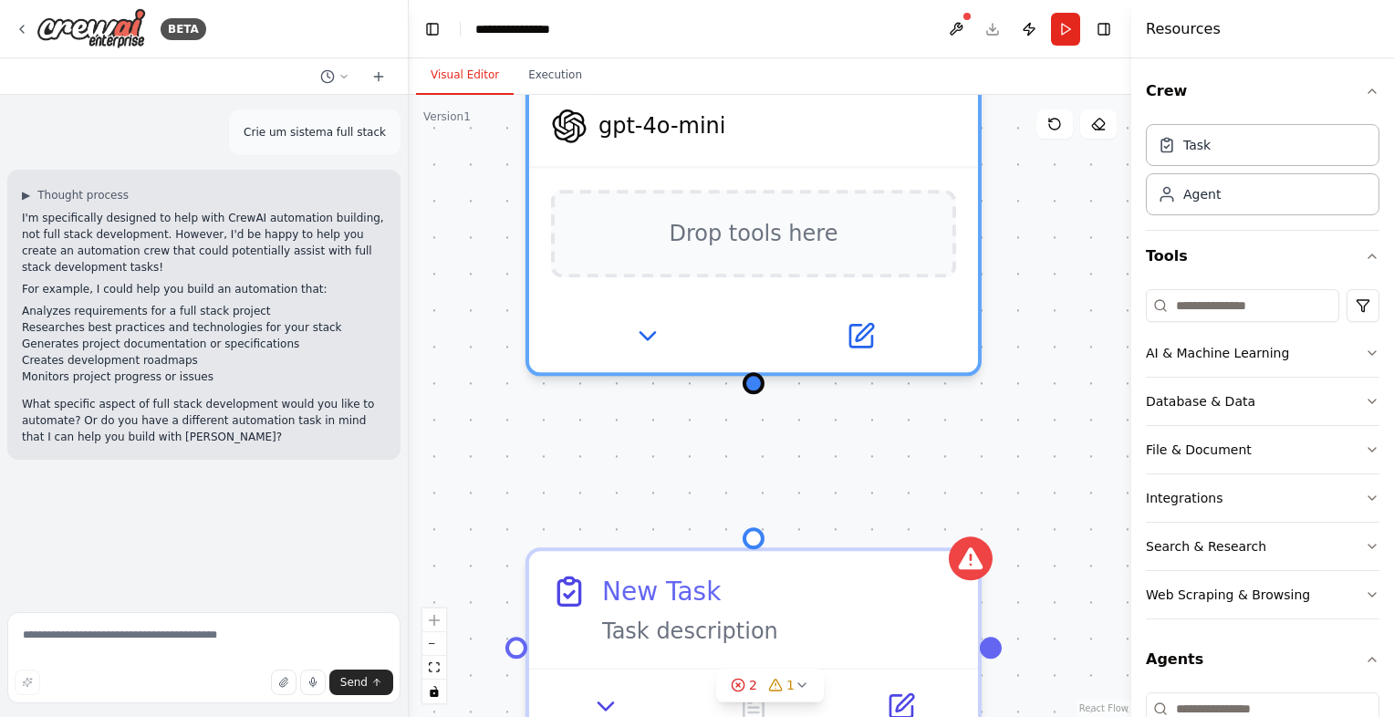
drag, startPoint x: 756, startPoint y: 345, endPoint x: 756, endPoint y: 410, distance: 64.8
click at [756, 410] on div ".deletable-edge-delete-btn { width: 20px; height: 20px; border: 0px solid #ffff…" at bounding box center [770, 406] width 723 height 622
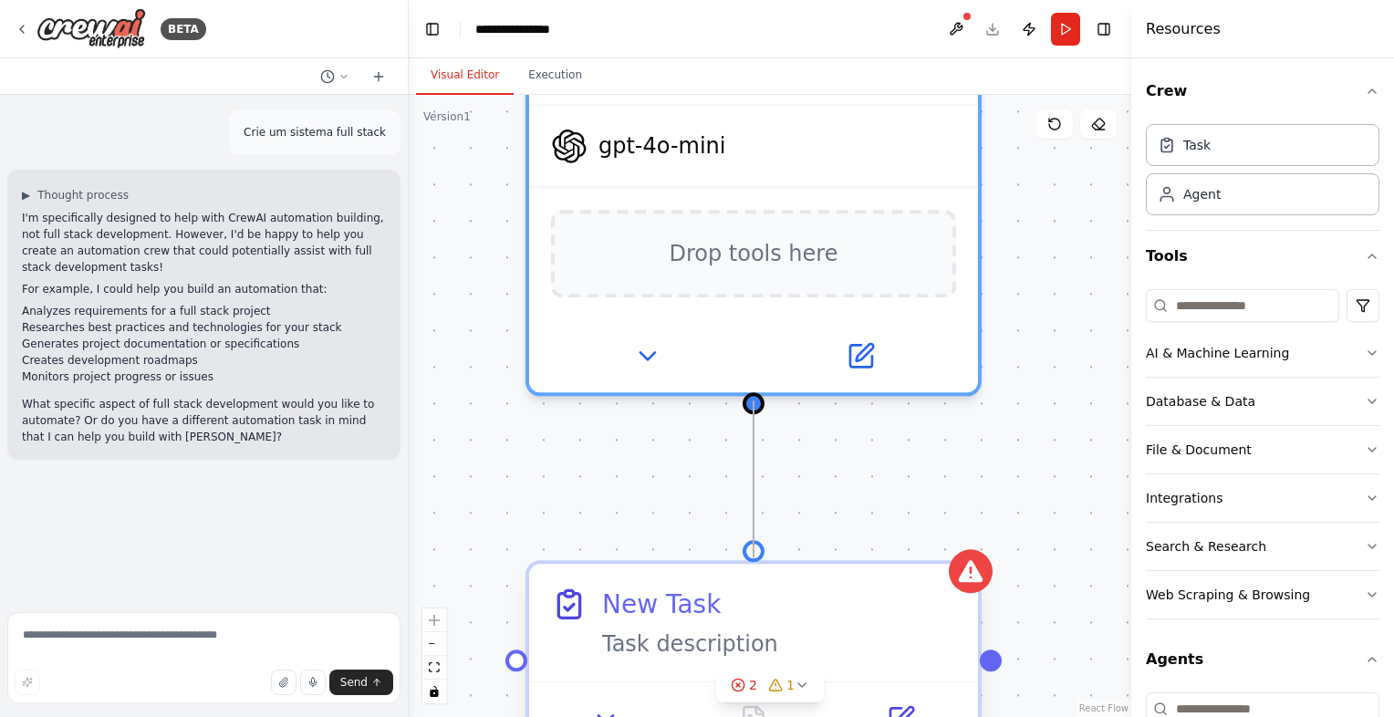
drag, startPoint x: 746, startPoint y: 392, endPoint x: 755, endPoint y: 545, distance: 153.6
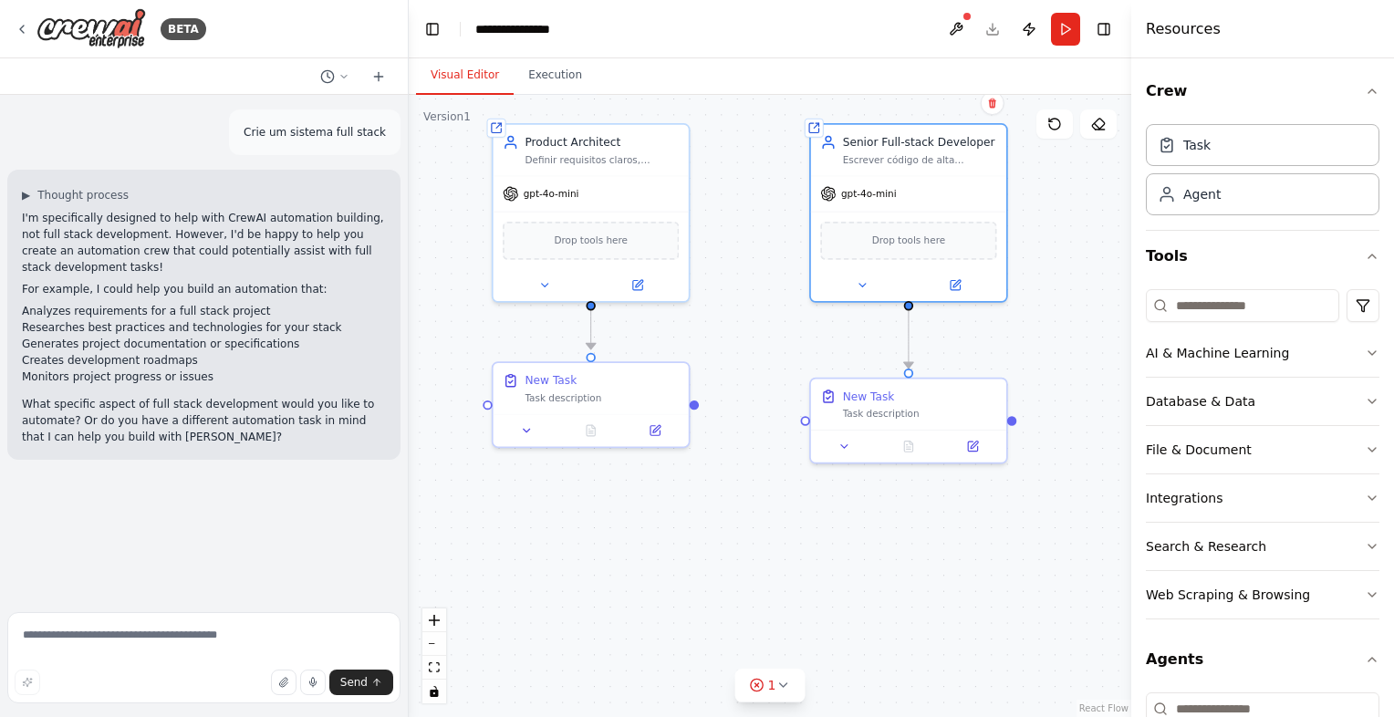
drag, startPoint x: 932, startPoint y: 411, endPoint x: 1048, endPoint y: 336, distance: 138.0
click at [1048, 336] on div ".deletable-edge-delete-btn { width: 20px; height: 20px; border: 0px solid #ffff…" at bounding box center [770, 406] width 723 height 622
click at [550, 426] on button at bounding box center [527, 427] width 55 height 19
drag, startPoint x: 560, startPoint y: 502, endPoint x: 486, endPoint y: 502, distance: 73.9
click at [486, 502] on div ".deletable-edge-delete-btn { width: 20px; height: 20px; border: 0px solid #ffff…" at bounding box center [770, 406] width 723 height 622
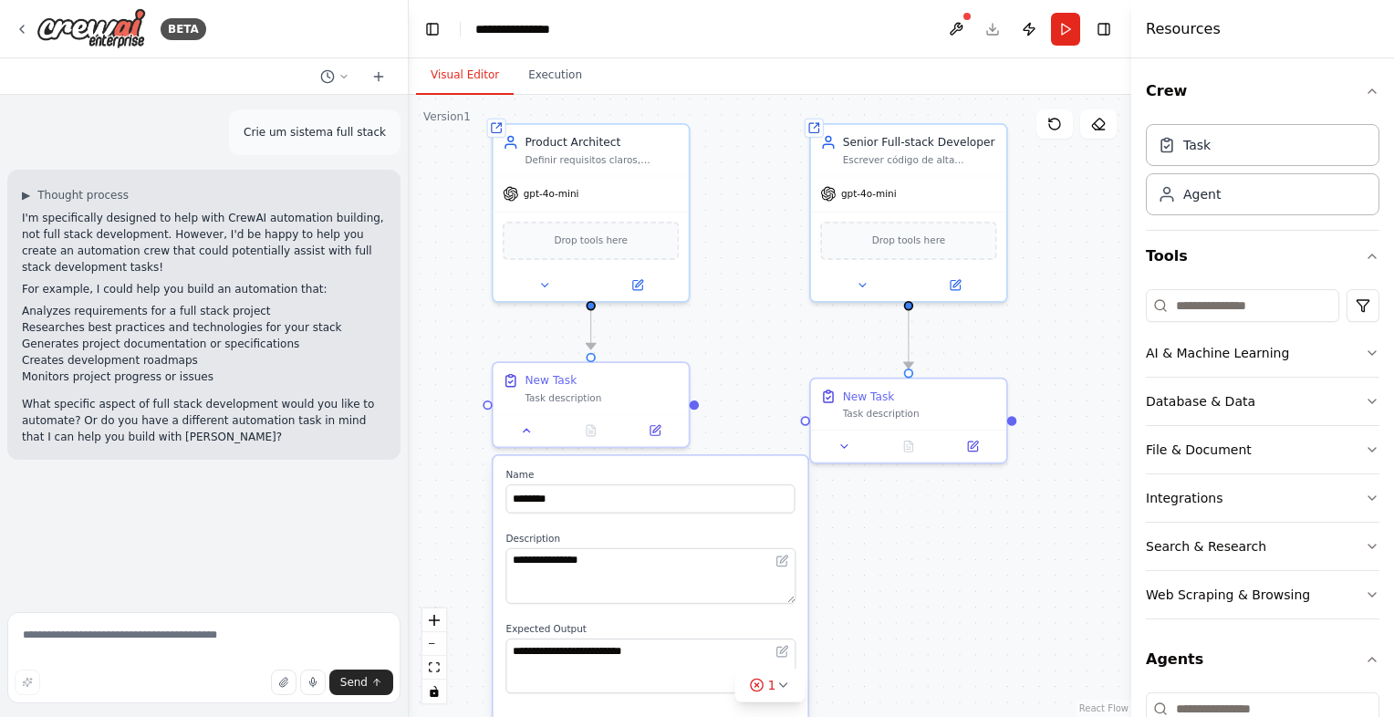
click at [567, 505] on input "********" at bounding box center [651, 499] width 289 height 28
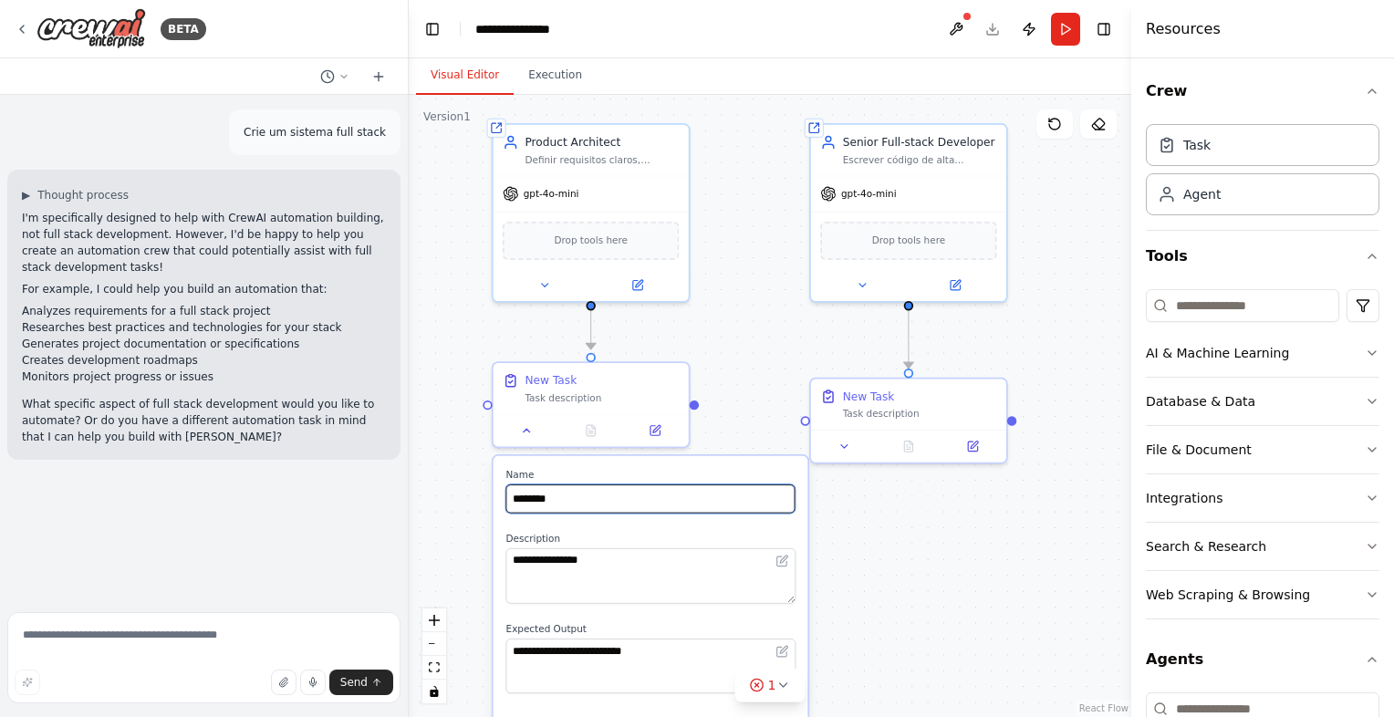
click at [523, 509] on input "********" at bounding box center [651, 499] width 289 height 28
type input "**********"
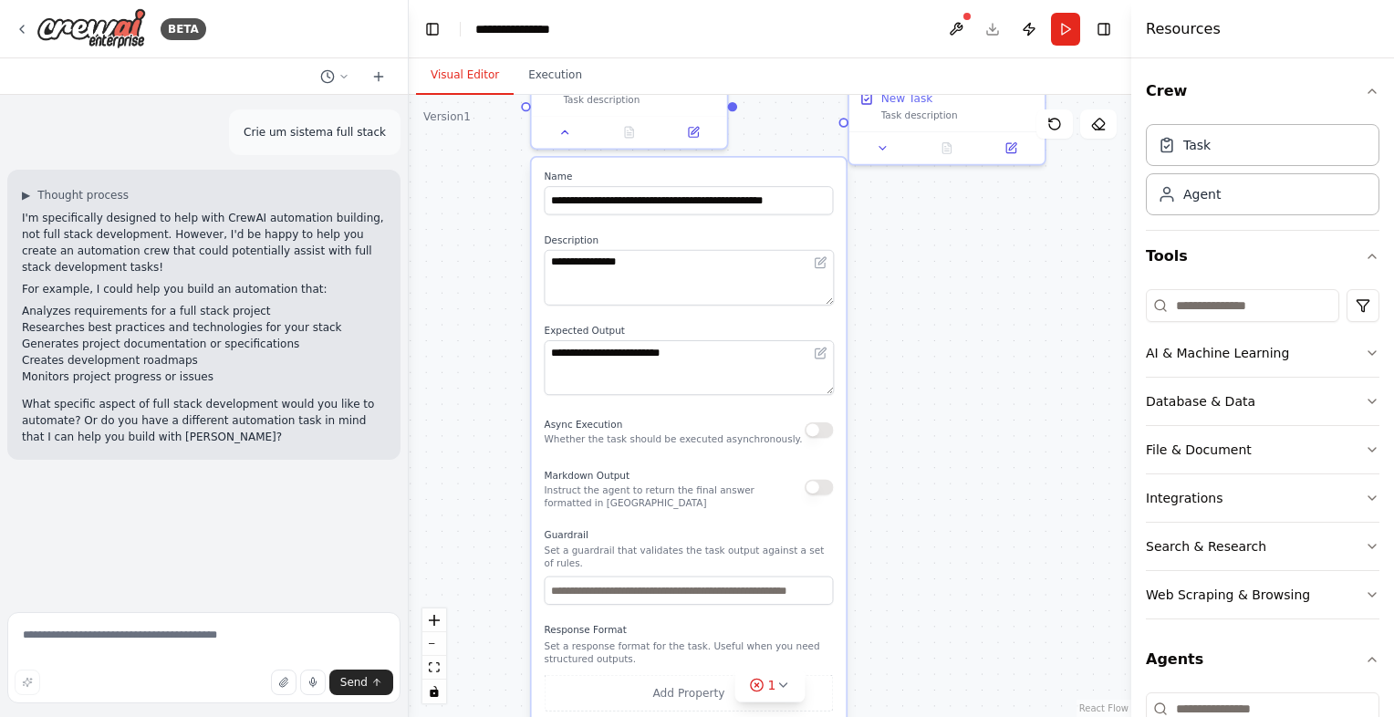
drag, startPoint x: 1005, startPoint y: 662, endPoint x: 1043, endPoint y: 363, distance: 300.9
click at [1043, 363] on div ".deletable-edge-delete-btn { width: 20px; height: 20px; border: 0px solid #ffff…" at bounding box center [770, 406] width 723 height 622
click at [1045, 364] on div ".deletable-edge-delete-btn { width: 20px; height: 20px; border: 0px solid #ffff…" at bounding box center [770, 406] width 723 height 622
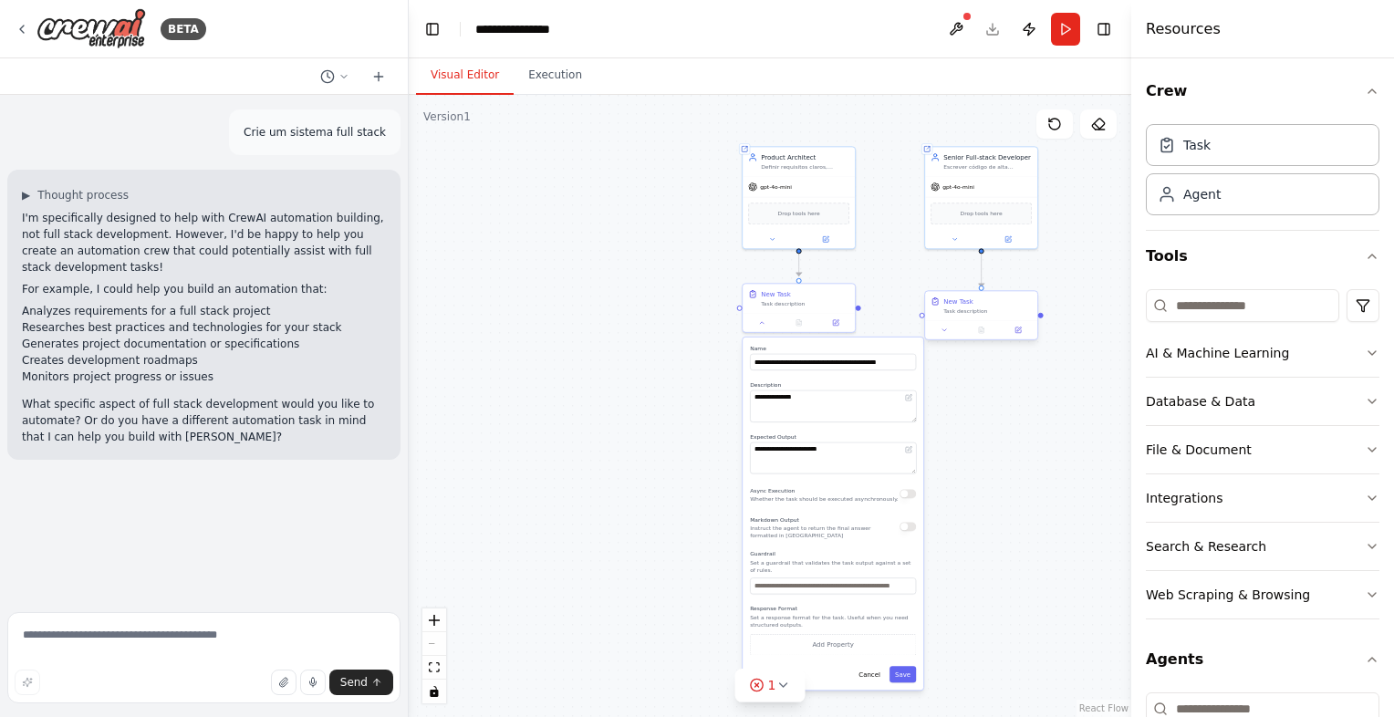
drag, startPoint x: 980, startPoint y: 315, endPoint x: 973, endPoint y: 369, distance: 54.3
click at [979, 463] on div ".deletable-edge-delete-btn { width: 20px; height: 20px; border: 0px solid #ffff…" at bounding box center [770, 406] width 723 height 622
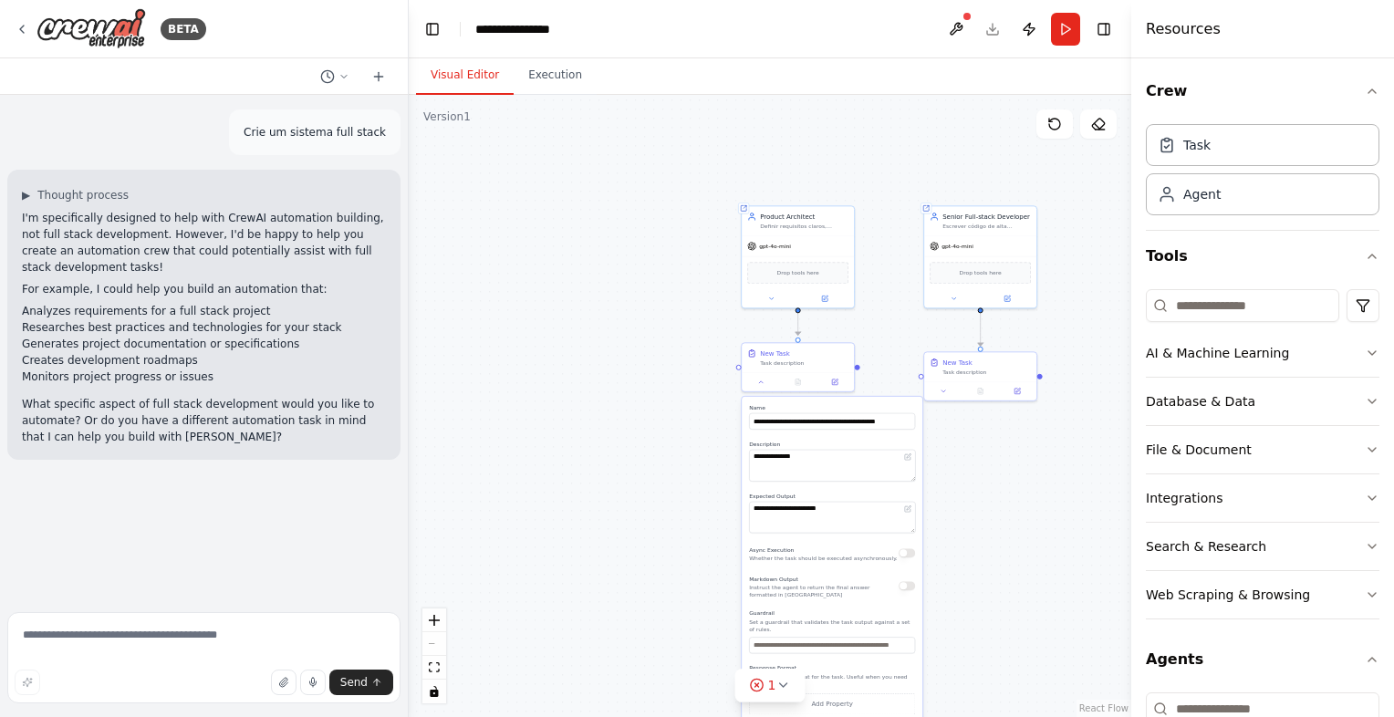
click at [1070, 29] on button "Run" at bounding box center [1065, 29] width 29 height 33
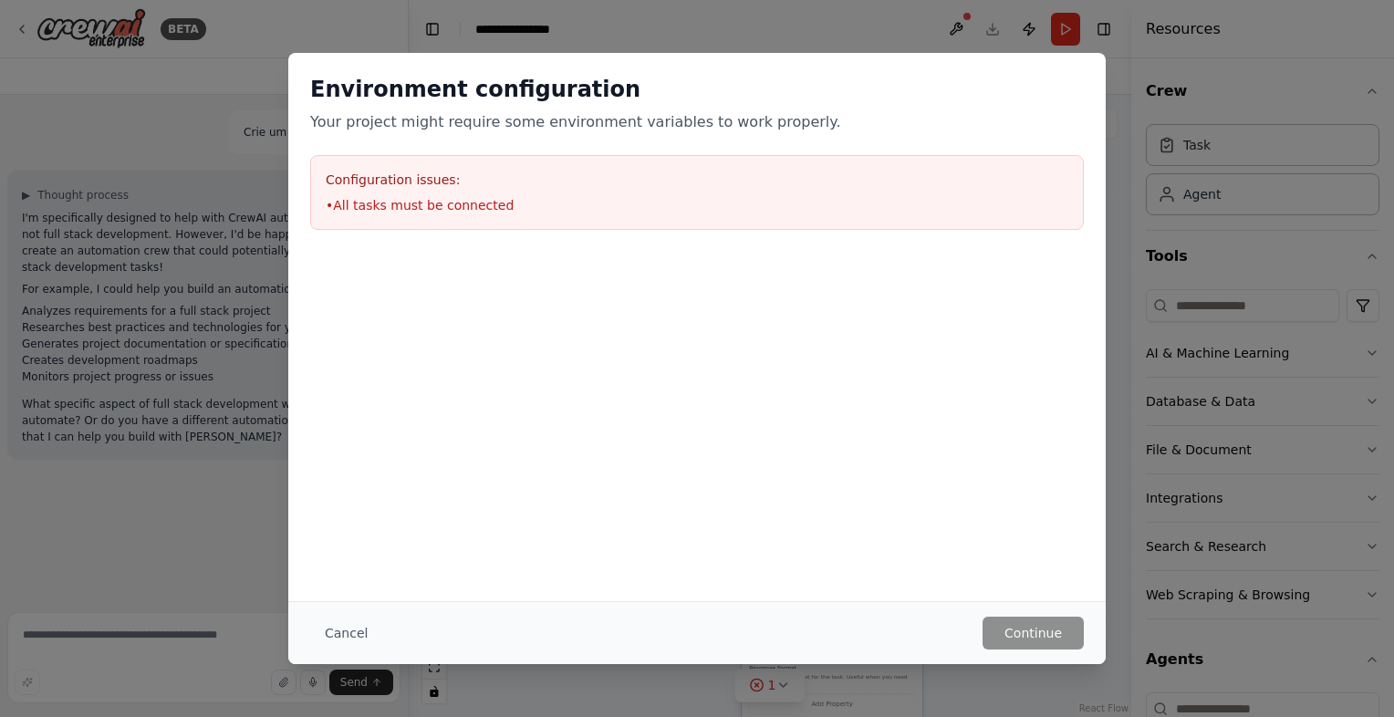
drag, startPoint x: 601, startPoint y: 183, endPoint x: 545, endPoint y: 212, distance: 63.7
click at [601, 184] on h3 "Configuration issues:" at bounding box center [697, 180] width 743 height 18
click at [424, 196] on li "• All tasks must be connected" at bounding box center [697, 205] width 743 height 18
click at [987, 10] on div "Environment configuration Your project might require some environment variables…" at bounding box center [697, 358] width 1394 height 717
drag, startPoint x: 1001, startPoint y: 653, endPoint x: 1013, endPoint y: 624, distance: 30.7
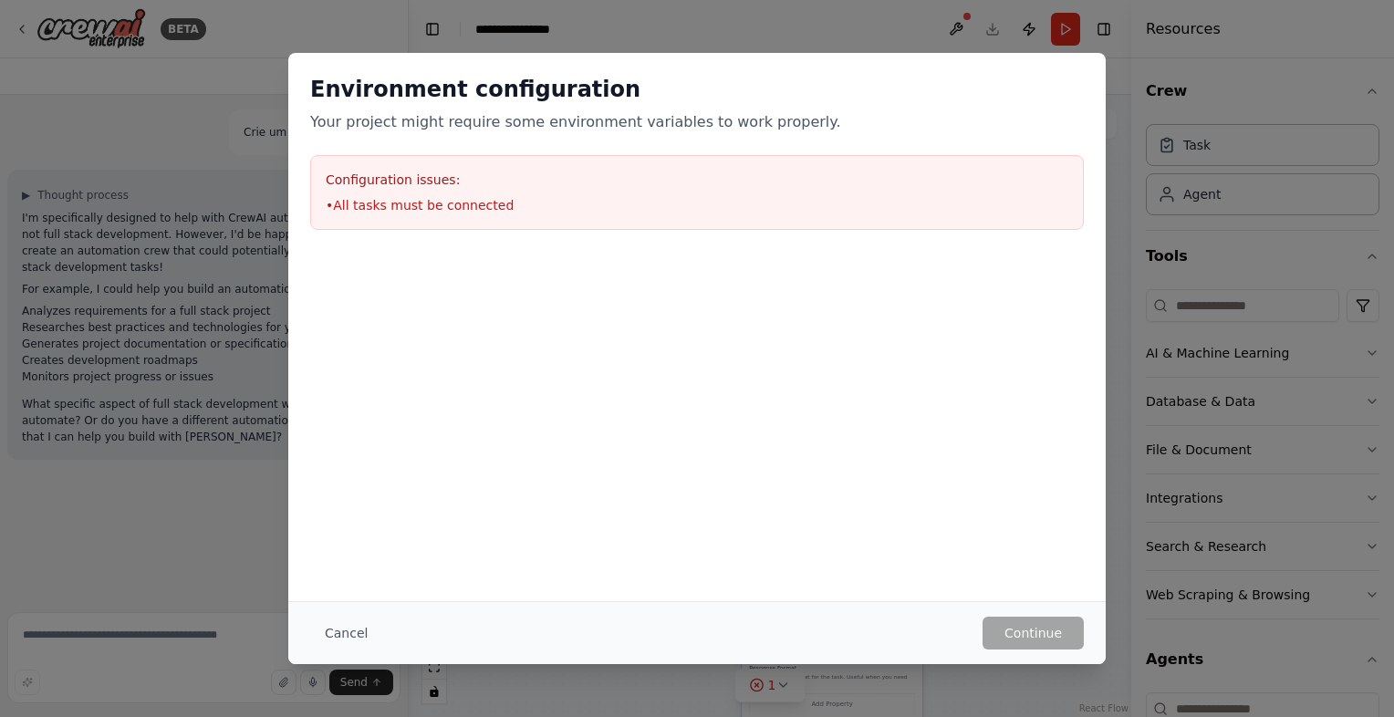
click at [1002, 652] on div "Cancel Continue" at bounding box center [697, 632] width 818 height 63
click at [1014, 613] on div "Cancel Continue" at bounding box center [697, 632] width 818 height 63
drag, startPoint x: 902, startPoint y: 293, endPoint x: 990, endPoint y: 225, distance: 111.3
click at [913, 290] on div at bounding box center [697, 343] width 818 height 183
drag, startPoint x: 989, startPoint y: 219, endPoint x: 989, endPoint y: 185, distance: 33.8
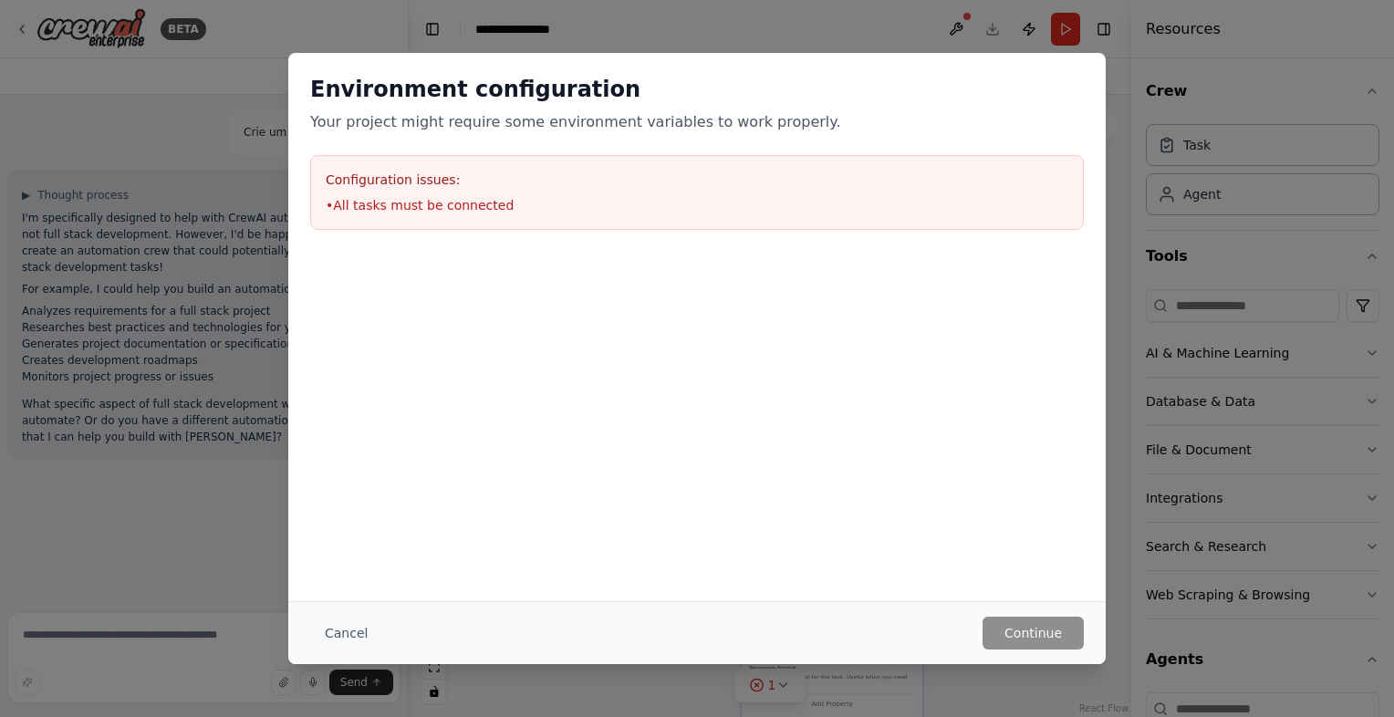
click at [992, 208] on div "Configuration issues: • All tasks must be connected" at bounding box center [697, 192] width 774 height 75
click at [987, 181] on h3 "Configuration issues:" at bounding box center [697, 180] width 743 height 18
click at [760, 171] on h3 "Configuration issues:" at bounding box center [697, 180] width 743 height 18
click at [349, 635] on button "Cancel" at bounding box center [346, 633] width 72 height 33
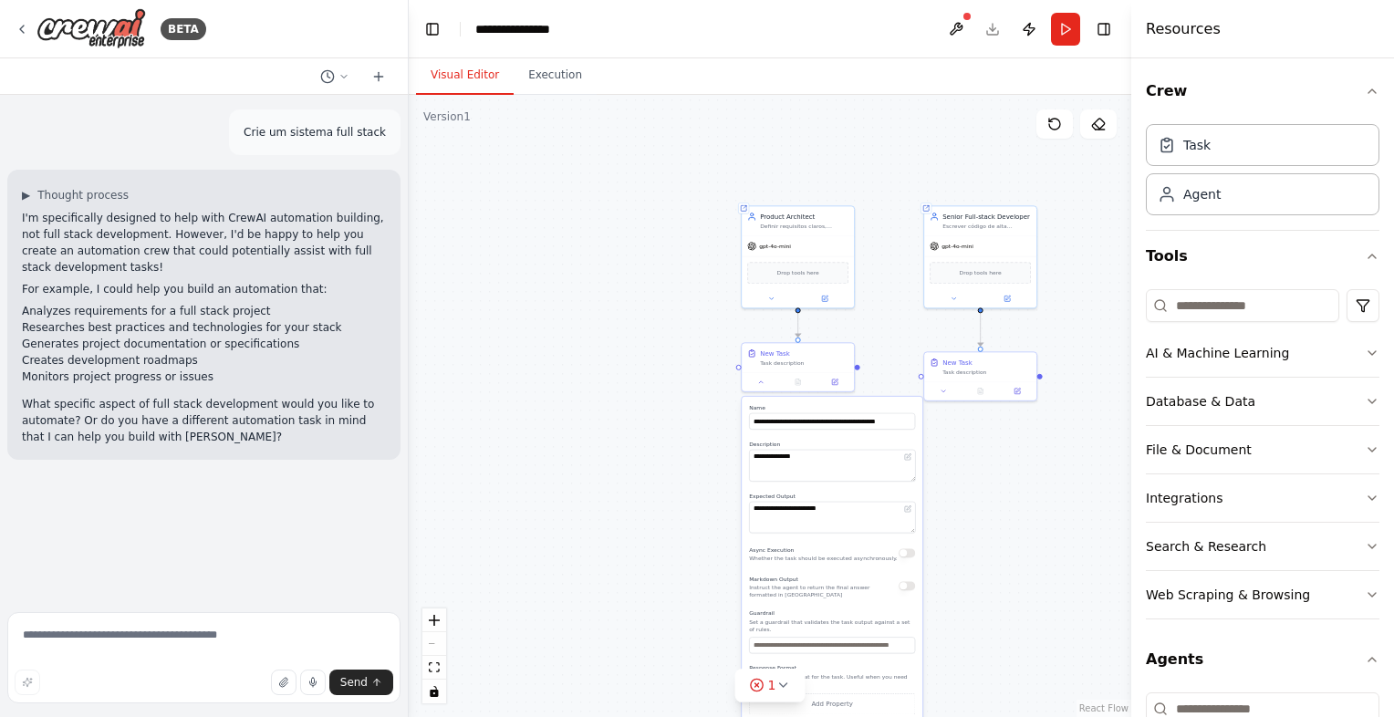
drag, startPoint x: 650, startPoint y: 389, endPoint x: 708, endPoint y: 403, distance: 60.2
click at [651, 389] on div ".deletable-edge-delete-btn { width: 20px; height: 20px; border: 0px solid #ffff…" at bounding box center [770, 406] width 723 height 622
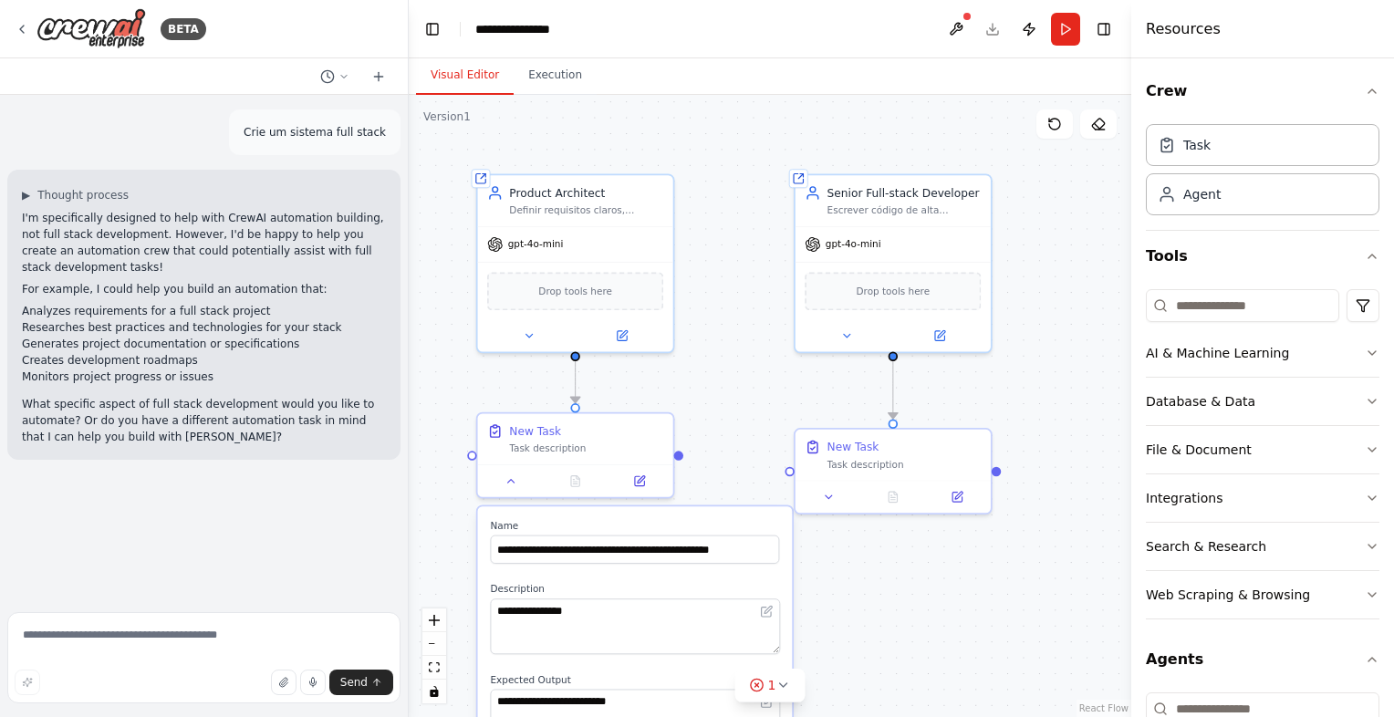
drag, startPoint x: 642, startPoint y: 419, endPoint x: 405, endPoint y: 521, distance: 257.5
click at [405, 521] on div "**********" at bounding box center [697, 358] width 1394 height 717
drag, startPoint x: 679, startPoint y: 453, endPoint x: 823, endPoint y: 205, distance: 286.3
click at [937, 204] on div "**********" at bounding box center [1251, 302] width 629 height 542
drag, startPoint x: 677, startPoint y: 454, endPoint x: 799, endPoint y: 473, distance: 123.8
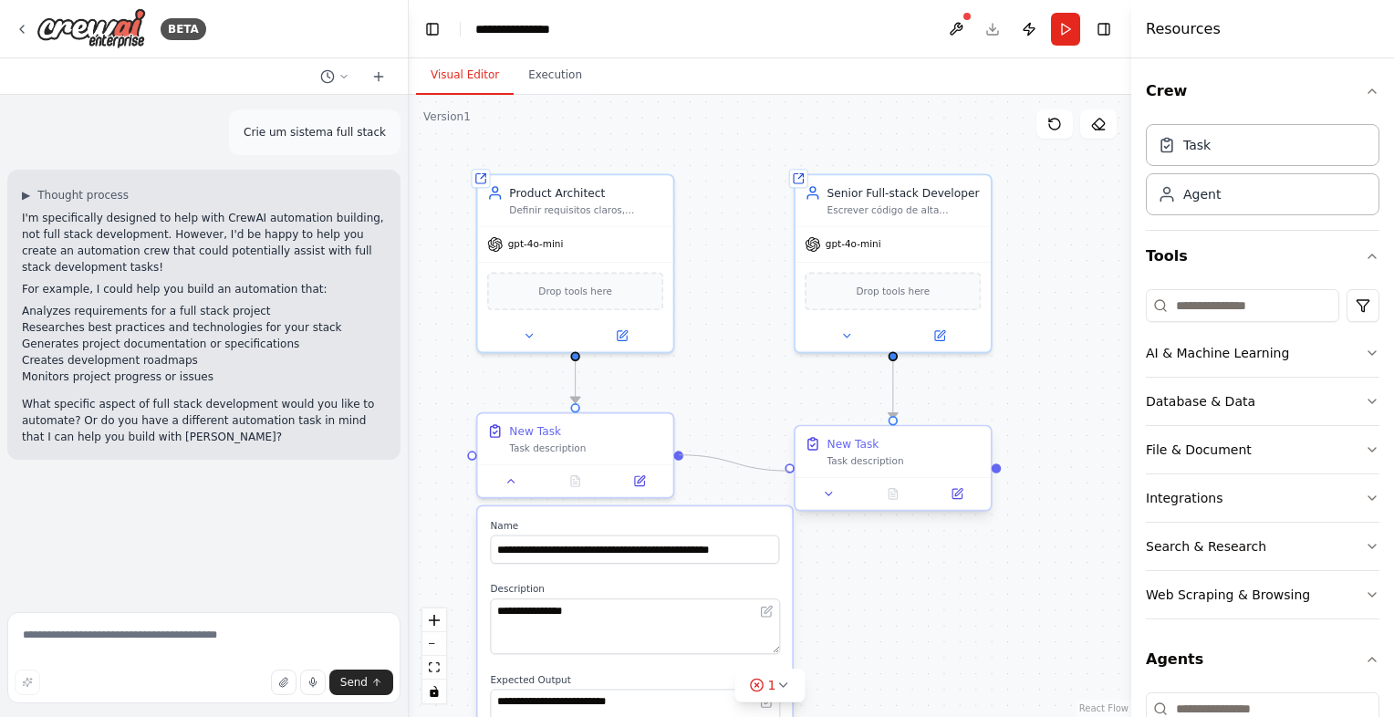
click at [937, 473] on div "**********" at bounding box center [1251, 302] width 629 height 542
click at [716, 401] on div ".deletable-edge-delete-btn { width: 20px; height: 20px; border: 0px solid #ffff…" at bounding box center [770, 406] width 723 height 622
click at [1073, 31] on button "Run" at bounding box center [1065, 29] width 29 height 33
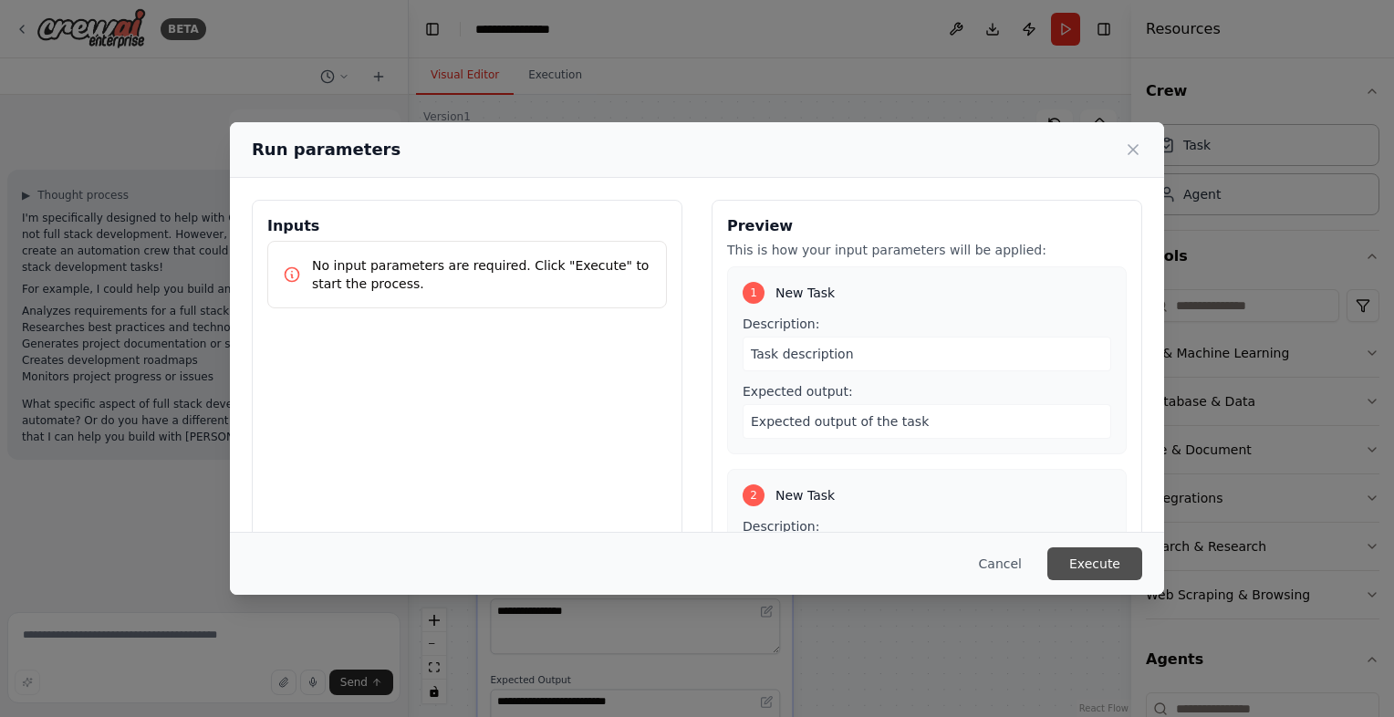
click at [1089, 545] on div "Cancel Execute" at bounding box center [697, 563] width 935 height 63
click at [1095, 557] on button "Execute" at bounding box center [1095, 564] width 95 height 33
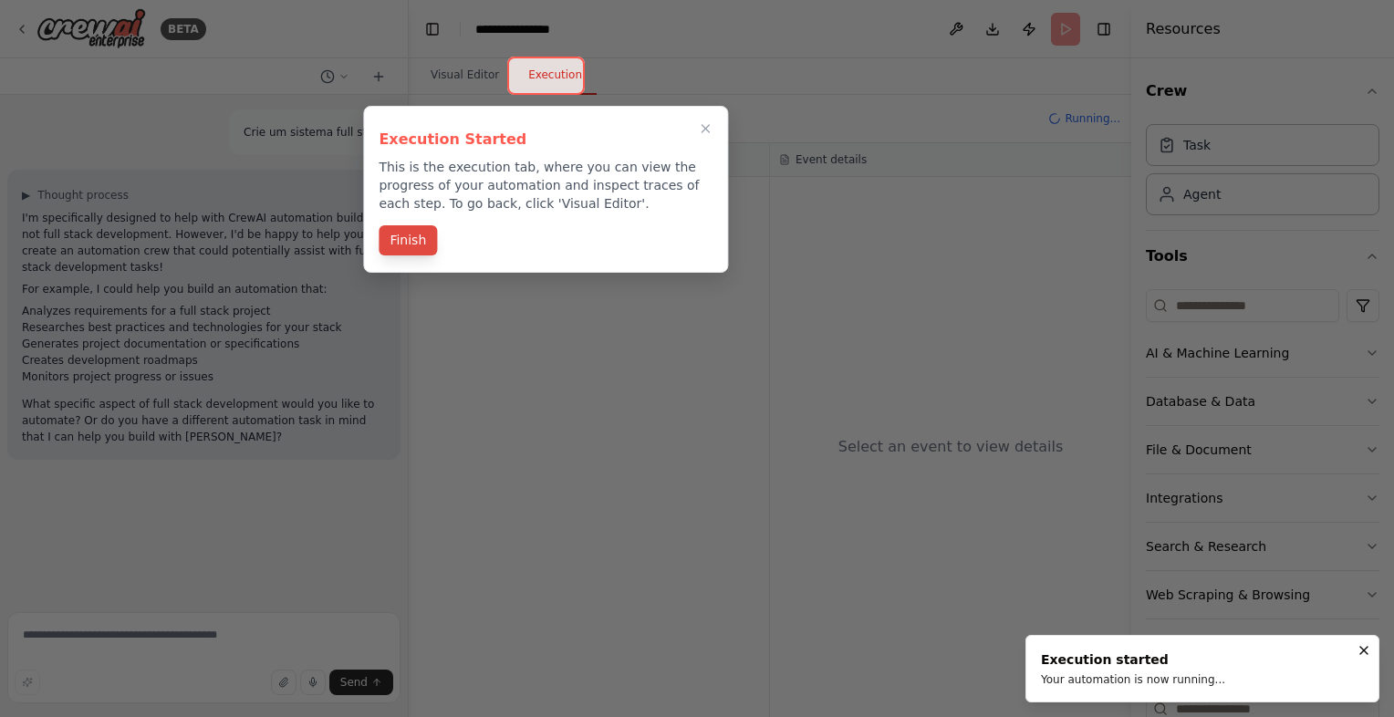
click at [400, 240] on button "Finish" at bounding box center [408, 240] width 58 height 30
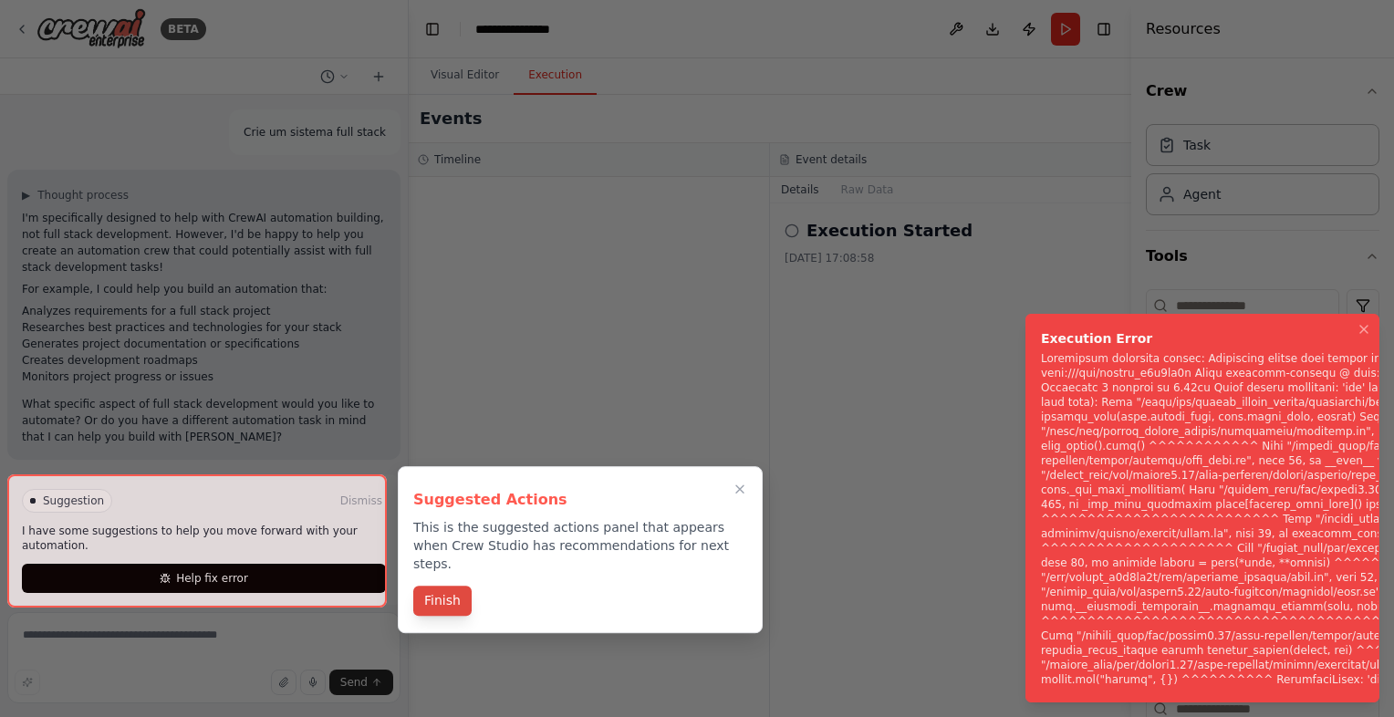
click at [454, 586] on button "Finish" at bounding box center [442, 601] width 58 height 30
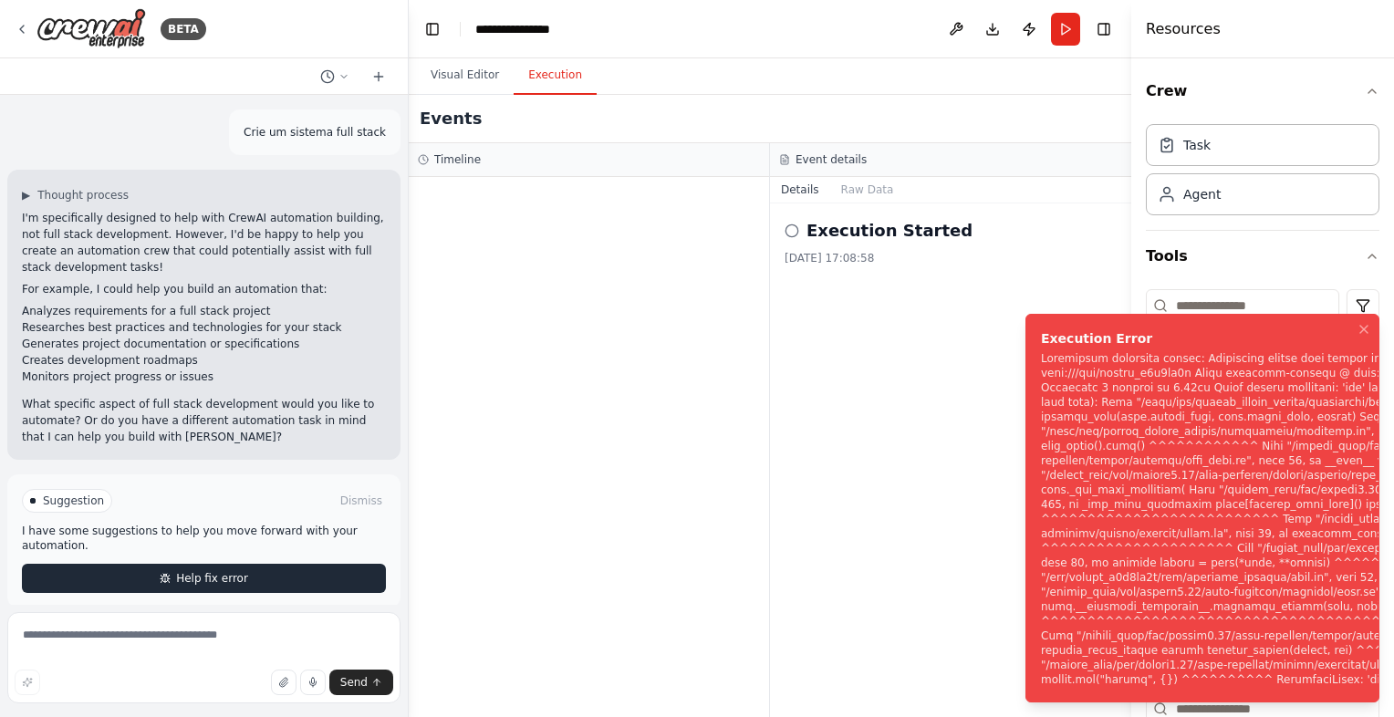
click at [298, 577] on button "Help fix error" at bounding box center [204, 578] width 364 height 29
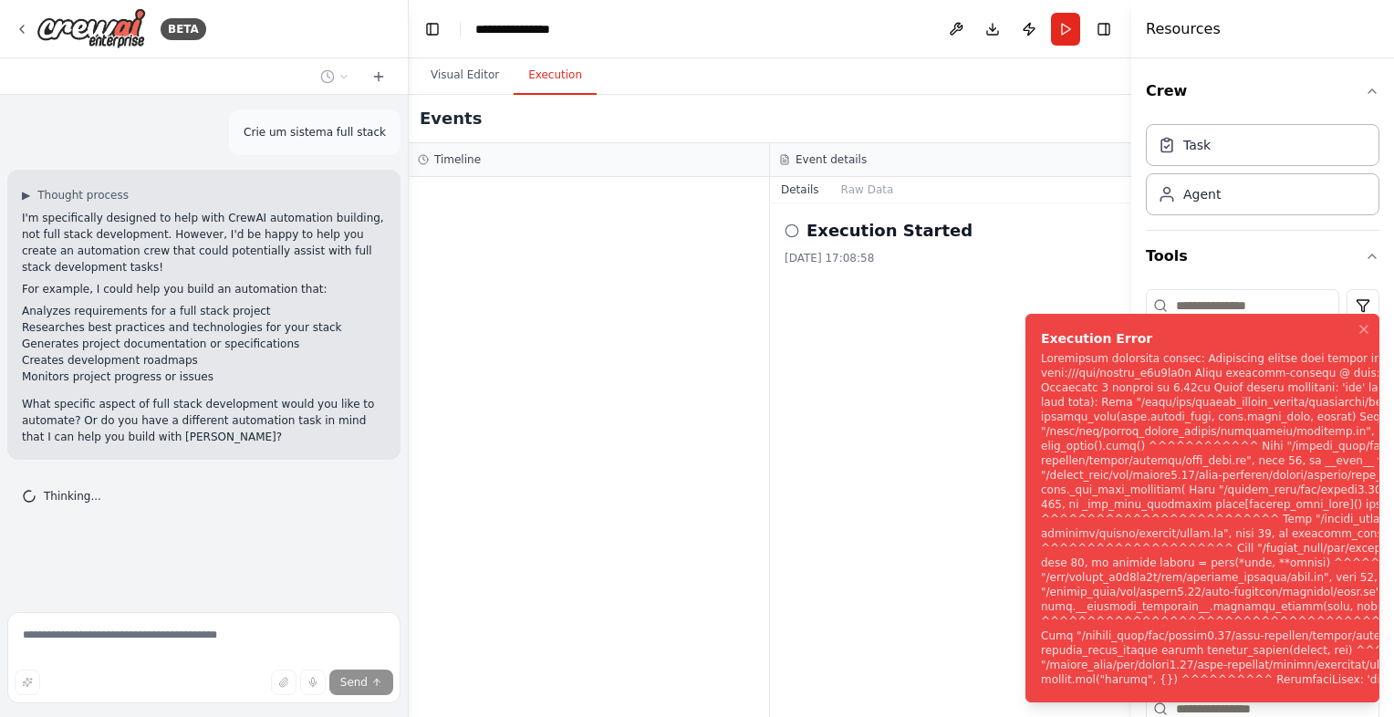
click at [886, 210] on div "Execution Started [DATE] 17:08:58" at bounding box center [950, 461] width 361 height 514
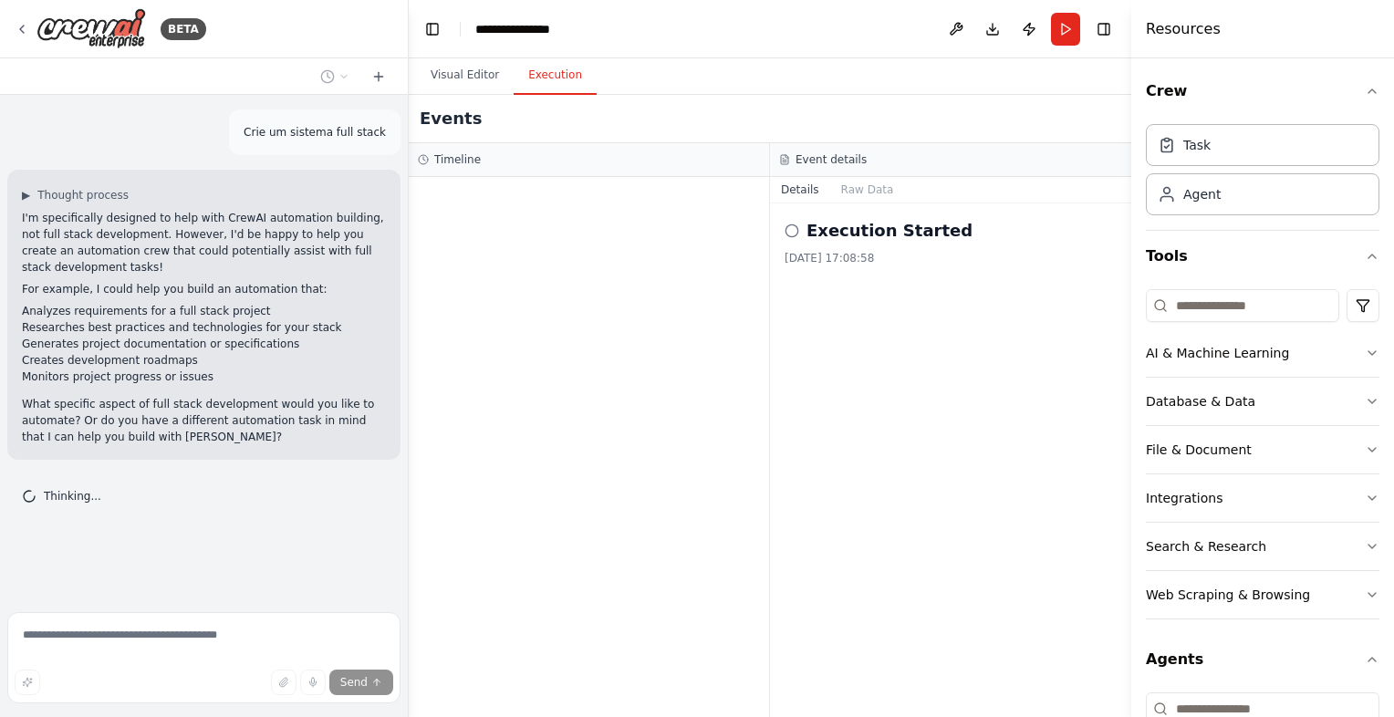
click at [883, 218] on h2 "Execution Started" at bounding box center [890, 231] width 166 height 26
click at [849, 234] on h2 "Execution Started" at bounding box center [890, 231] width 166 height 26
click at [844, 207] on div "Execution Started [DATE] 17:08:58" at bounding box center [950, 461] width 361 height 514
click at [866, 200] on button "Raw Data" at bounding box center [867, 190] width 75 height 26
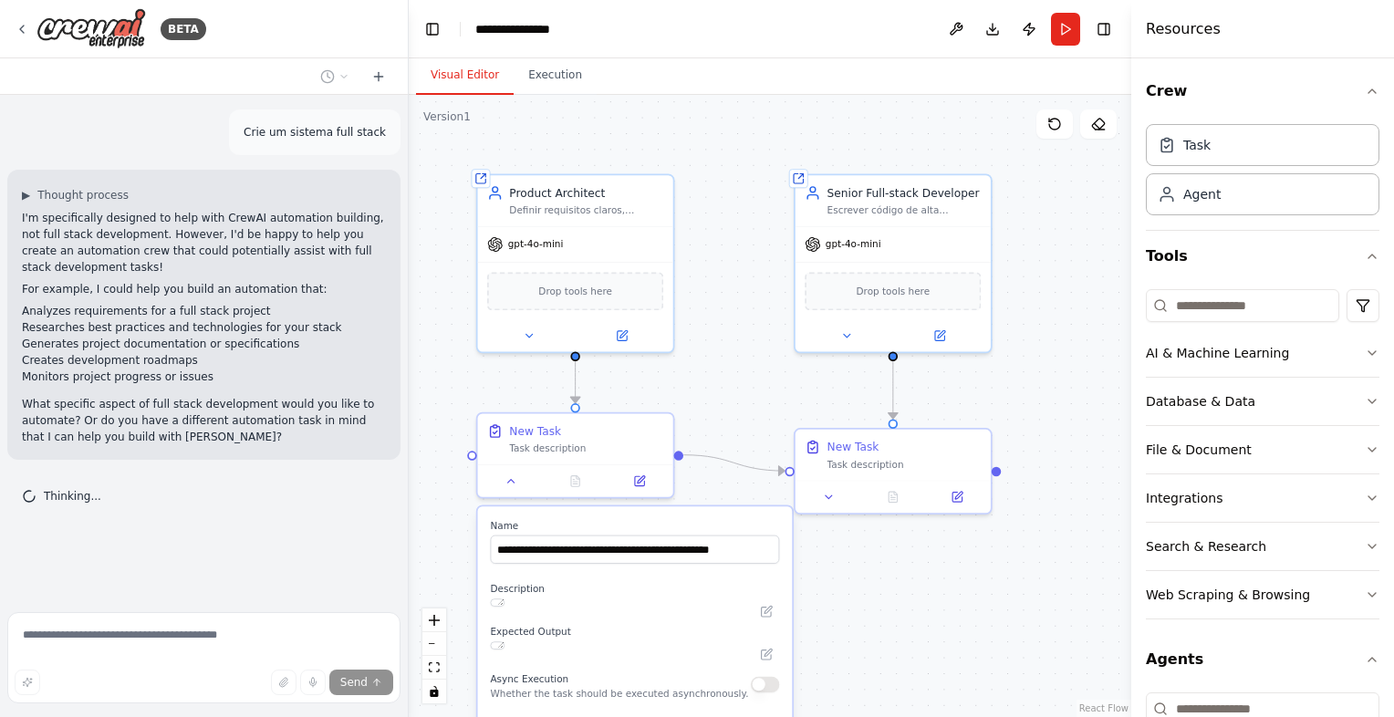
click at [475, 66] on button "Visual Editor" at bounding box center [465, 76] width 98 height 38
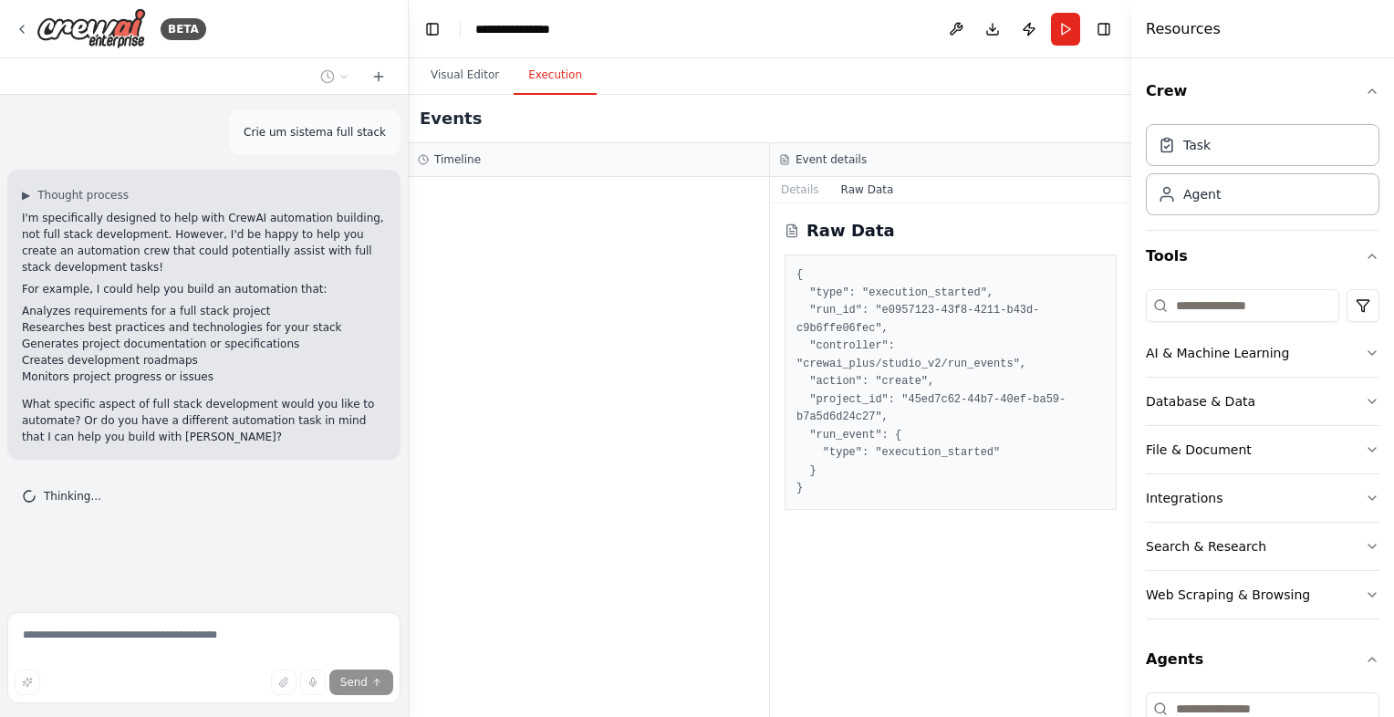
click at [563, 84] on button "Execution" at bounding box center [555, 76] width 83 height 38
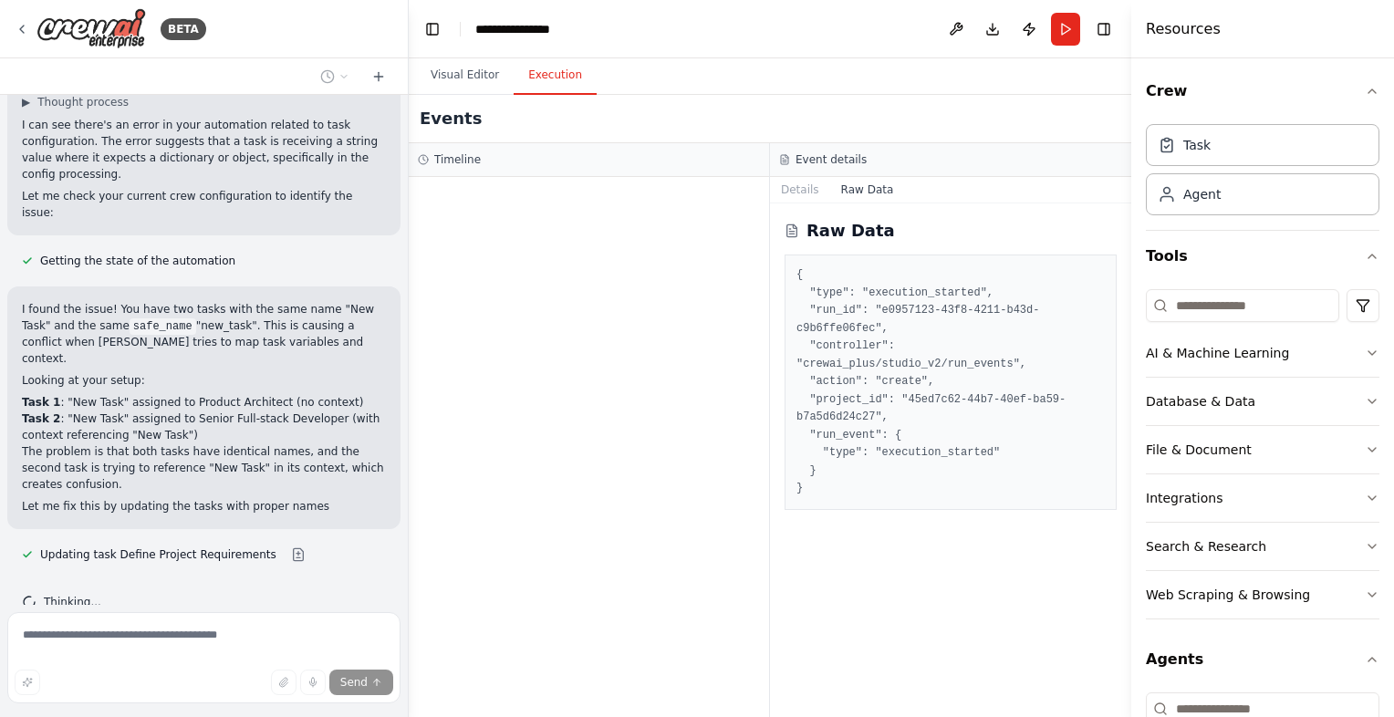
scroll to position [414, 0]
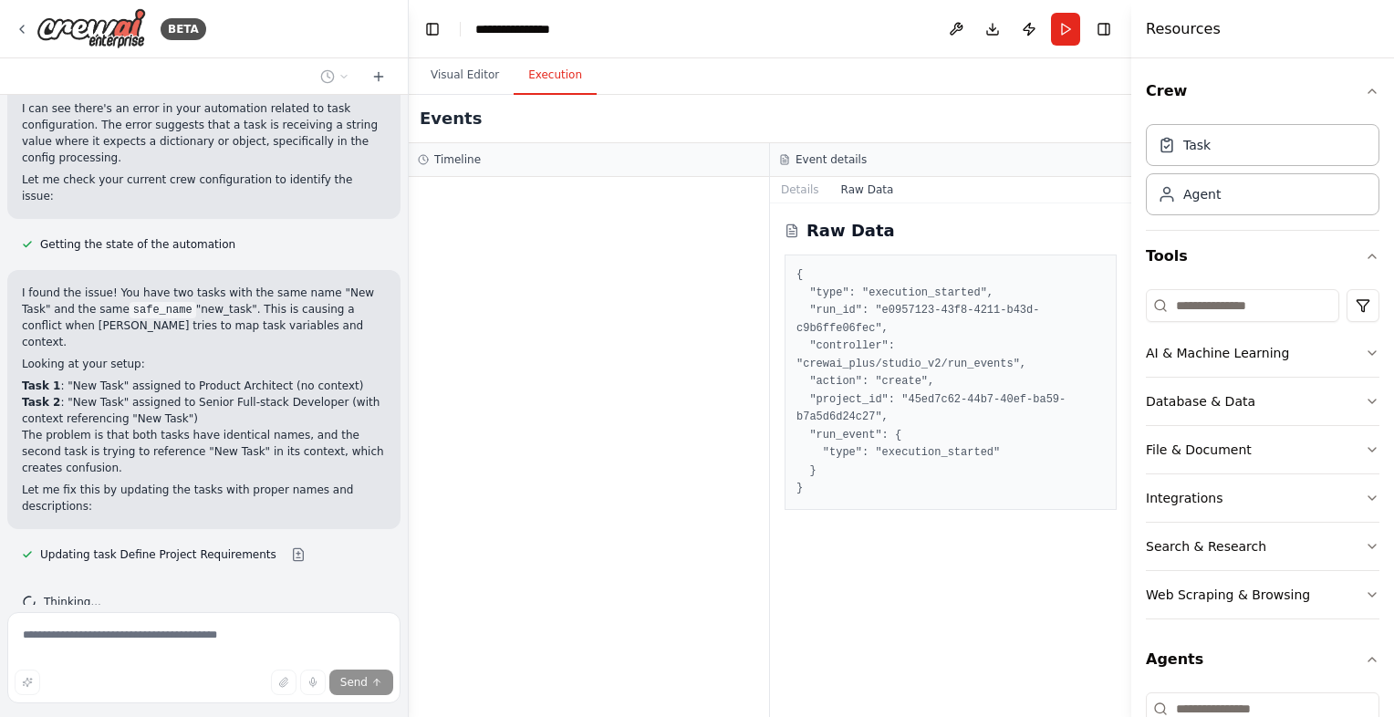
click at [498, 434] on div at bounding box center [589, 447] width 360 height 540
